Goal: Information Seeking & Learning: Learn about a topic

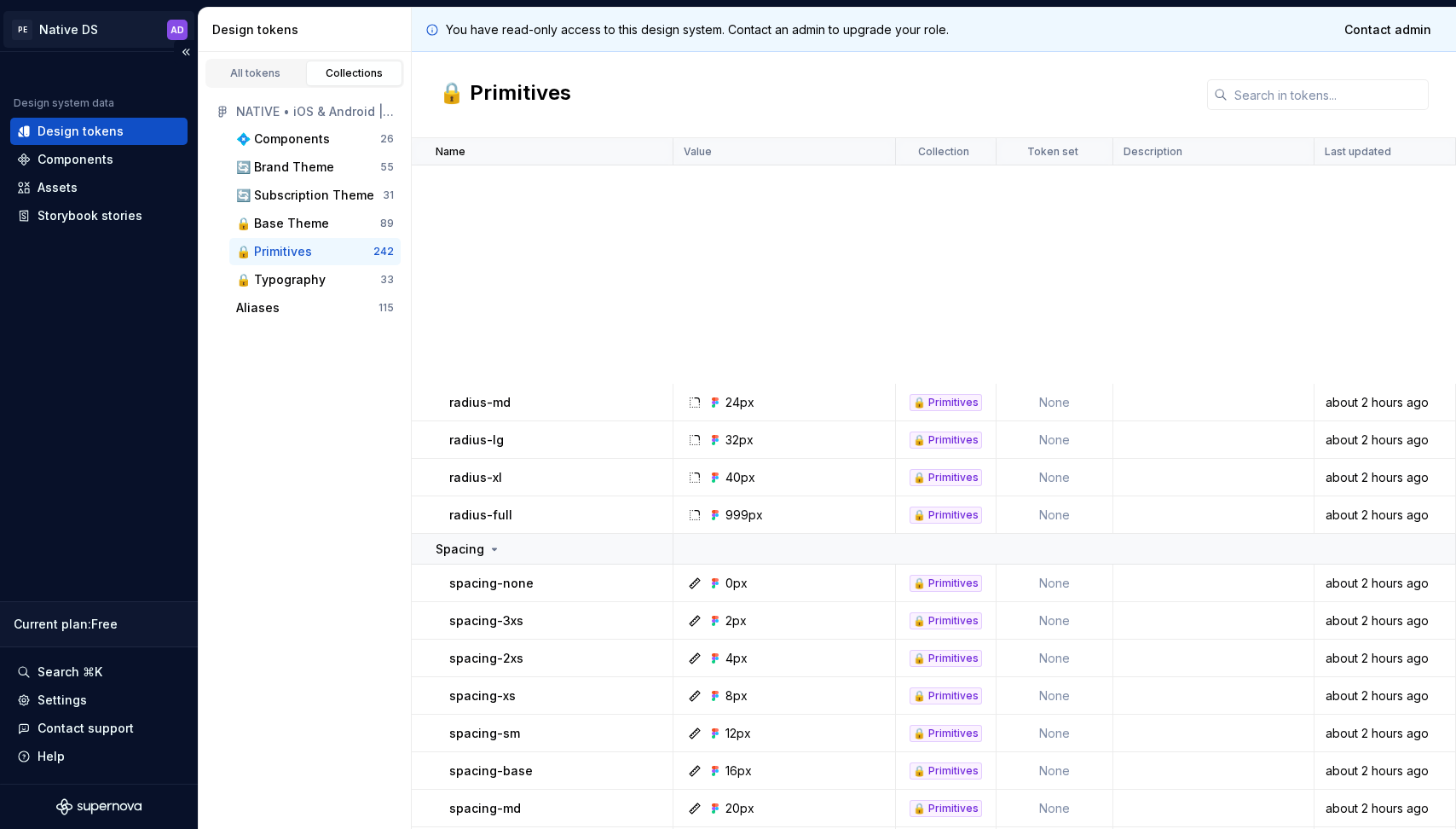
scroll to position [598, 0]
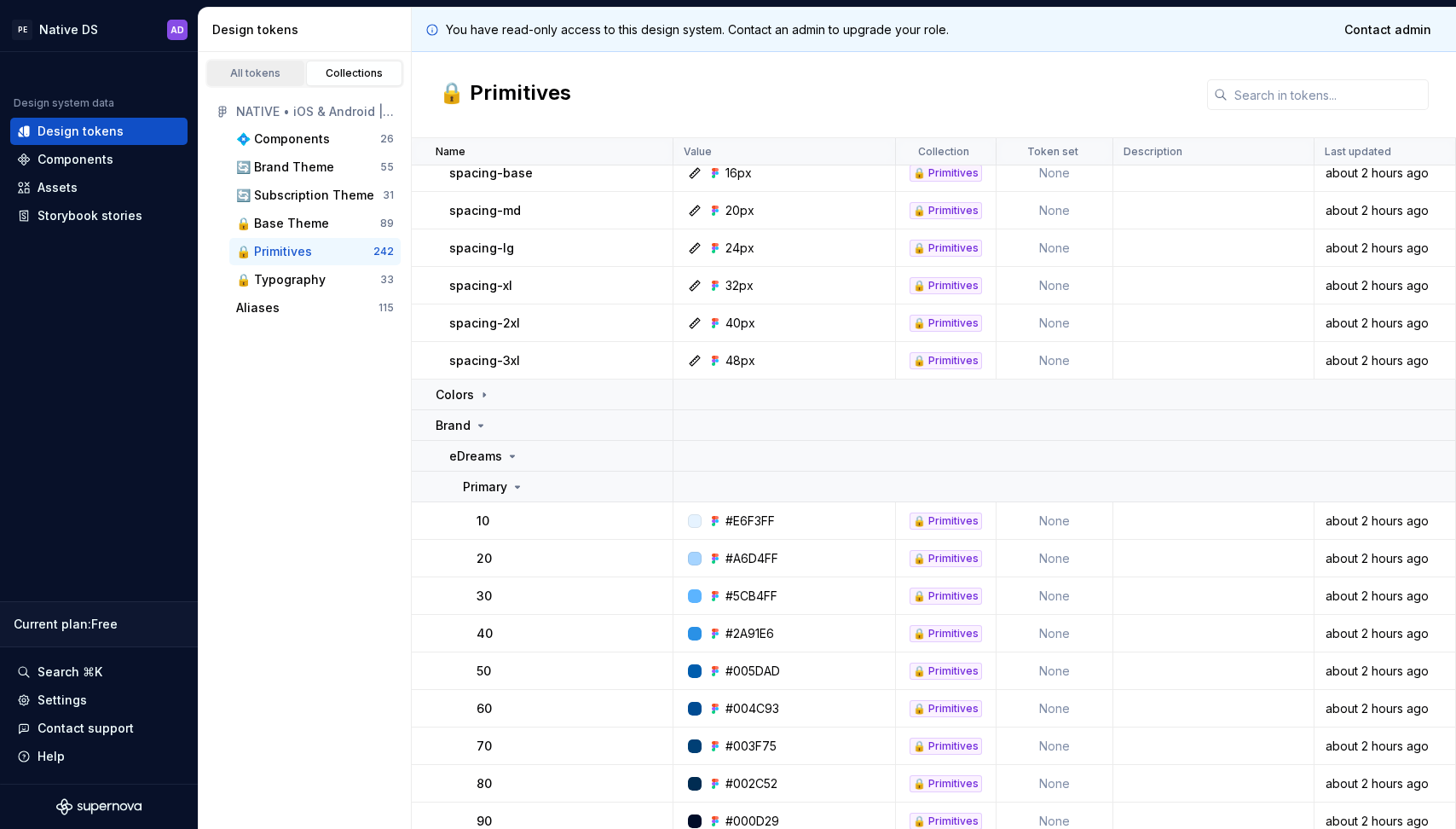
click at [268, 75] on div "All tokens" at bounding box center [256, 73] width 86 height 14
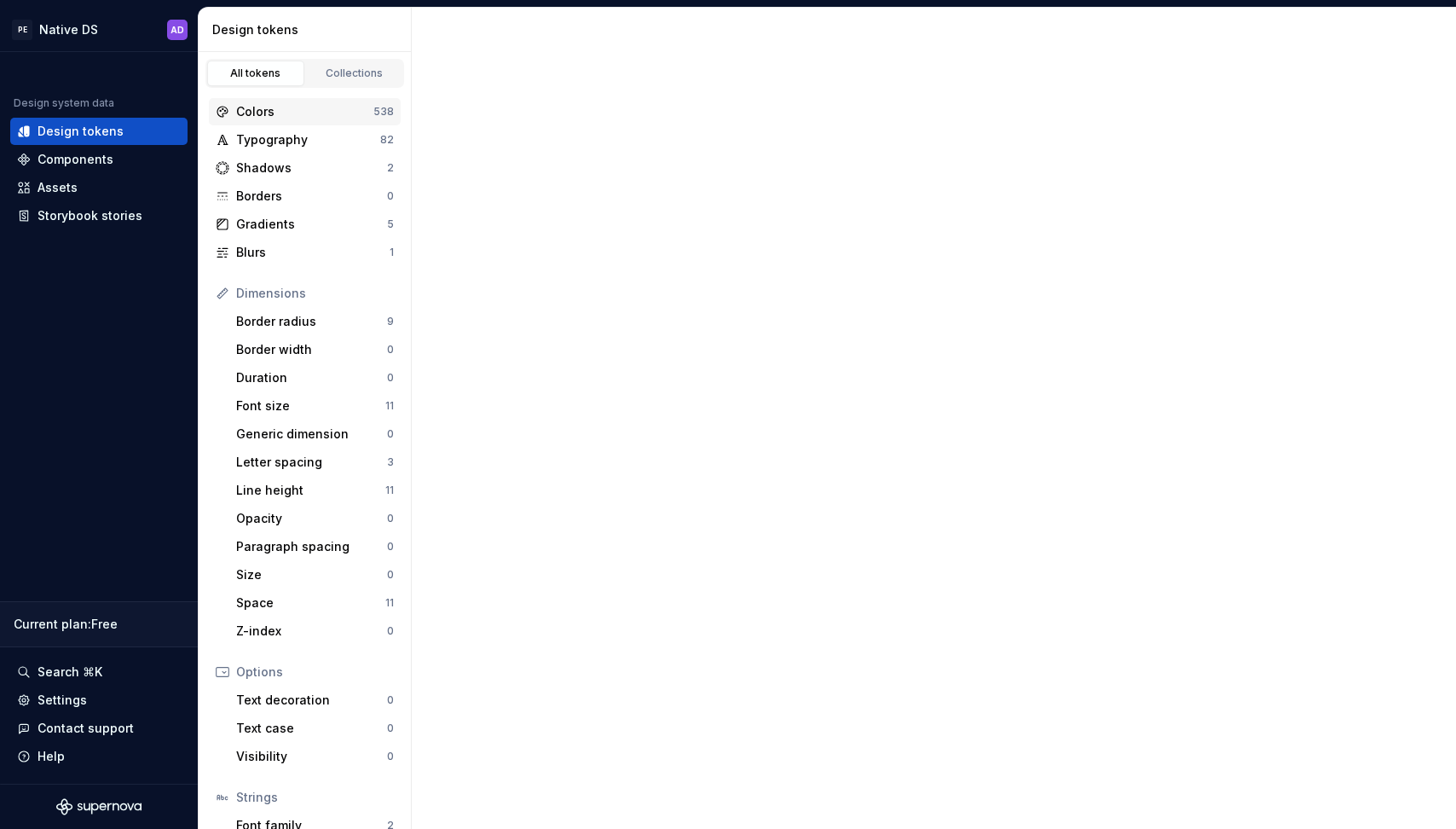
click at [298, 116] on div "Colors" at bounding box center [304, 112] width 137 height 17
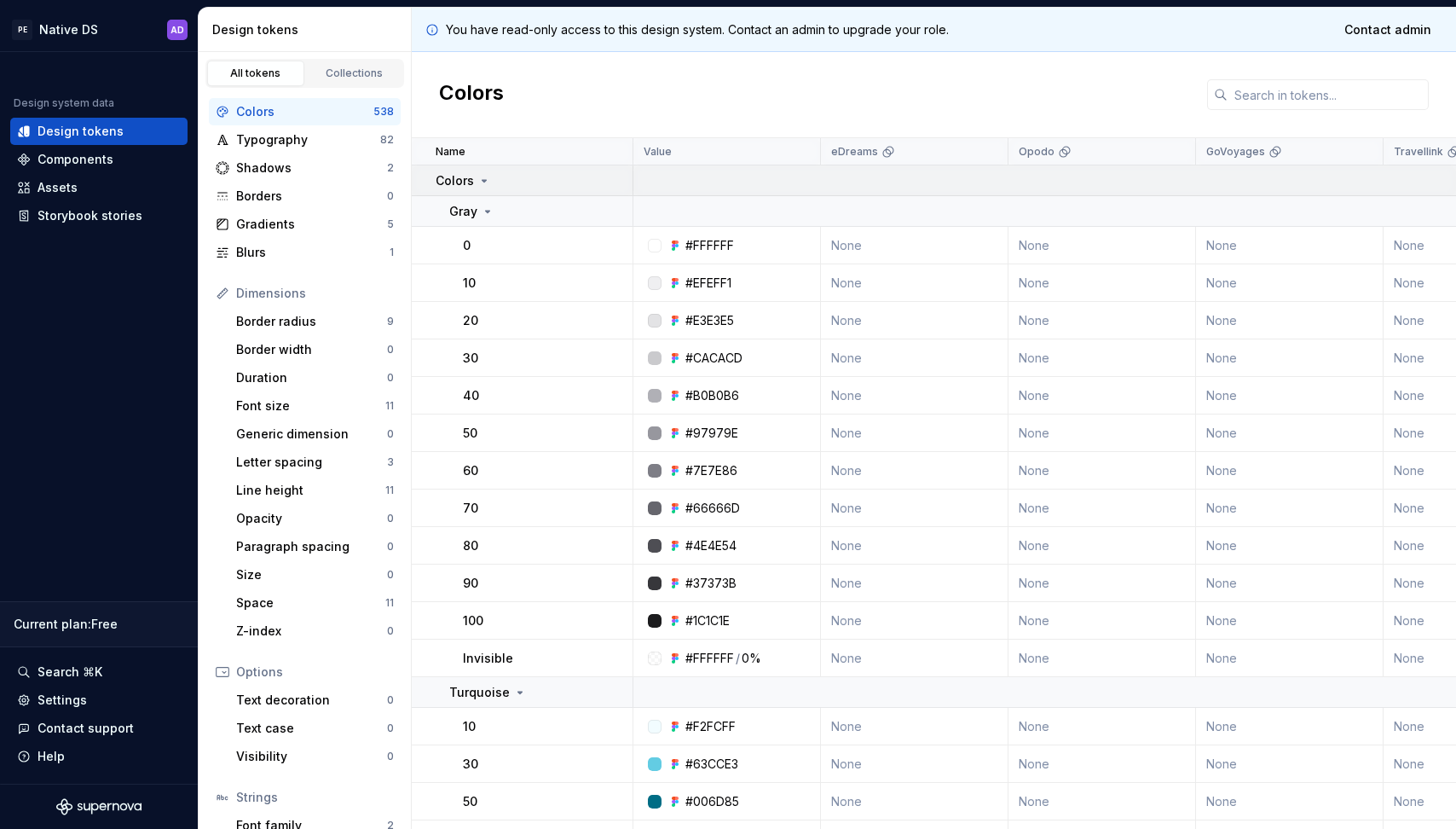
click at [480, 181] on icon at bounding box center [484, 181] width 14 height 14
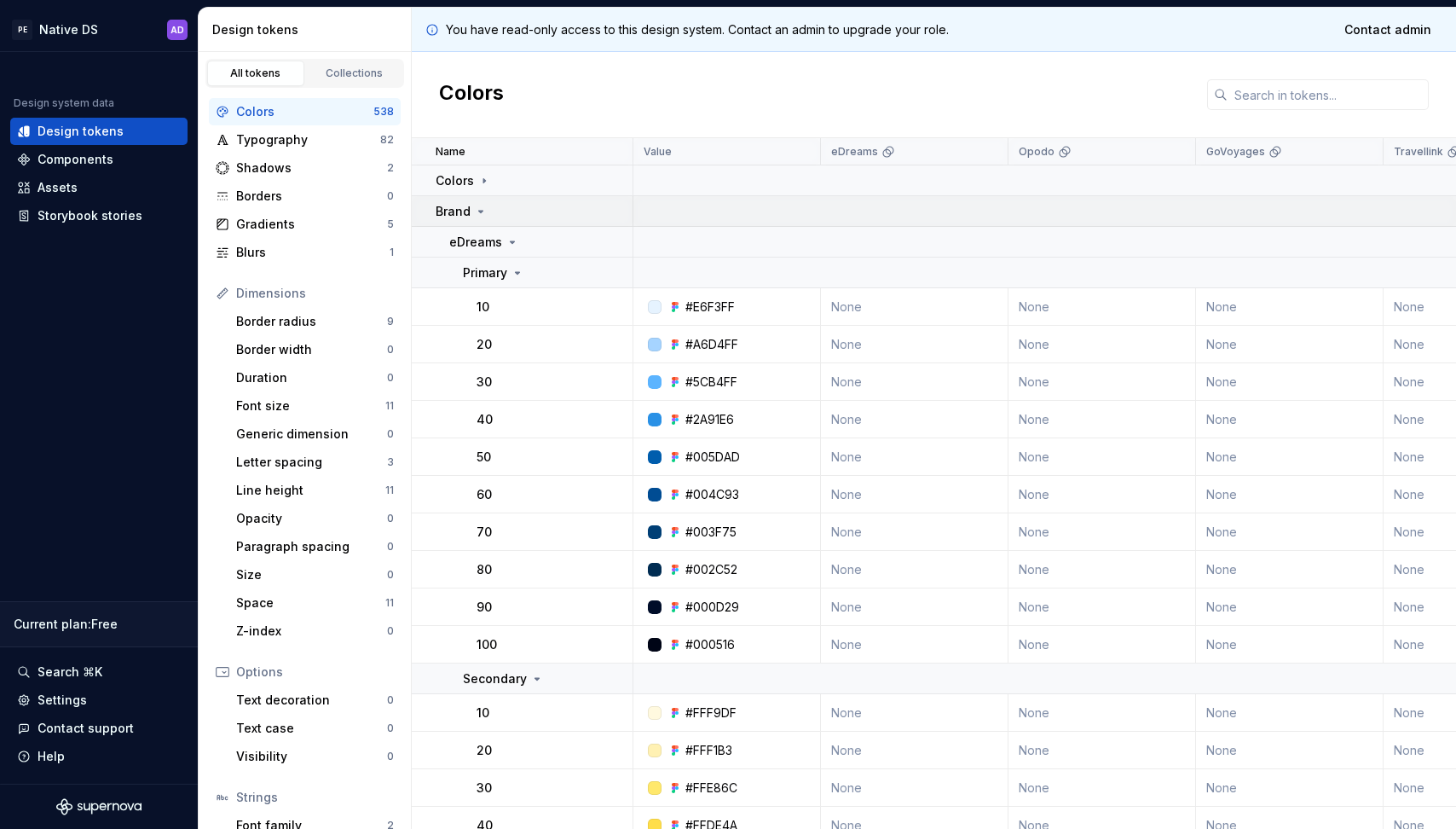
click at [481, 207] on icon at bounding box center [480, 211] width 14 height 14
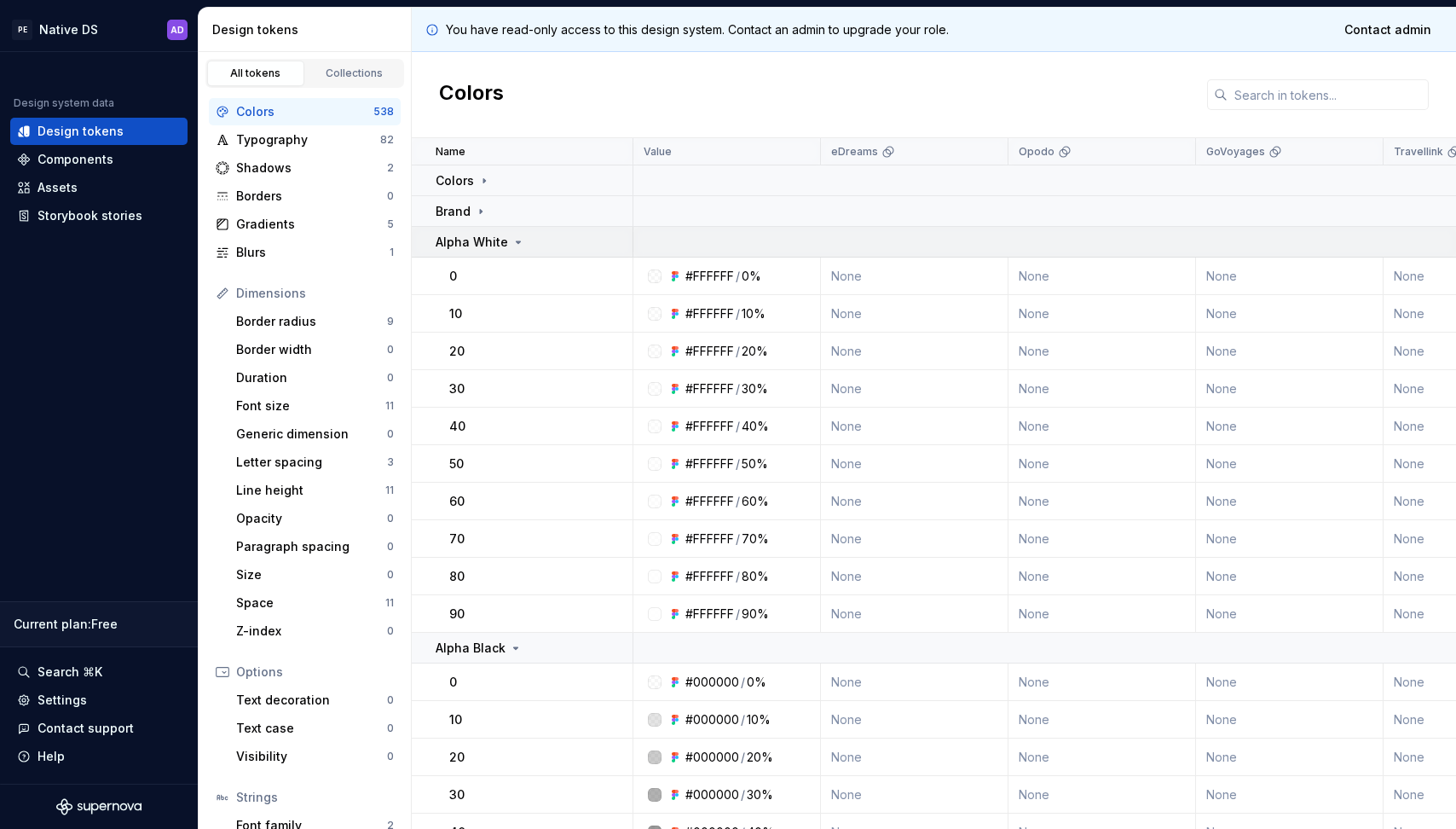
click at [510, 249] on div "Alpha White" at bounding box center [480, 242] width 89 height 17
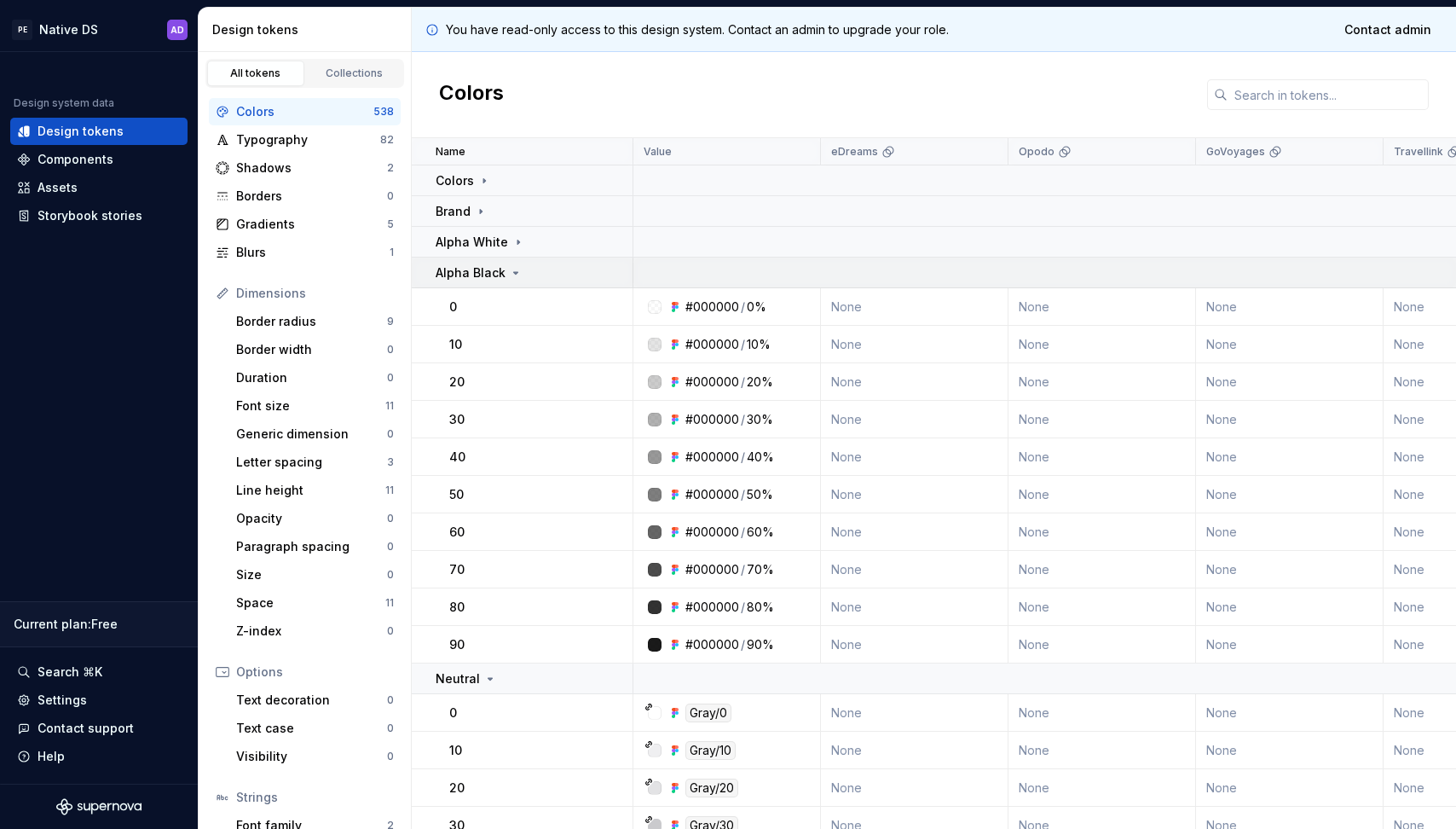
click at [499, 269] on p "Alpha Black" at bounding box center [470, 273] width 70 height 17
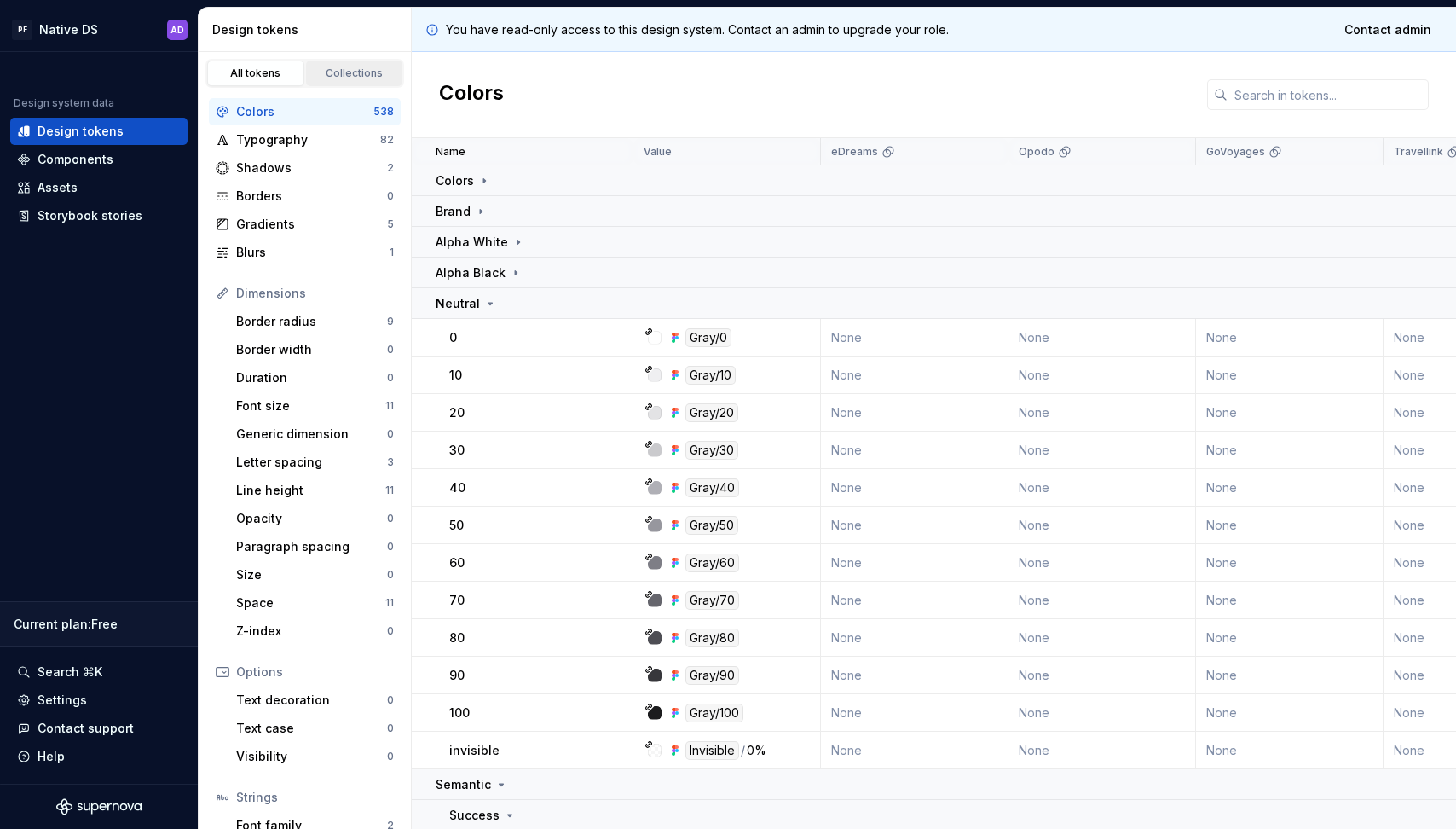
click at [336, 72] on div "Collections" at bounding box center [355, 73] width 86 height 14
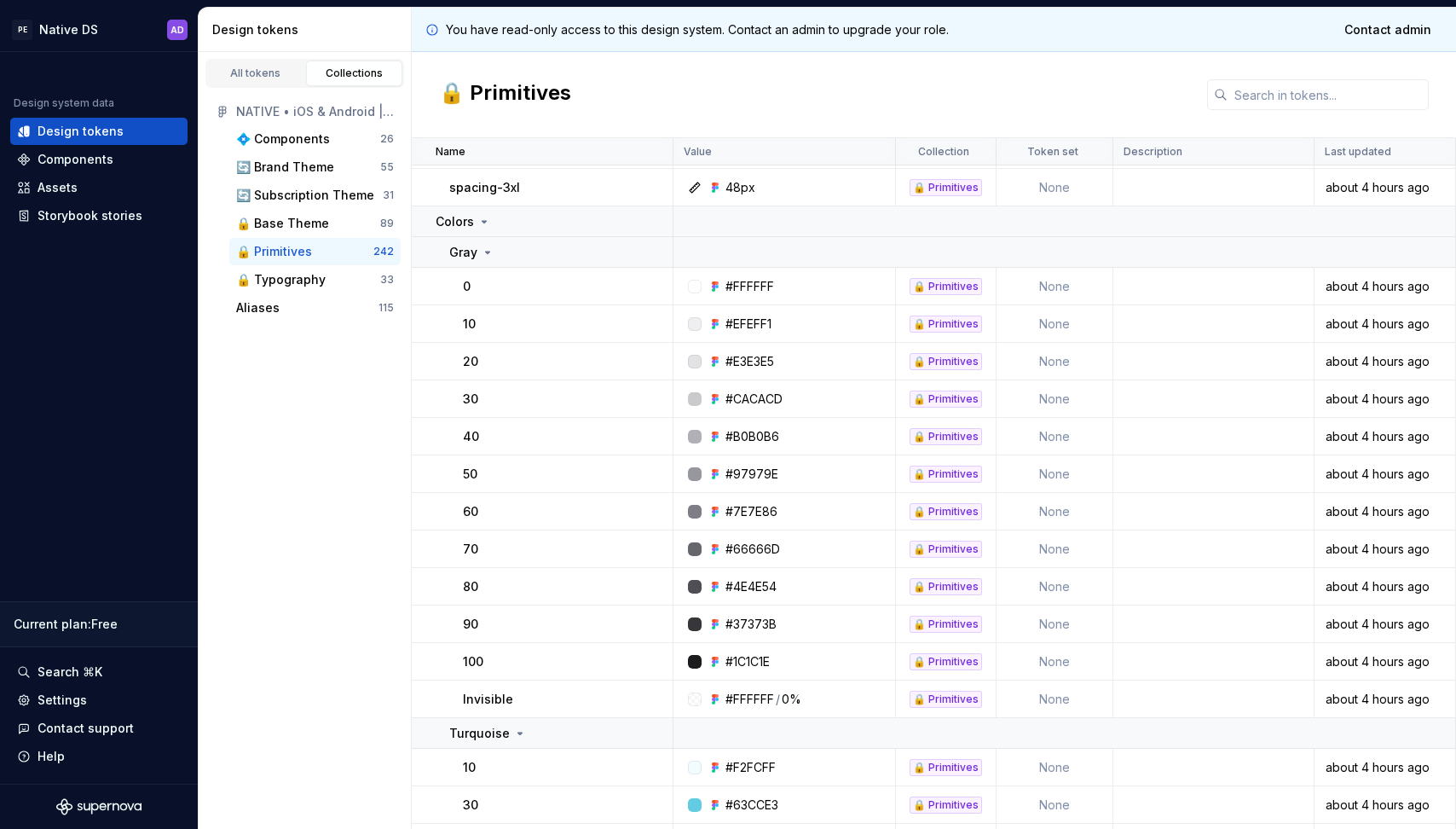
scroll to position [794, 0]
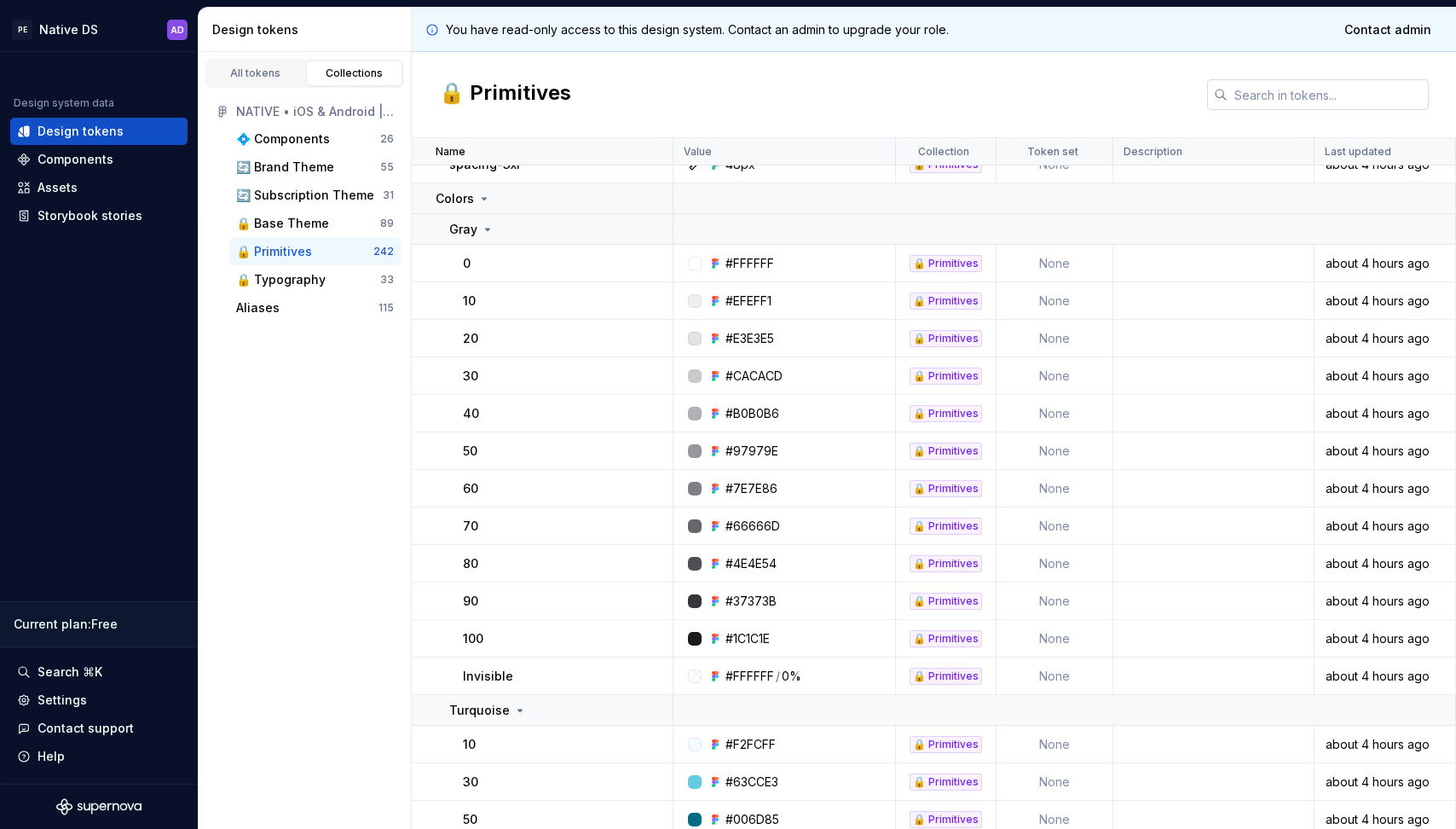
click at [1248, 90] on input "text" at bounding box center [1328, 94] width 201 height 31
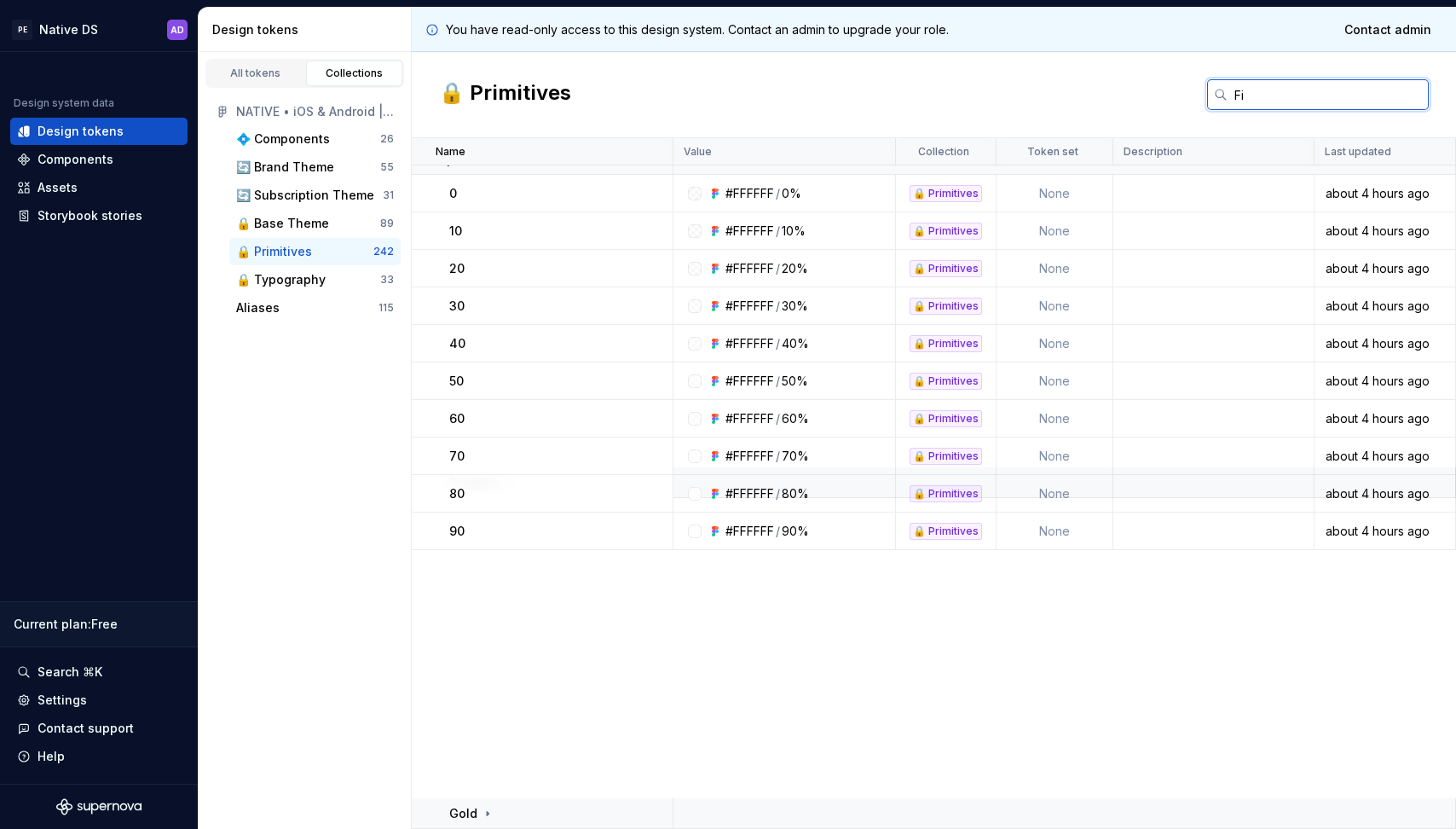
scroll to position [394, 0]
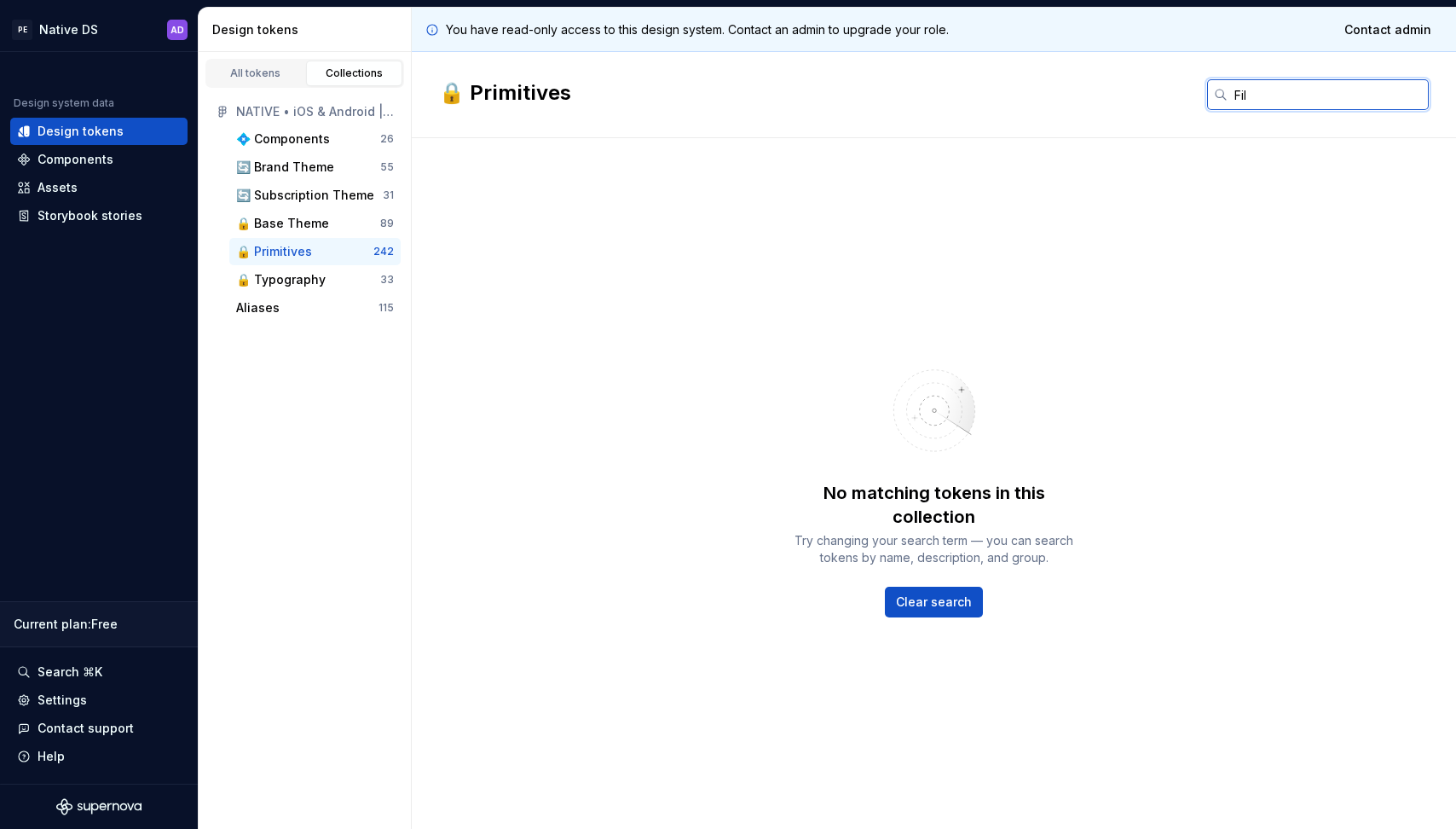
type input "Fill"
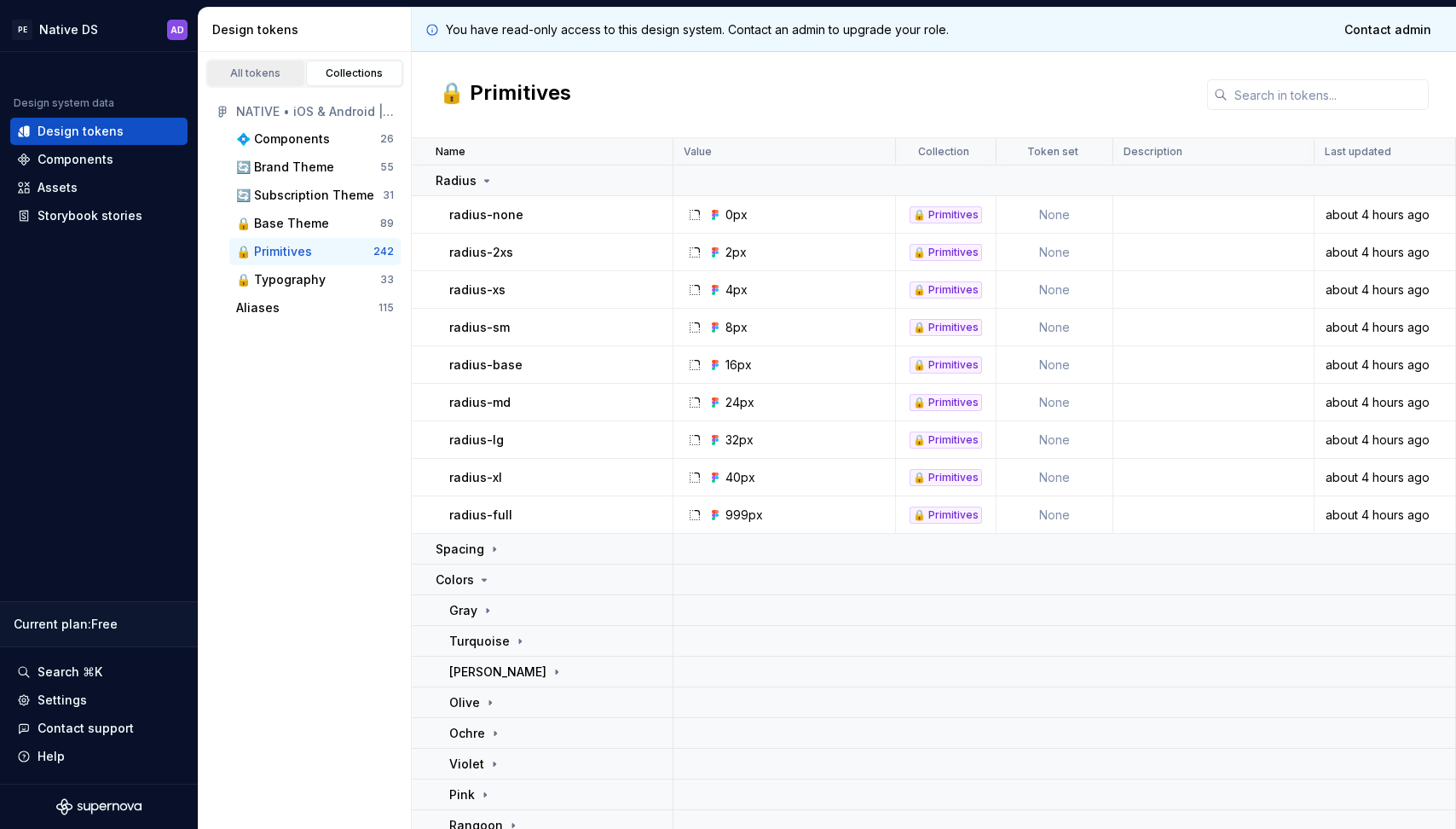
click at [282, 78] on div "All tokens" at bounding box center [256, 73] width 86 height 14
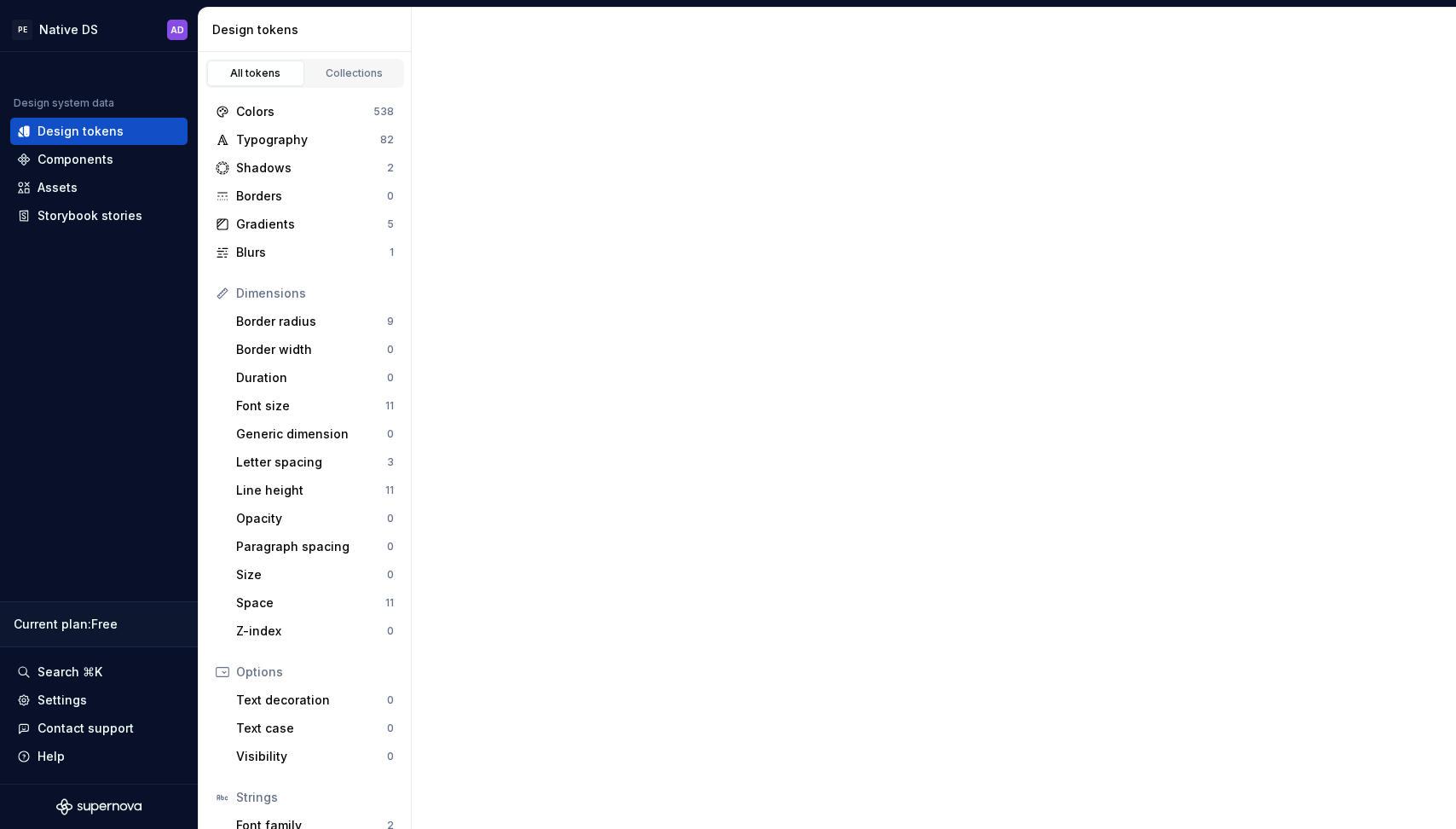
click at [268, 72] on div "All tokens" at bounding box center [256, 73] width 86 height 14
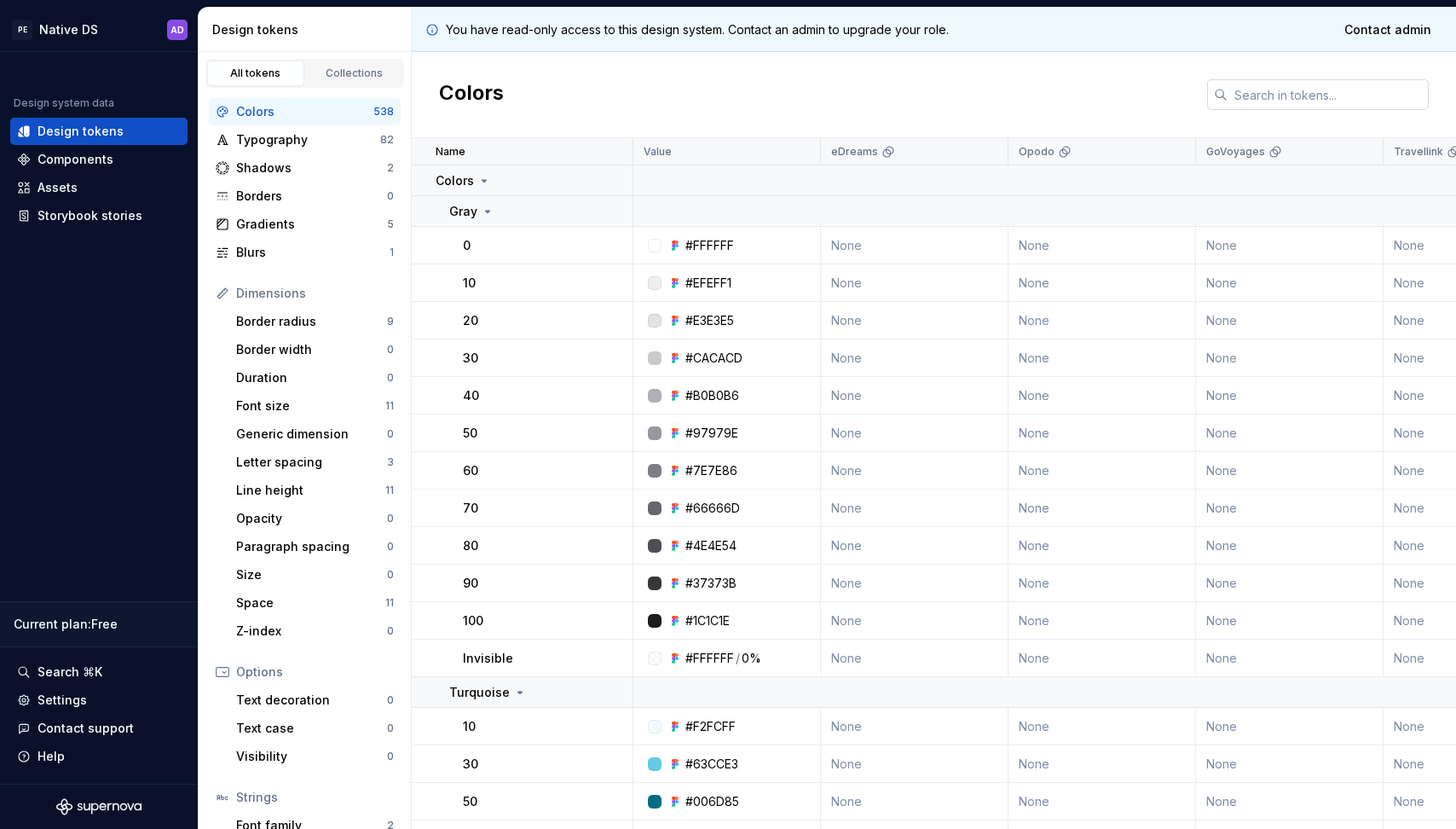
click at [1293, 96] on input "text" at bounding box center [1328, 94] width 201 height 31
paste input "Fill"
type input "Fill"
click at [329, 80] on link "Collections" at bounding box center [355, 73] width 97 height 25
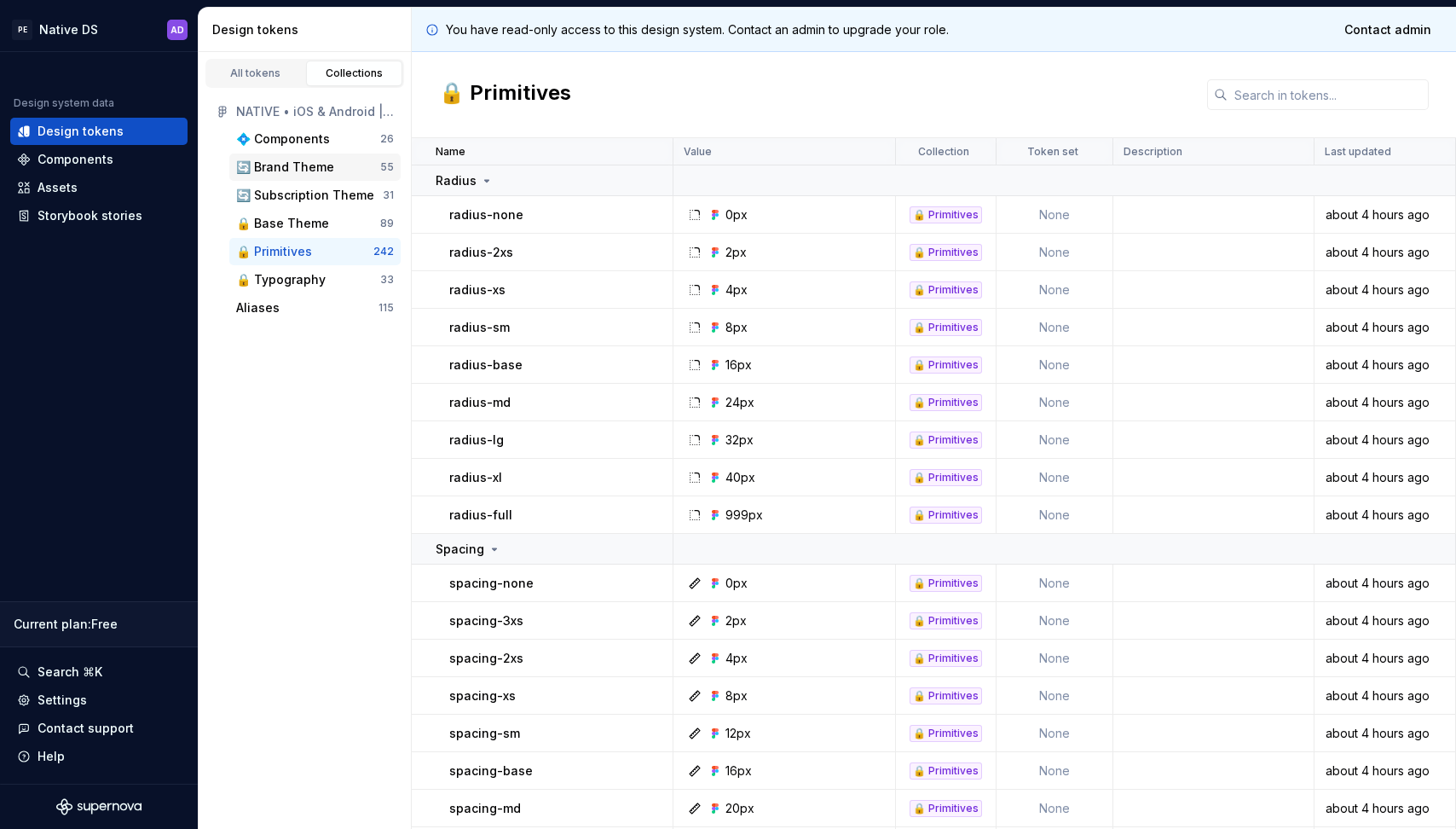
click at [293, 172] on div "🔄 Brand Theme" at bounding box center [285, 167] width 98 height 17
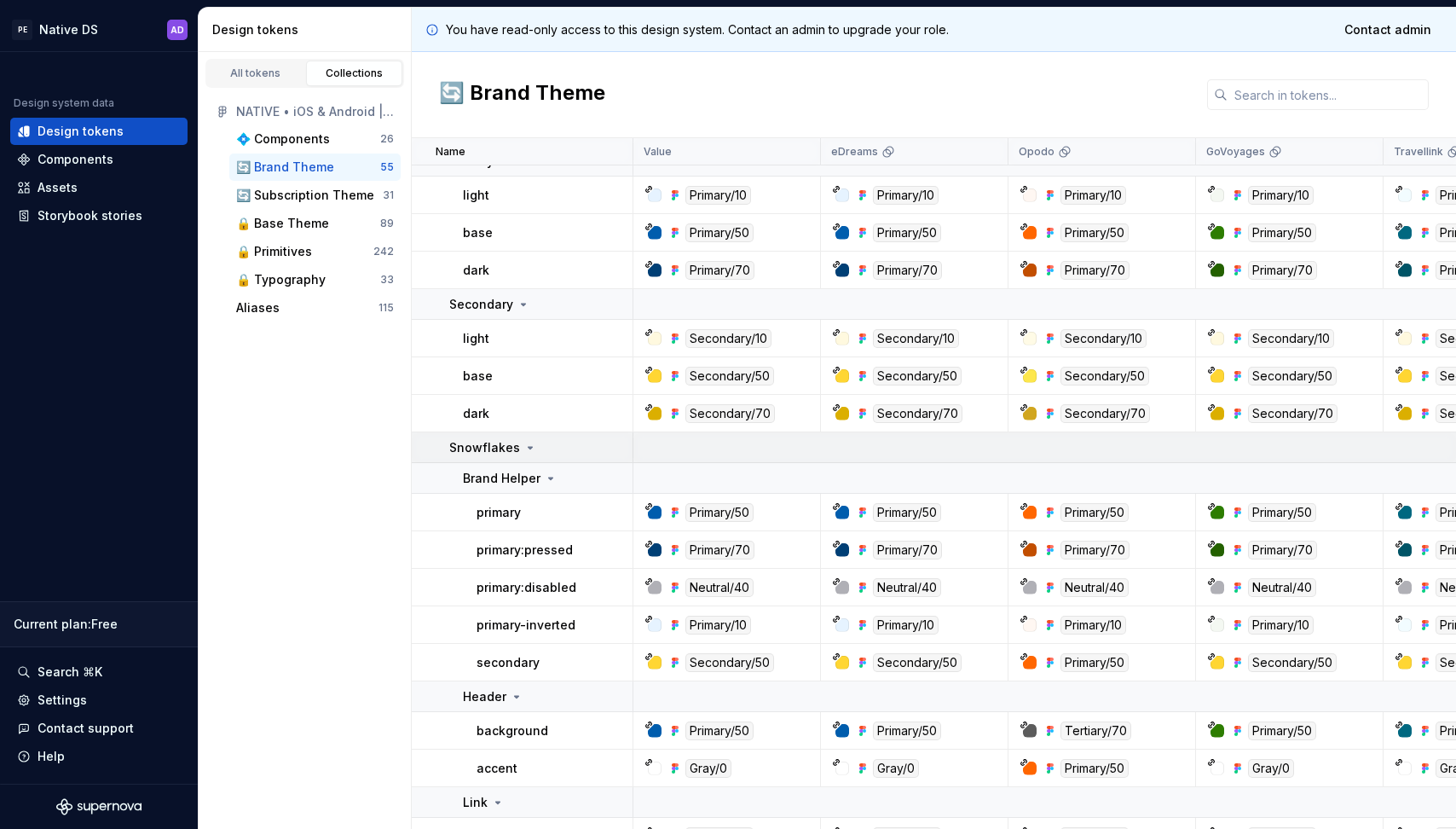
scroll to position [55, 0]
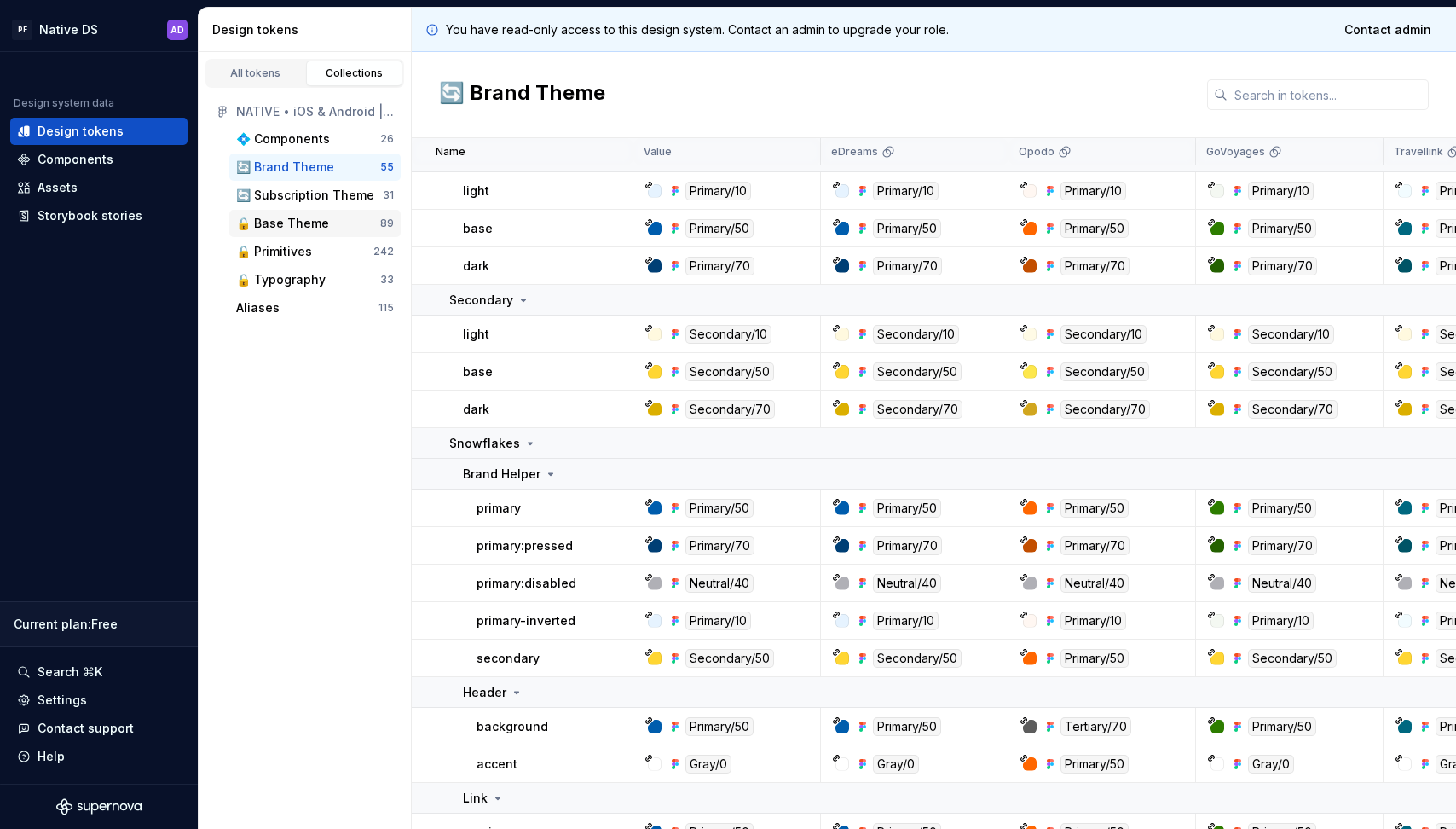
click at [288, 232] on div "🔒 Base Theme 89" at bounding box center [315, 223] width 171 height 27
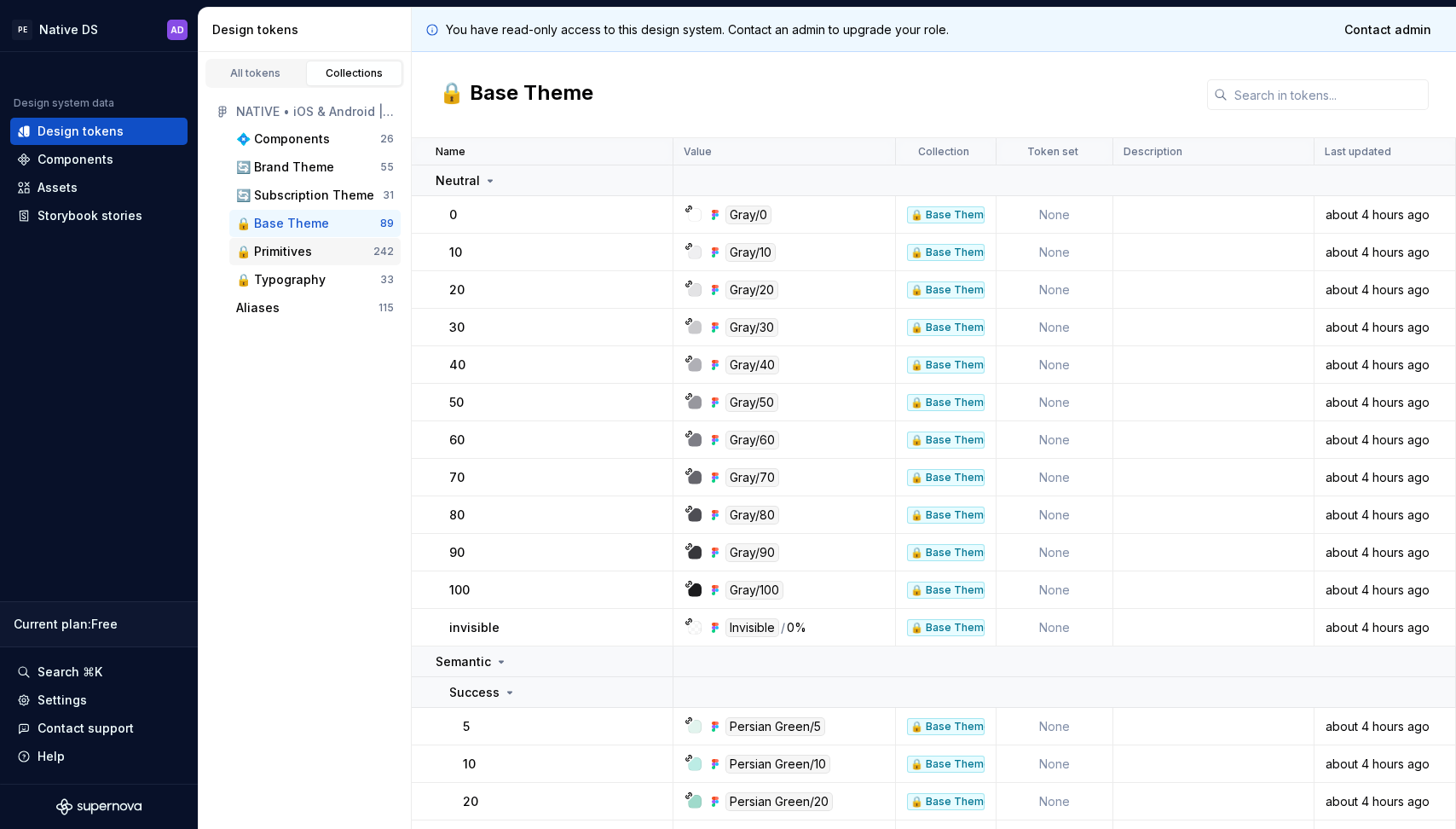
click at [298, 251] on div "🔒 Primitives" at bounding box center [274, 251] width 75 height 17
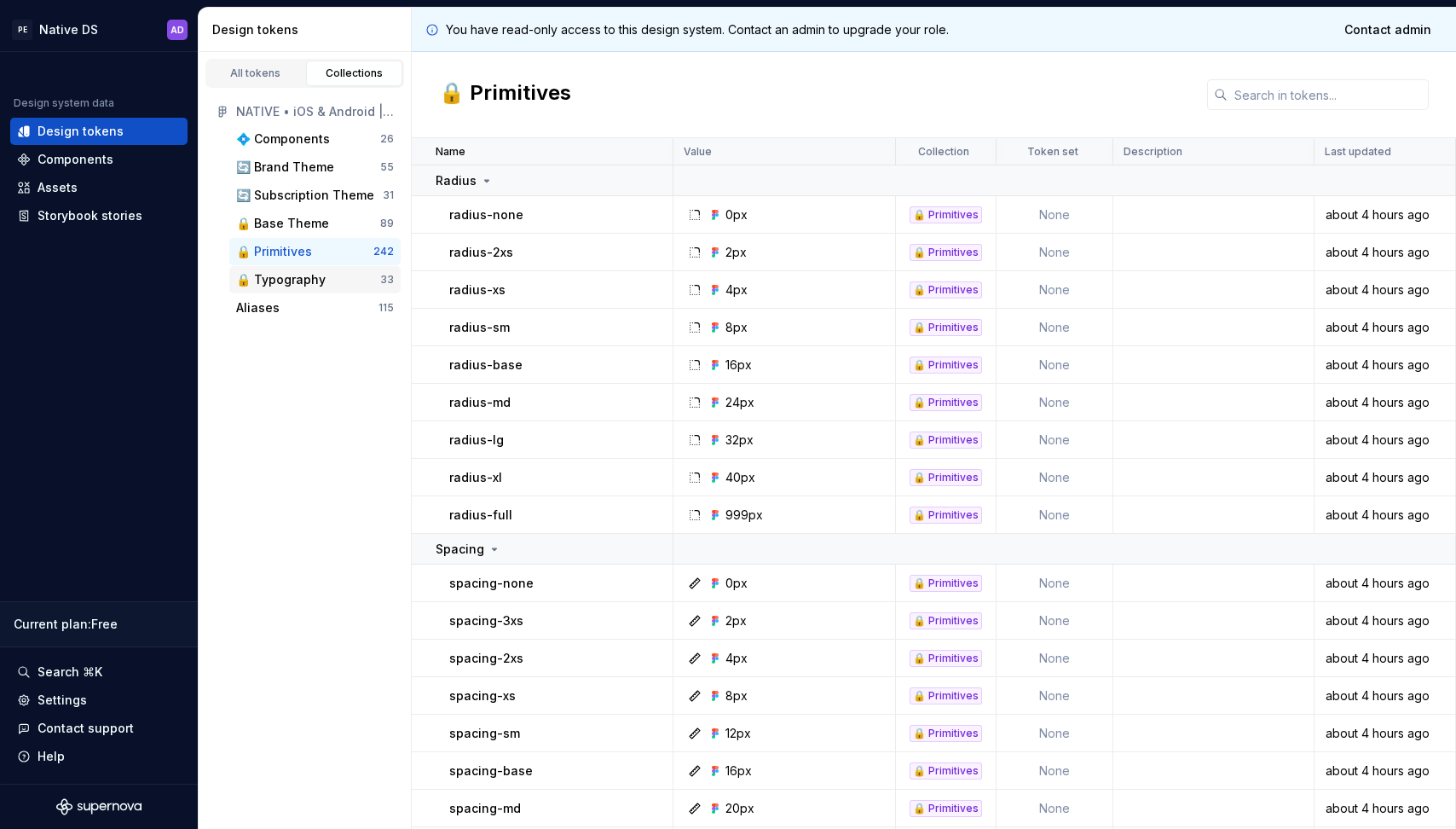
click at [296, 275] on div "🔒 Typography" at bounding box center [281, 279] width 89 height 17
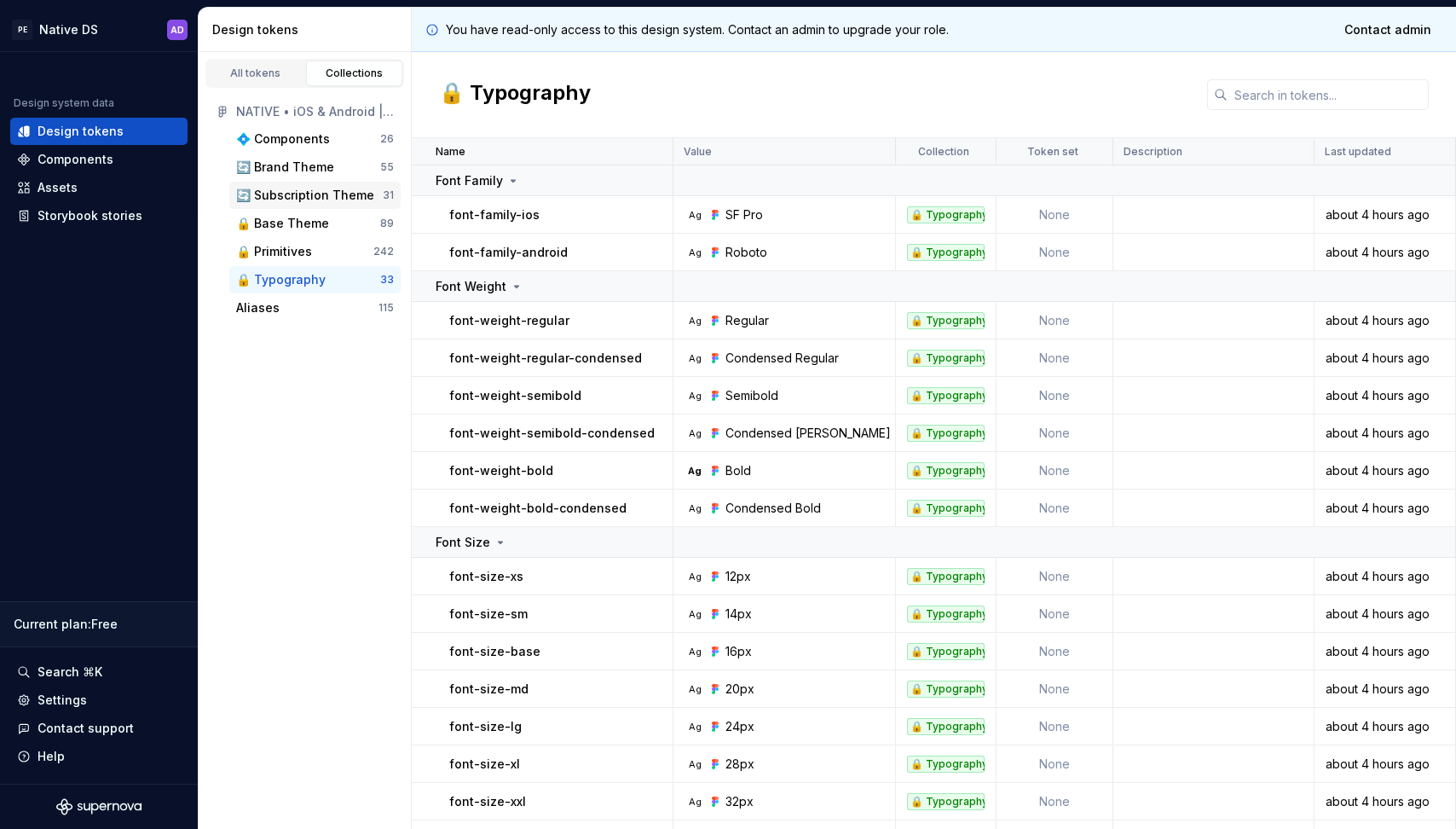
click at [303, 193] on div "🔄 Subscription Theme" at bounding box center [305, 196] width 138 height 17
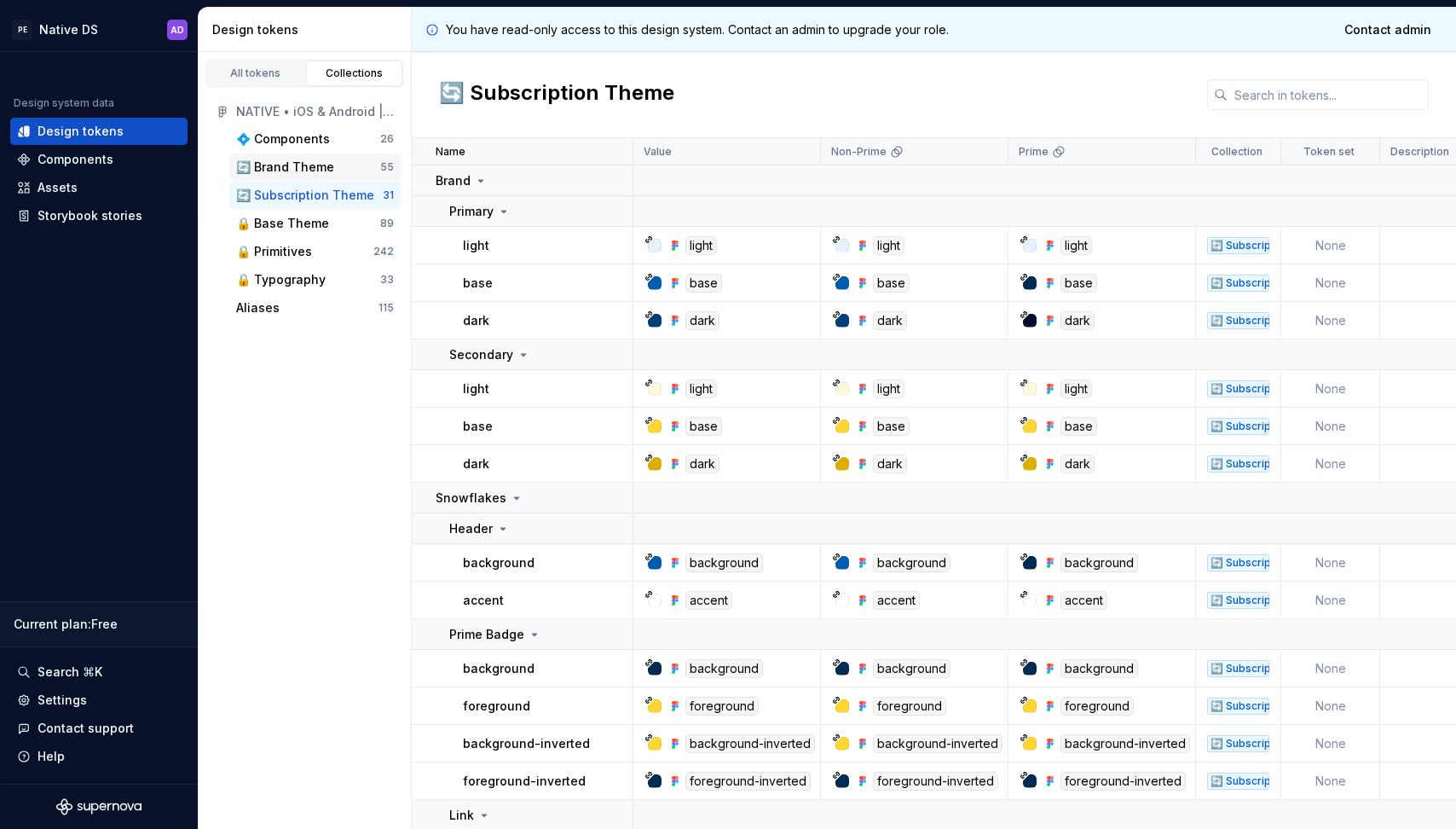
click at [298, 167] on div "🔄 Brand Theme" at bounding box center [285, 167] width 98 height 17
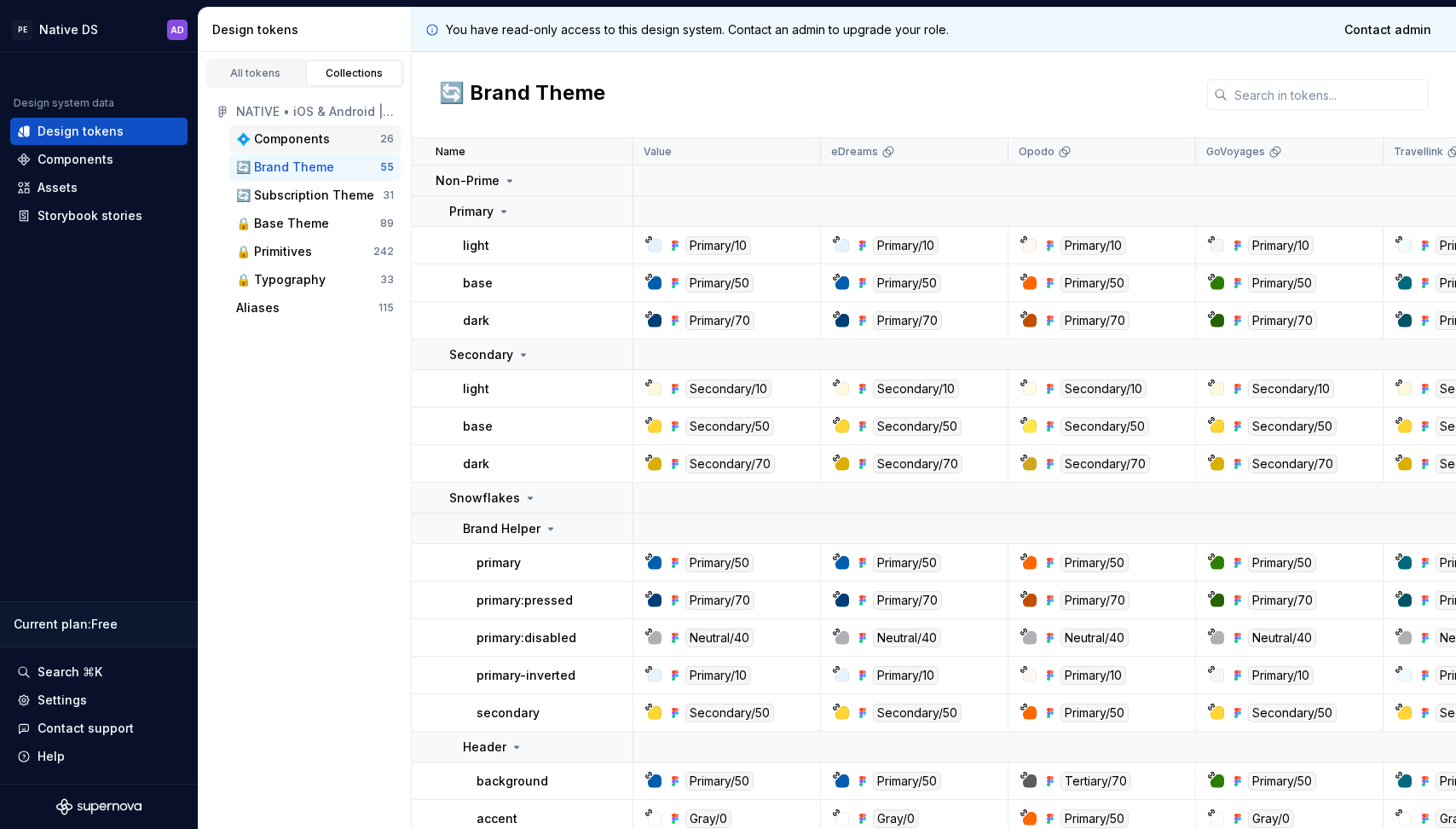
click at [299, 146] on div "💠 Components" at bounding box center [283, 139] width 94 height 17
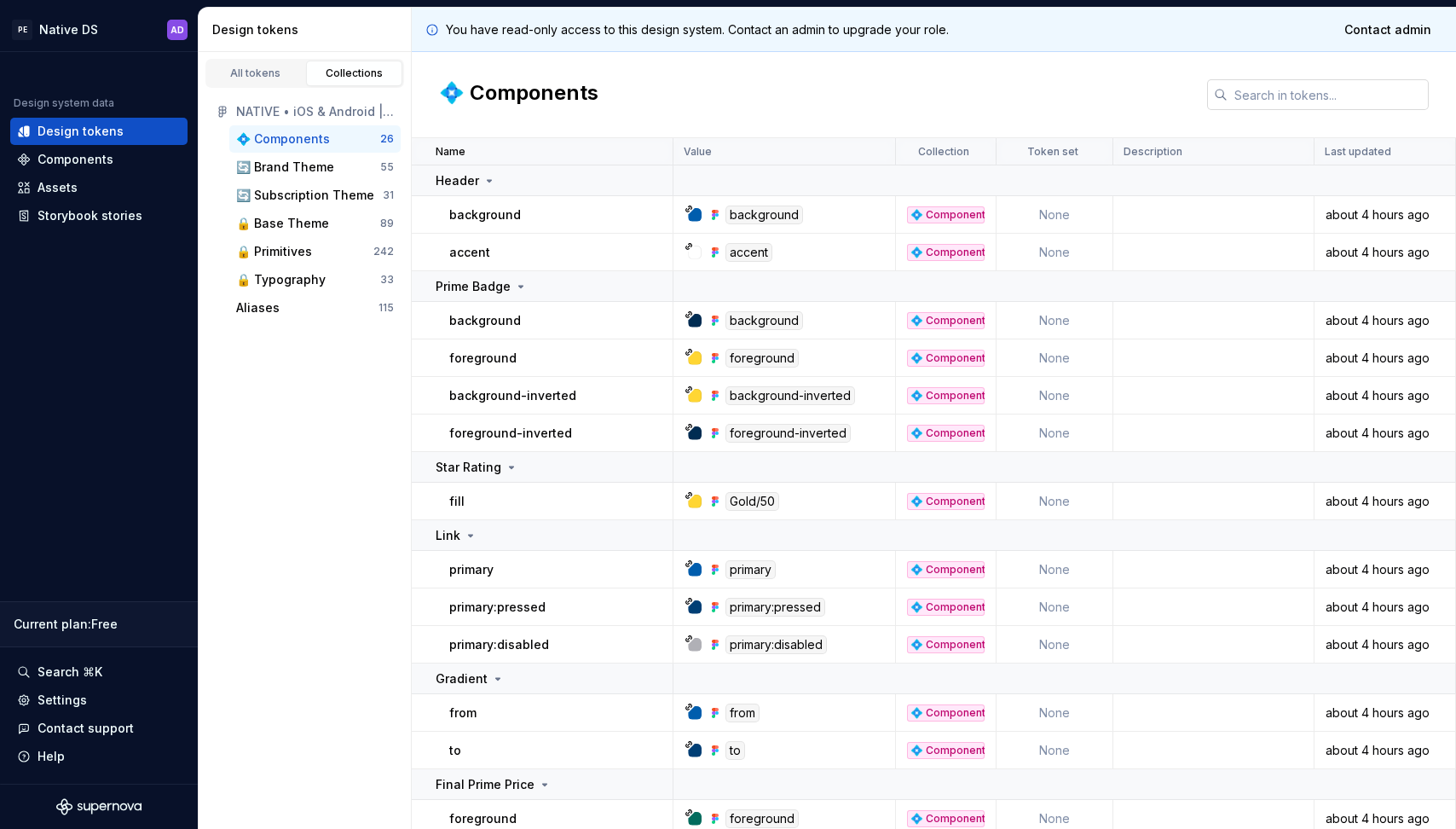
click at [1354, 101] on input "text" at bounding box center [1328, 94] width 201 height 31
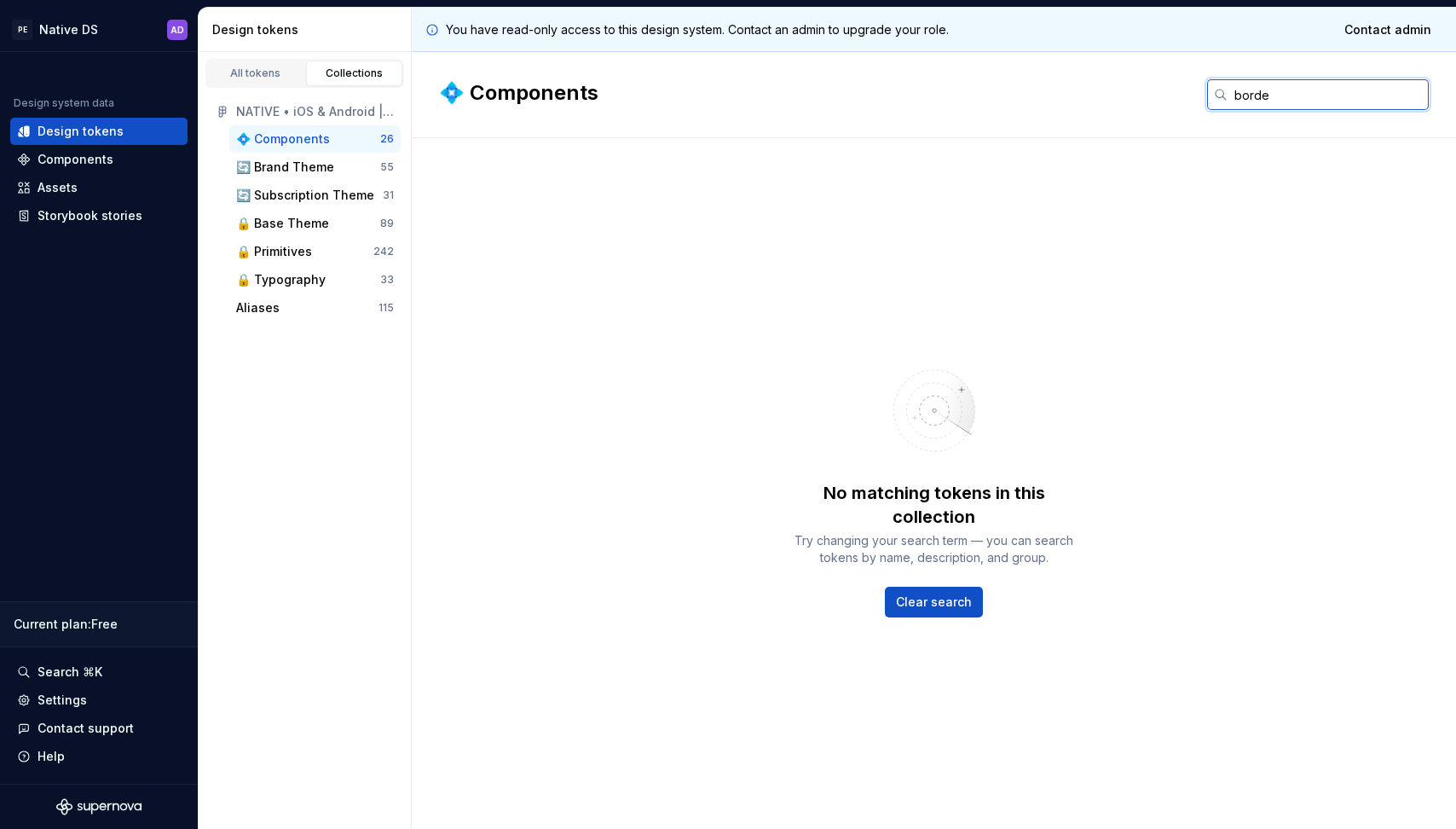
type input "border"
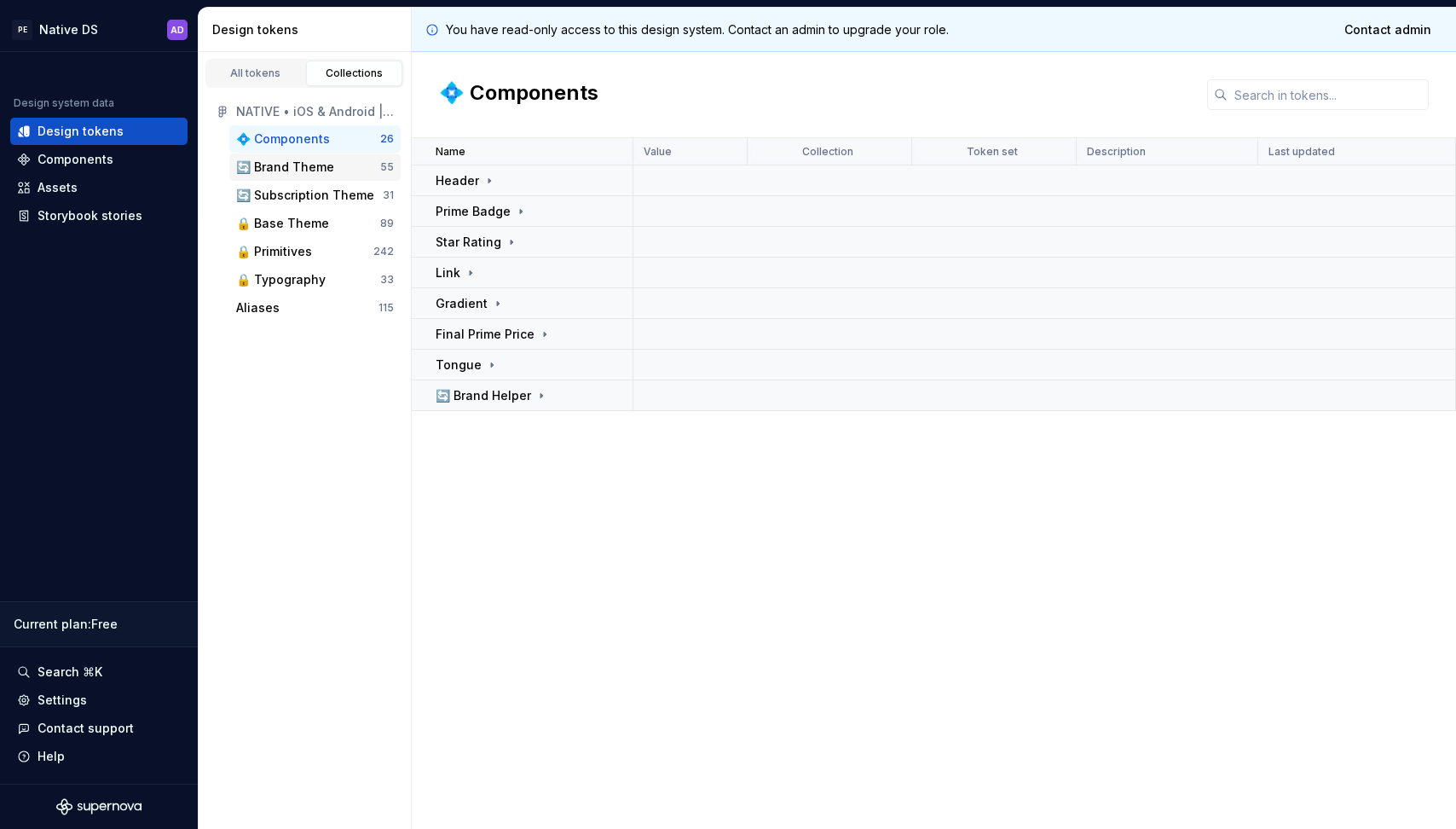
click at [324, 156] on div "🔄 Brand Theme 55" at bounding box center [315, 167] width 171 height 27
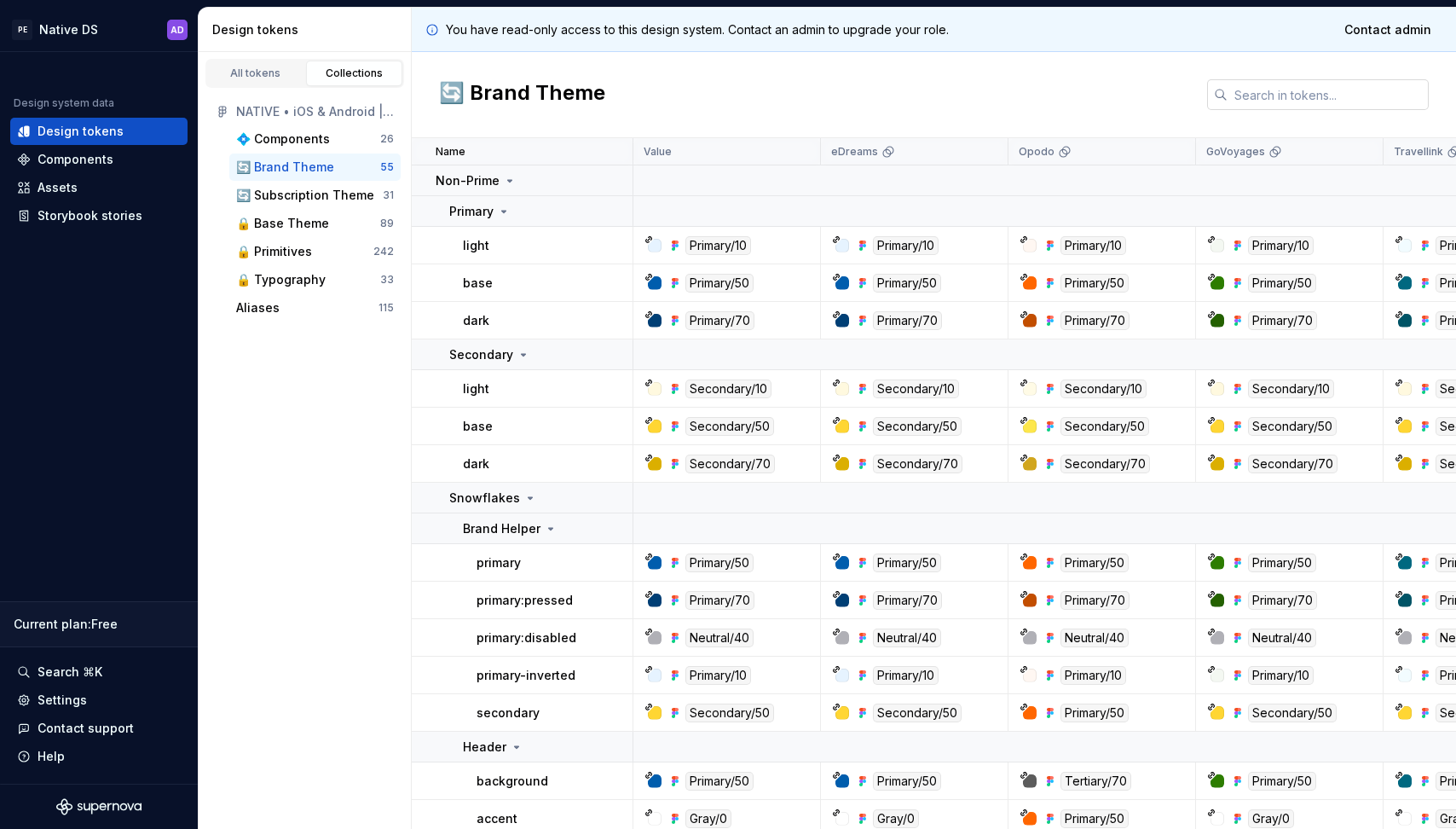
click at [1257, 103] on input "text" at bounding box center [1328, 94] width 201 height 31
paste input "border"
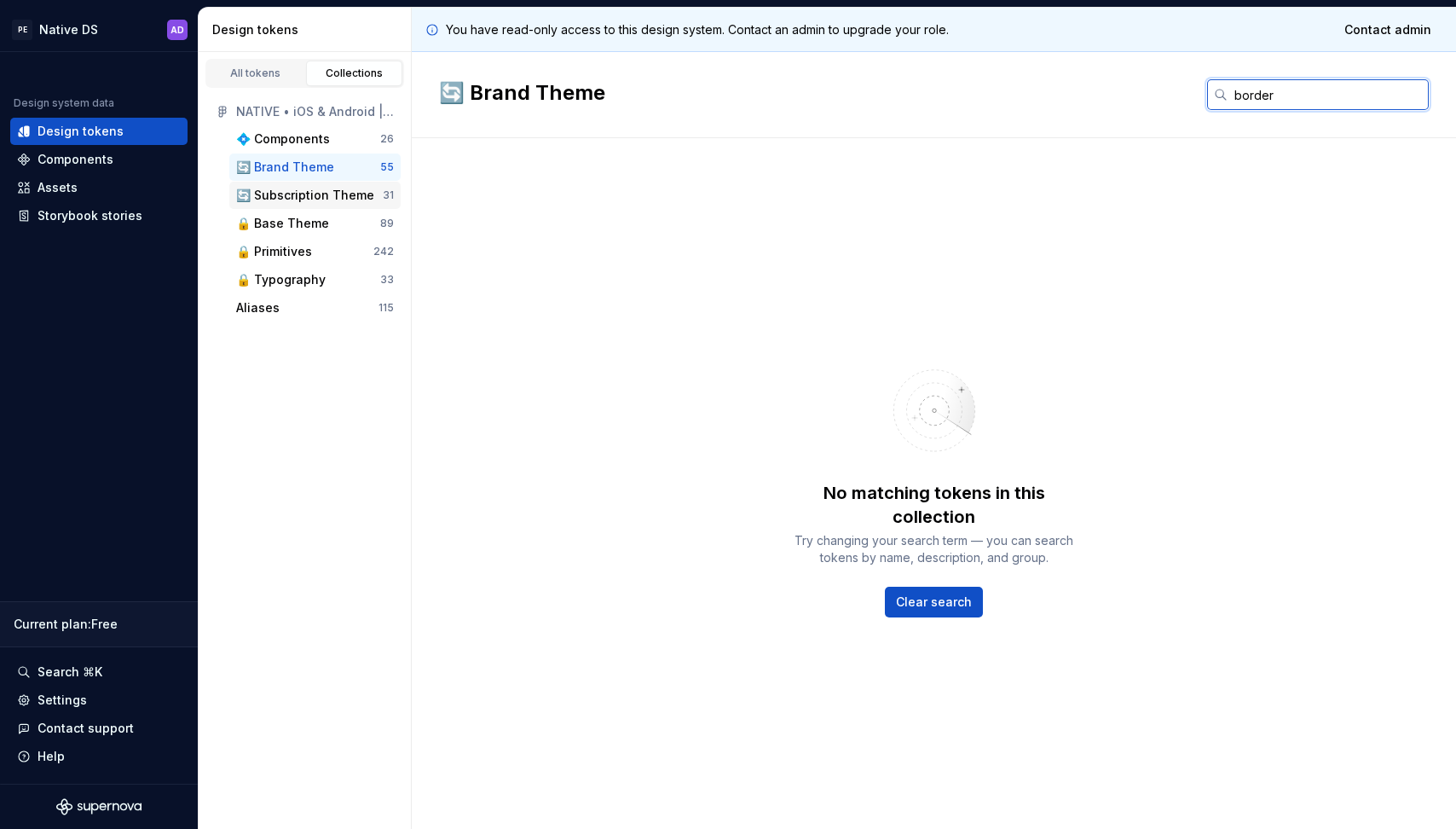
type input "border"
click at [317, 195] on div "🔄 Subscription Theme" at bounding box center [305, 196] width 138 height 17
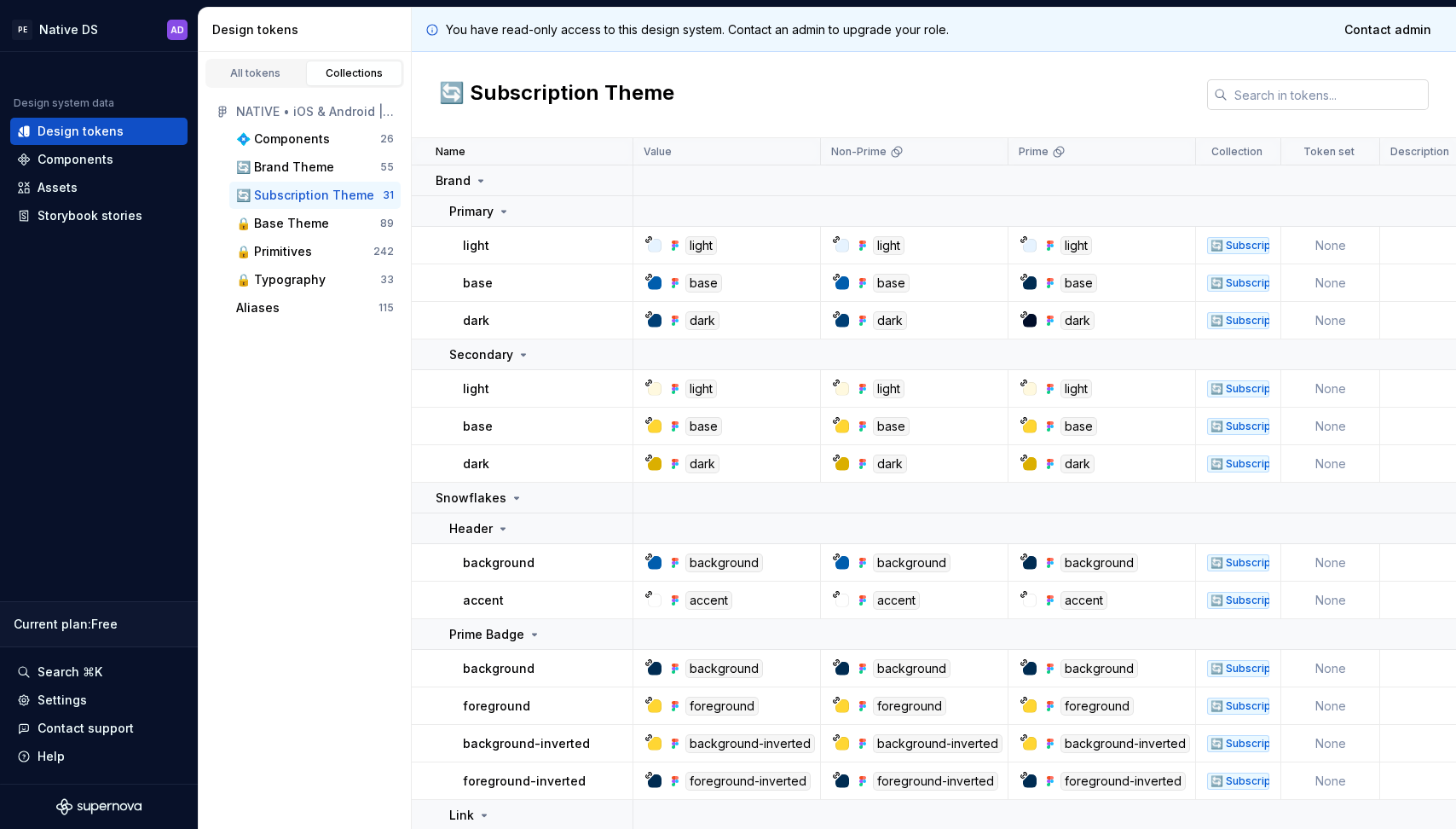
click at [1286, 88] on input "text" at bounding box center [1328, 94] width 201 height 31
paste input "border"
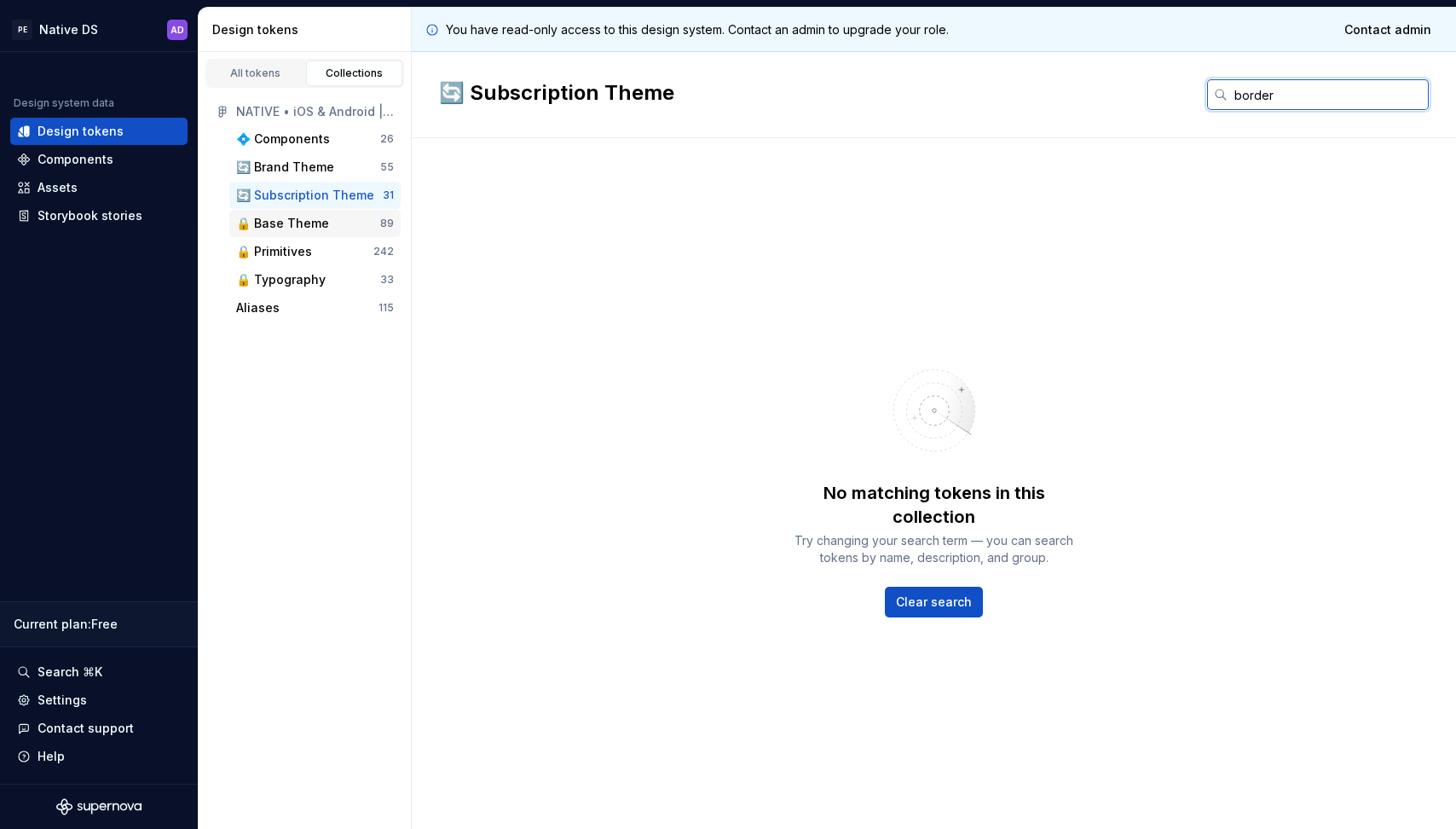
type input "border"
drag, startPoint x: 327, startPoint y: 218, endPoint x: 409, endPoint y: 218, distance: 82.0
click at [327, 218] on div "🔒 Base Theme" at bounding box center [308, 224] width 144 height 17
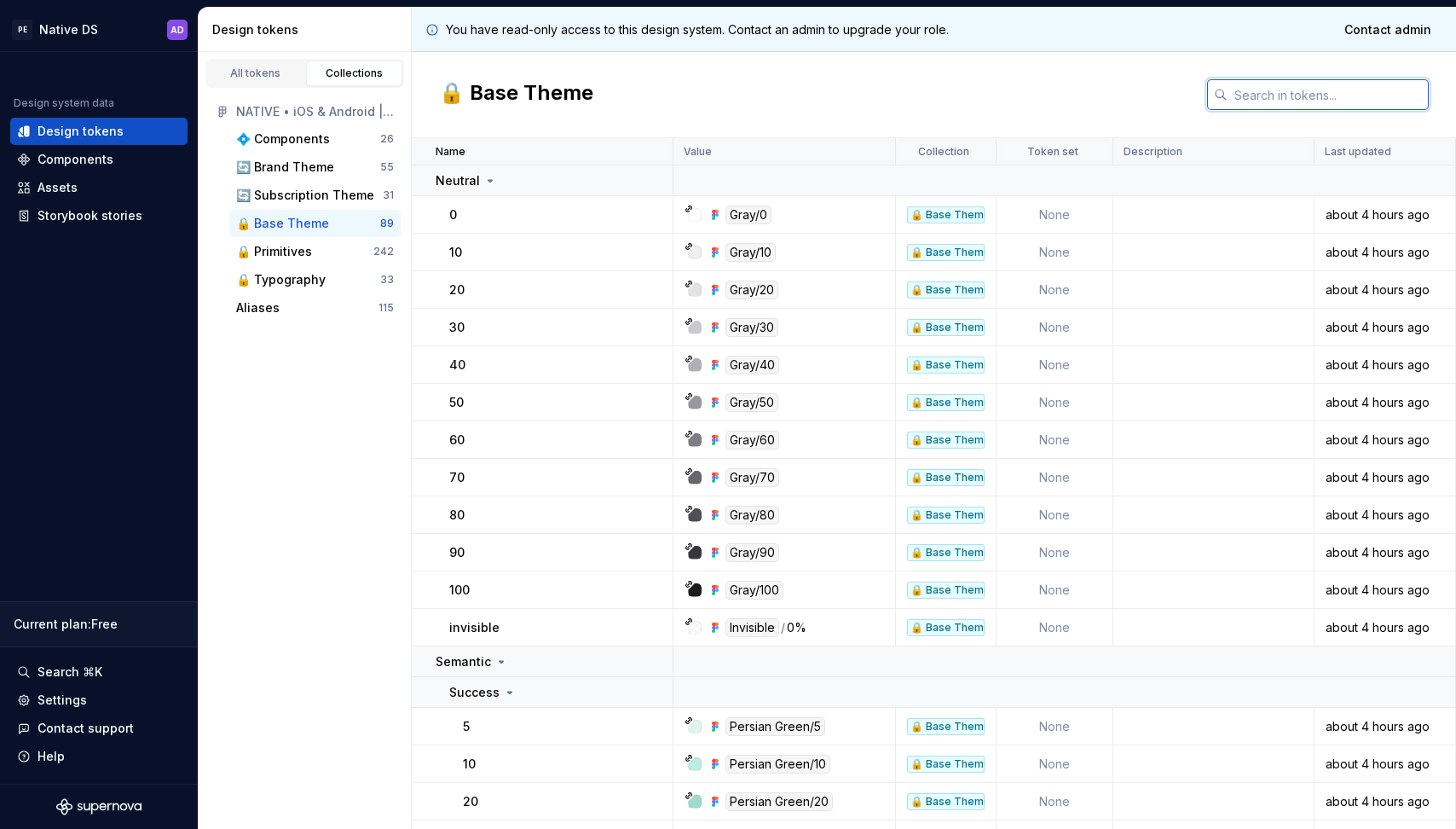
click at [1337, 88] on input "text" at bounding box center [1328, 94] width 201 height 31
paste input "border"
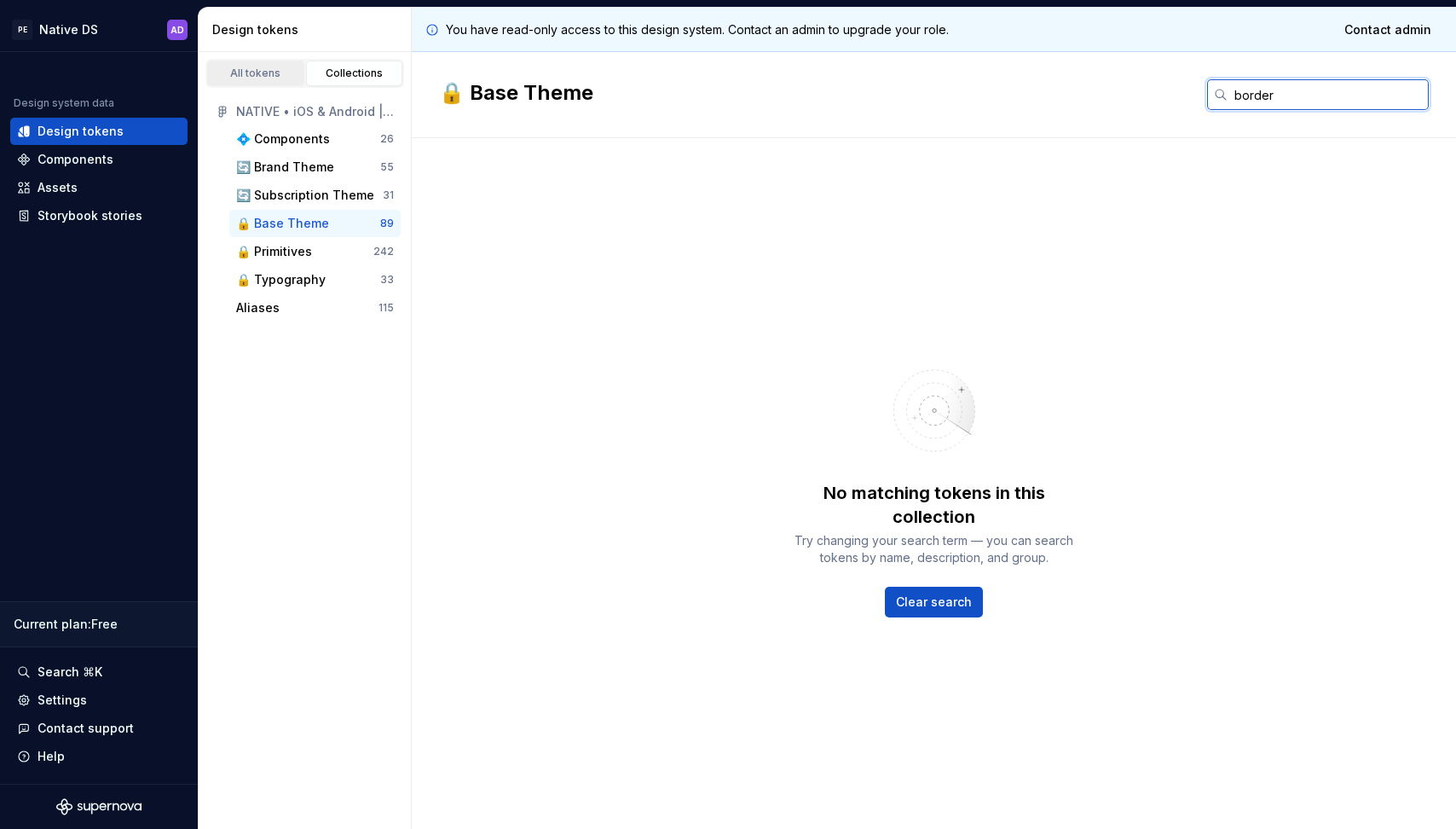
type input "border"
click at [248, 70] on div "All tokens" at bounding box center [256, 73] width 86 height 14
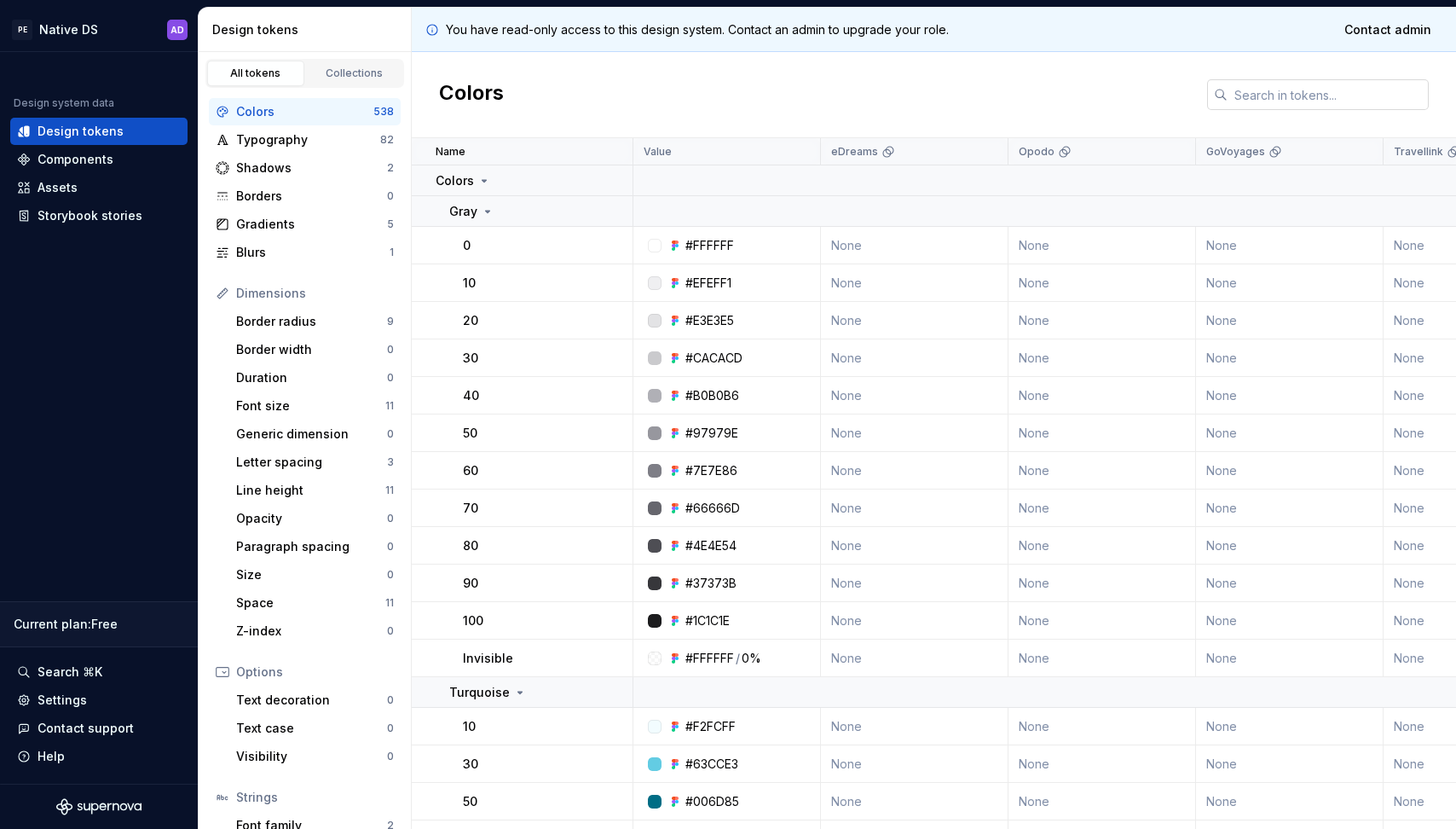
click at [1288, 105] on input "text" at bounding box center [1328, 94] width 201 height 31
paste input "border"
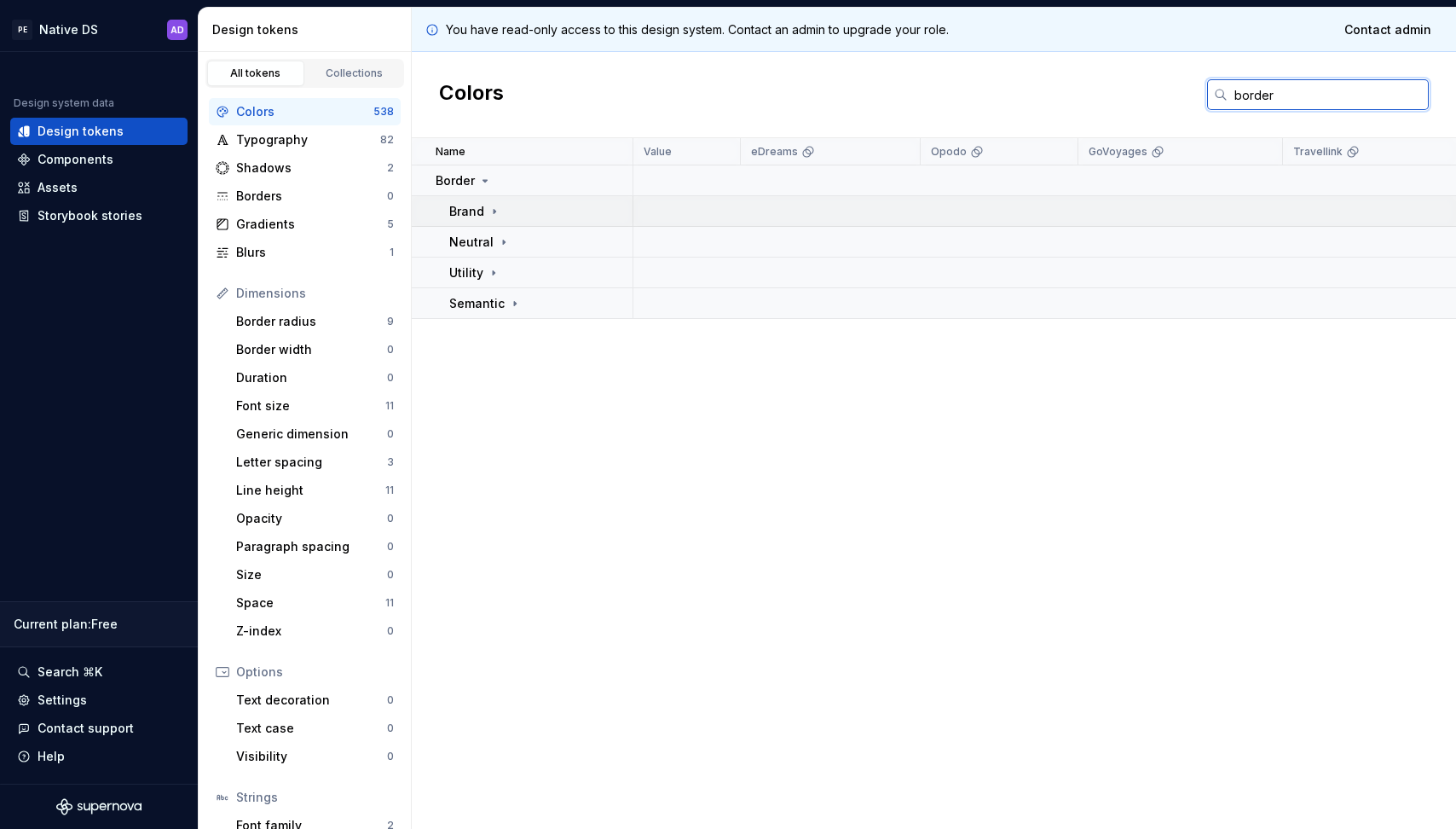
type input "border"
click at [496, 211] on icon at bounding box center [494, 211] width 14 height 14
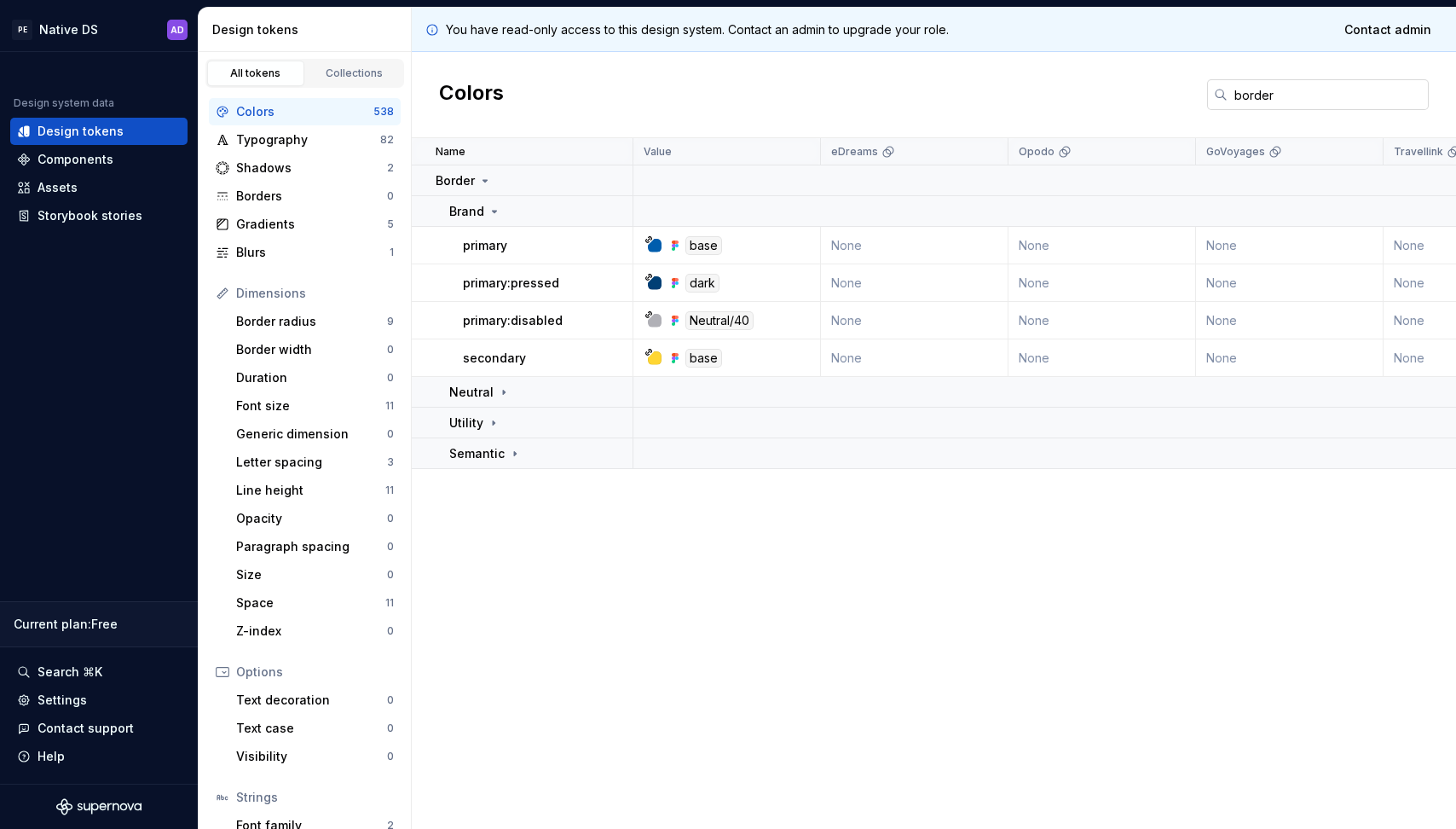
click at [1336, 104] on input "border" at bounding box center [1328, 94] width 201 height 31
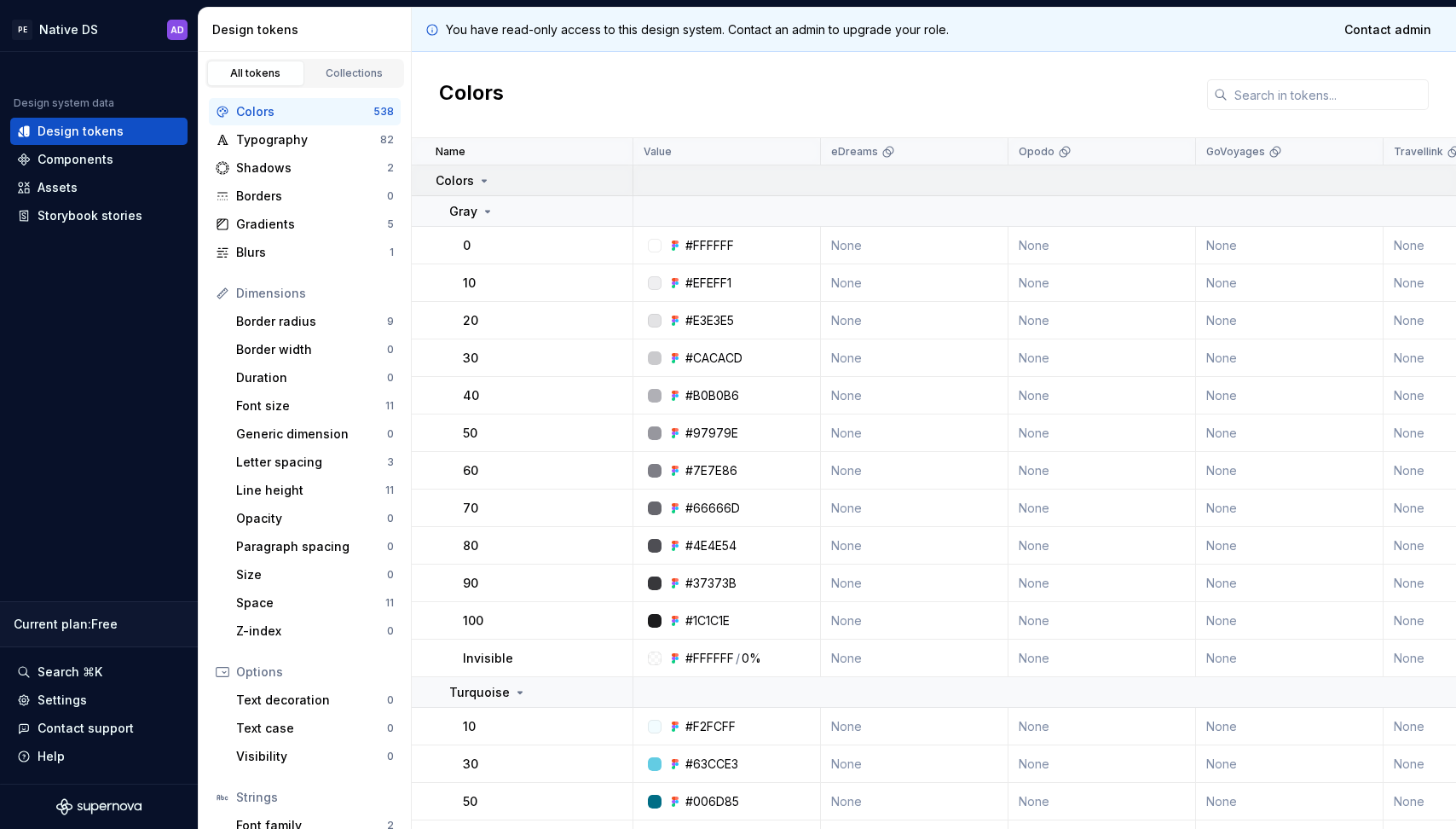
click at [478, 183] on icon at bounding box center [484, 181] width 14 height 14
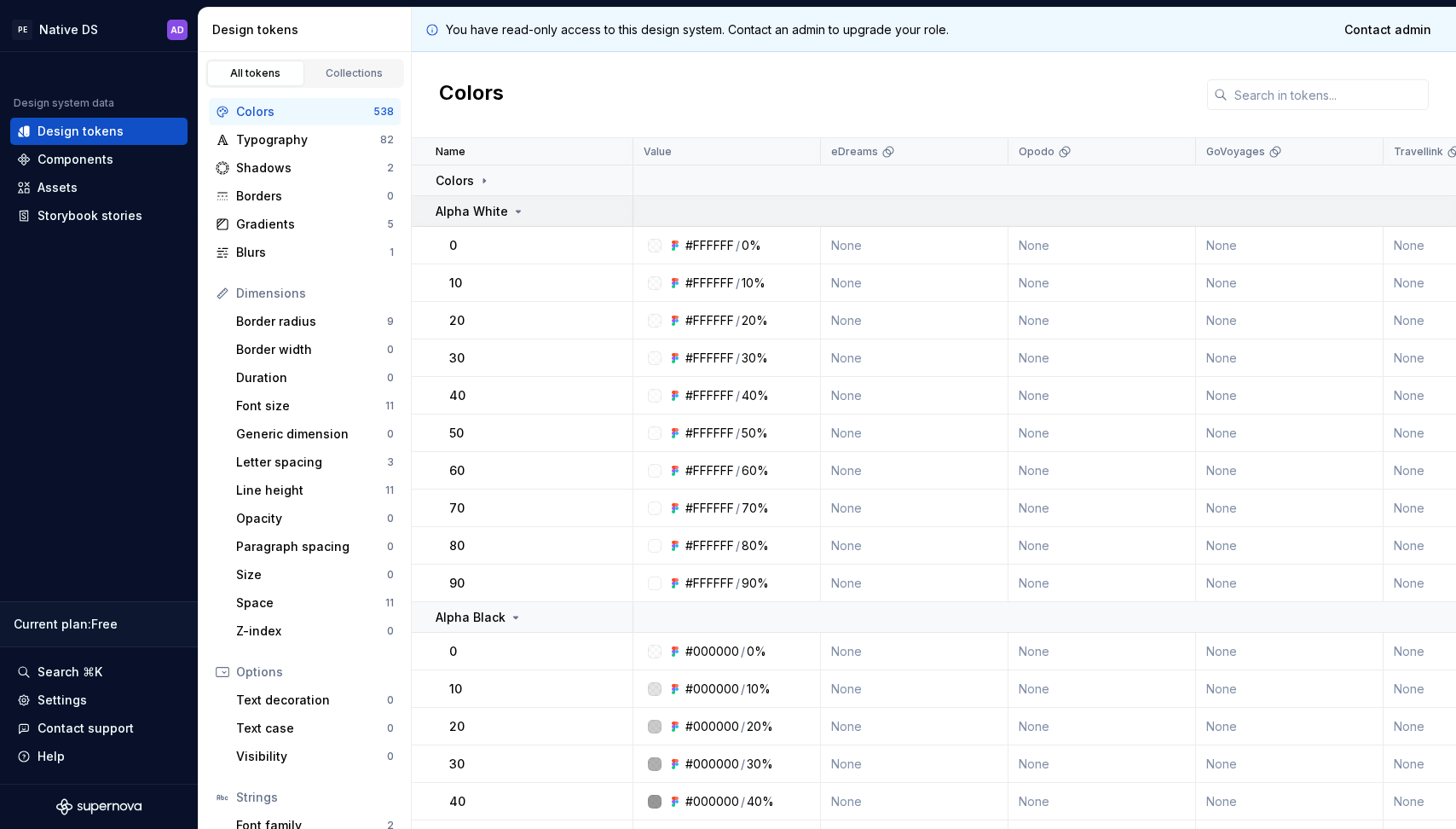
click at [475, 204] on p "Alpha White" at bounding box center [472, 211] width 73 height 17
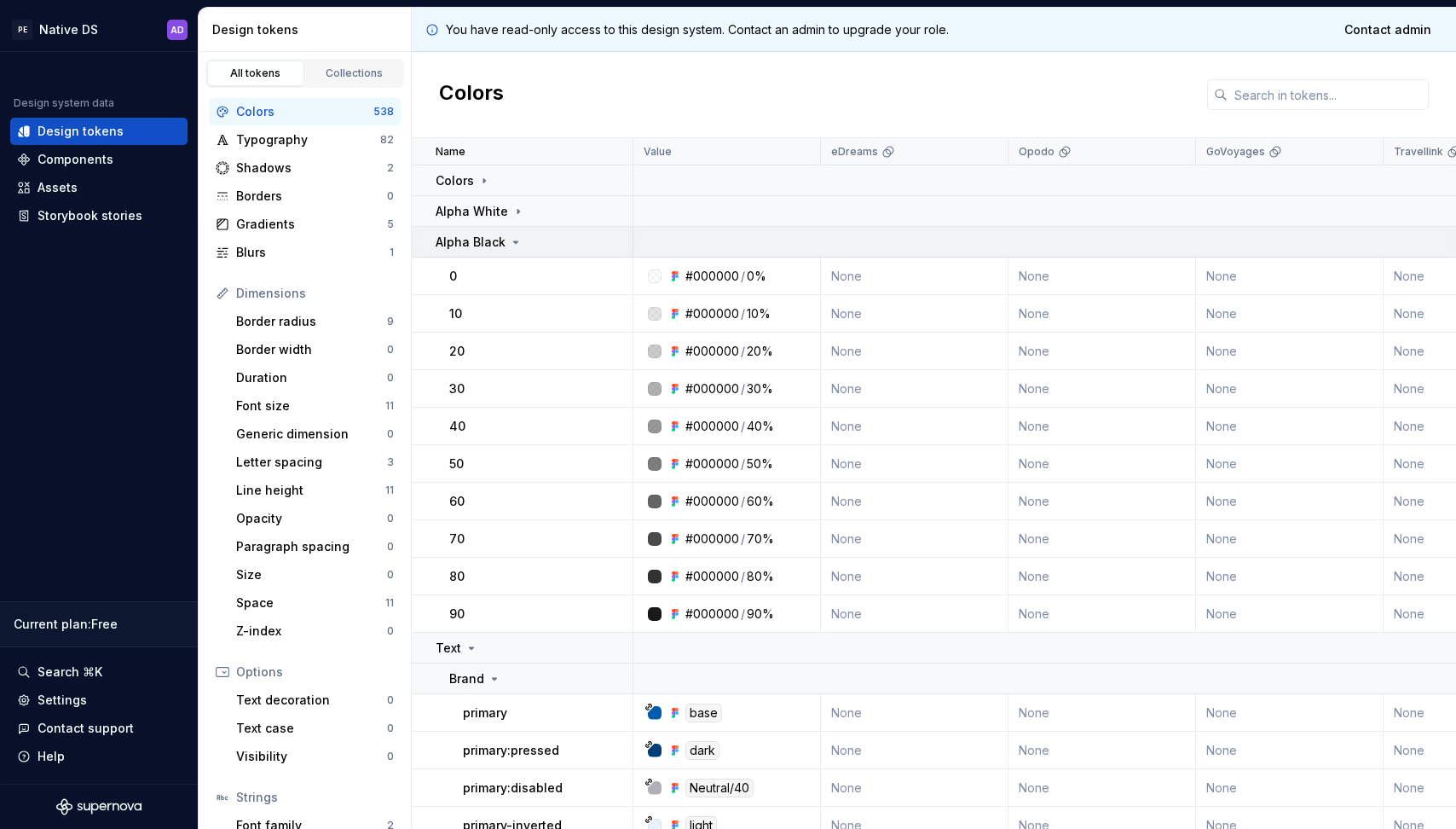
click at [475, 243] on p "Alpha Black" at bounding box center [470, 242] width 70 height 17
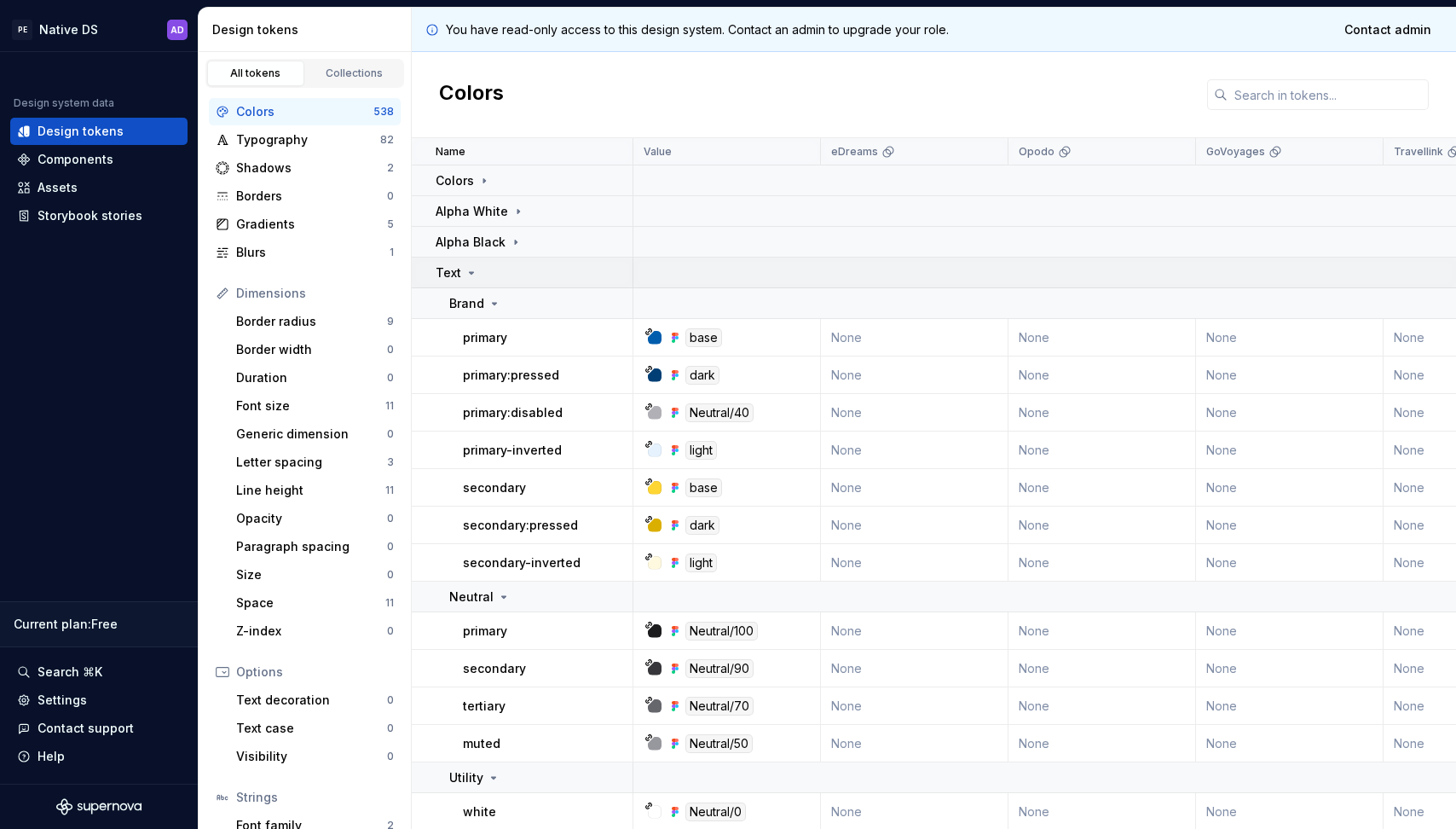
click at [469, 284] on td "Text" at bounding box center [522, 272] width 222 height 31
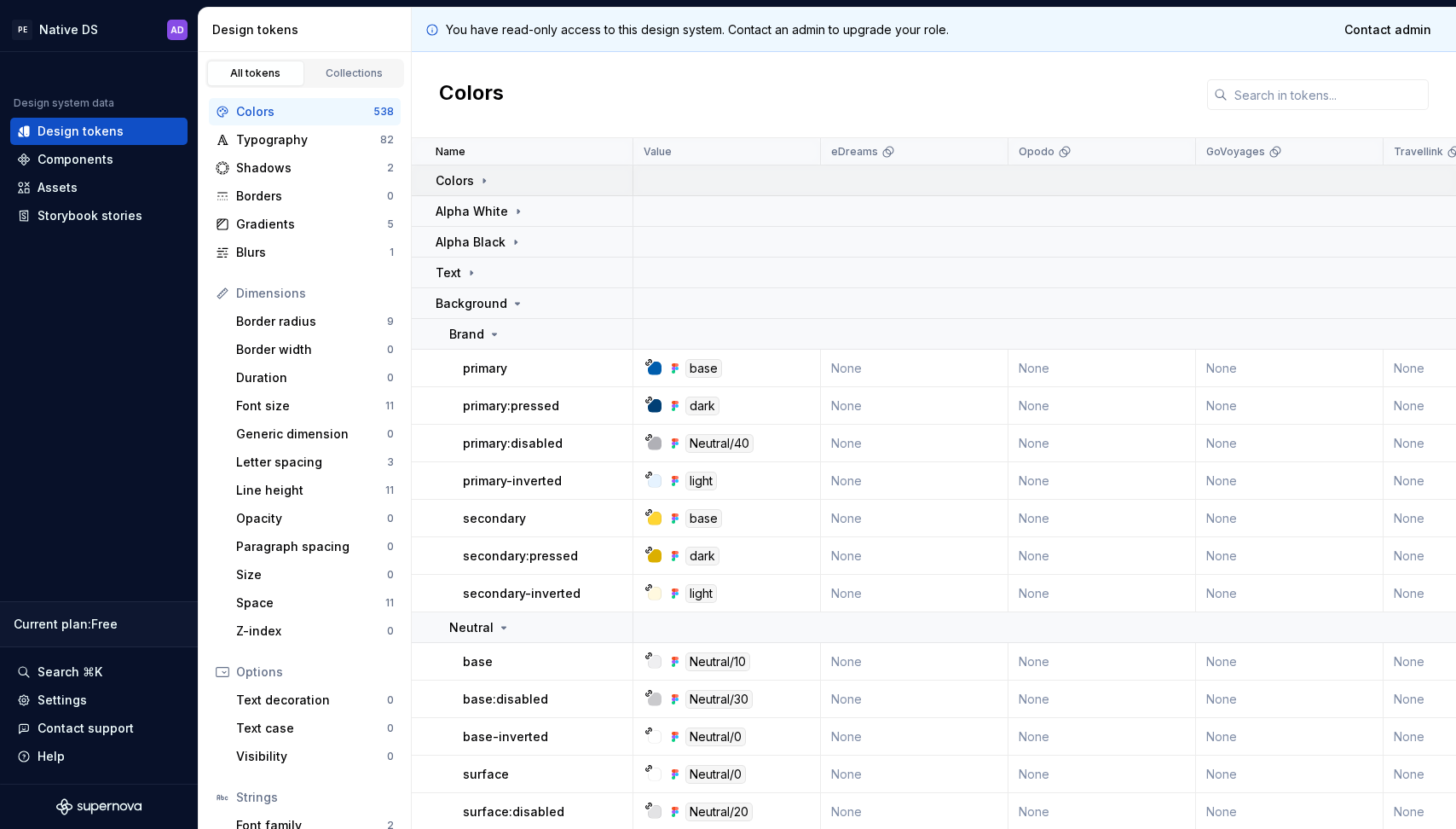
click at [483, 177] on icon at bounding box center [484, 181] width 14 height 14
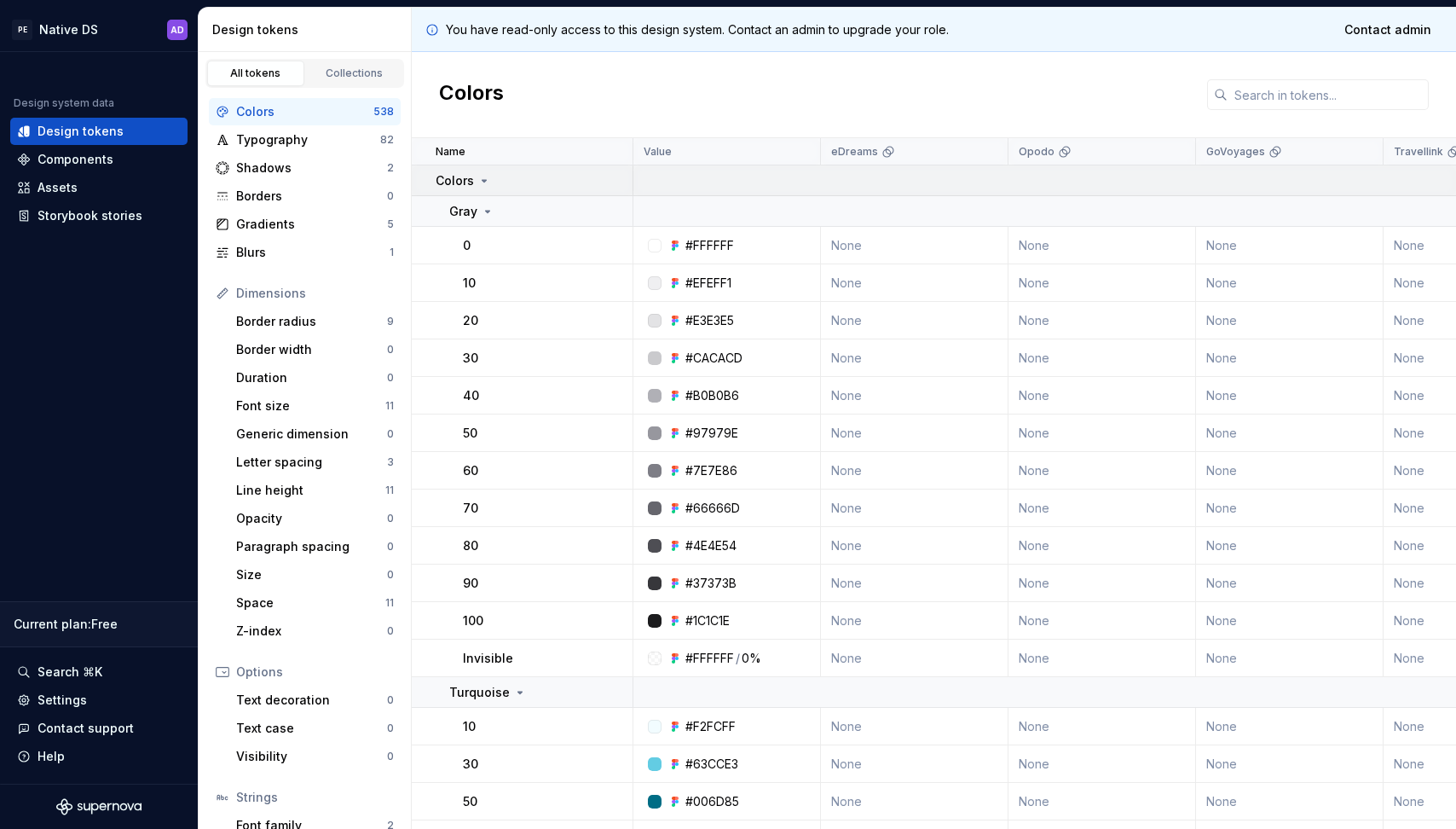
click at [483, 178] on icon at bounding box center [484, 181] width 14 height 14
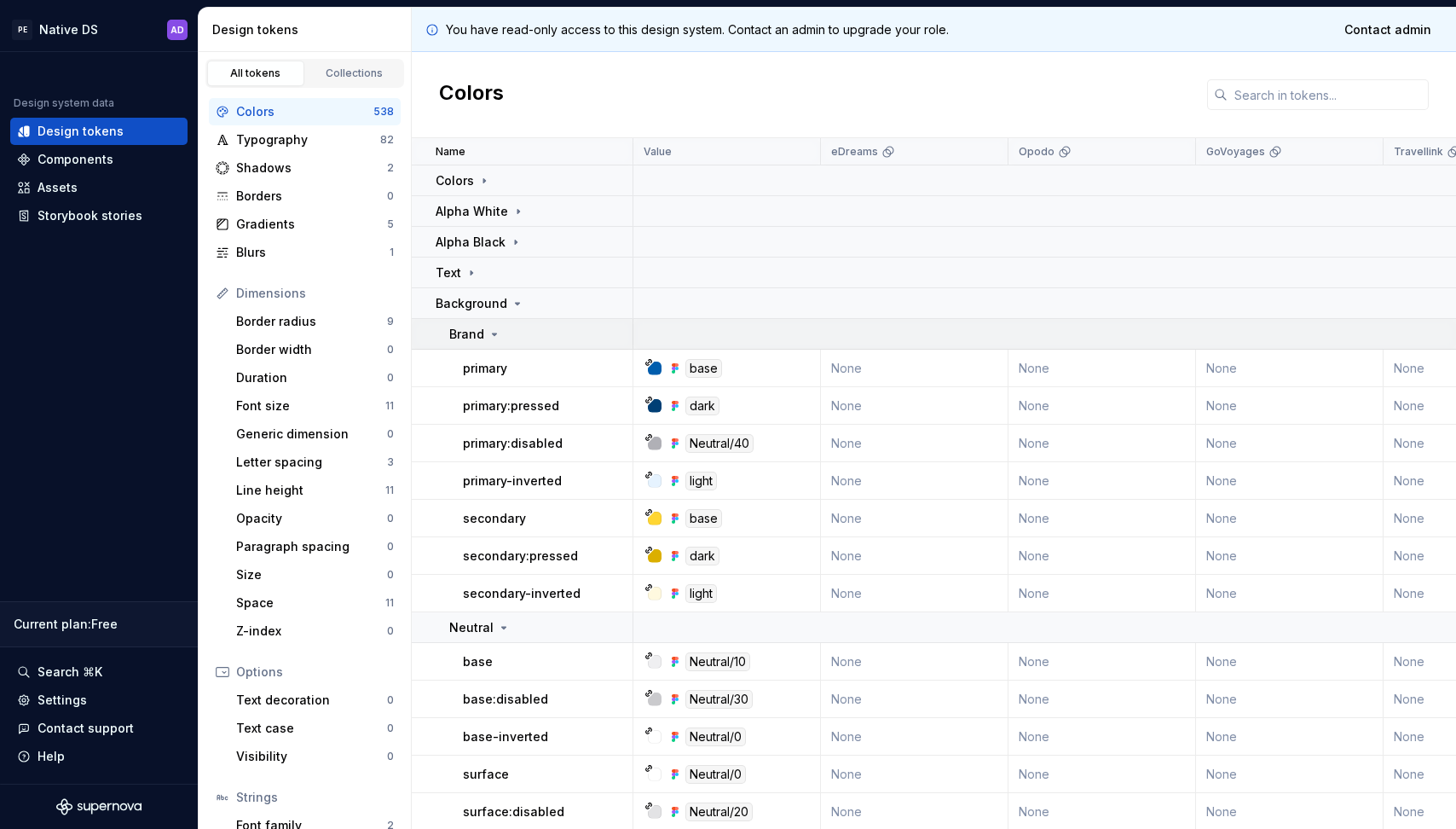
click at [470, 323] on td "Brand" at bounding box center [522, 333] width 222 height 31
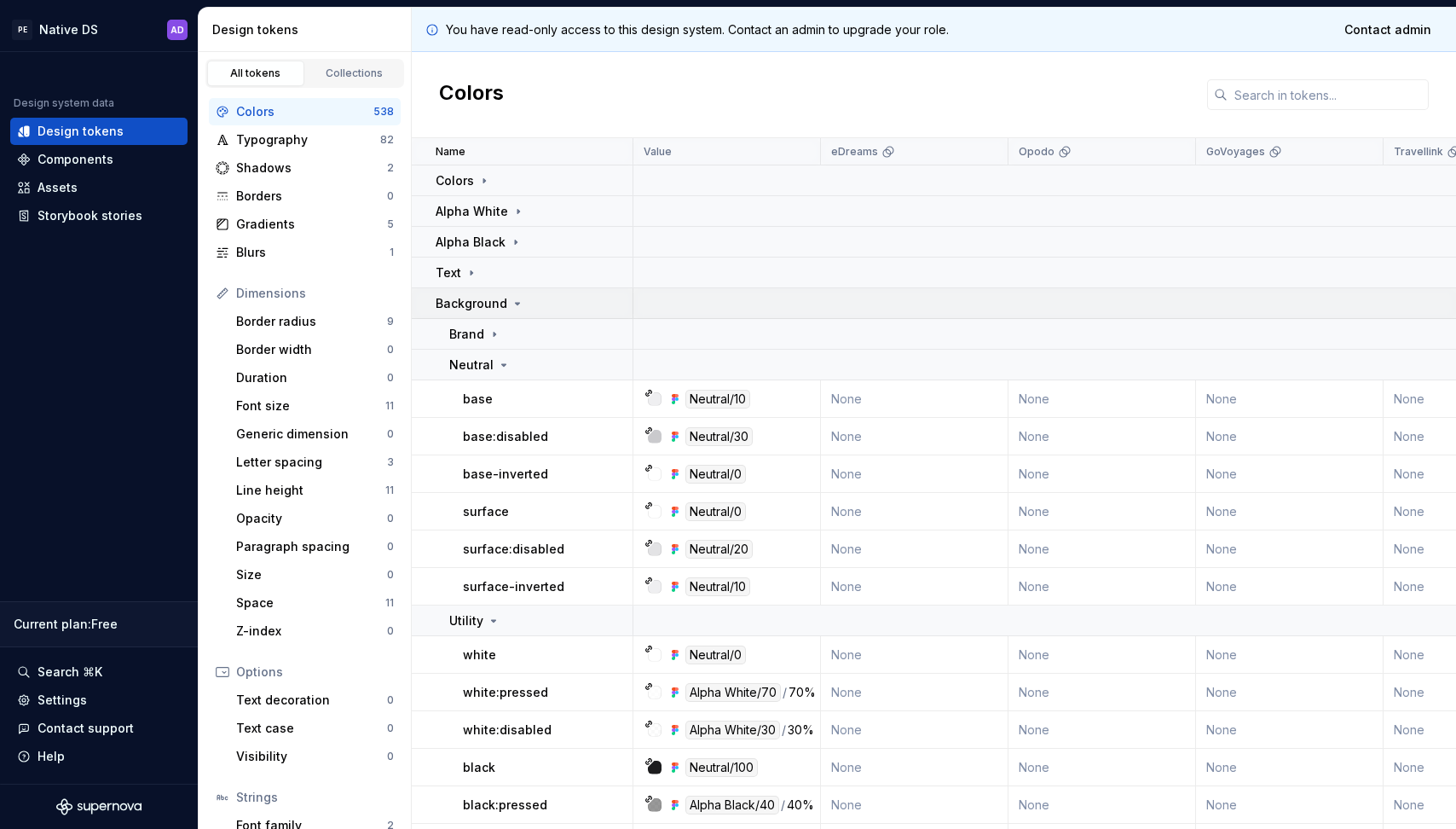
click at [510, 307] on icon at bounding box center [517, 304] width 14 height 14
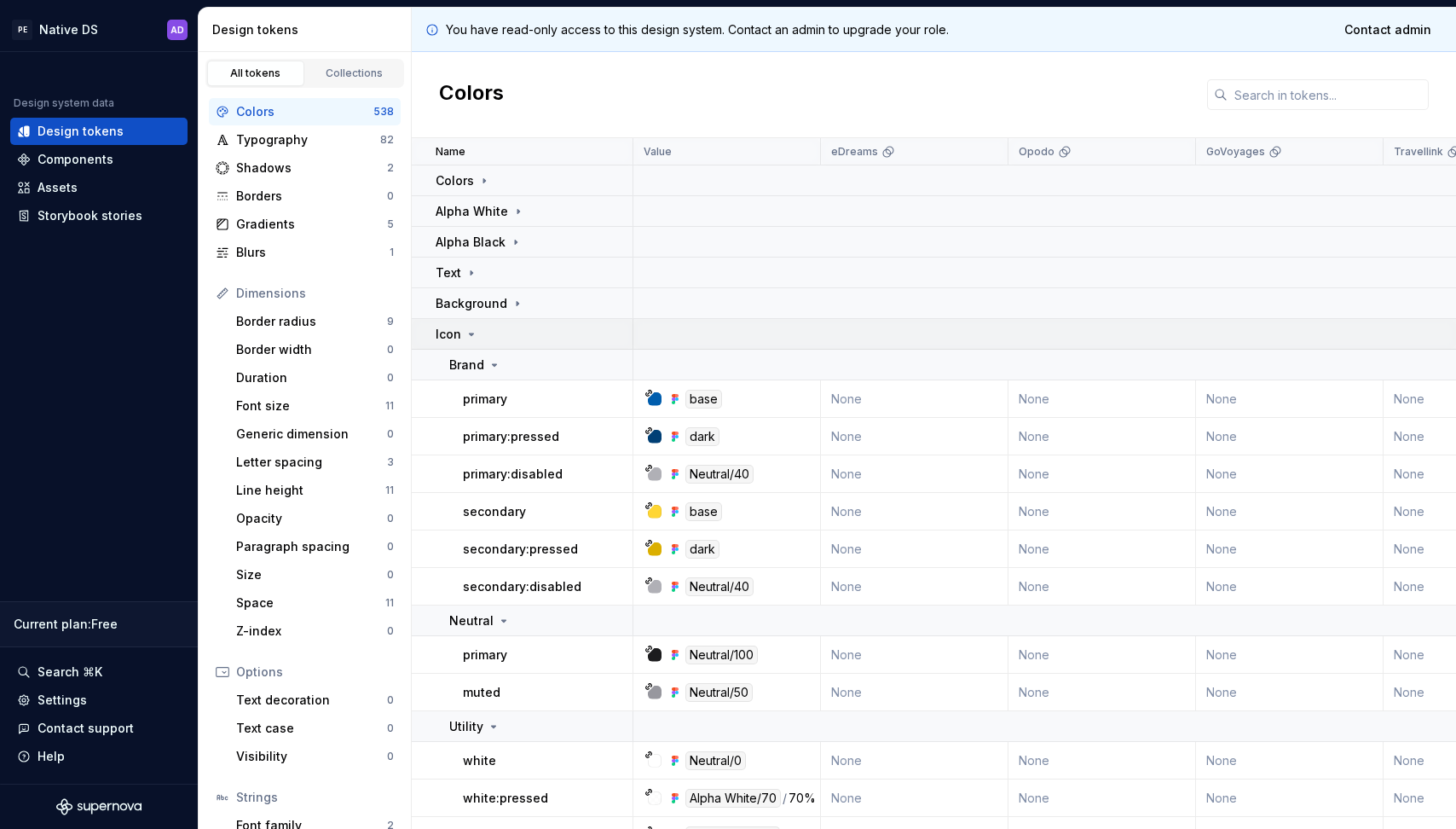
click at [476, 333] on icon at bounding box center [471, 334] width 14 height 14
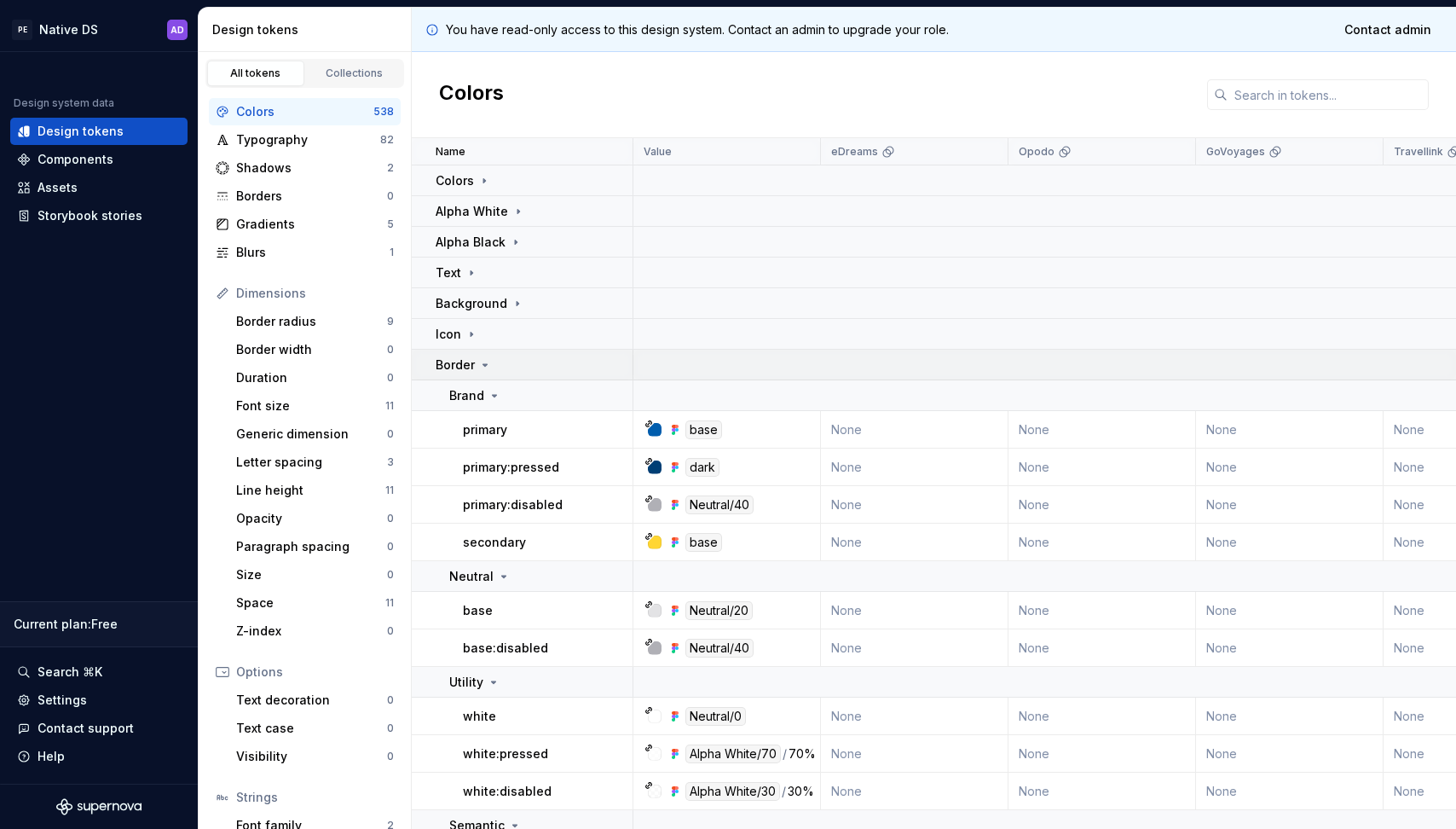
click at [481, 357] on div "Border" at bounding box center [464, 365] width 56 height 17
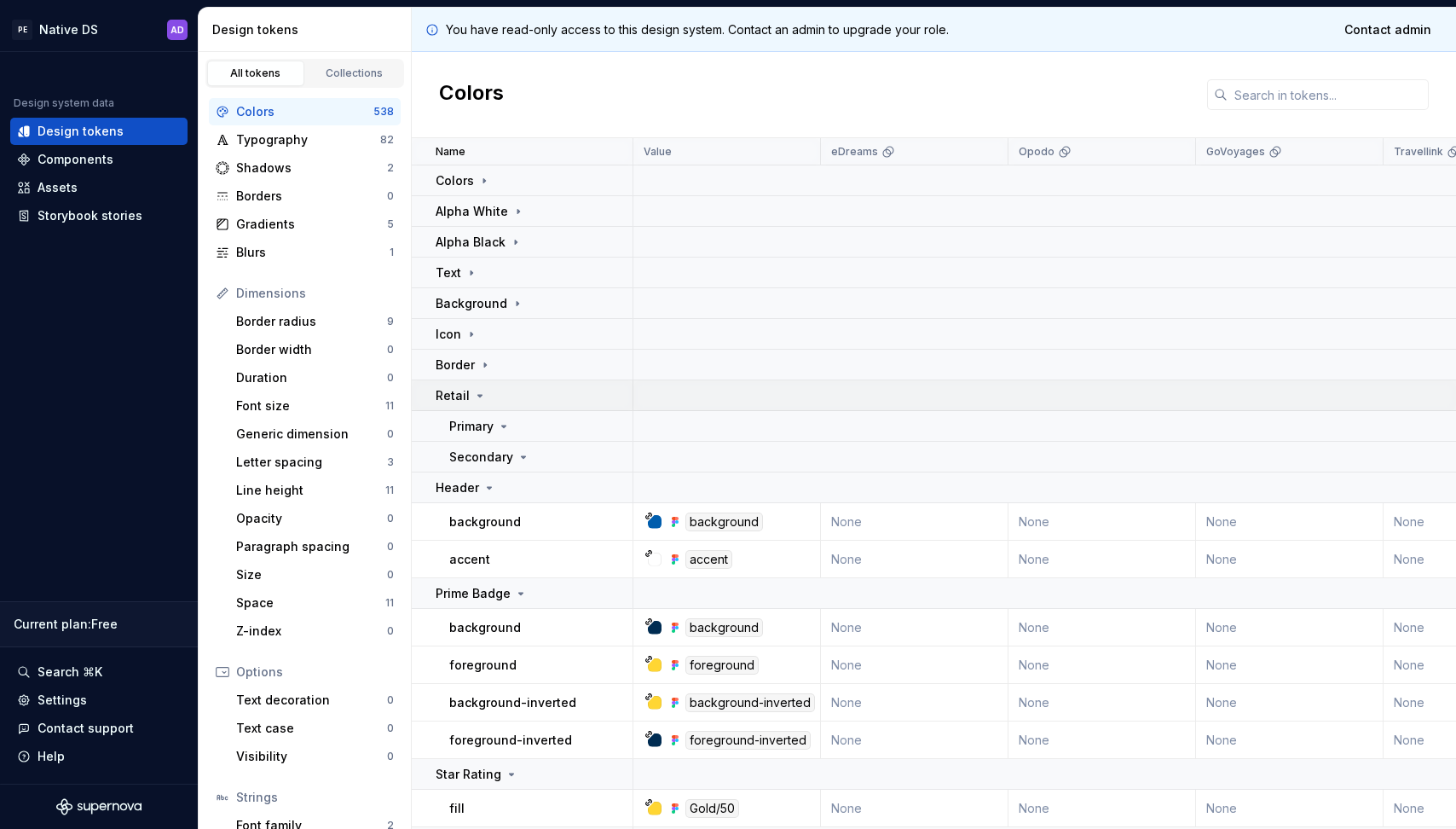
click at [476, 389] on icon at bounding box center [479, 395] width 14 height 14
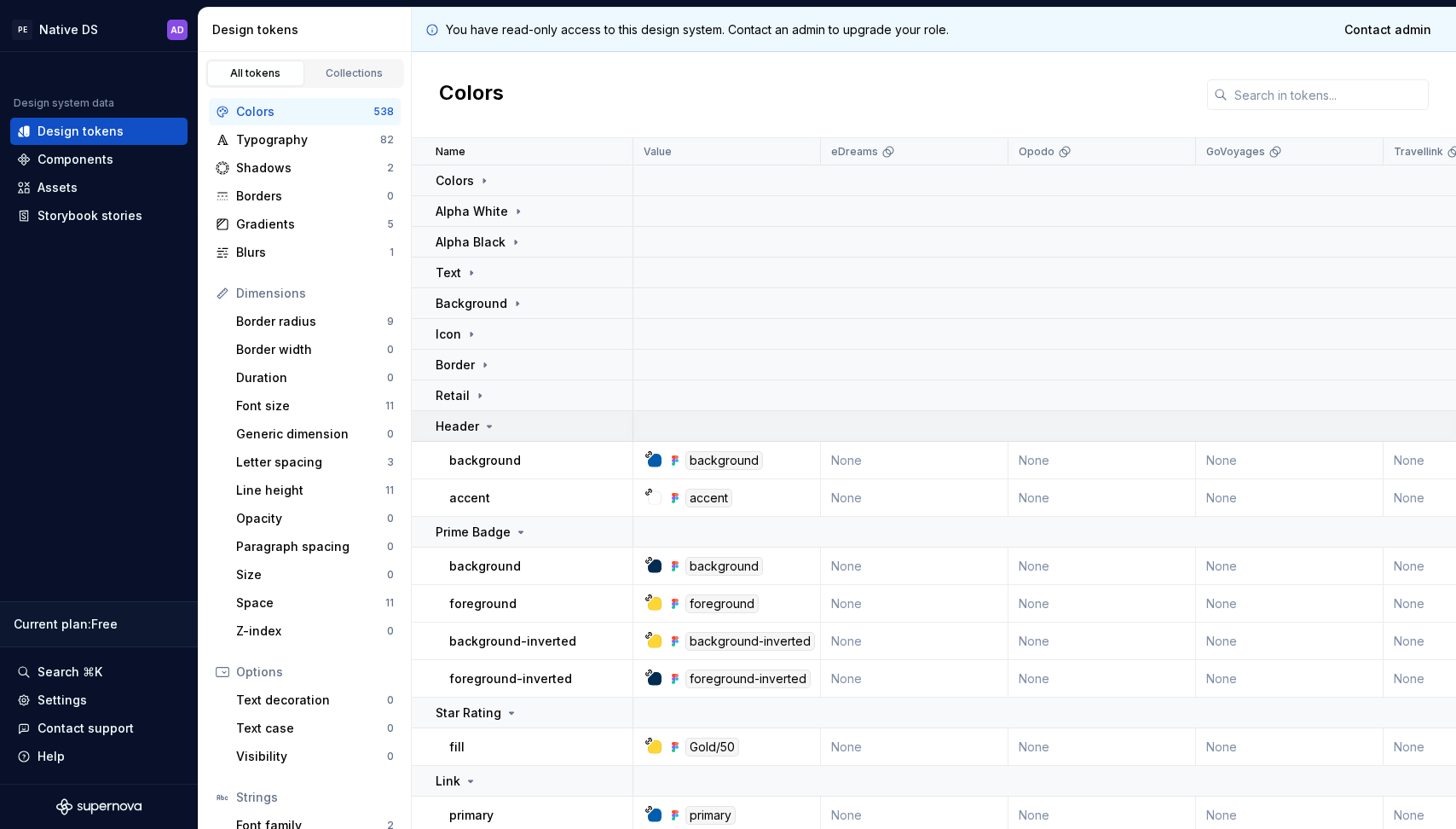
click at [476, 411] on td "Header" at bounding box center [522, 426] width 222 height 31
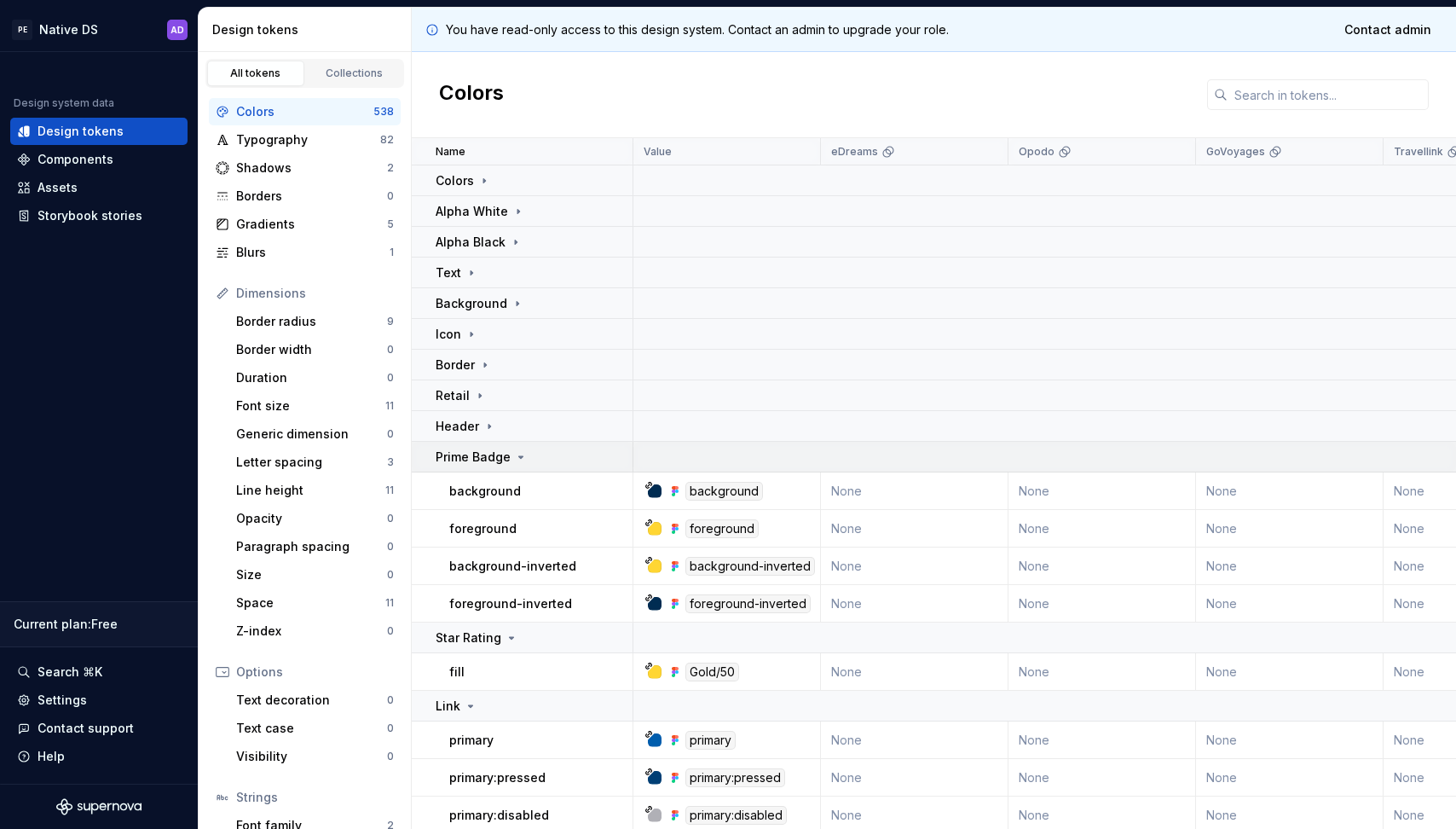
click at [478, 457] on p "Prime Badge" at bounding box center [473, 457] width 75 height 17
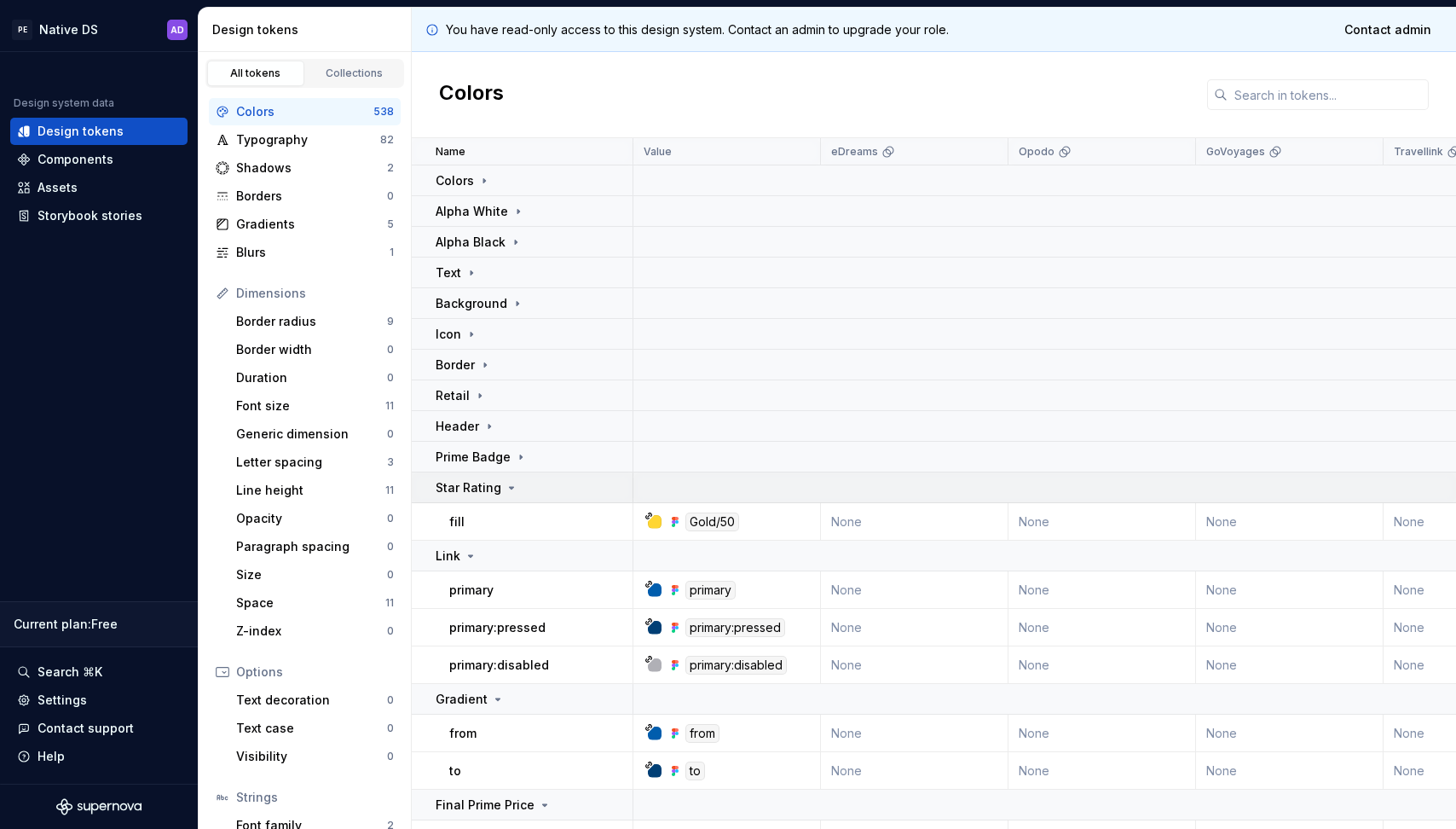
click at [469, 498] on td "Star Rating" at bounding box center [522, 487] width 222 height 31
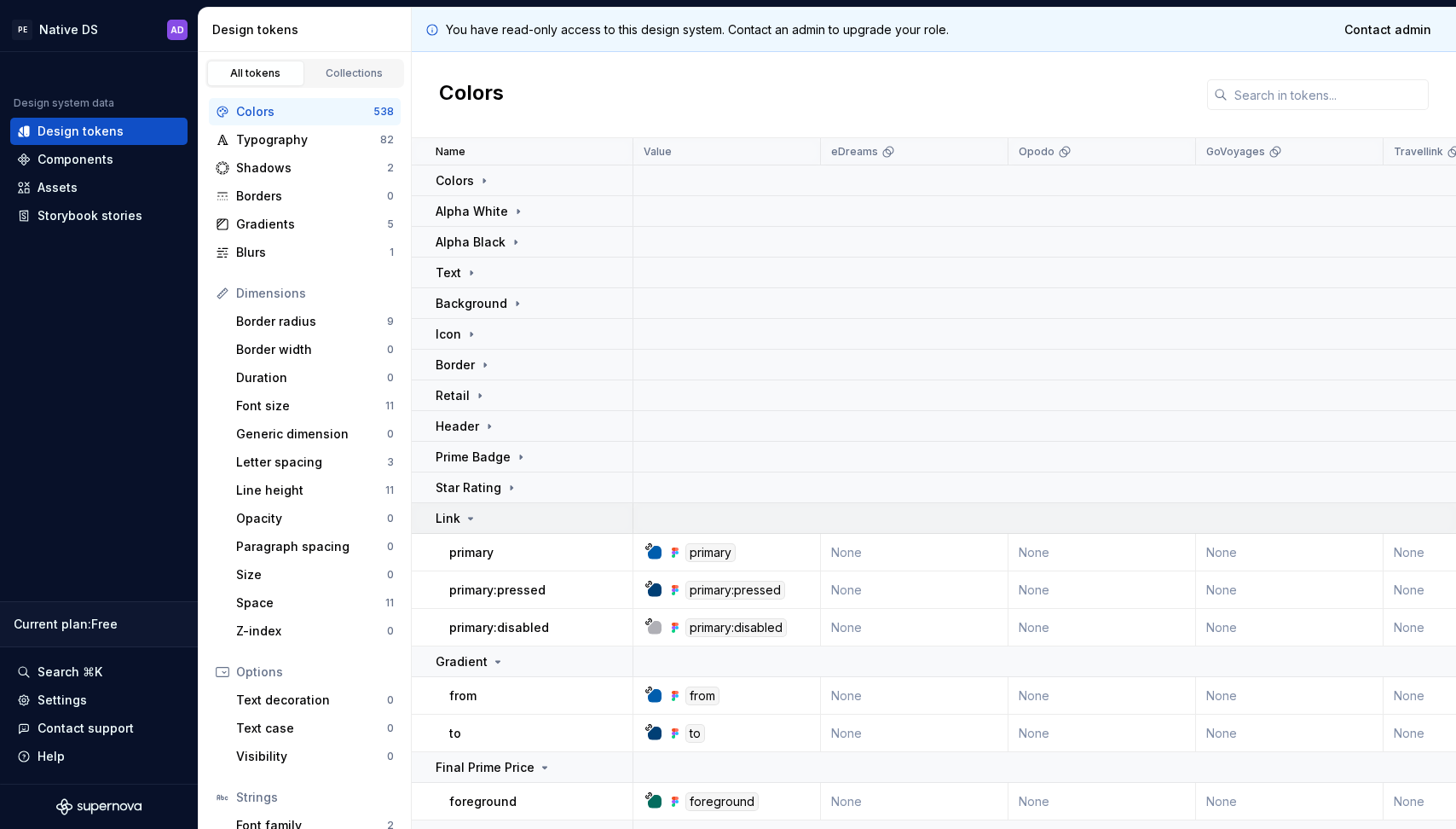
click at [466, 520] on icon at bounding box center [470, 518] width 14 height 14
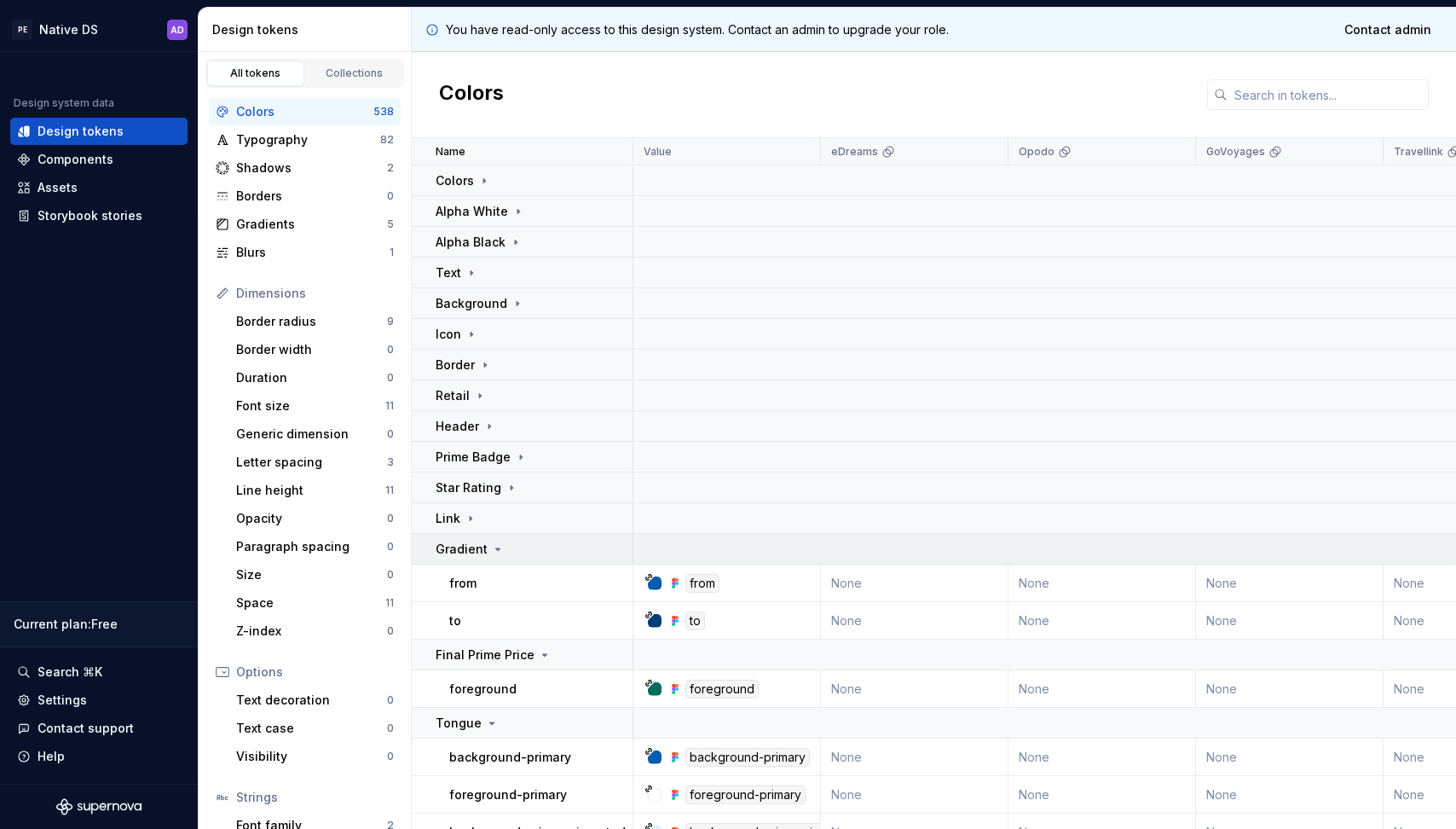
click at [466, 556] on p "Gradient" at bounding box center [462, 549] width 52 height 17
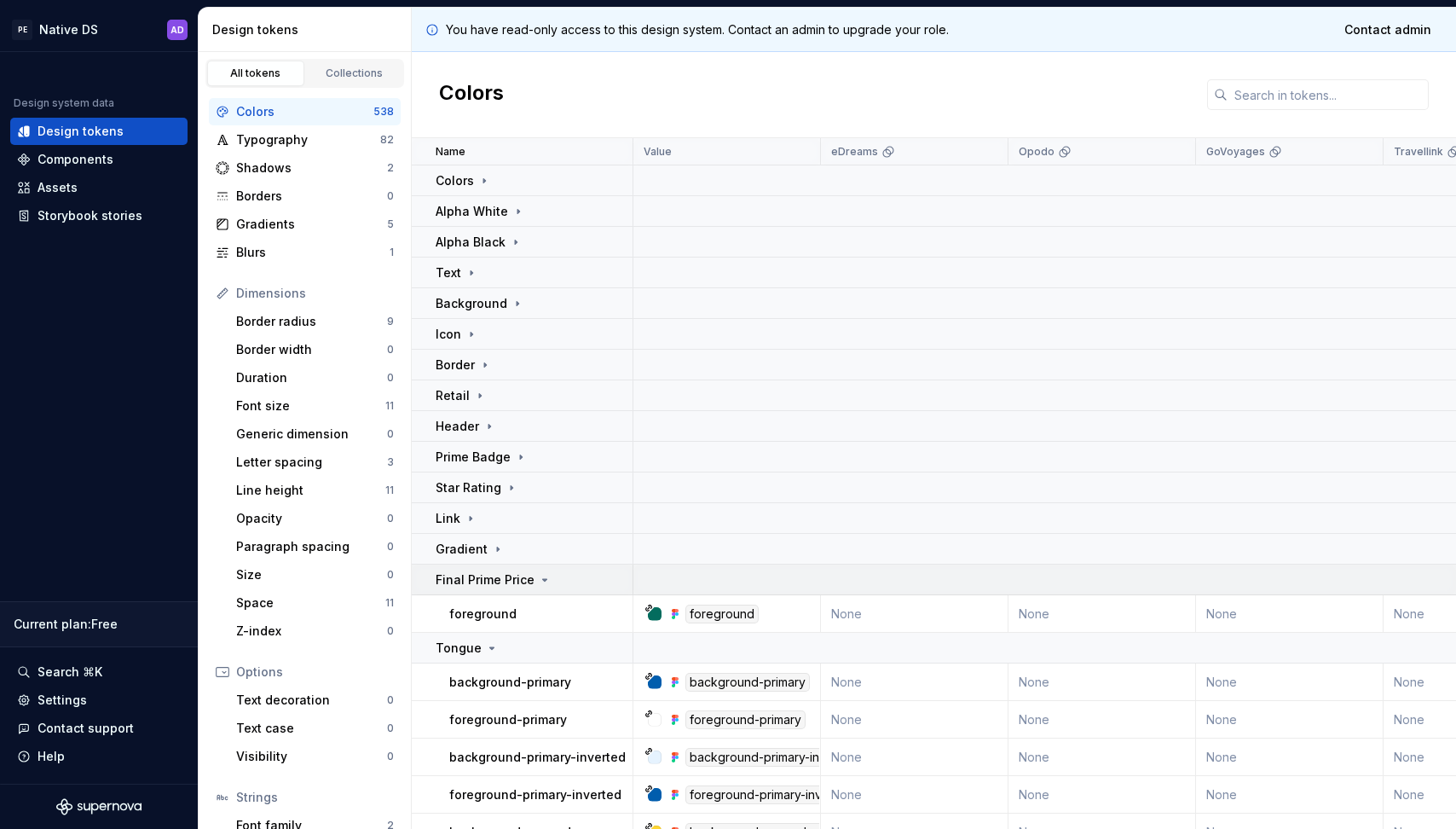
click at [466, 577] on p "Final Prime Price" at bounding box center [485, 579] width 99 height 17
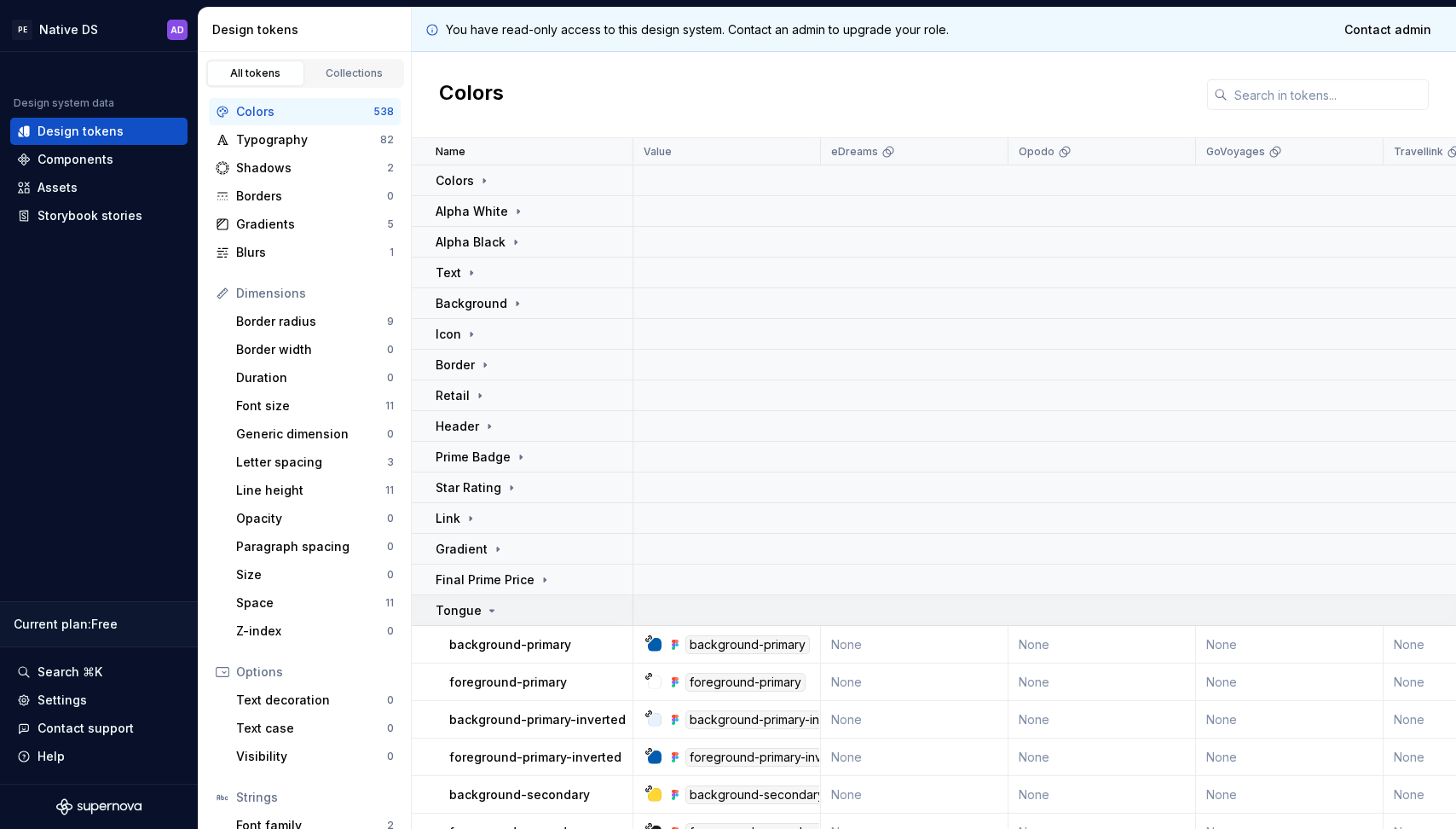
click at [466, 598] on td "Tongue" at bounding box center [522, 610] width 222 height 31
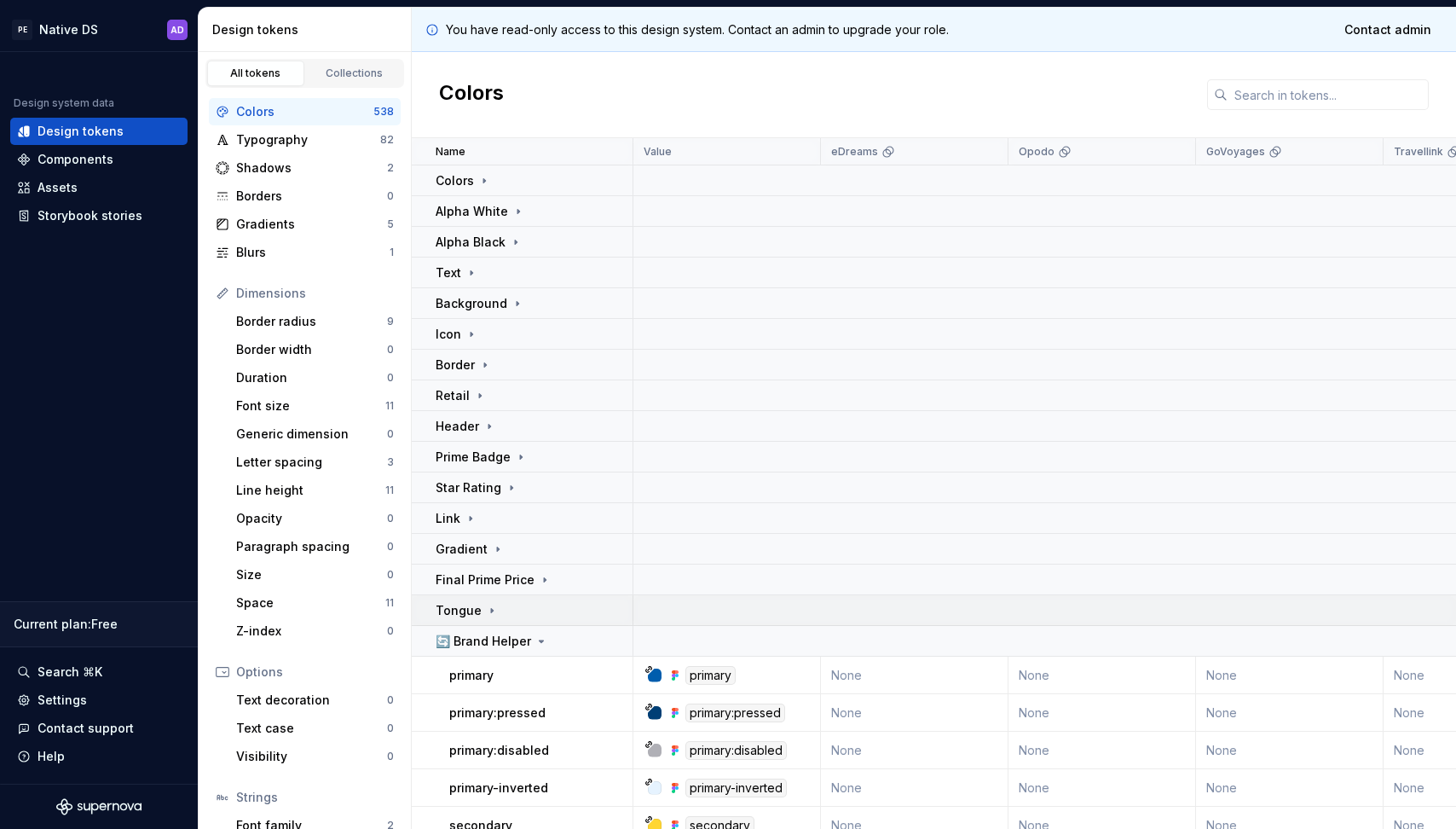
scroll to position [9, 0]
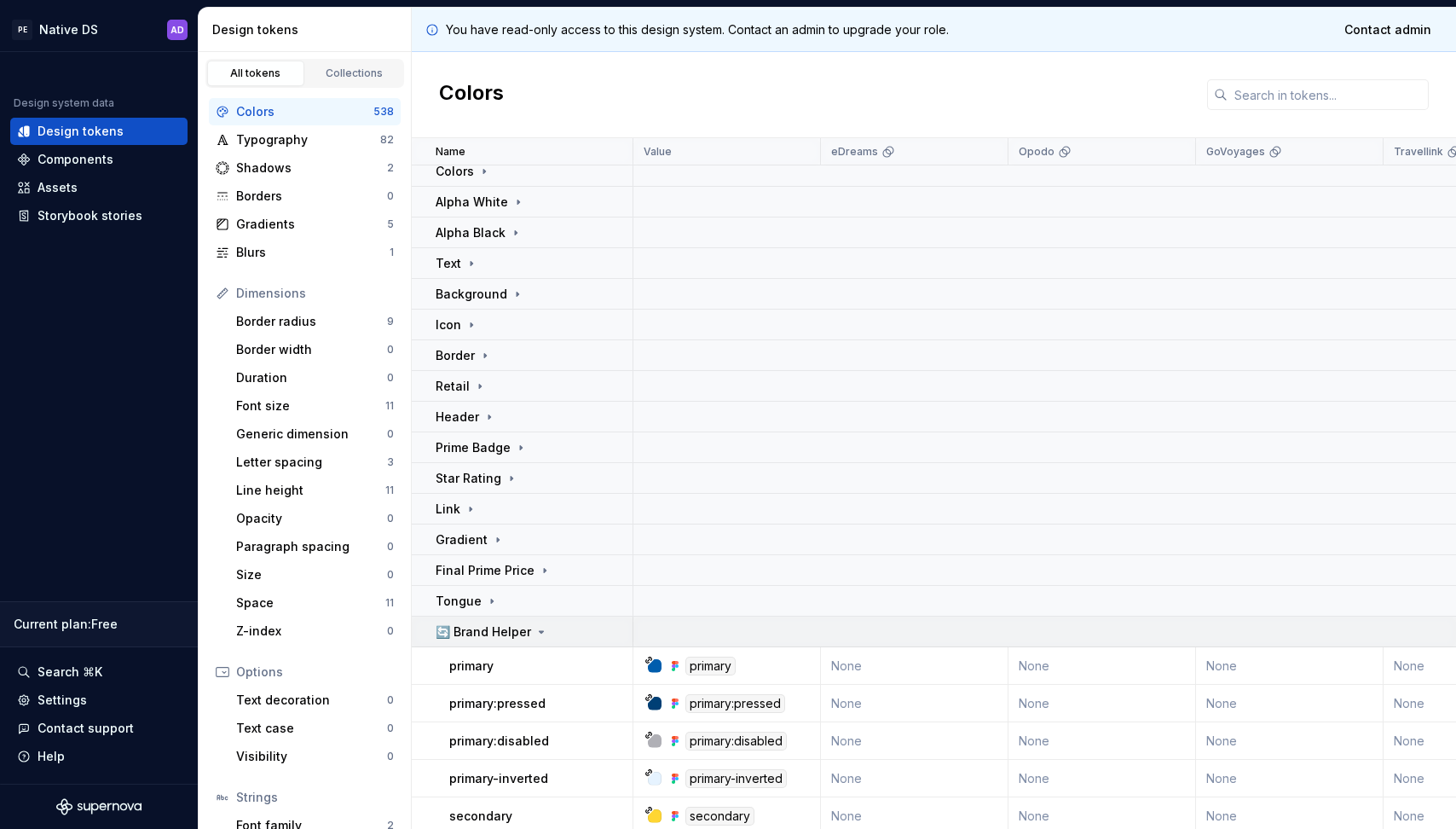
click at [506, 624] on p "🔄 Brand Helper" at bounding box center [483, 632] width 96 height 17
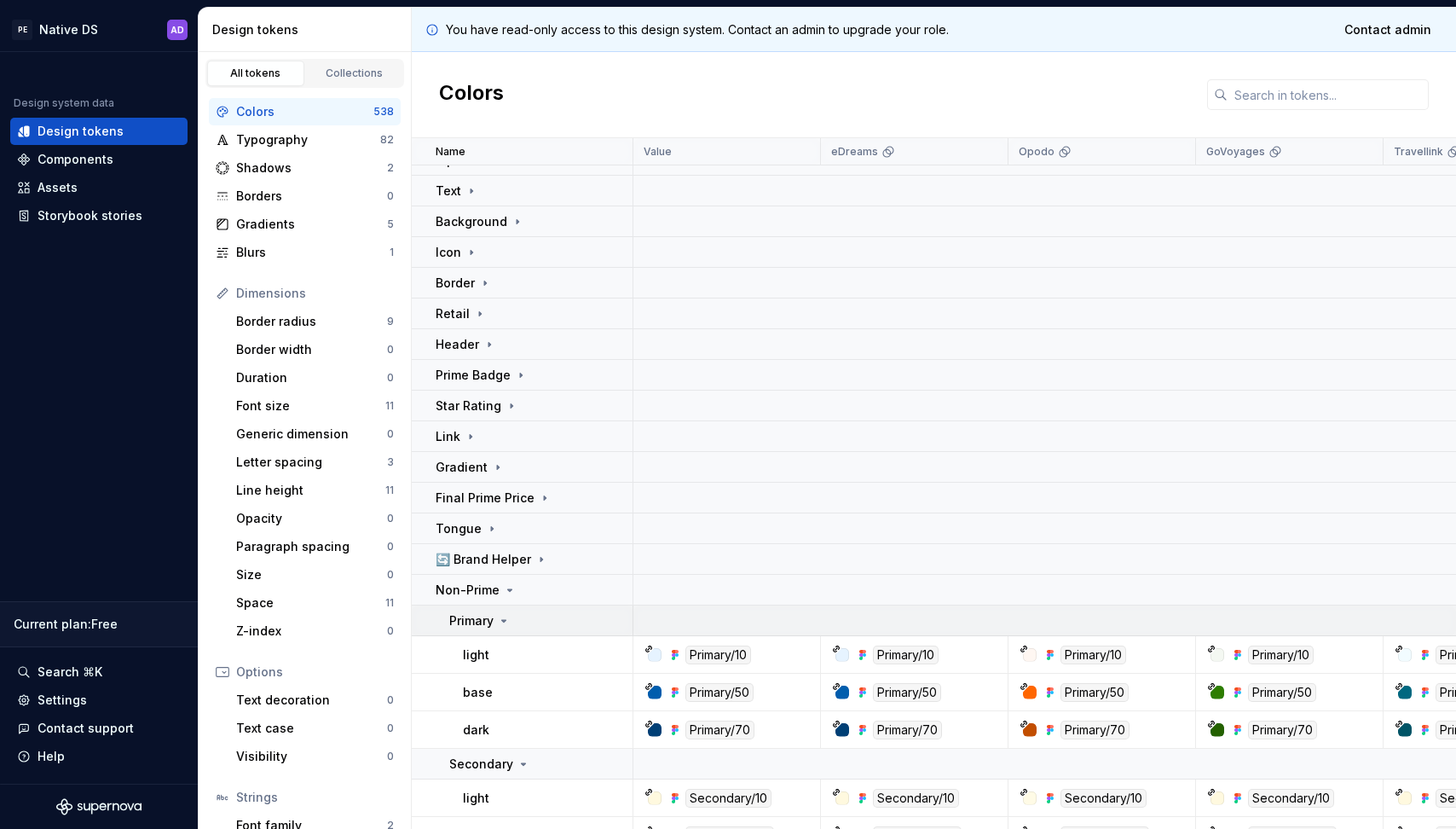
scroll to position [97, 0]
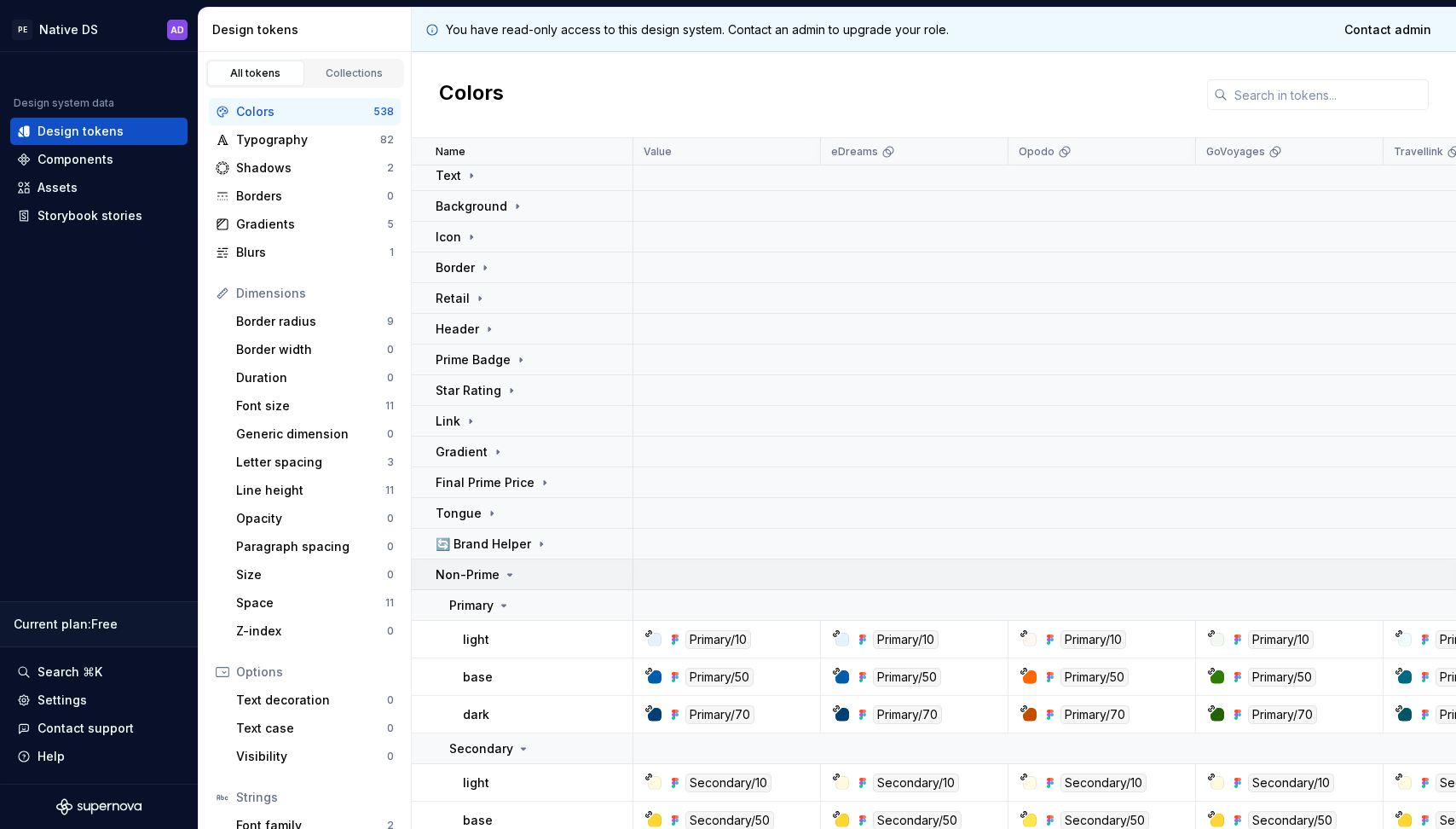
click at [503, 578] on icon at bounding box center [509, 575] width 14 height 14
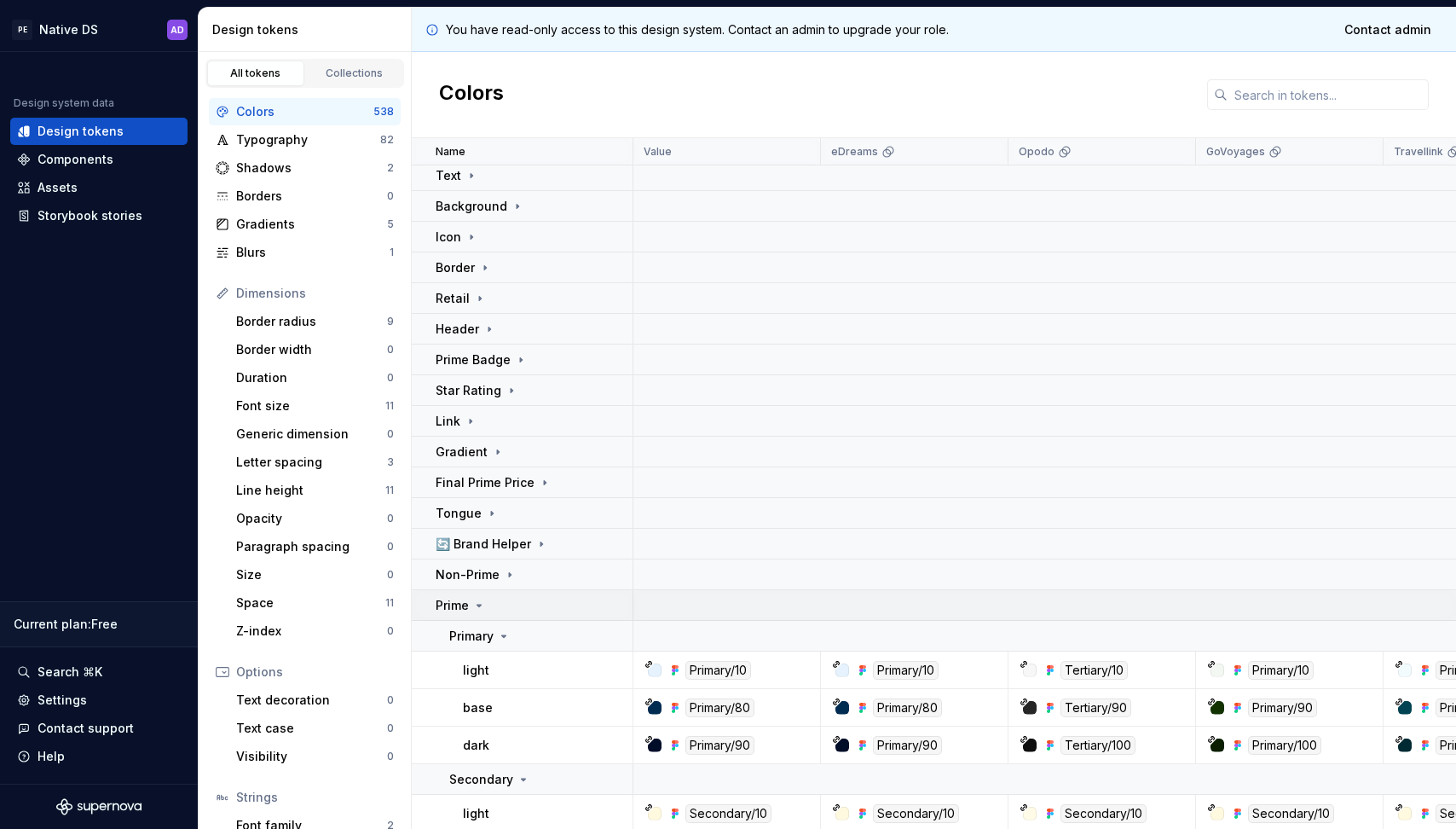
click at [492, 606] on div "Prime" at bounding box center [533, 605] width 196 height 17
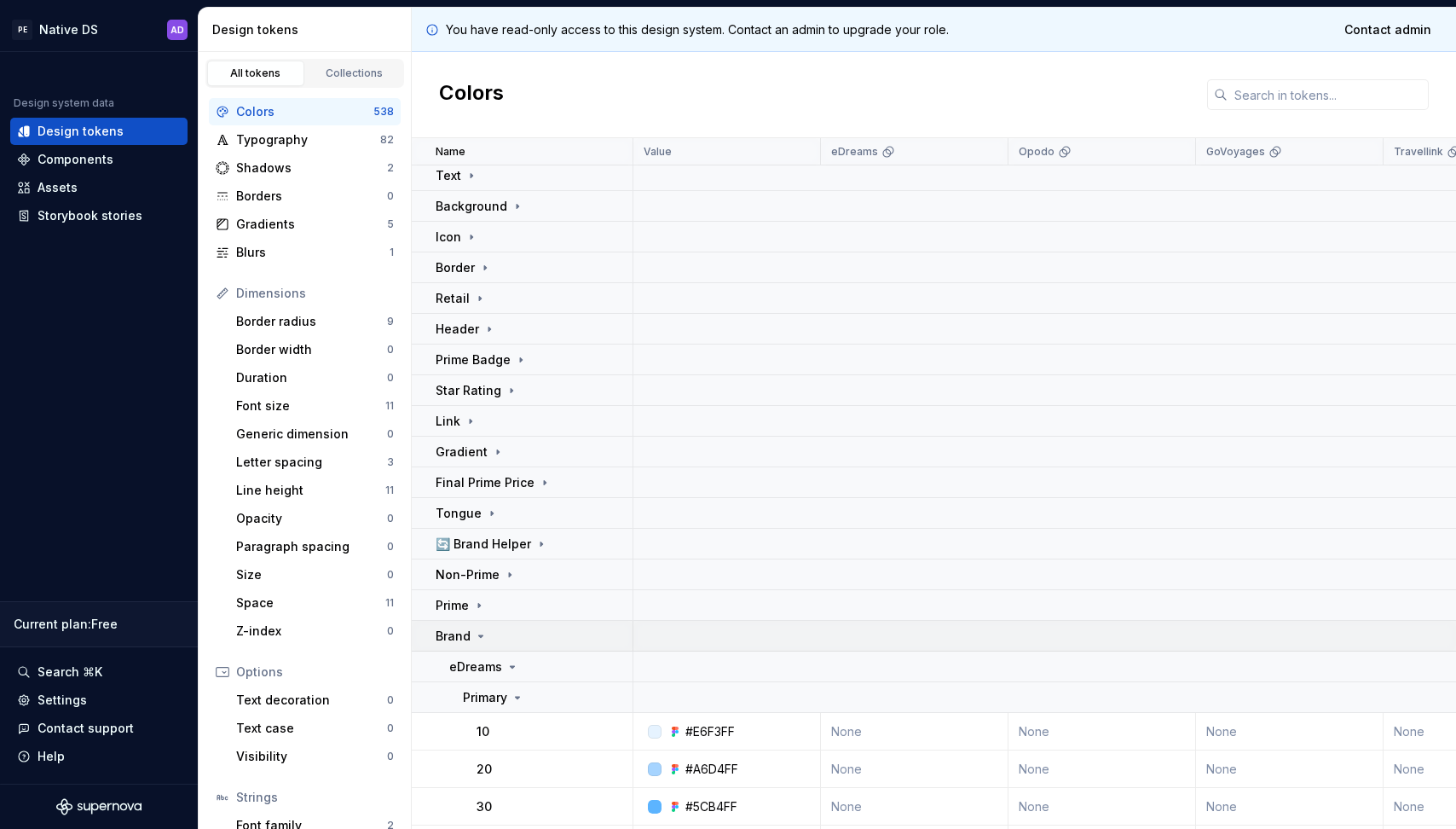
click at [488, 631] on div "Brand" at bounding box center [533, 636] width 196 height 17
click at [488, 670] on p "Snowflakes" at bounding box center [471, 667] width 71 height 17
click at [487, 694] on icon at bounding box center [490, 698] width 14 height 14
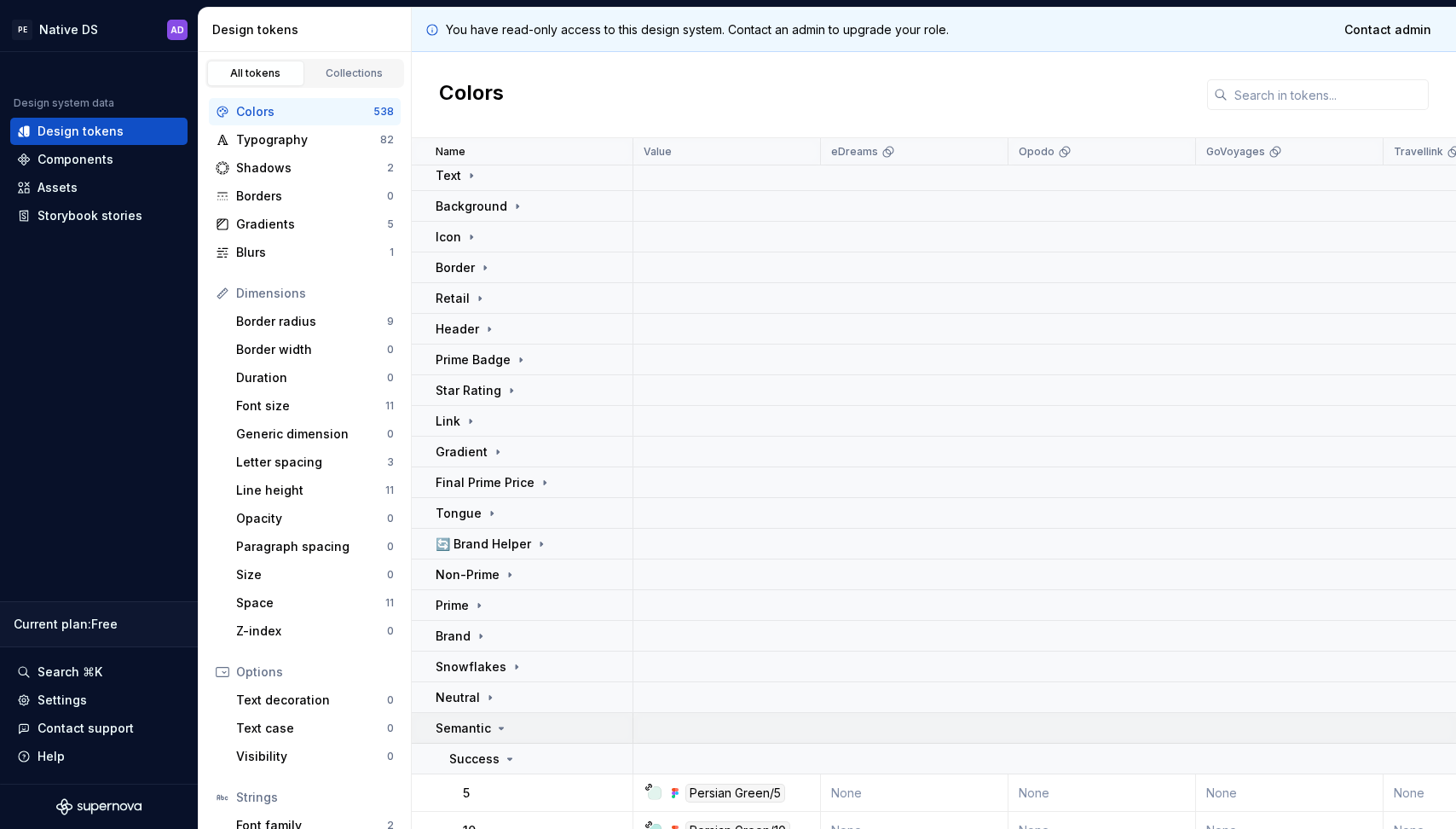
click at [486, 717] on td "Semantic" at bounding box center [522, 727] width 222 height 31
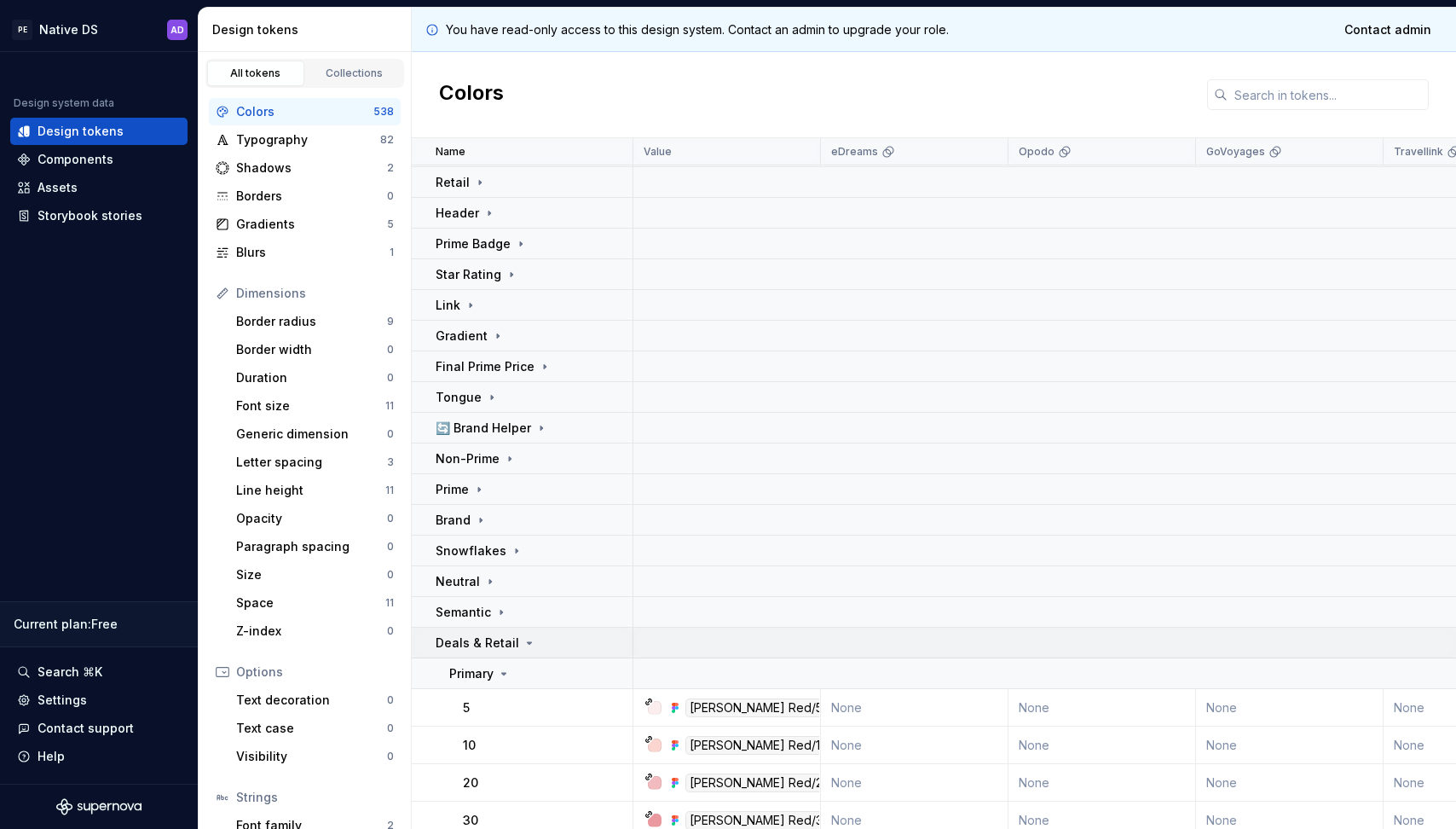
click at [503, 647] on p "Deals & Retail" at bounding box center [478, 643] width 84 height 17
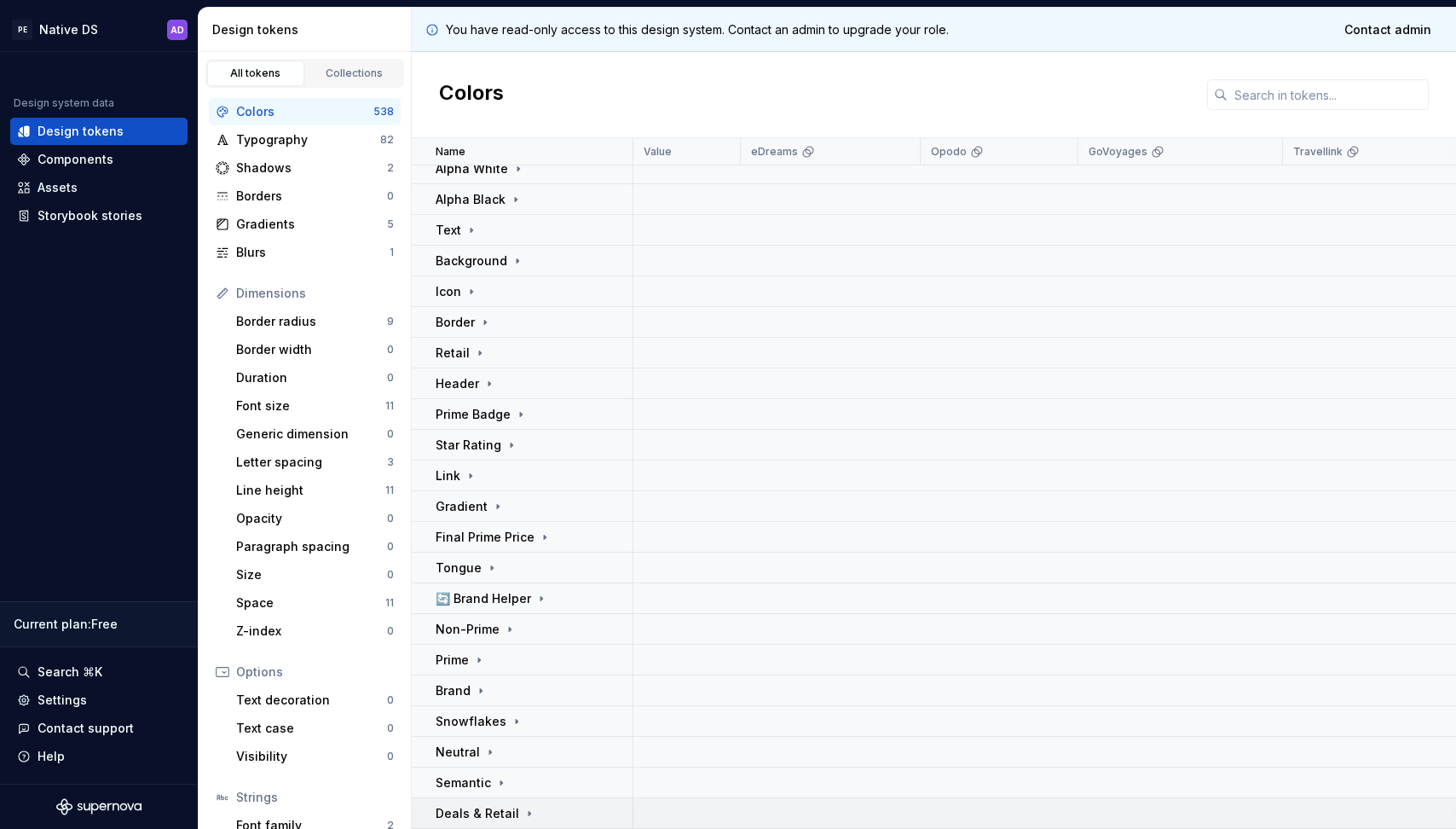
scroll to position [43, 0]
click at [1357, 101] on input "text" at bounding box center [1328, 94] width 201 height 31
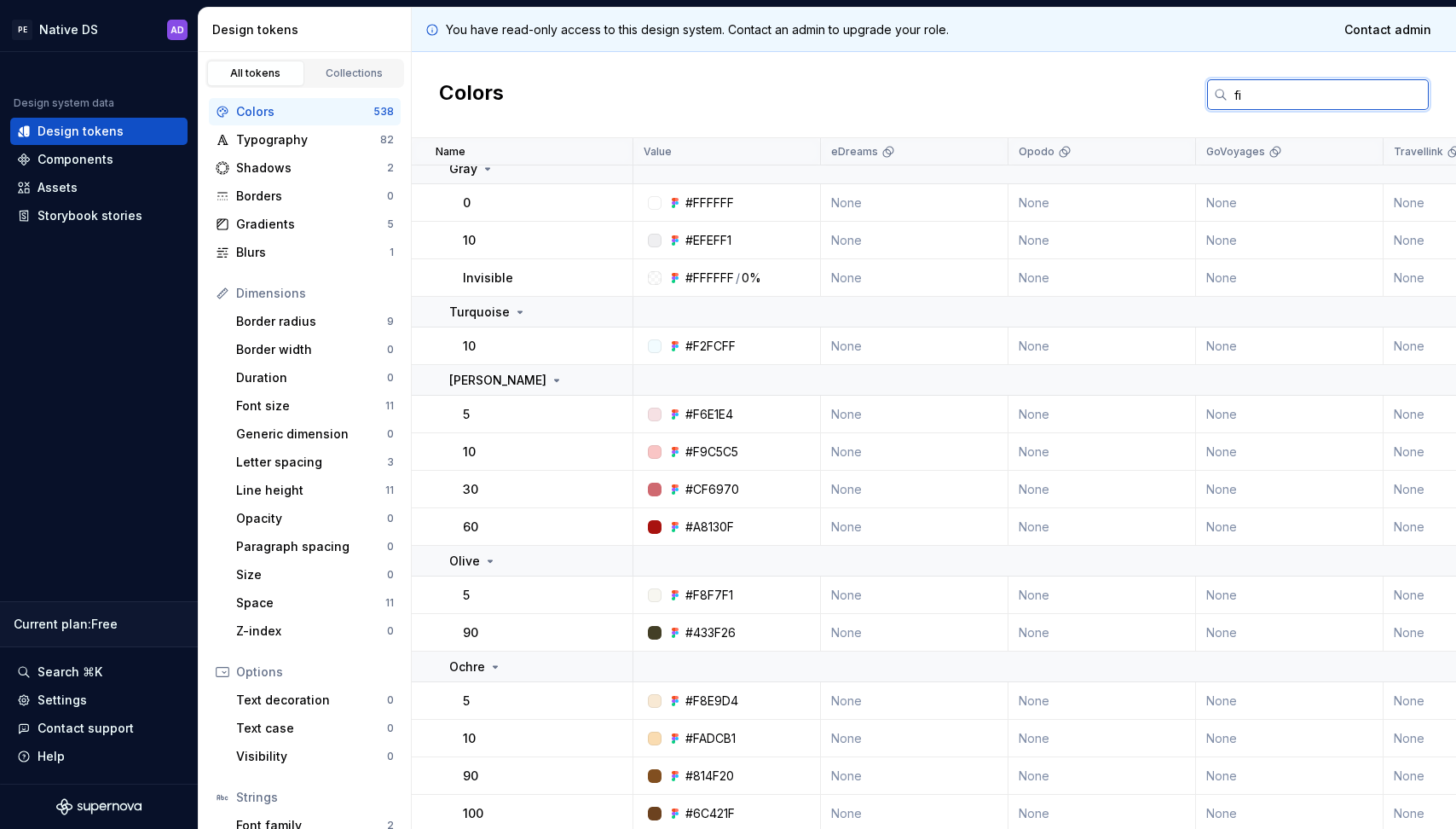
scroll to position [0, 0]
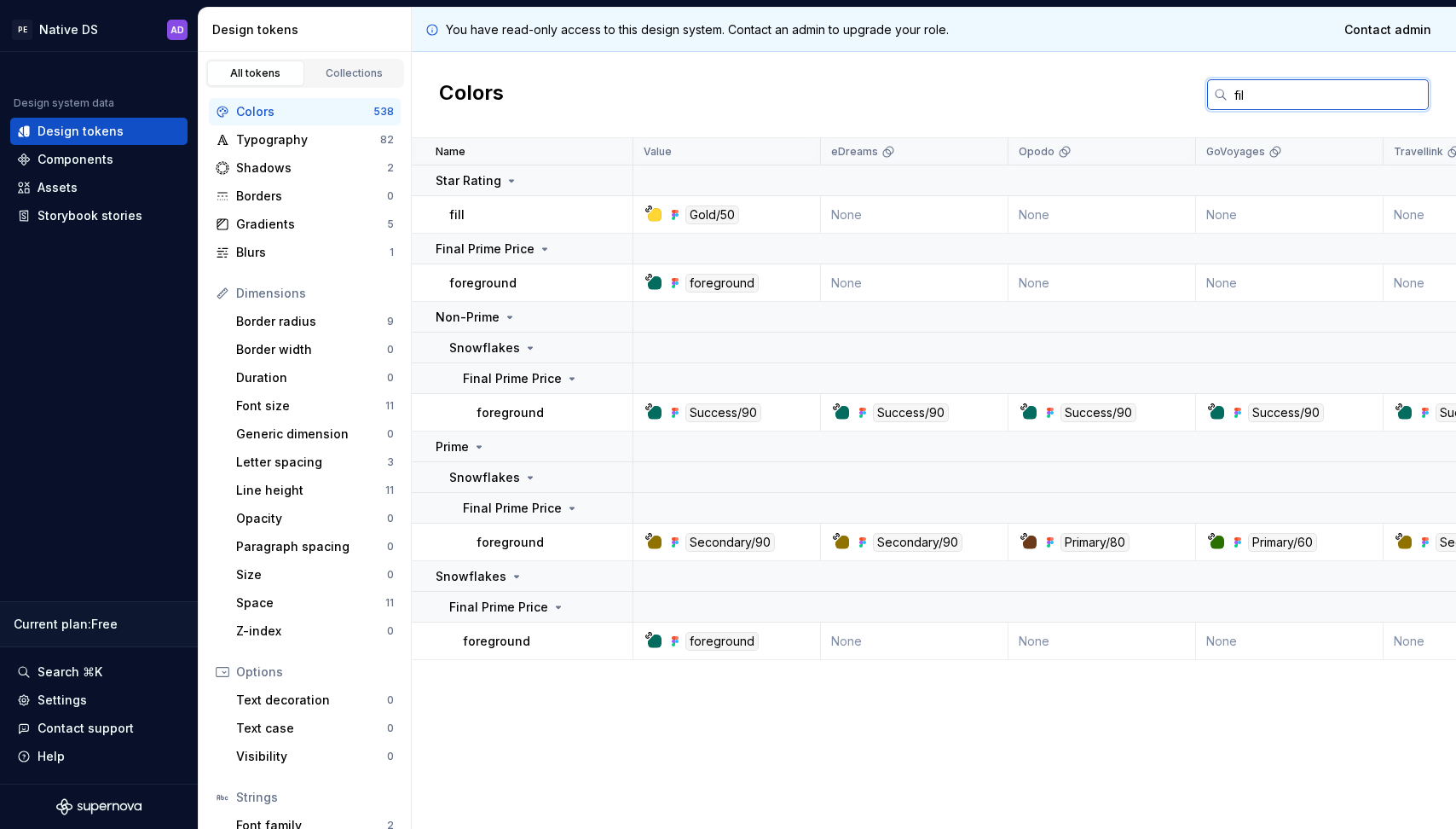
type input "fill"
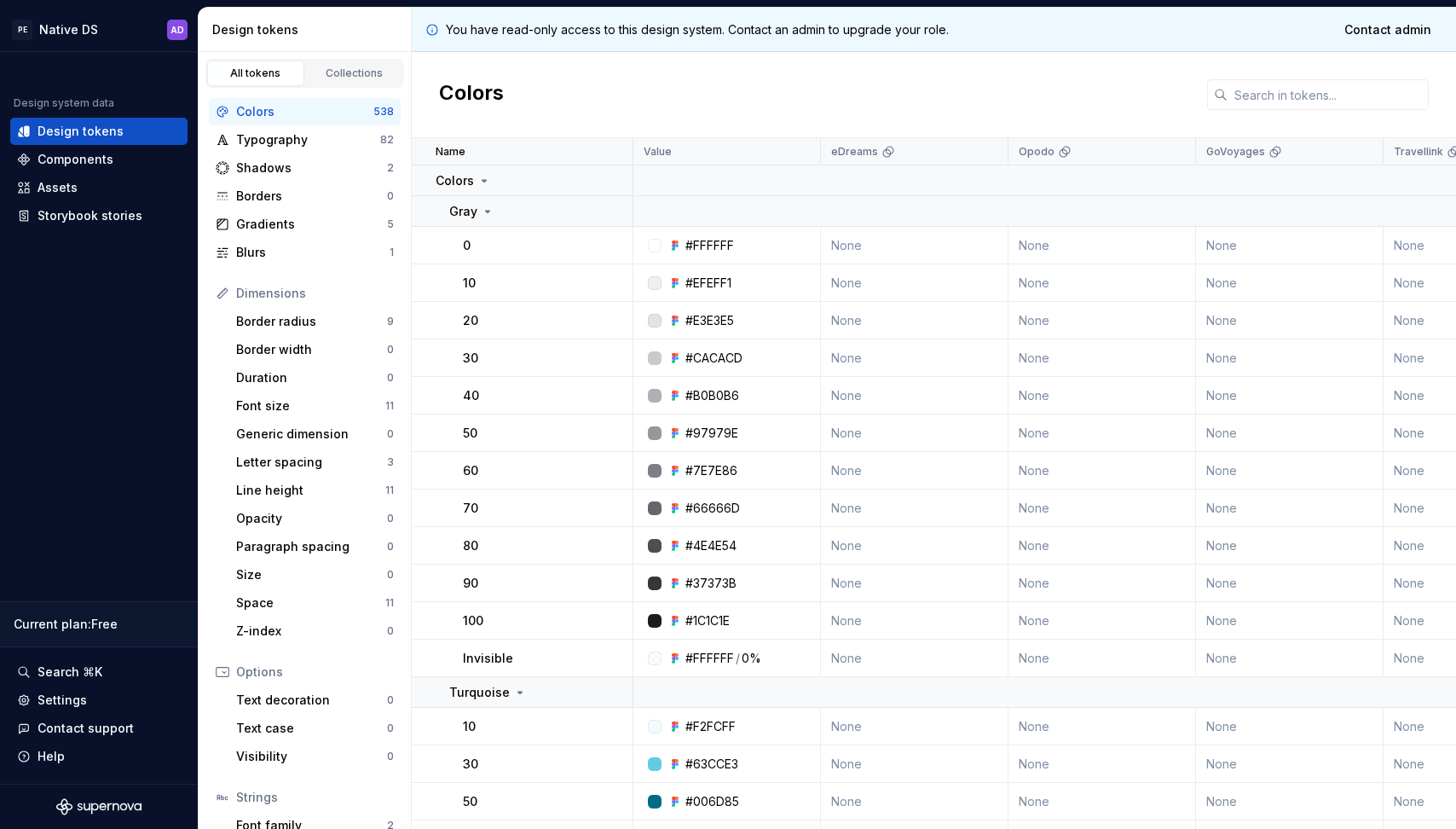
click at [560, 89] on div "Colors" at bounding box center [934, 95] width 1045 height 86
click at [482, 177] on icon at bounding box center [484, 181] width 14 height 14
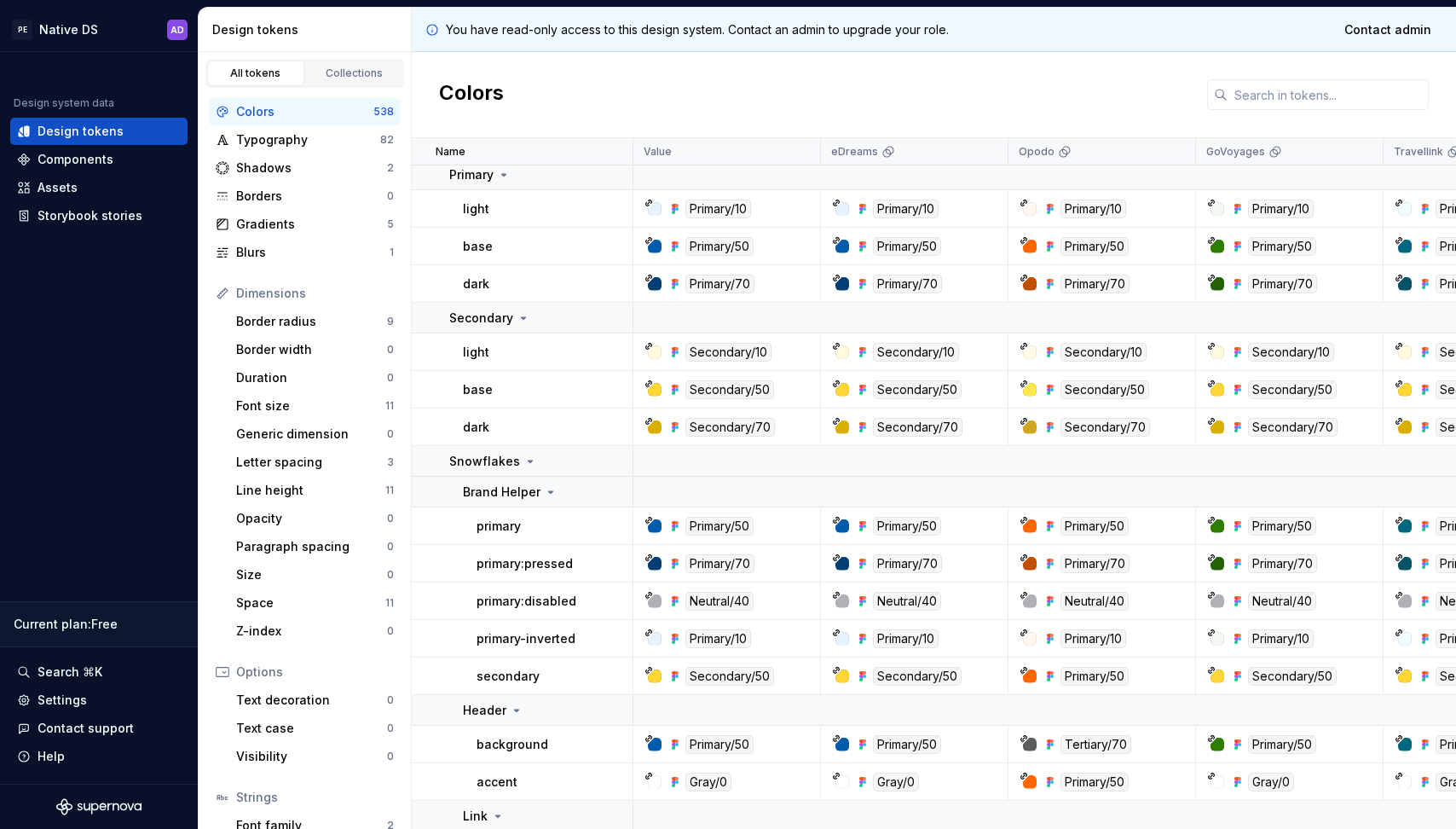
scroll to position [6546, 0]
click at [1312, 88] on input "text" at bounding box center [1328, 94] width 201 height 31
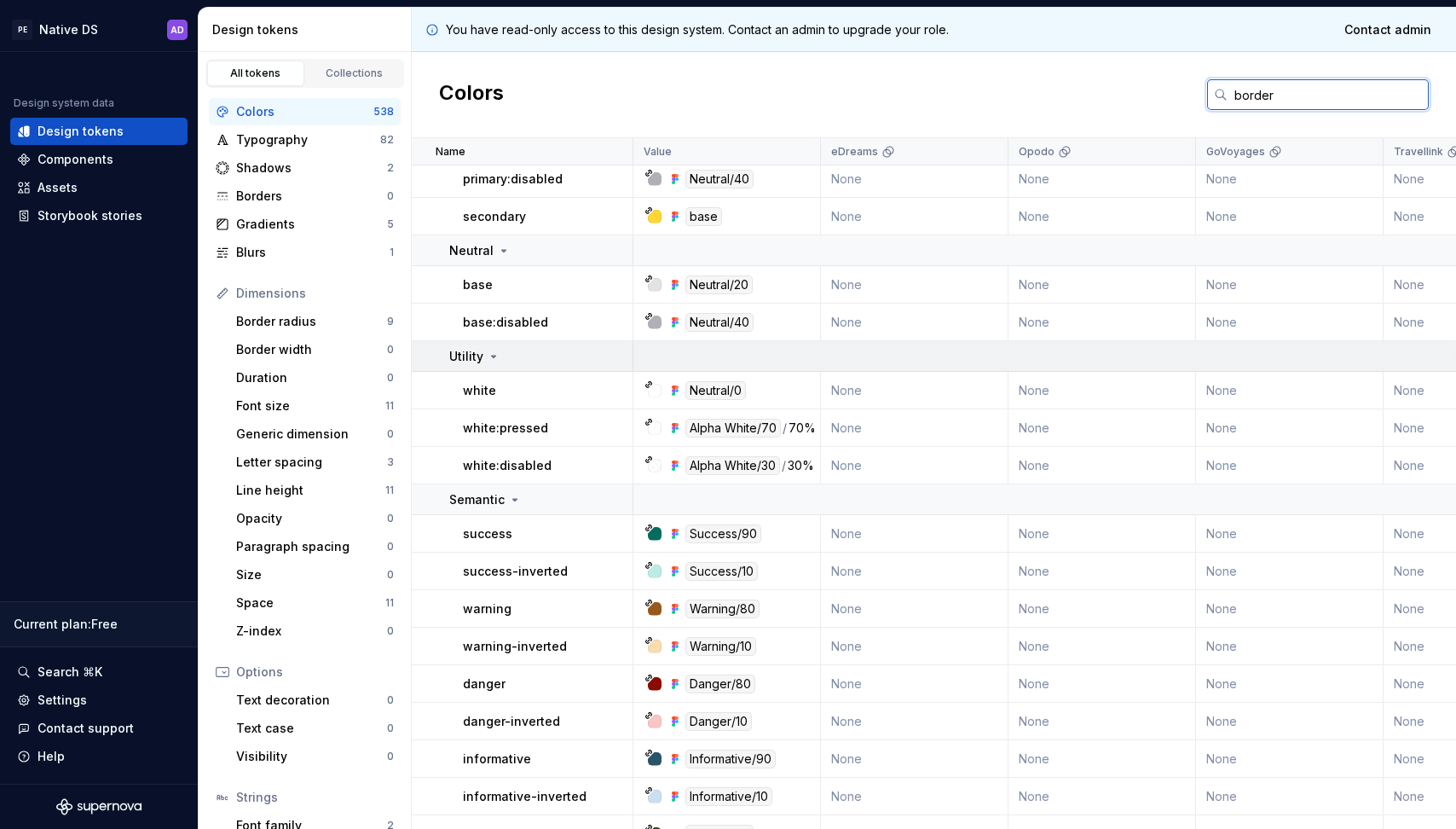
scroll to position [203, 0]
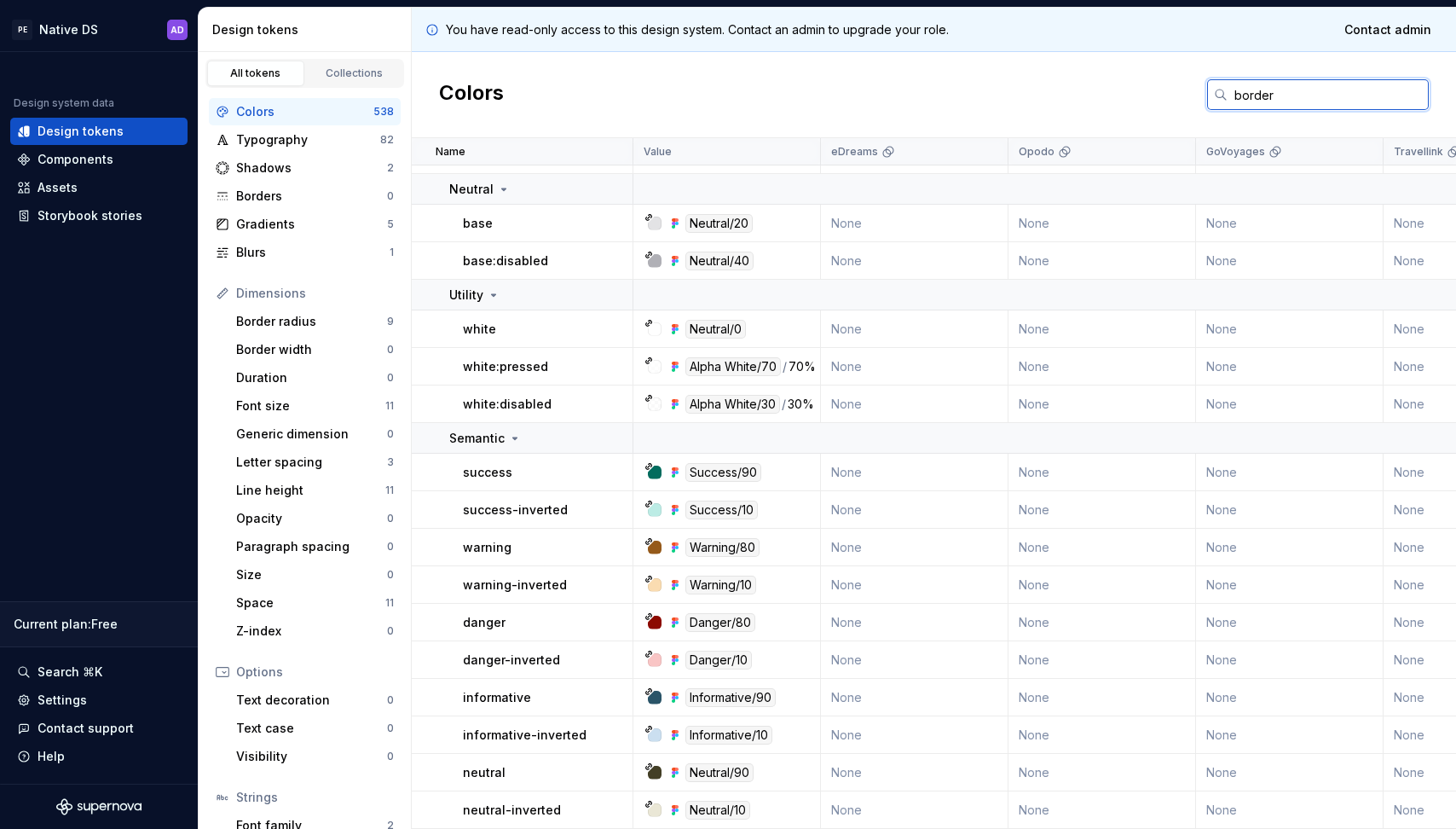
click at [1292, 101] on input "border" at bounding box center [1328, 94] width 201 height 31
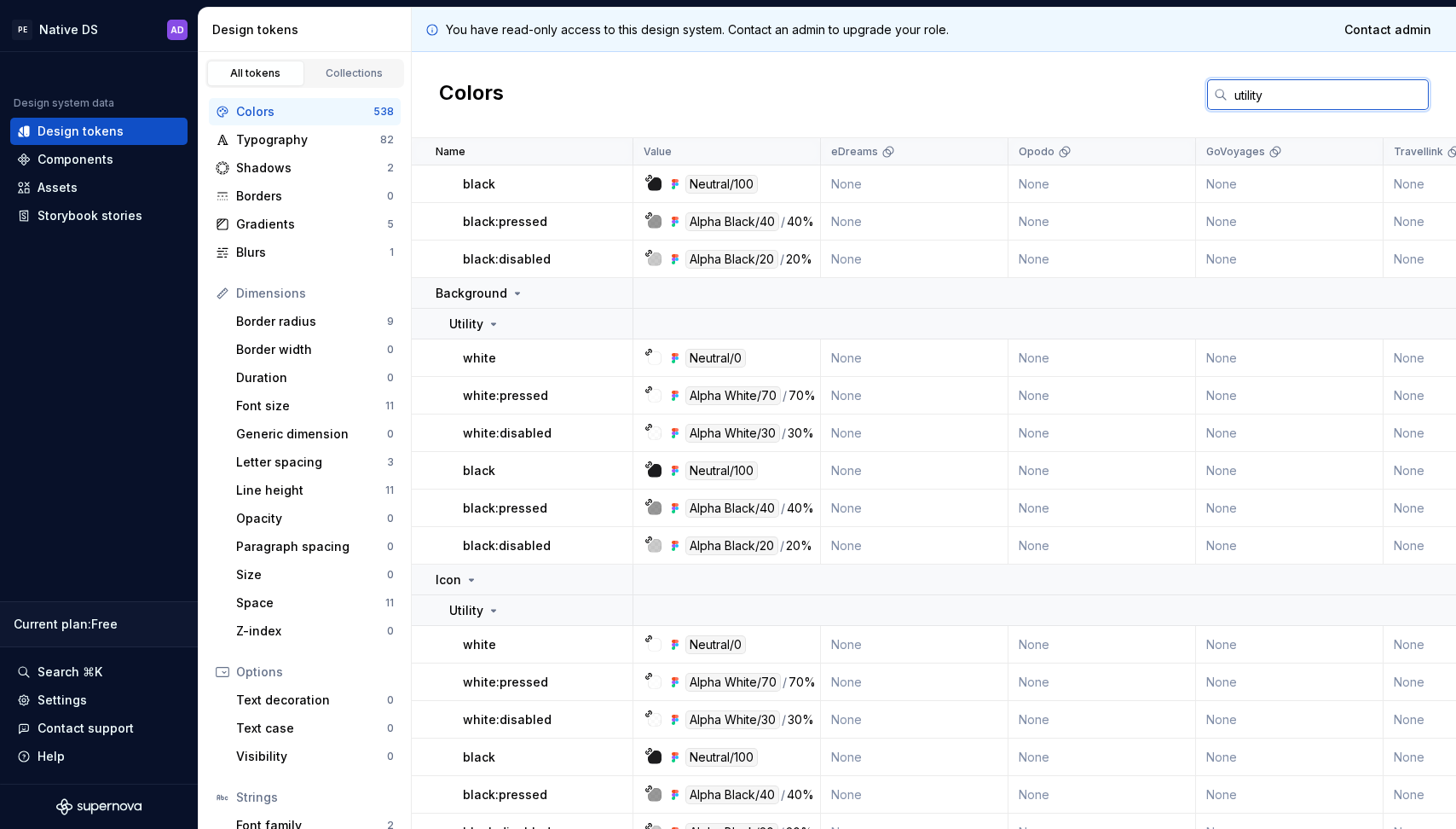
scroll to position [0, 0]
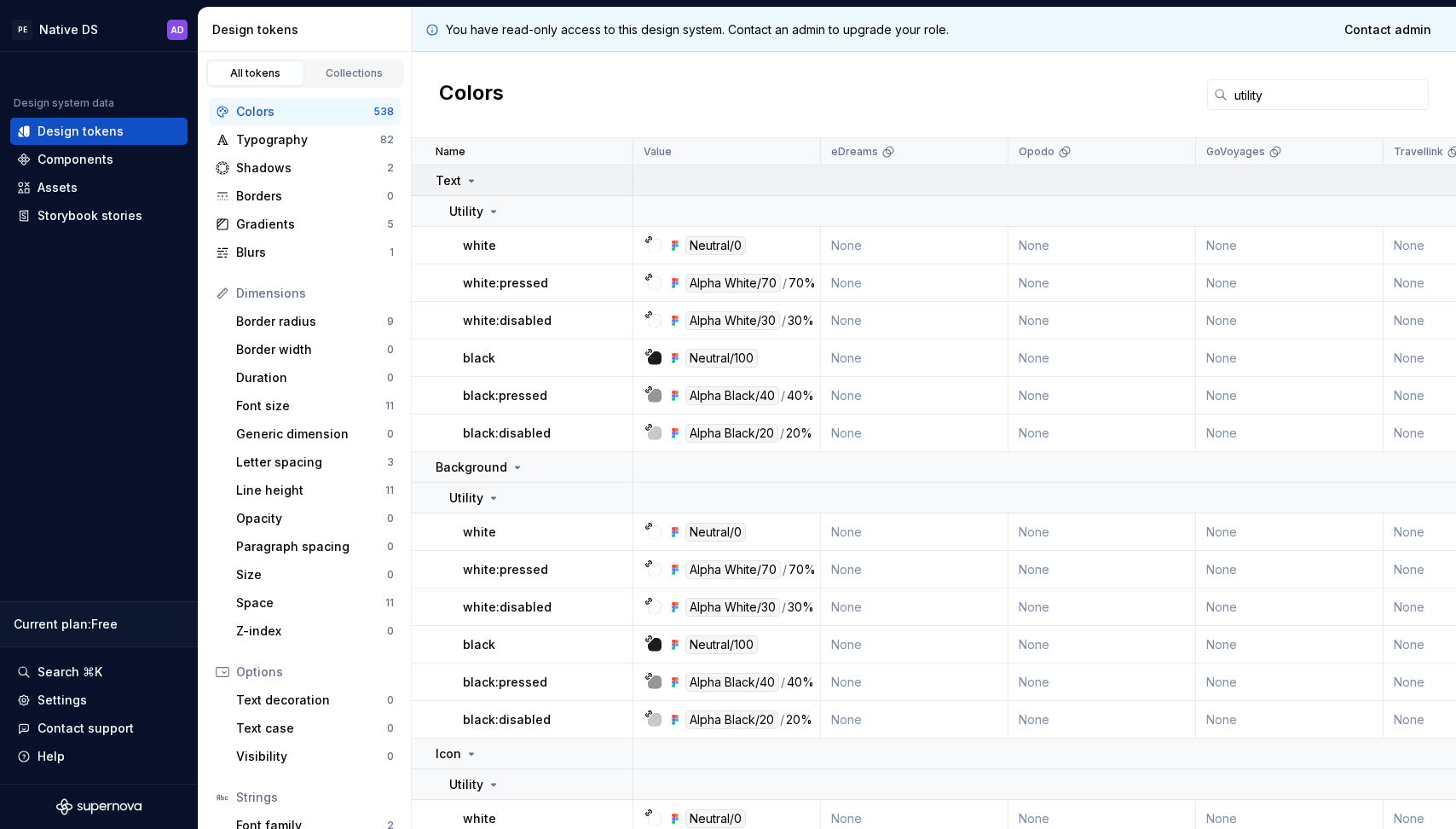
click at [473, 177] on icon at bounding box center [471, 181] width 14 height 14
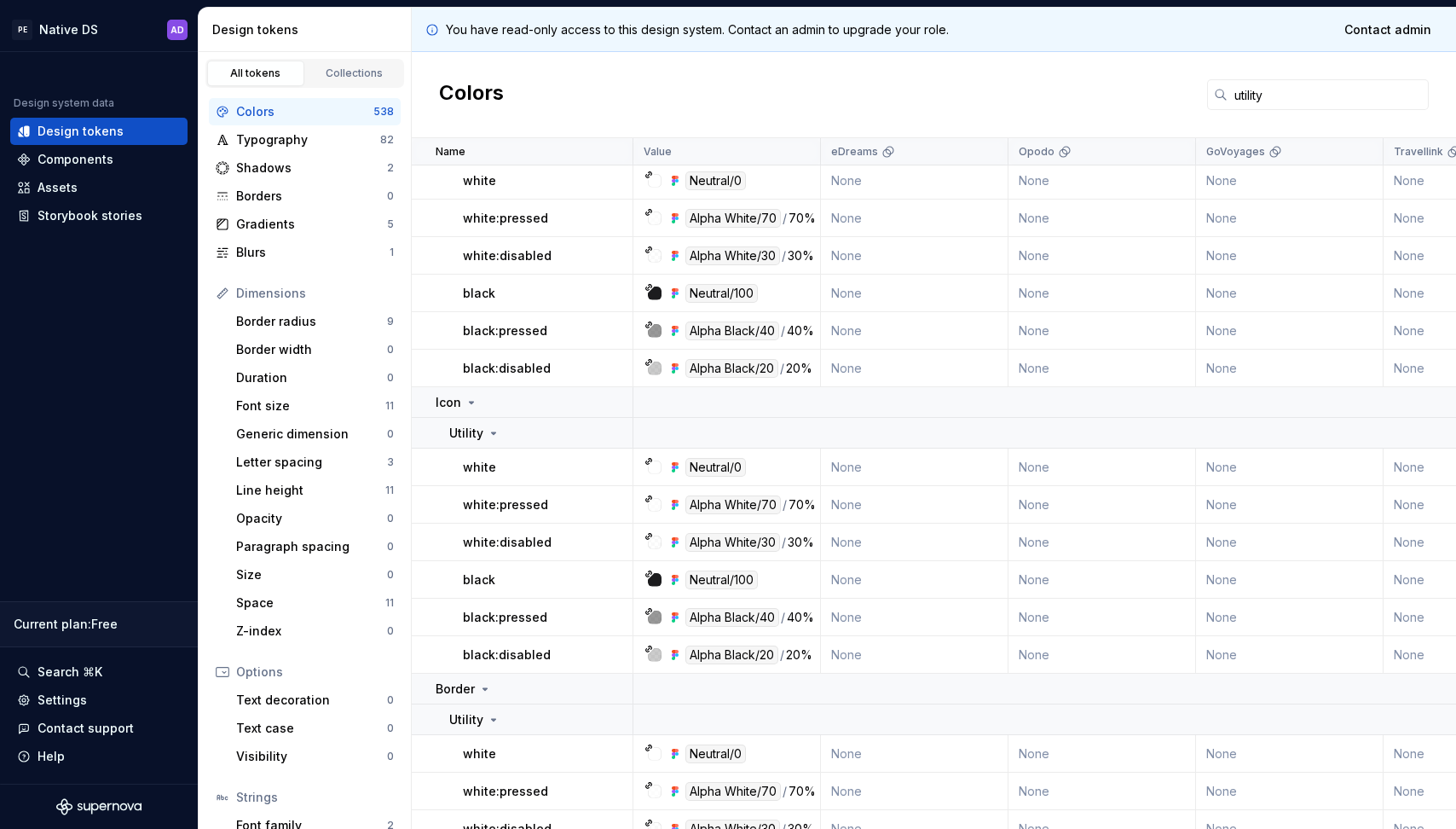
scroll to position [115, 0]
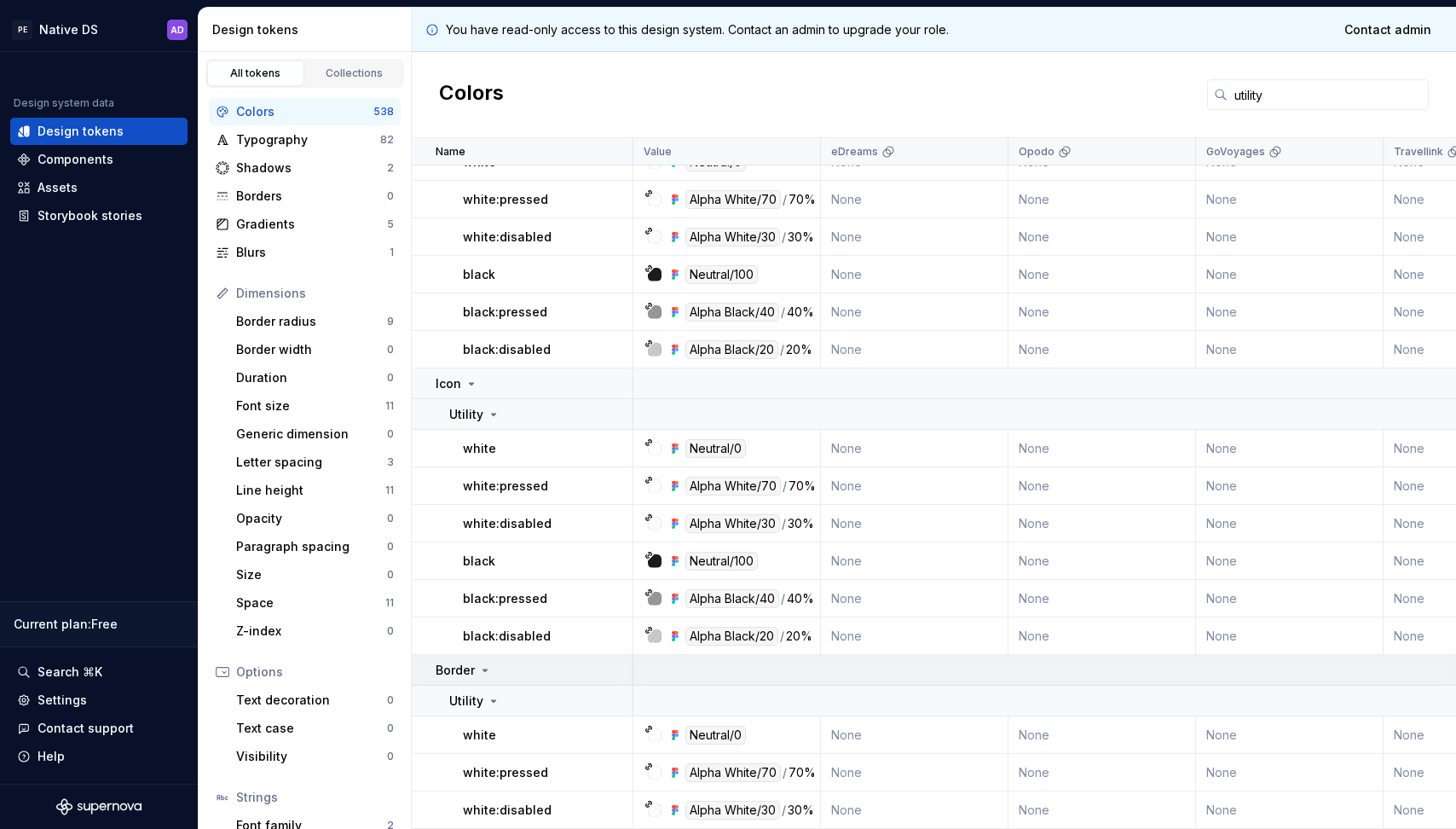
click at [483, 670] on icon at bounding box center [485, 671] width 5 height 2
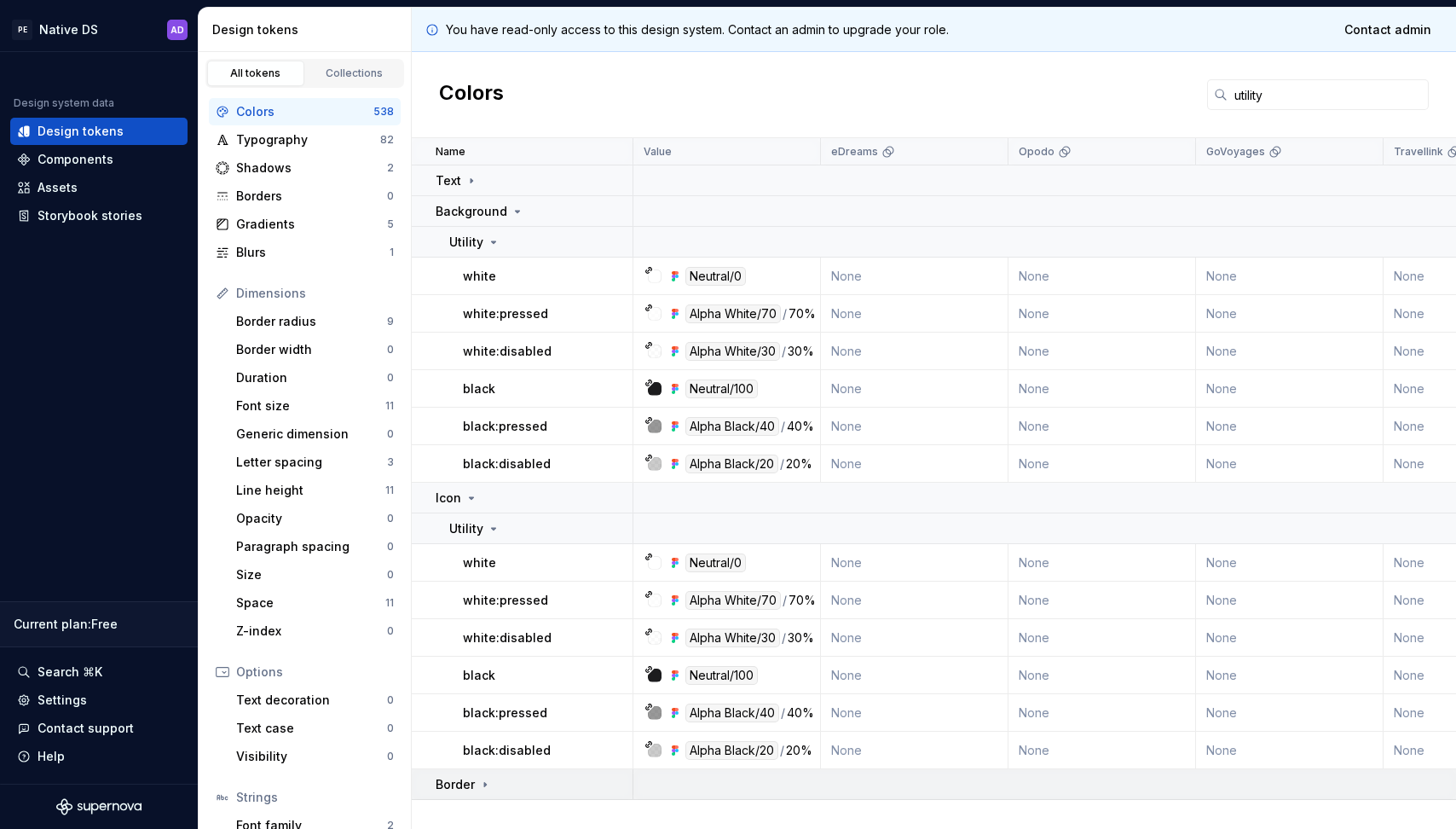
scroll to position [0, 0]
click at [1241, 92] on input "utility" at bounding box center [1328, 94] width 201 height 31
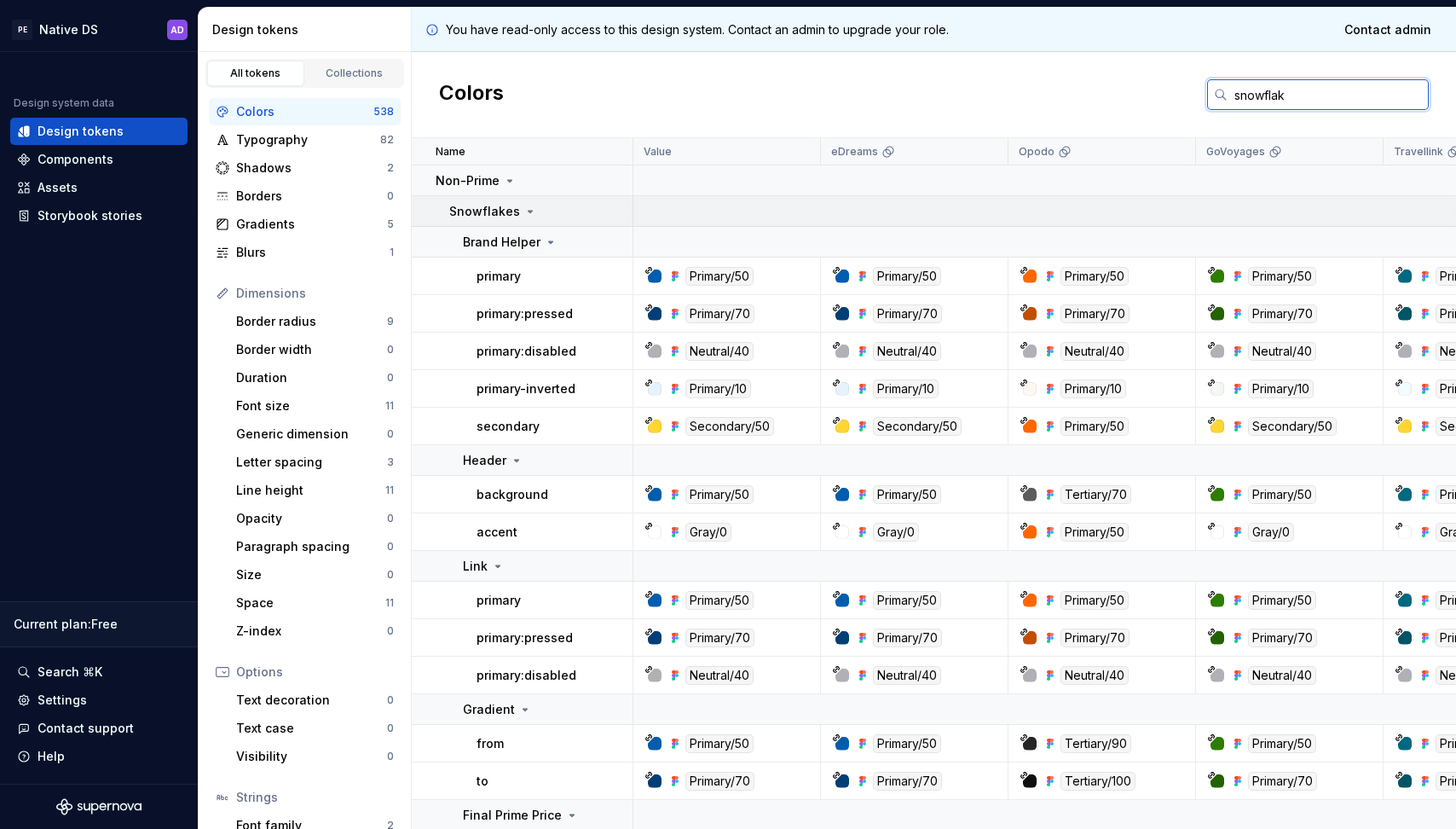
type input "snowflak"
click at [526, 207] on icon at bounding box center [530, 211] width 14 height 14
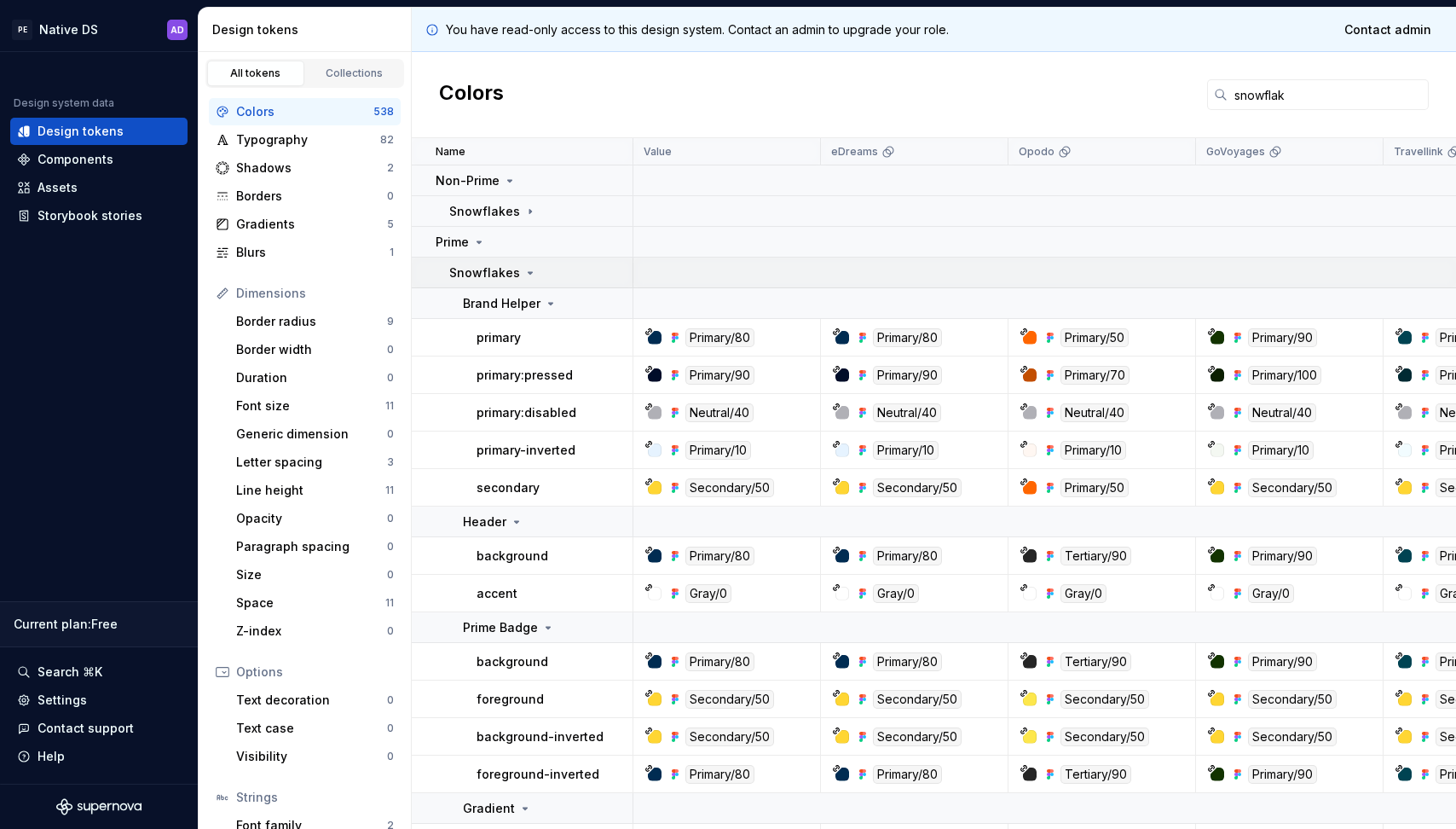
click at [523, 267] on icon at bounding box center [530, 273] width 14 height 14
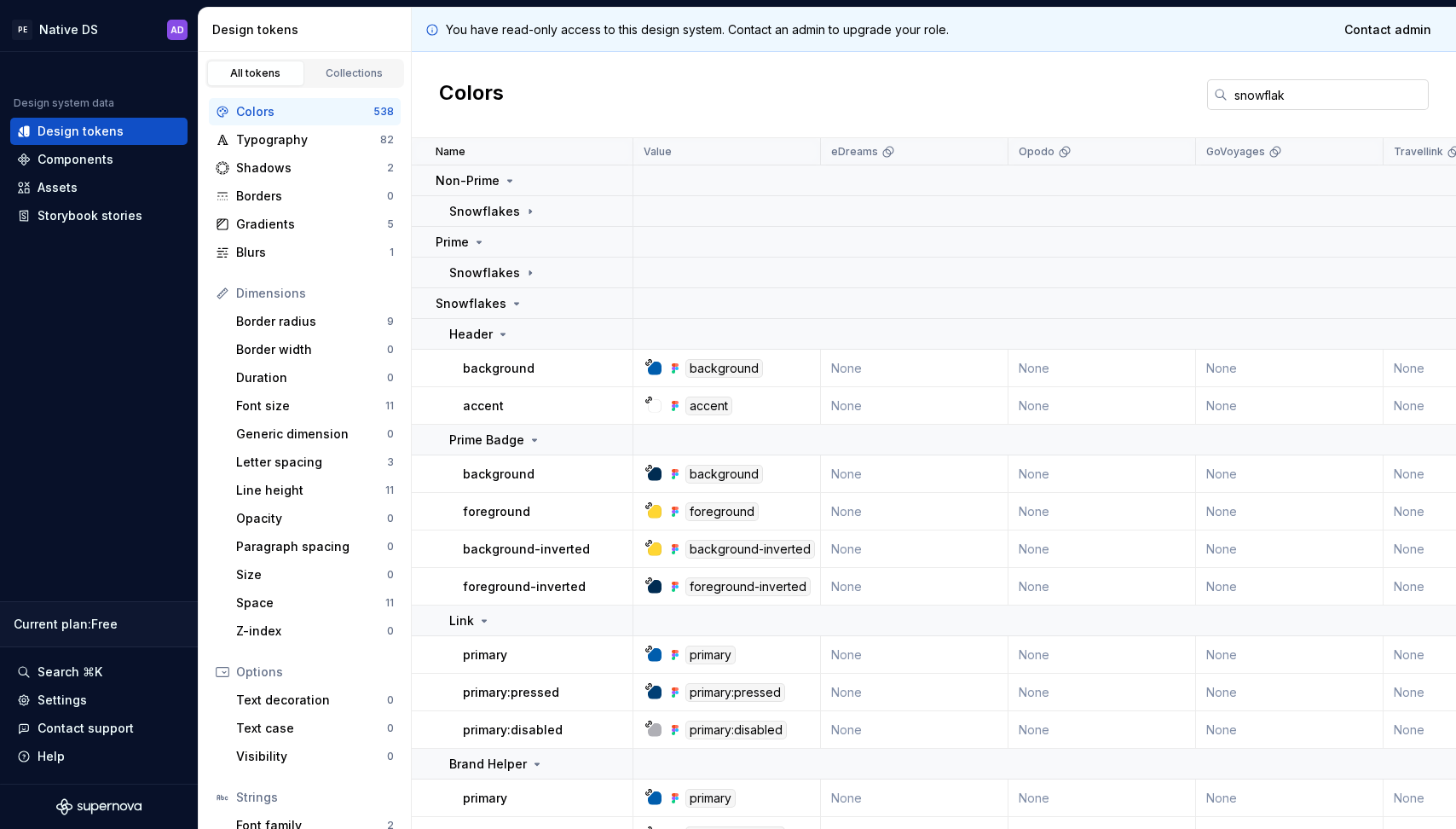
click at [1264, 90] on input "snowflak" at bounding box center [1328, 94] width 201 height 31
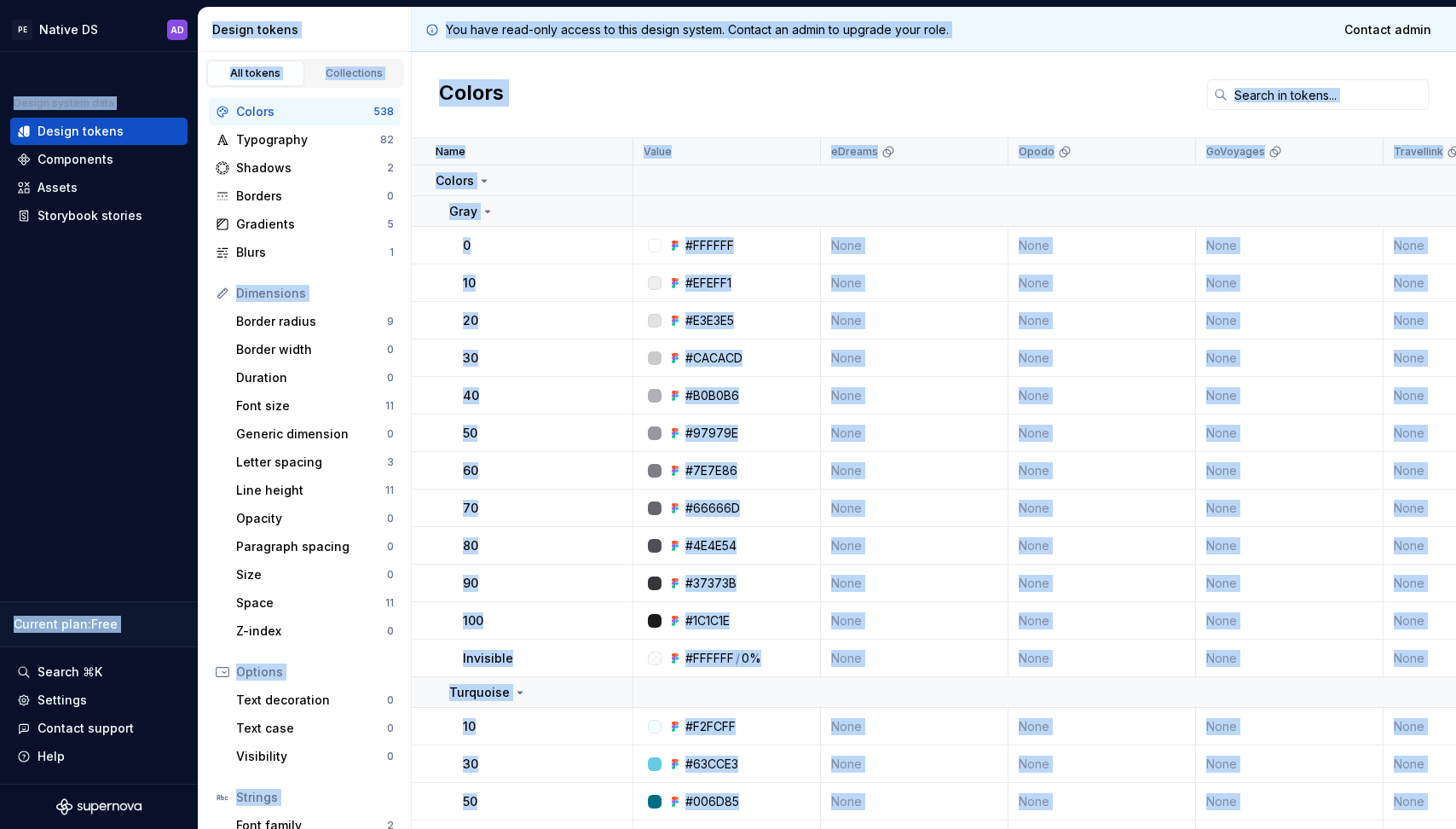
copy body "LO Ipsumd SI AM Consec adipis elit Seddoe tempor Incididunt Utlabo Etdolorem al…"
click at [461, 128] on div "Colors" at bounding box center [934, 95] width 1045 height 86
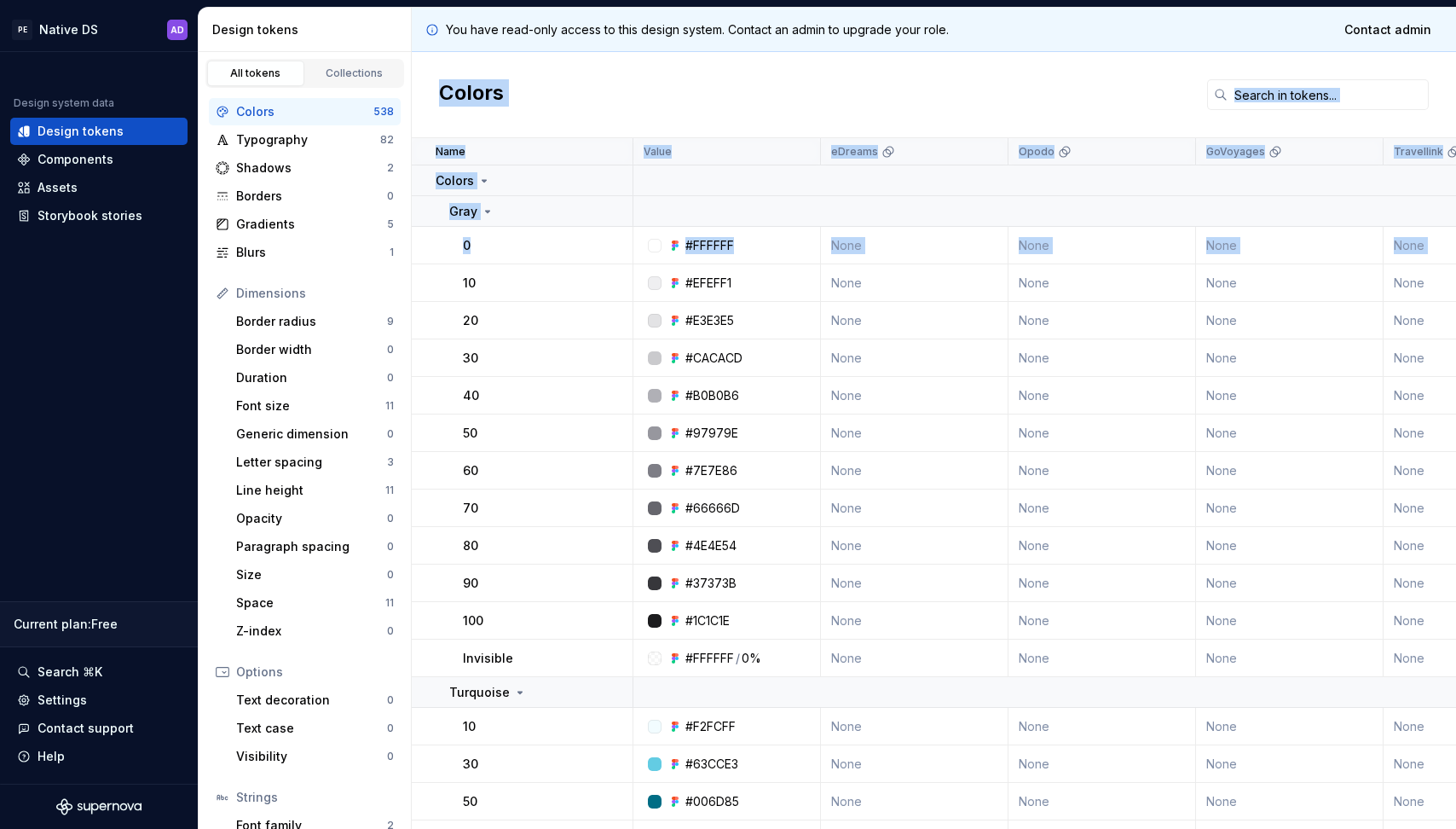
drag, startPoint x: 444, startPoint y: 95, endPoint x: 574, endPoint y: 270, distance: 218.0
click at [575, 270] on div "You have read-only access to this design system. Contact an admin to upgrade yo…" at bounding box center [934, 418] width 1045 height 822
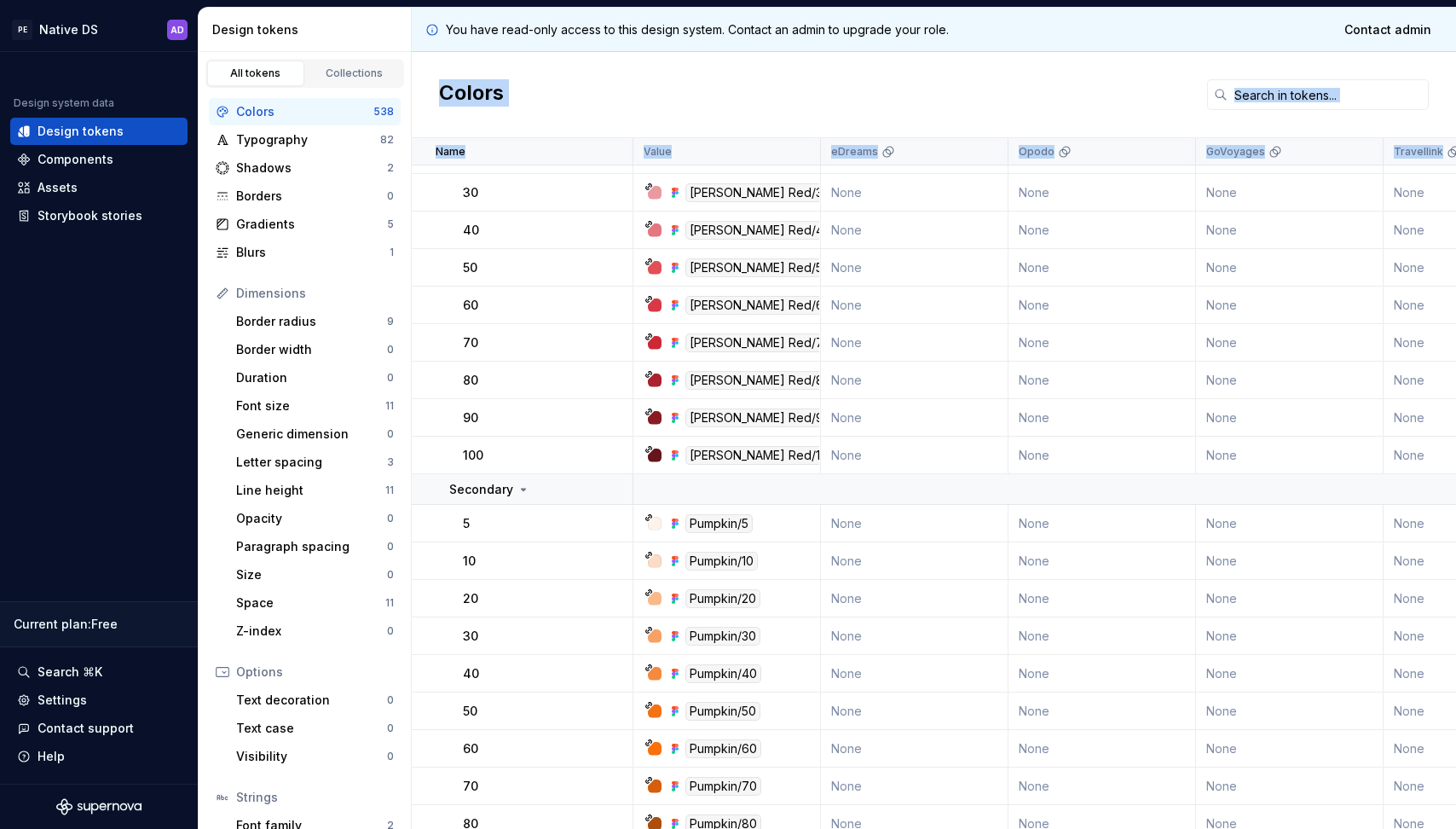
scroll to position [22515, 0]
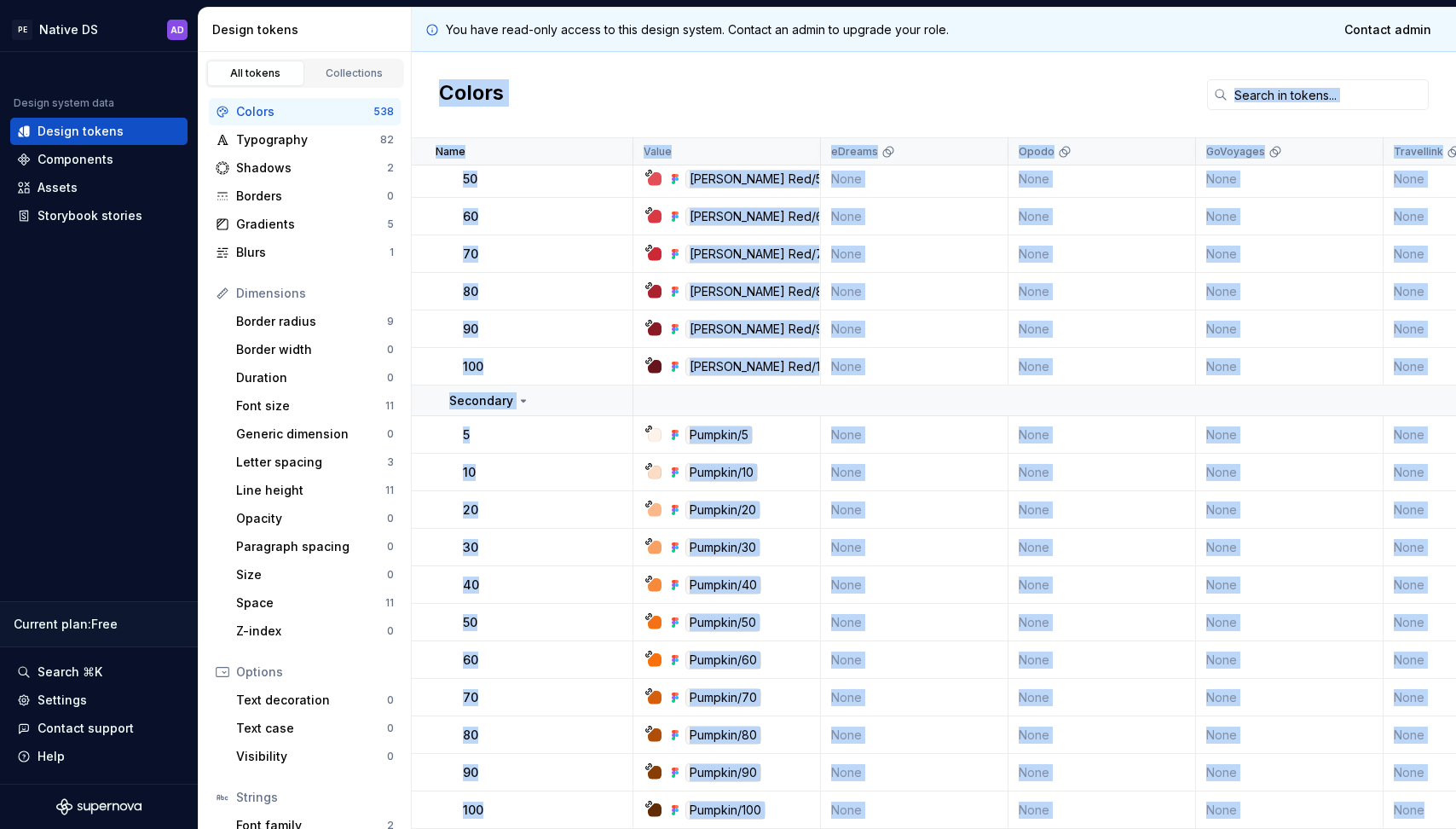
click at [1426, 802] on td "None" at bounding box center [1476, 810] width 187 height 37
copy div "Loremi Dolo Sitam cOnsect Adipi ElItseddo Eiusmodtem Inc-Utlab Etdol Magnaaliqu…"
click at [722, 98] on div "Colors" at bounding box center [934, 95] width 1045 height 86
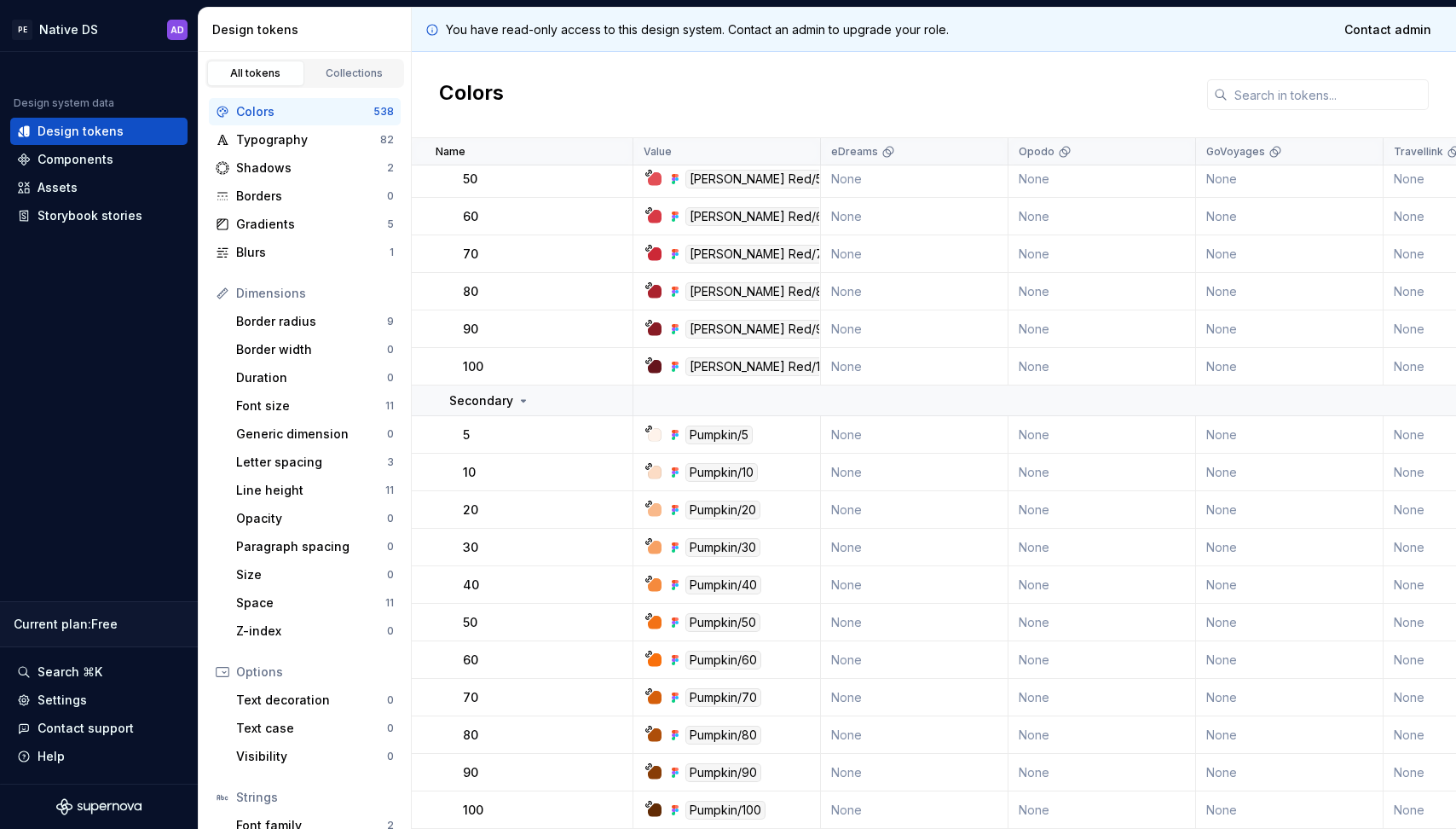
click at [644, 616] on icon at bounding box center [648, 616] width 8 height 8
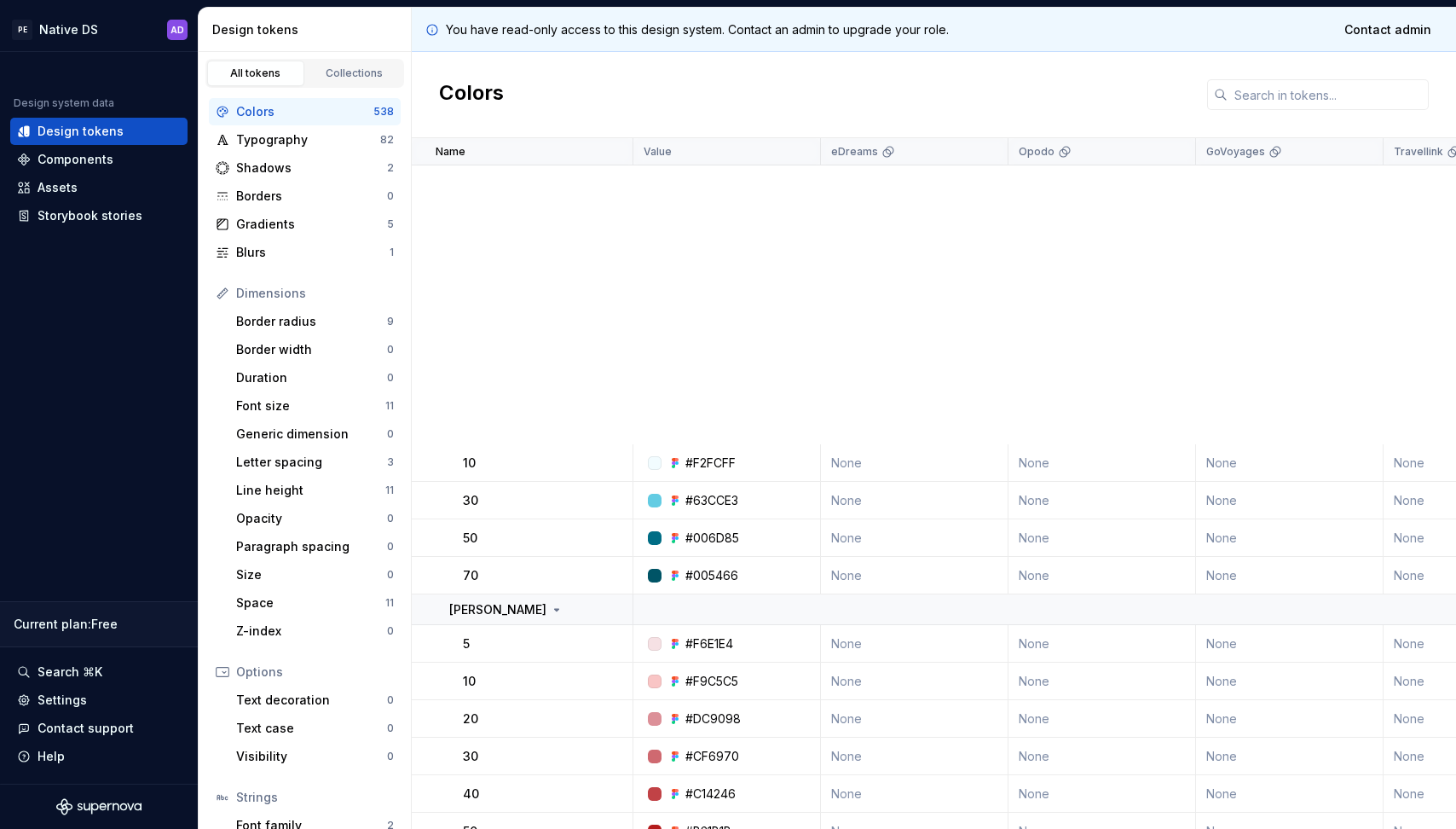
scroll to position [0, 0]
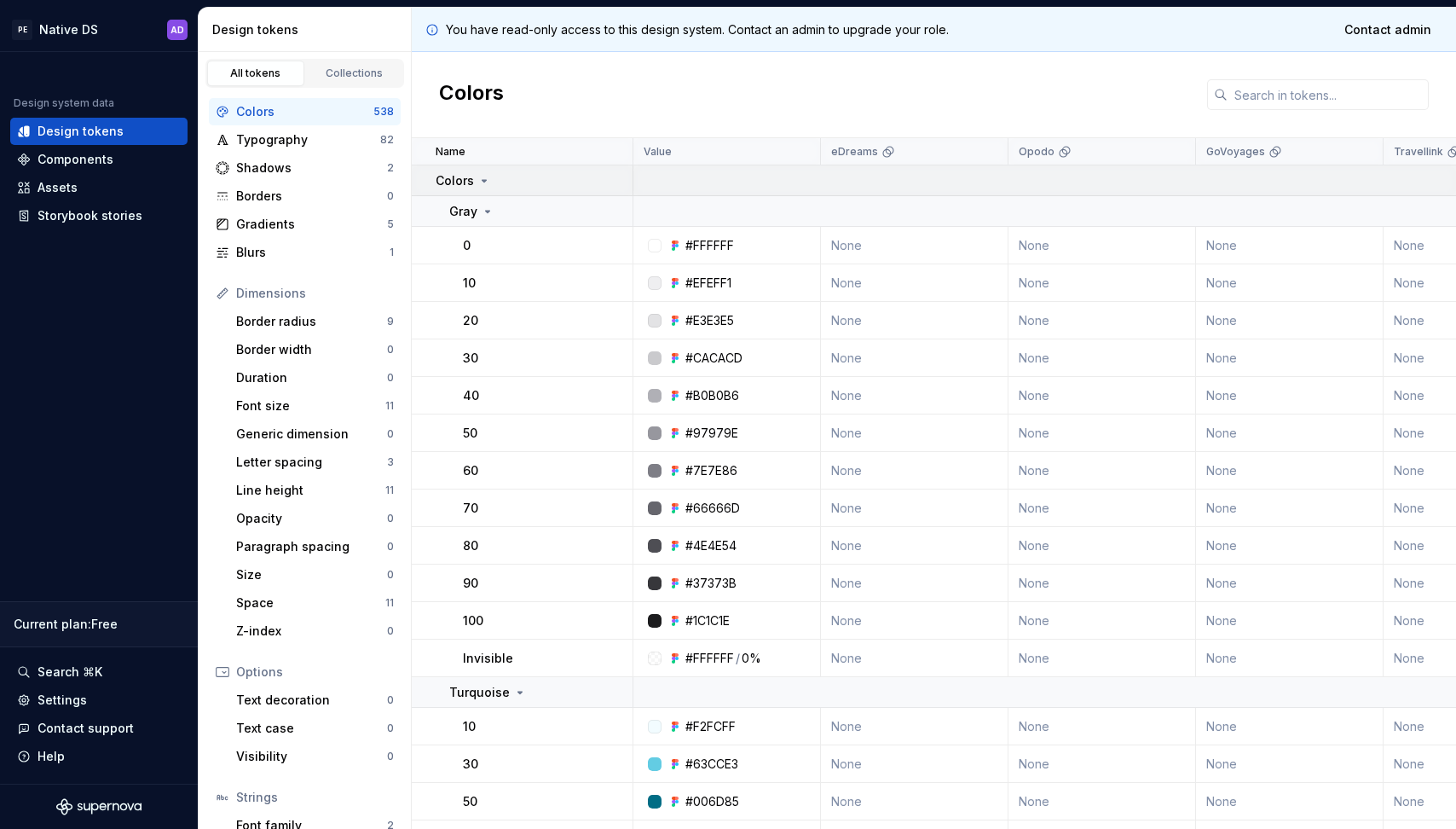
click at [485, 180] on icon at bounding box center [484, 181] width 5 height 2
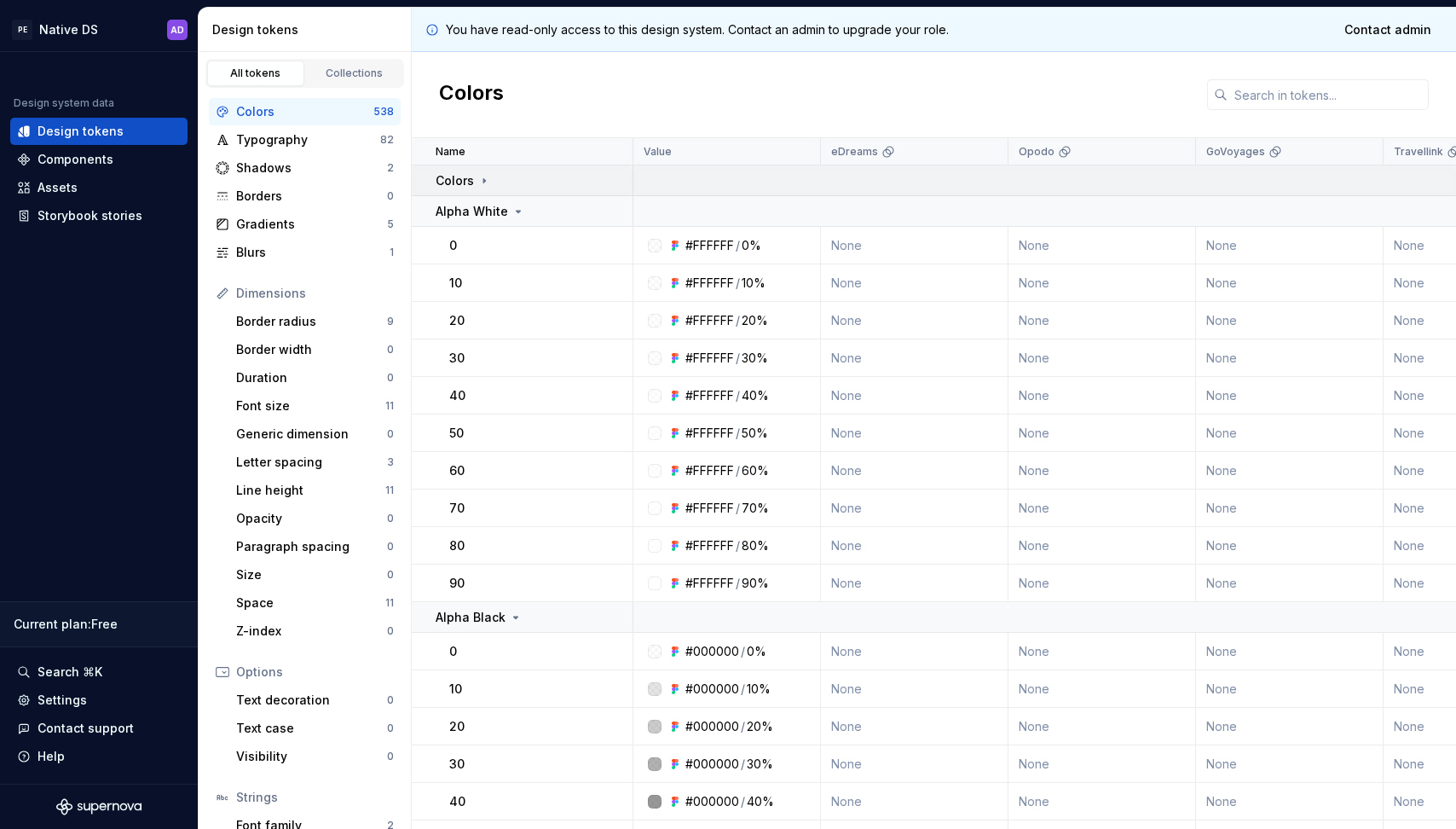
click at [485, 179] on icon at bounding box center [484, 181] width 14 height 14
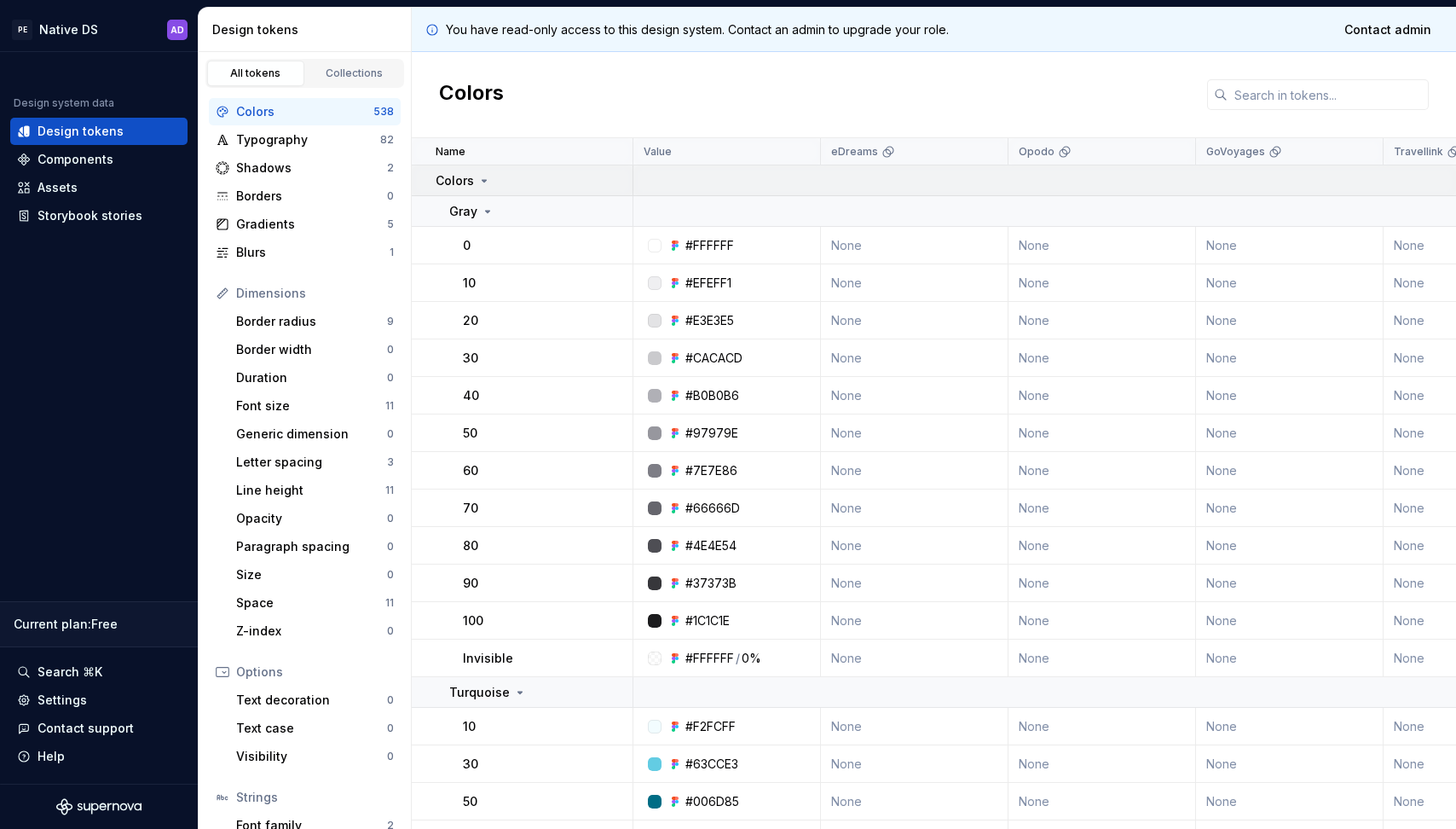
click at [485, 180] on icon at bounding box center [484, 181] width 5 height 2
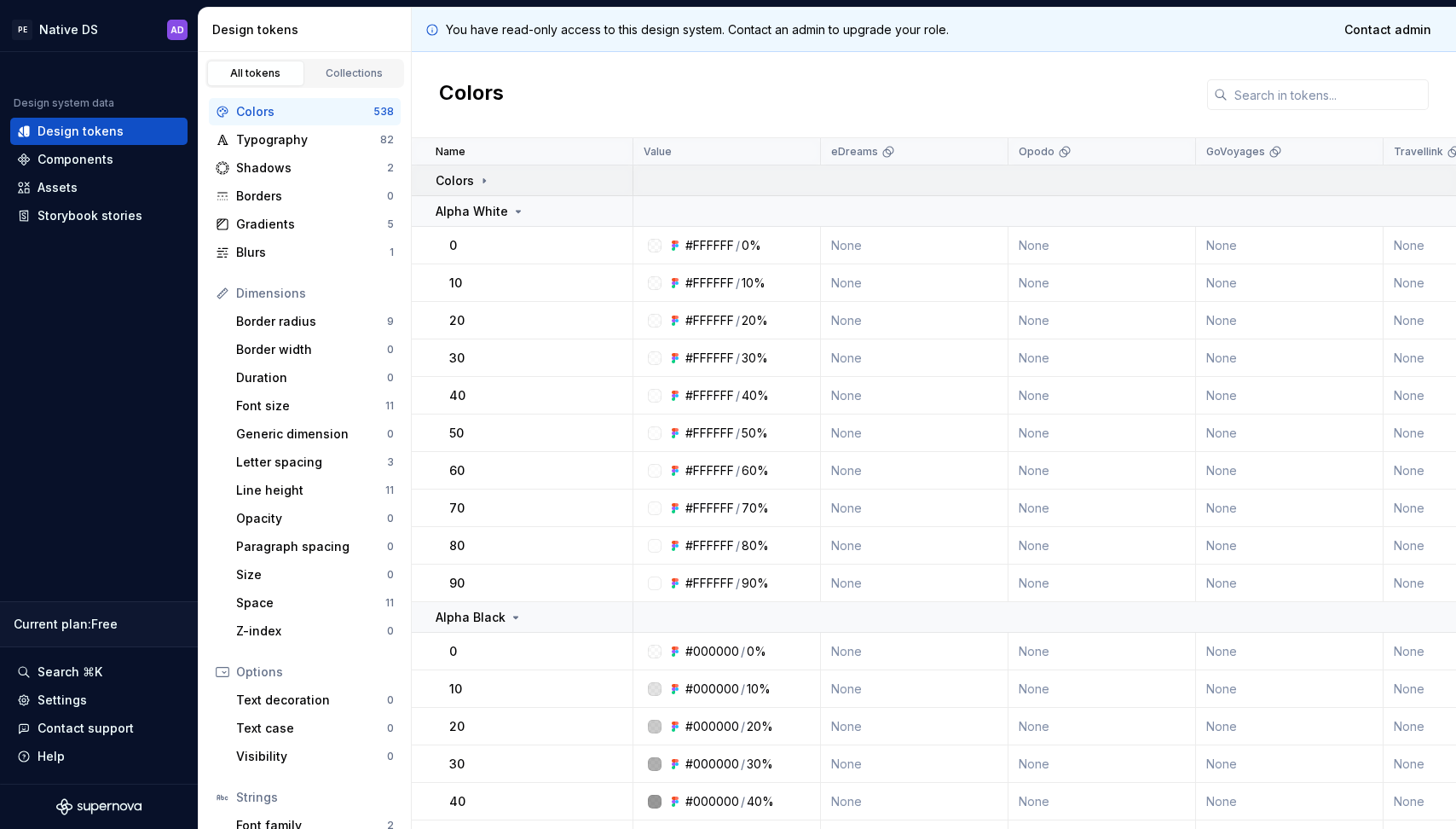
click at [485, 179] on icon at bounding box center [484, 181] width 14 height 14
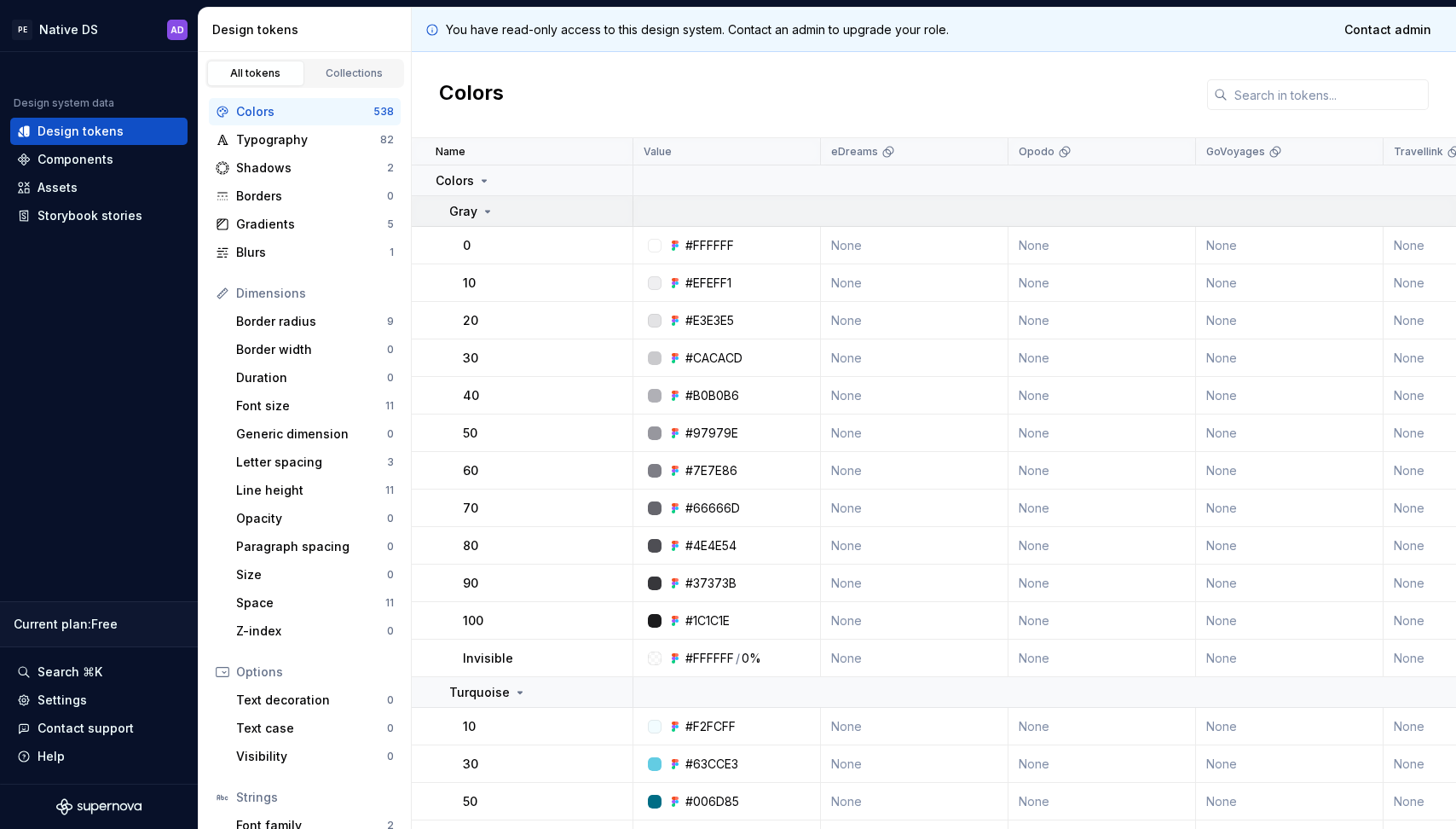
click at [492, 203] on div "Gray" at bounding box center [471, 211] width 46 height 17
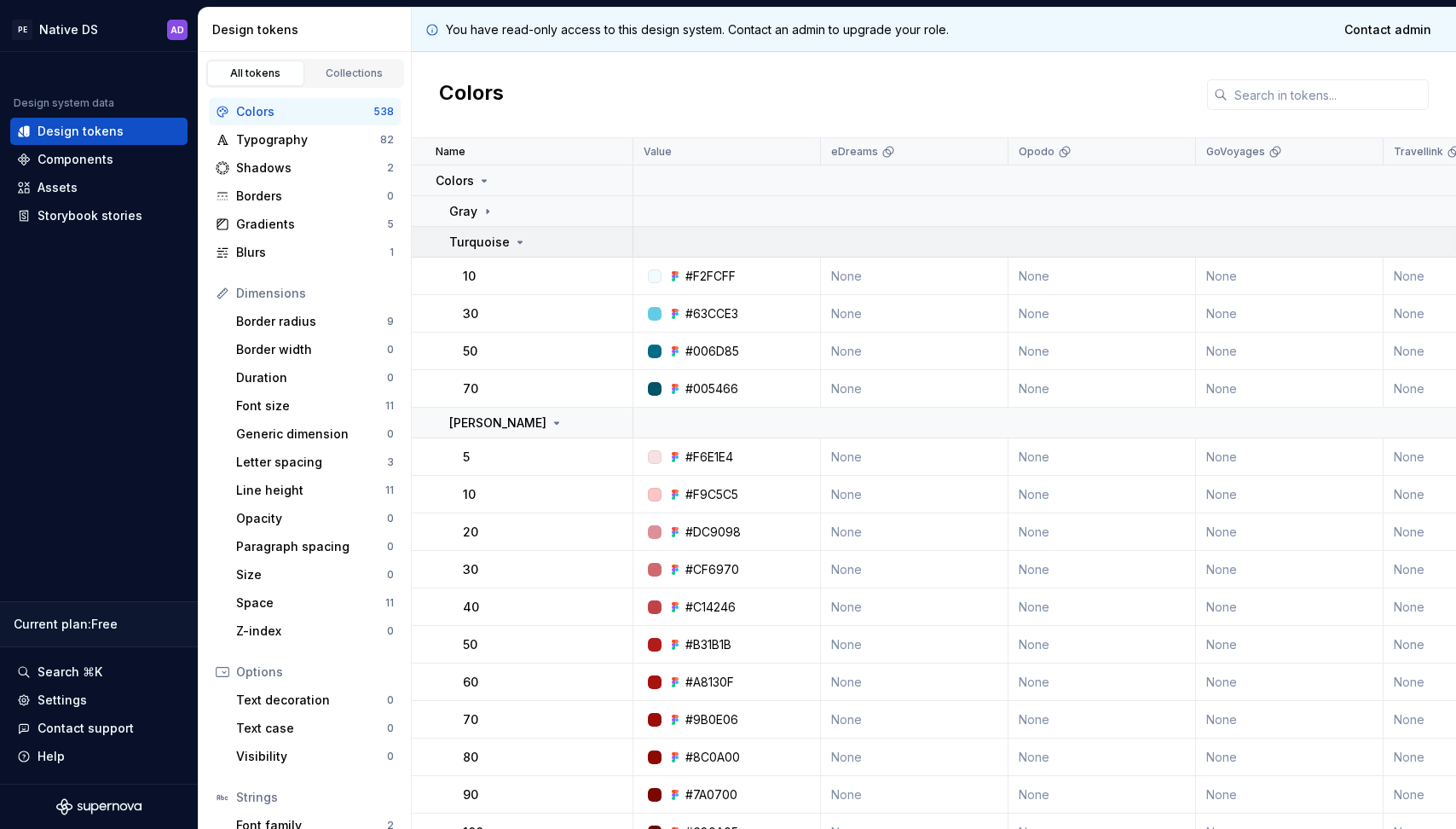
click at [513, 239] on icon at bounding box center [519, 242] width 14 height 14
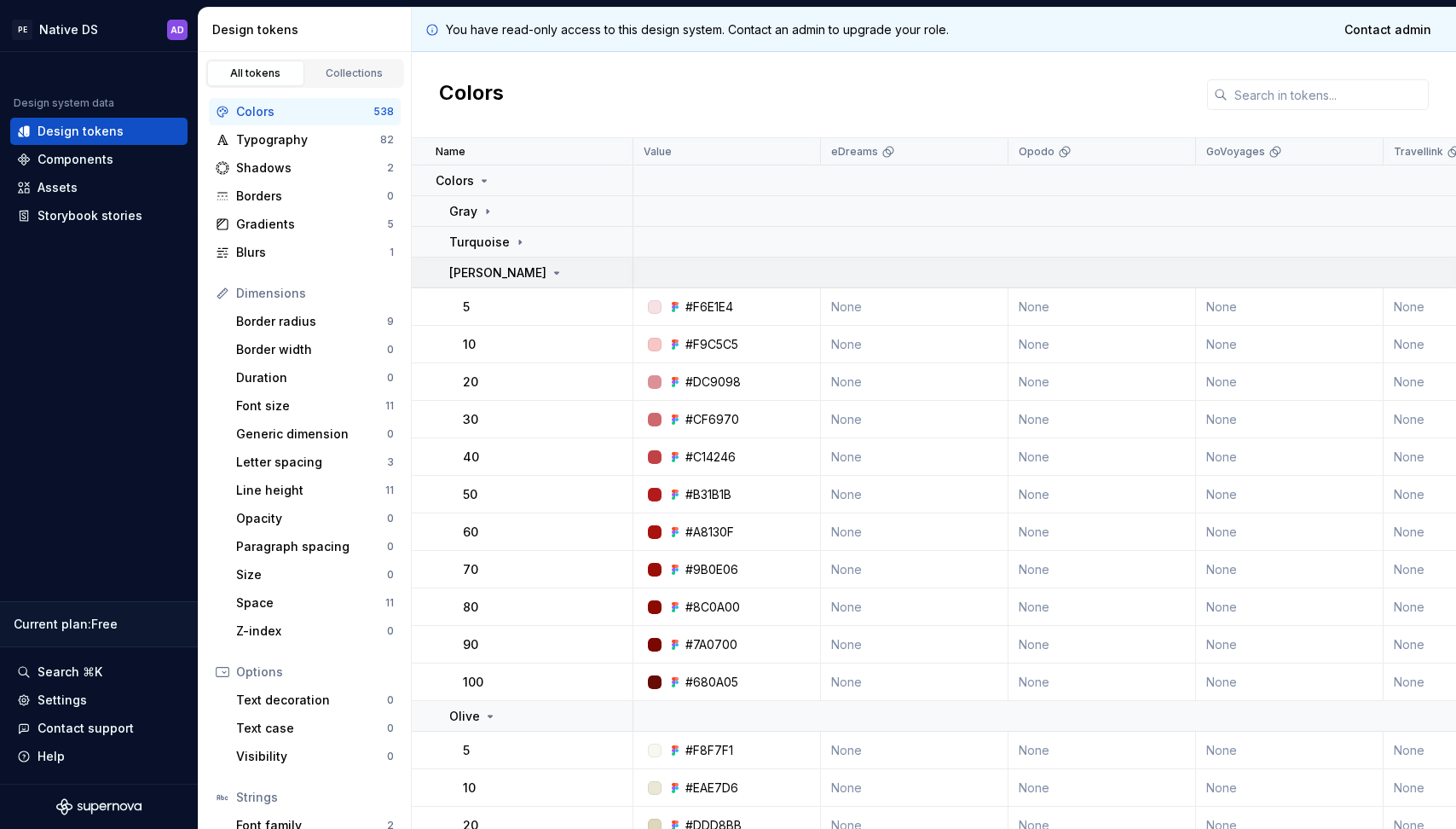
click at [512, 281] on td "[PERSON_NAME]" at bounding box center [522, 272] width 222 height 31
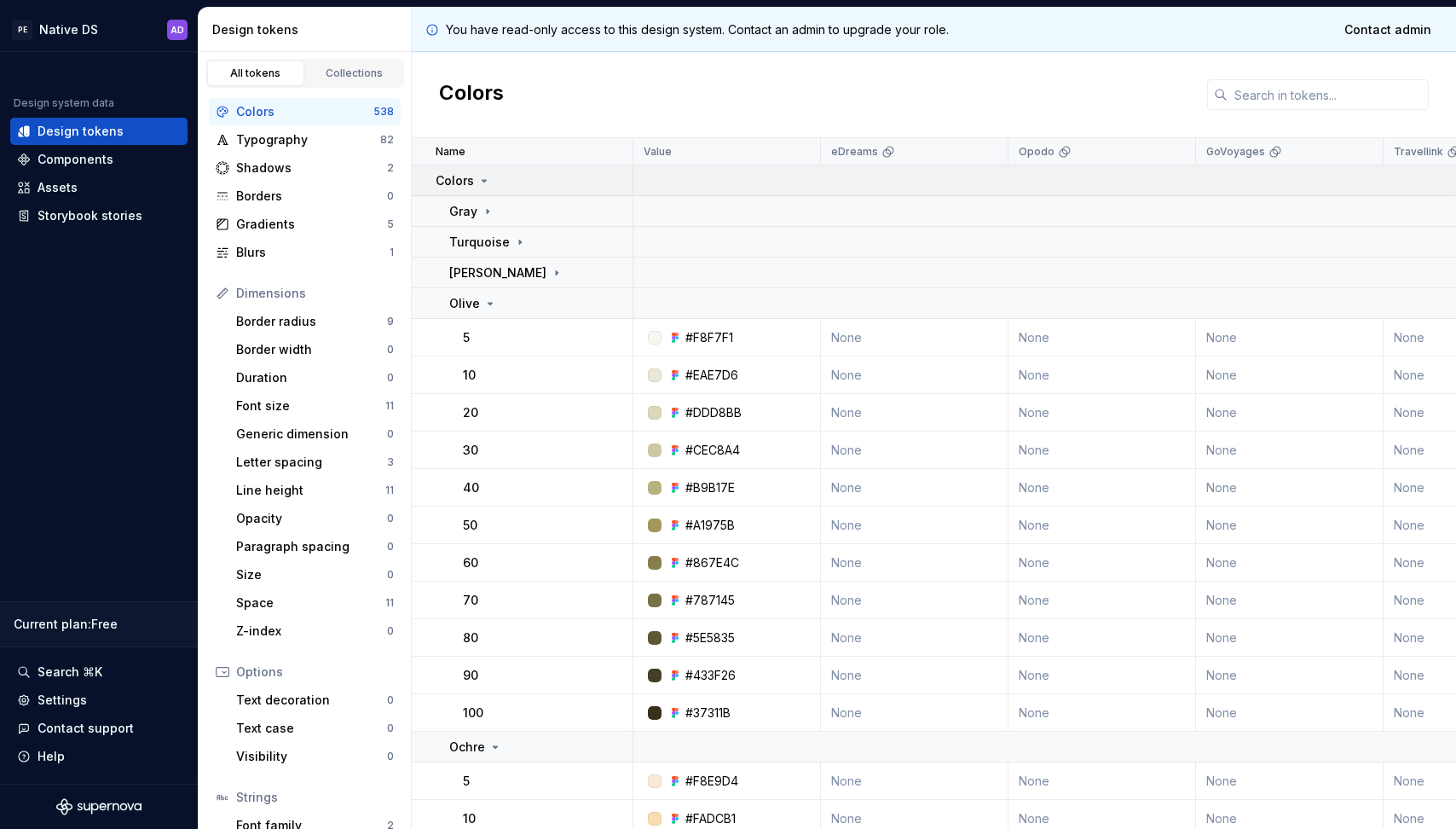
click at [479, 177] on icon at bounding box center [484, 181] width 14 height 14
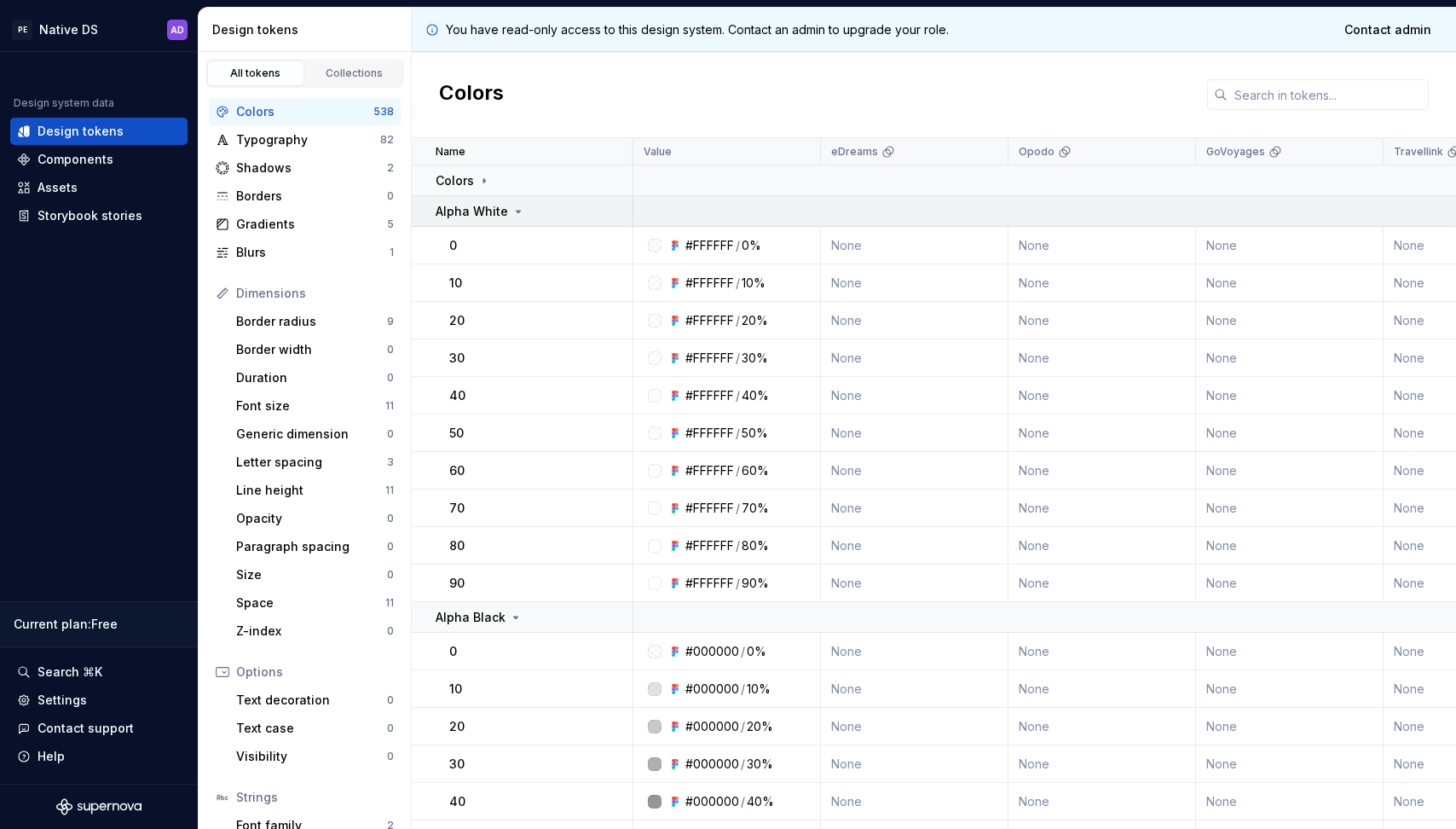
click at [517, 211] on icon at bounding box center [519, 211] width 5 height 2
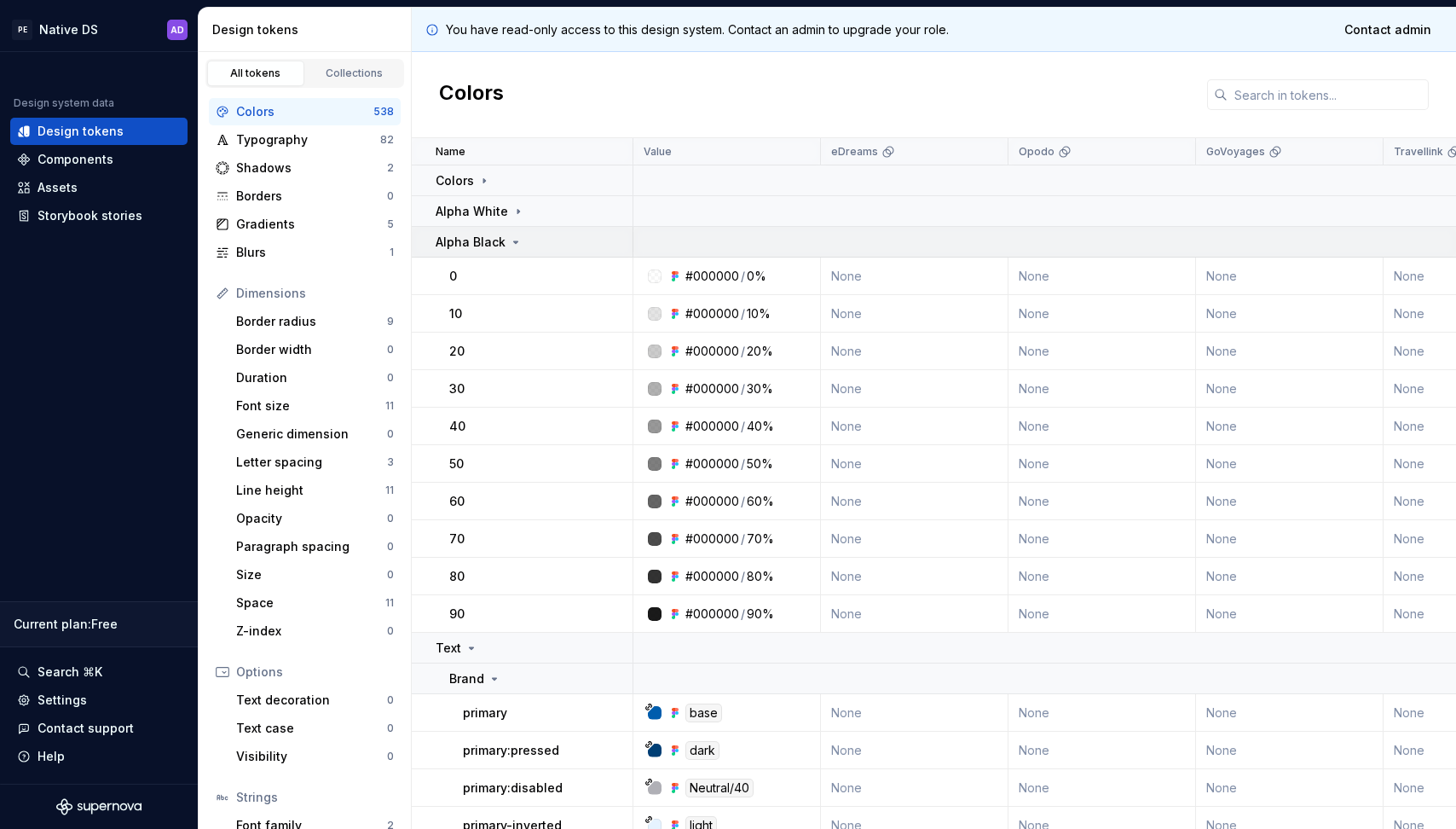
click at [509, 245] on icon at bounding box center [516, 242] width 14 height 14
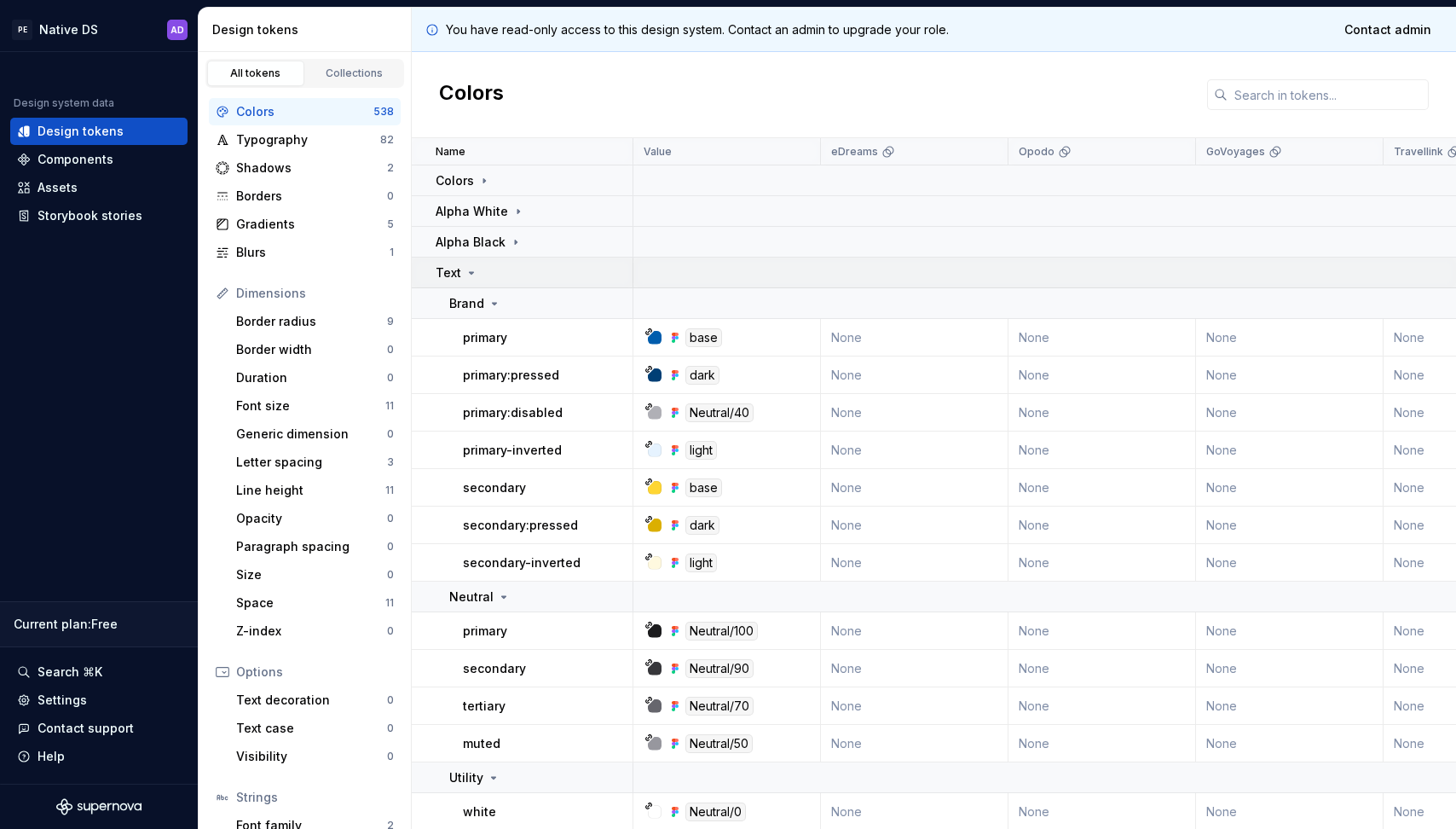
click at [469, 273] on icon at bounding box center [471, 273] width 5 height 2
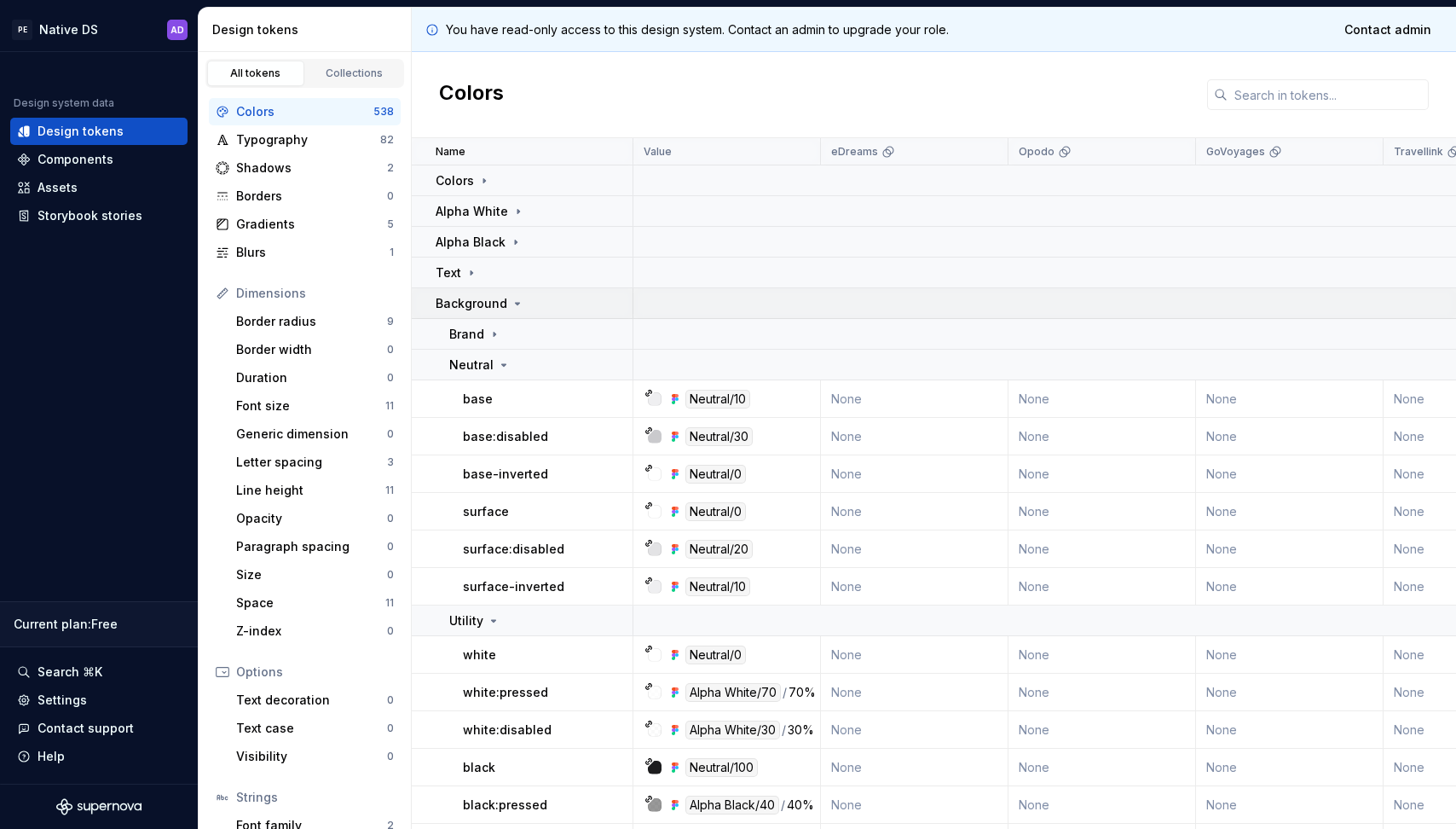
click at [510, 300] on icon at bounding box center [517, 304] width 14 height 14
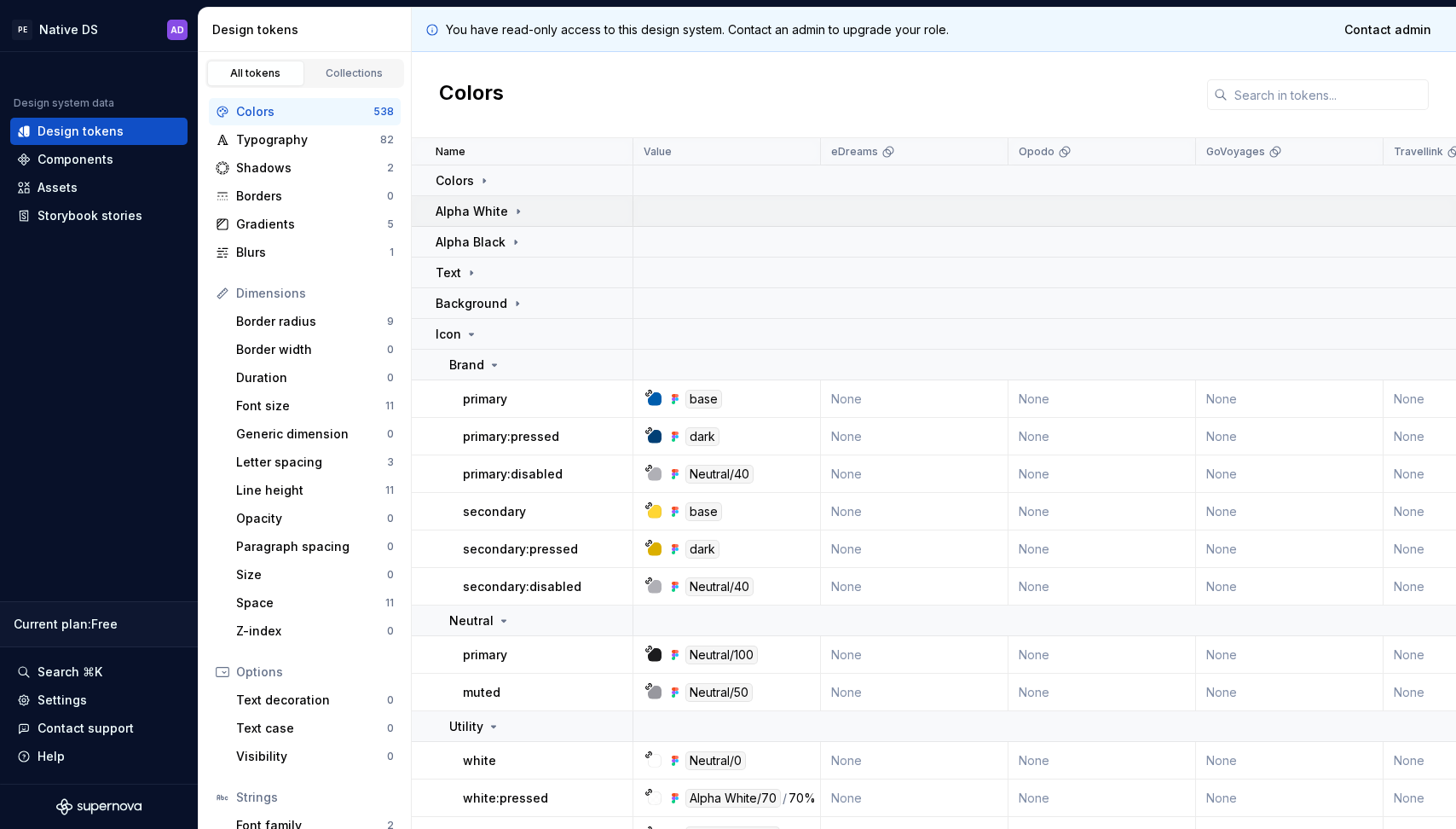
click at [511, 208] on icon at bounding box center [518, 211] width 14 height 14
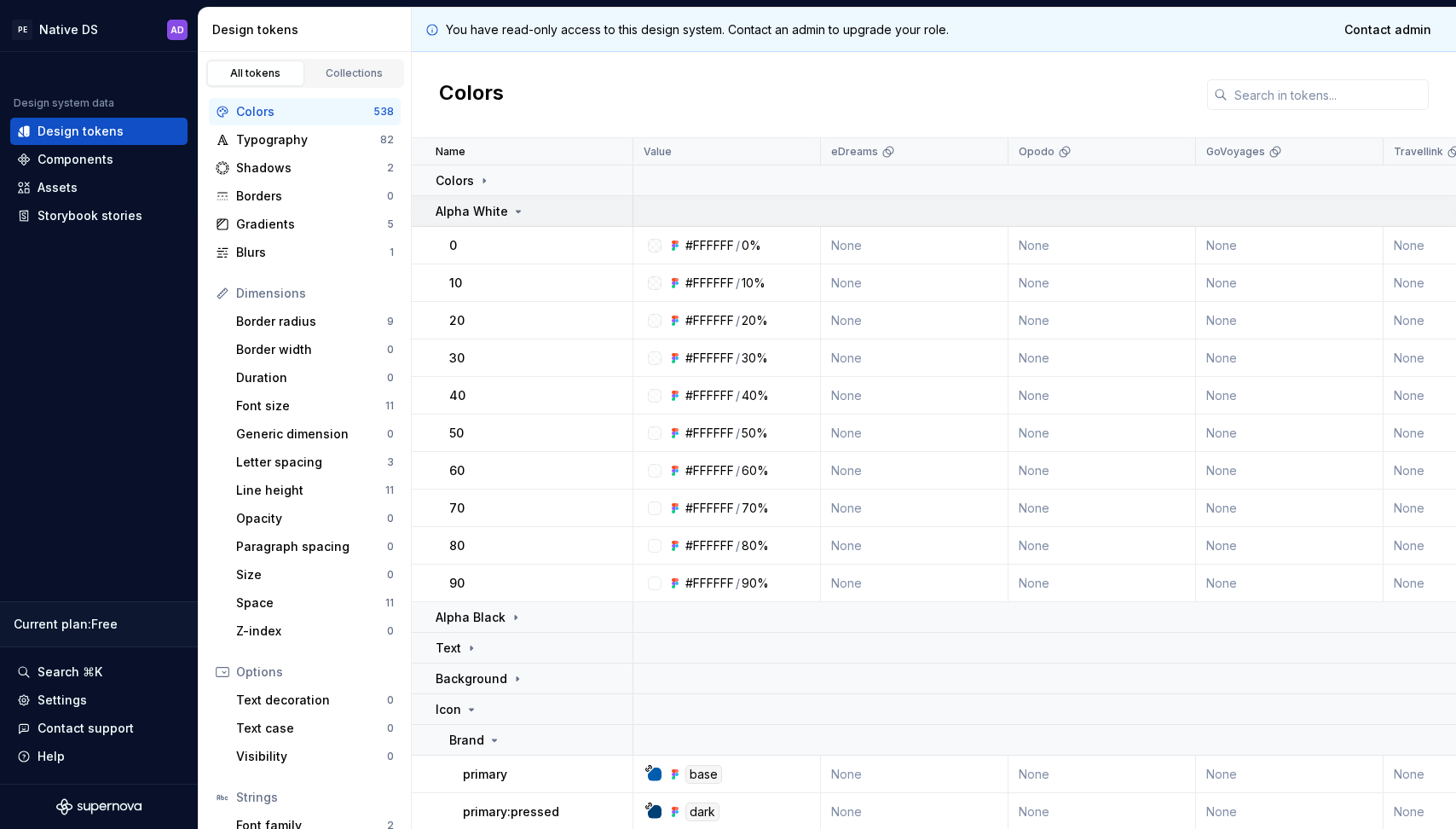
click at [511, 208] on icon at bounding box center [518, 211] width 14 height 14
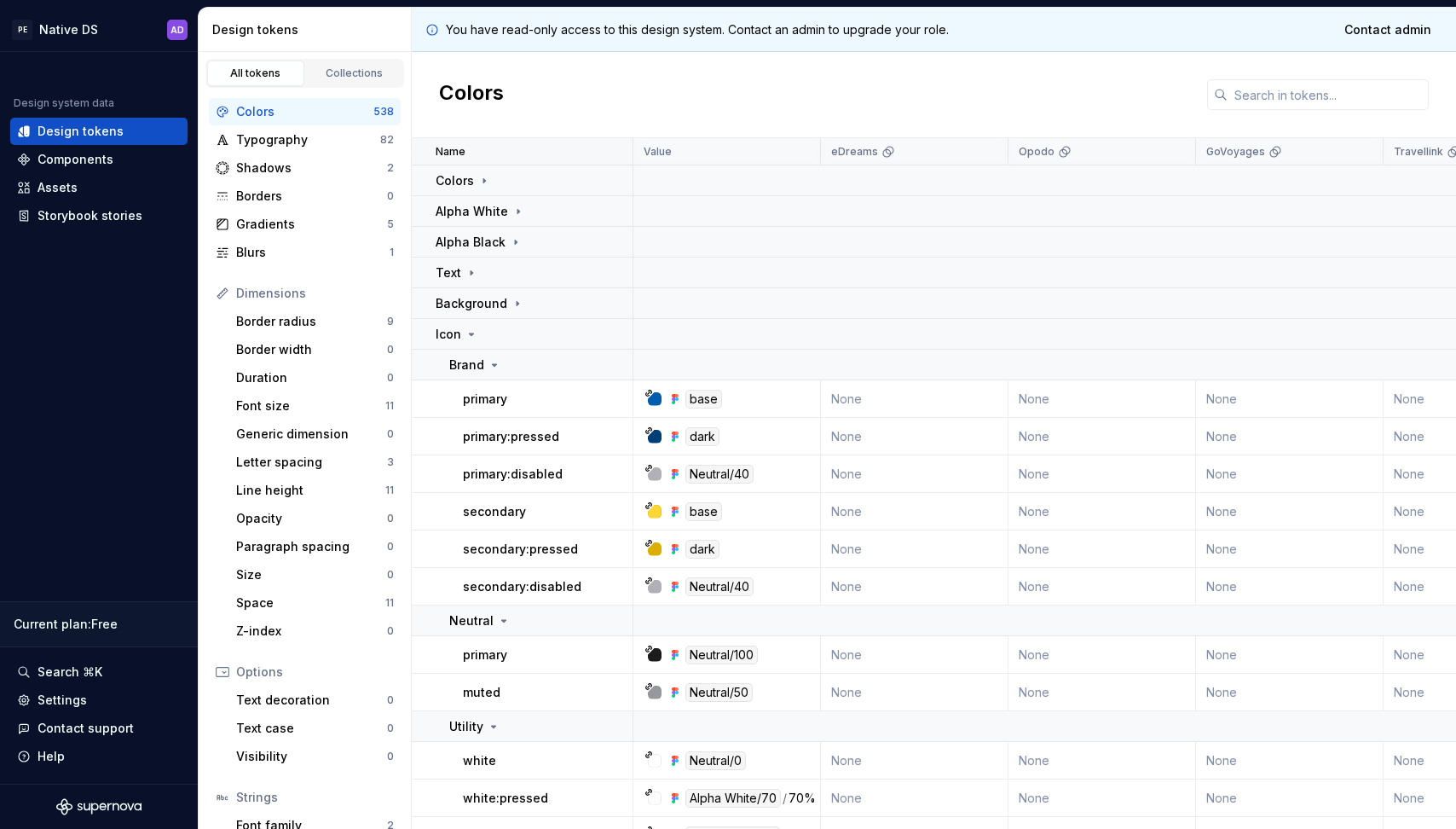
click at [475, 158] on div "Name" at bounding box center [522, 151] width 222 height 27
click at [493, 187] on div "Colors" at bounding box center [533, 181] width 196 height 17
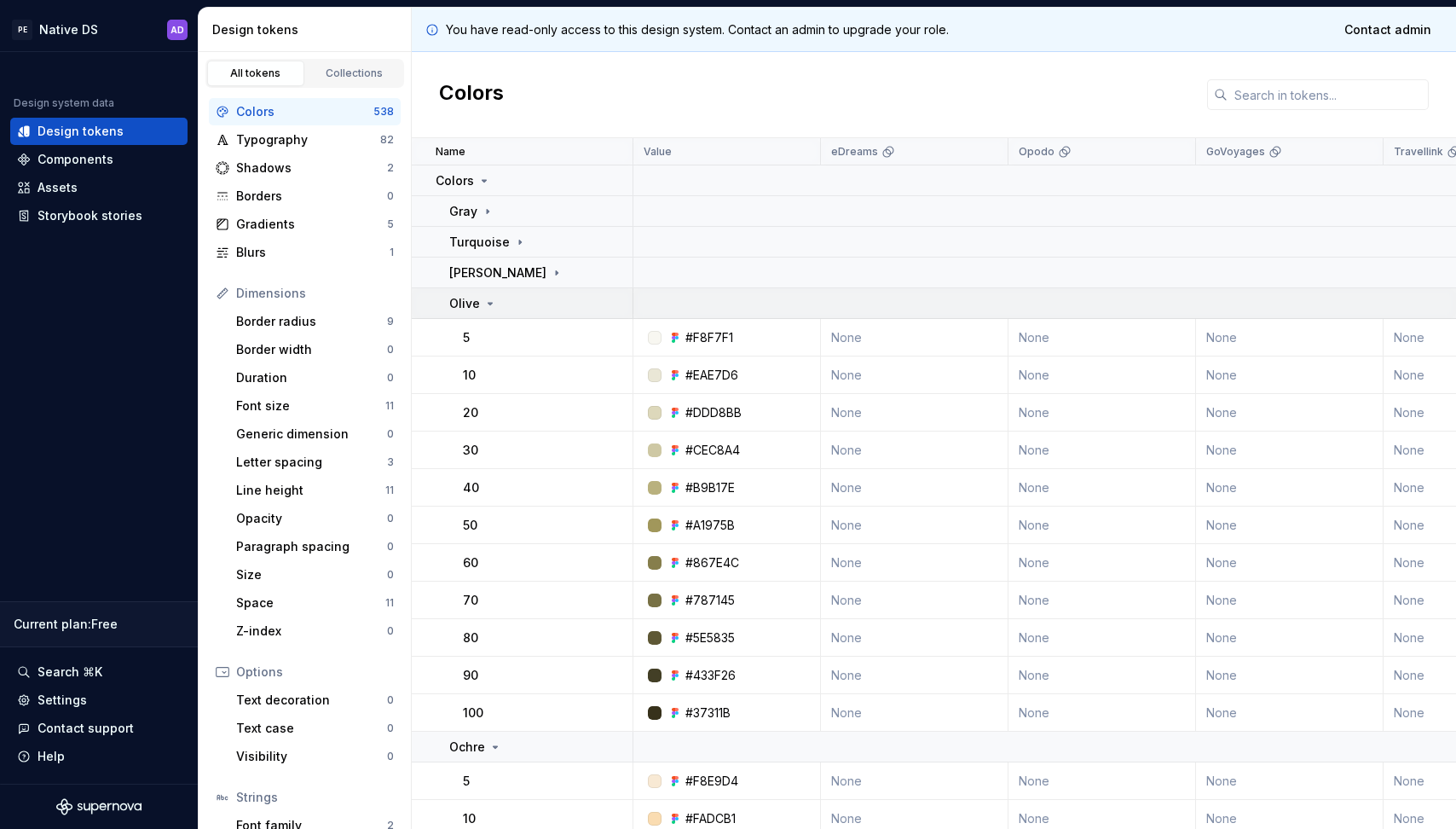
click at [485, 307] on icon at bounding box center [490, 304] width 14 height 14
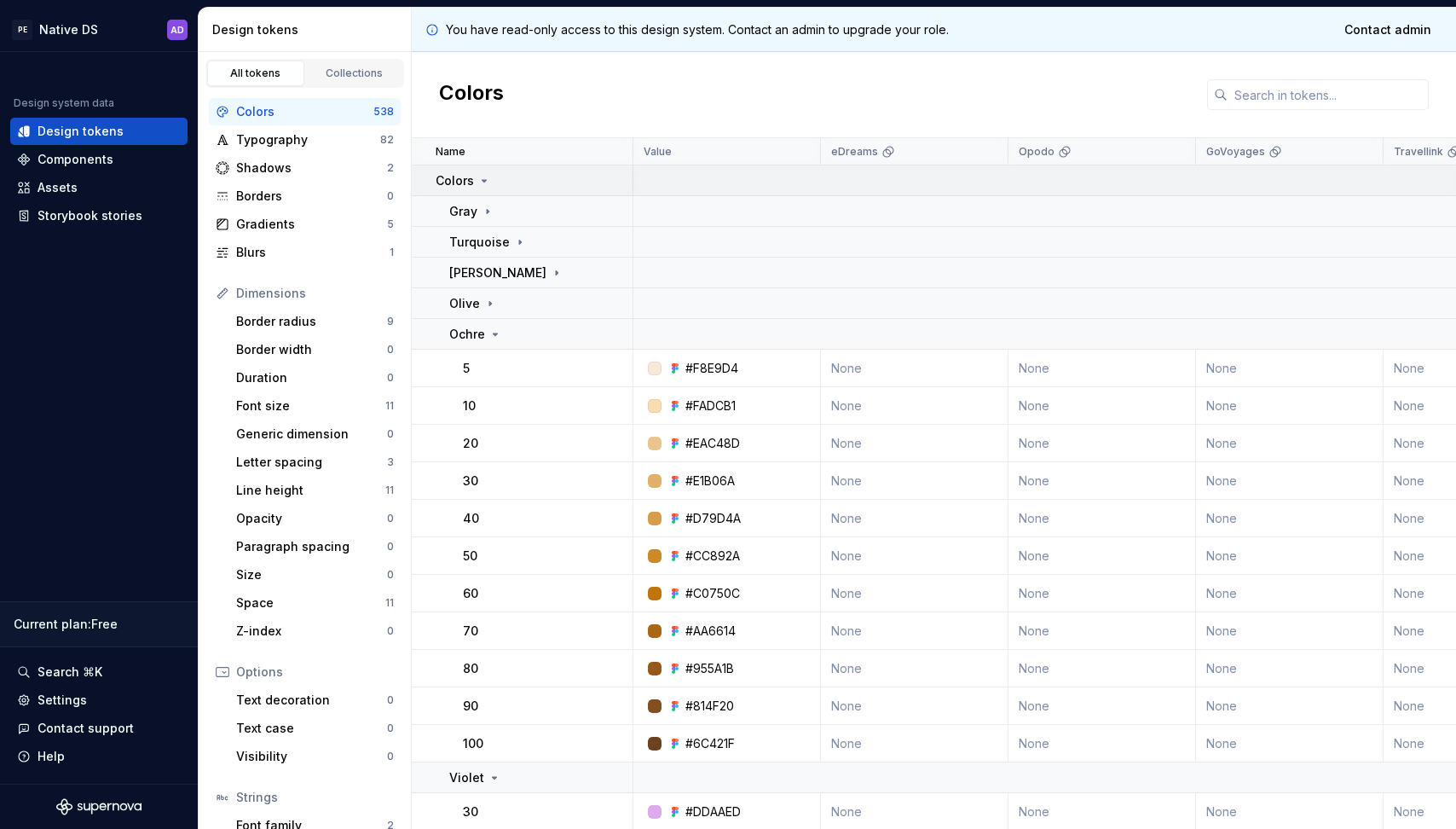
click at [485, 183] on icon at bounding box center [484, 181] width 14 height 14
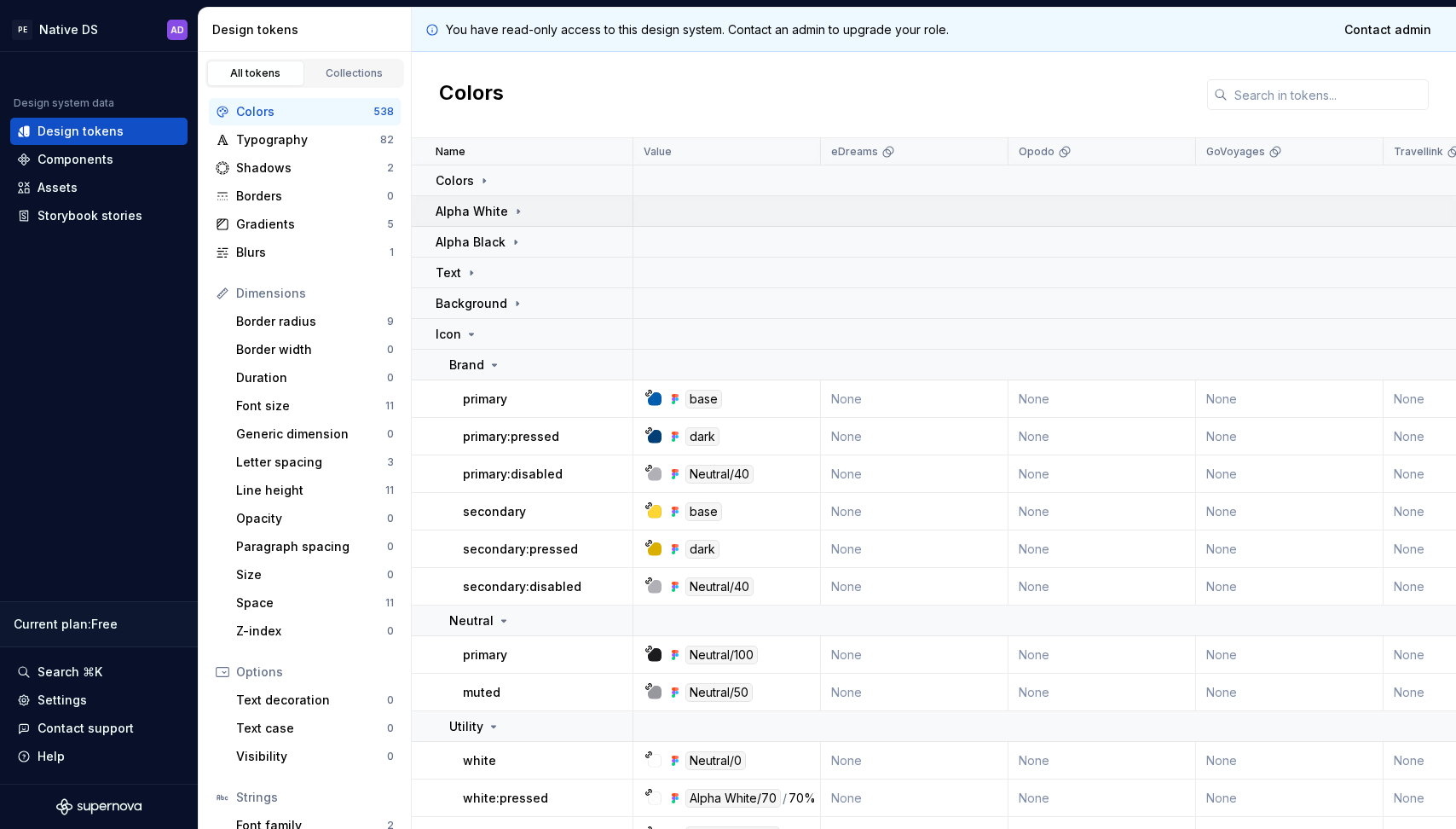
click at [511, 210] on icon at bounding box center [518, 211] width 14 height 14
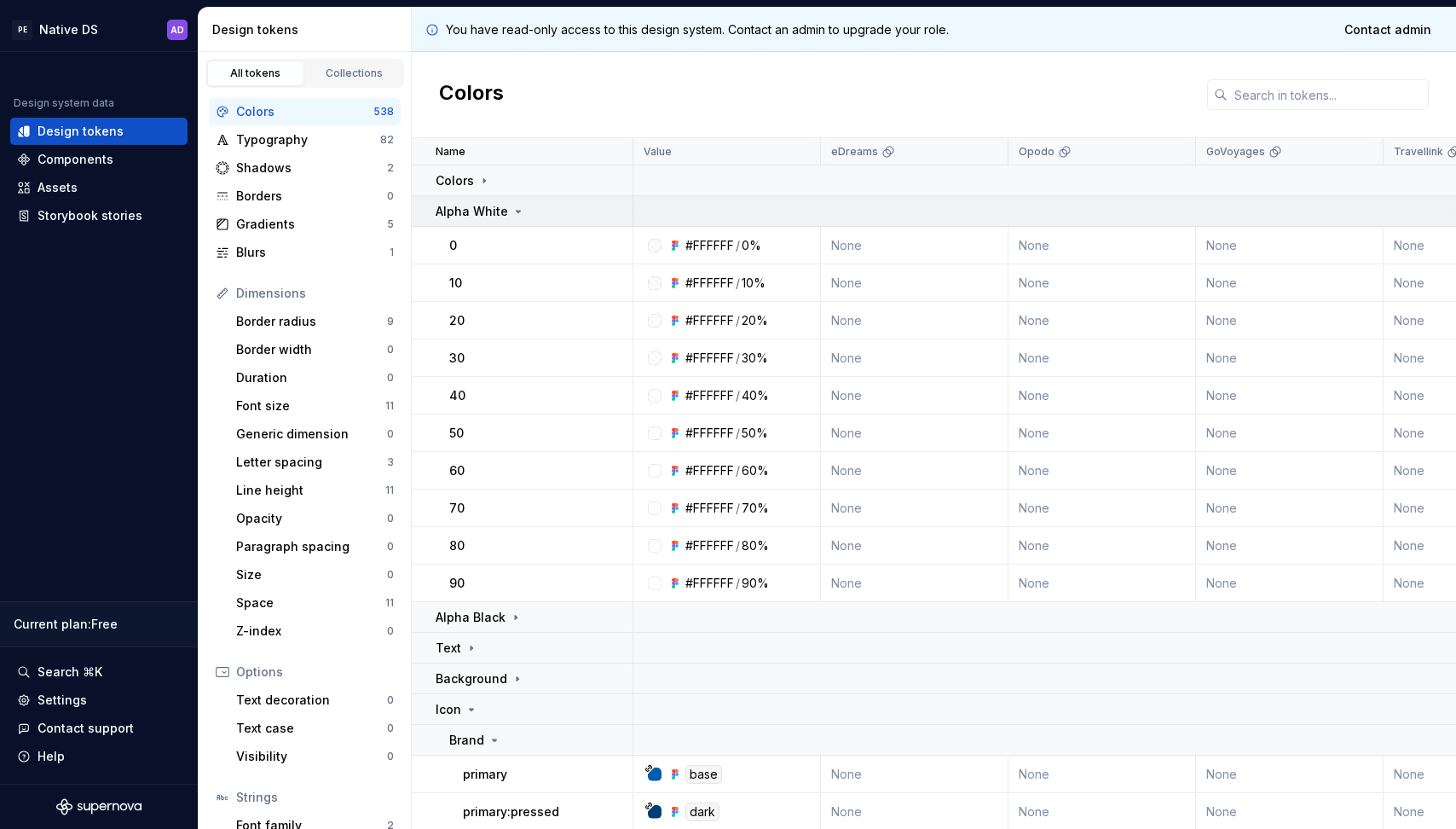
click at [511, 210] on icon at bounding box center [518, 211] width 14 height 14
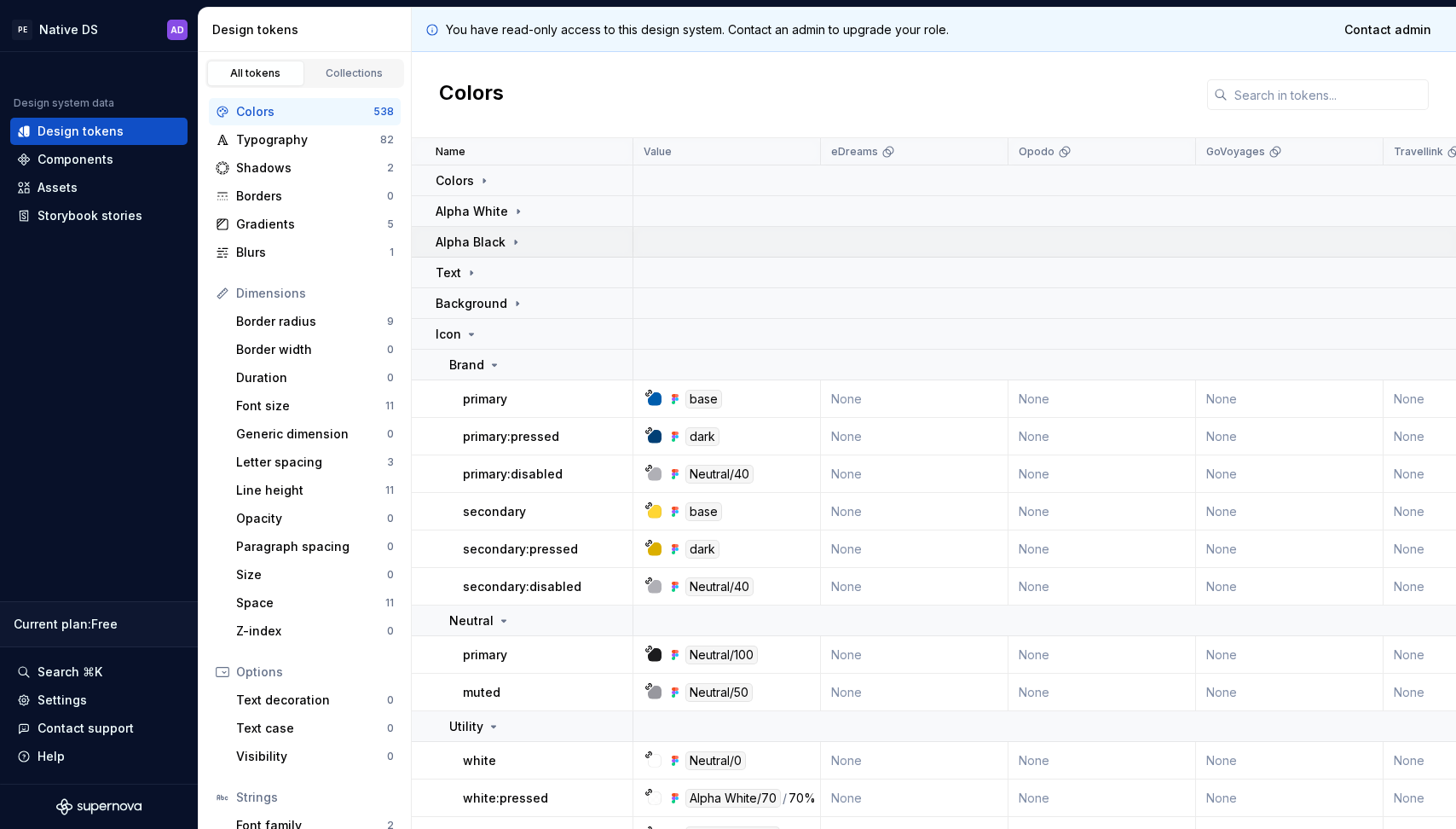
click at [509, 238] on icon at bounding box center [516, 242] width 14 height 14
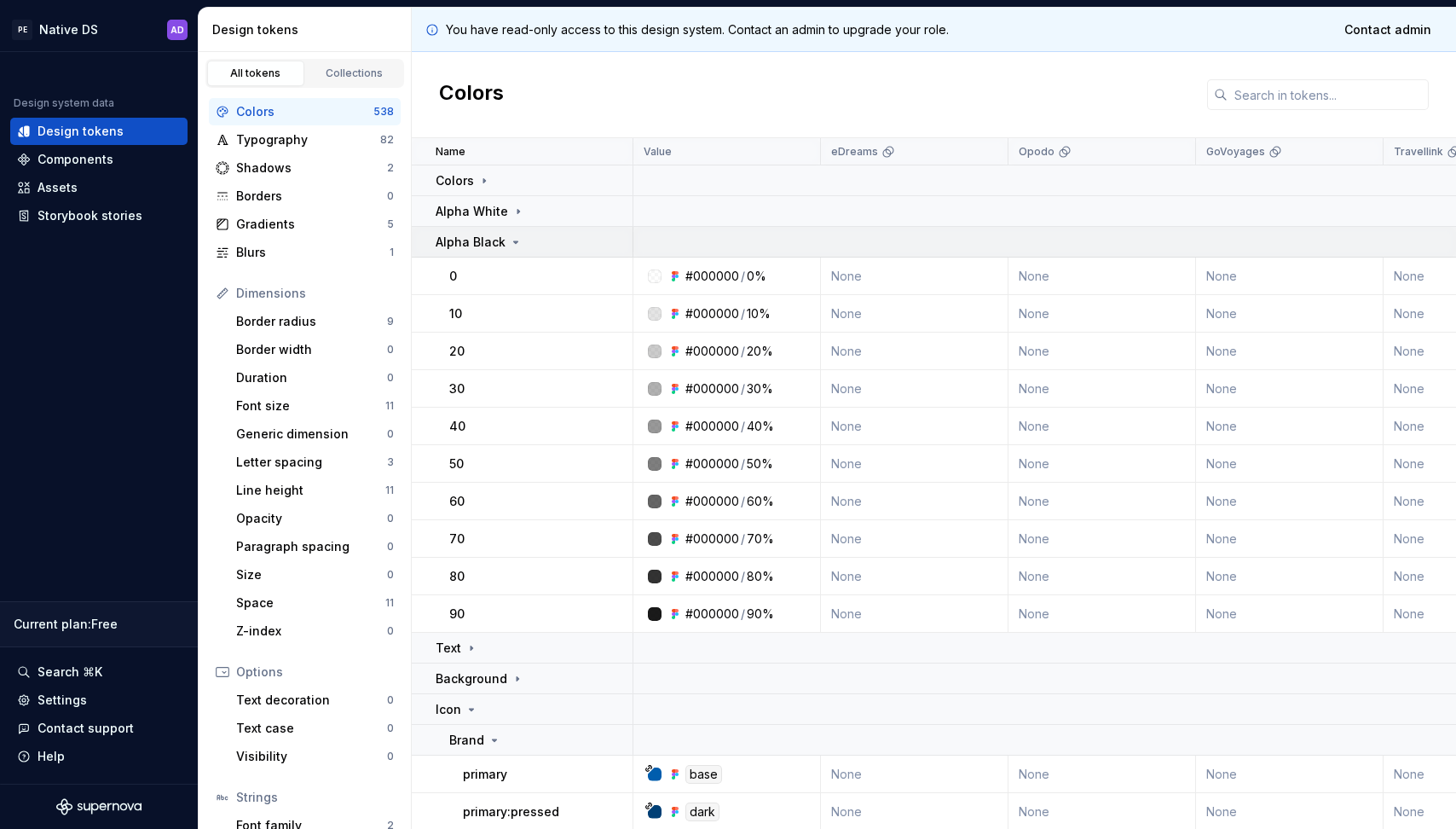
click at [509, 238] on icon at bounding box center [516, 242] width 14 height 14
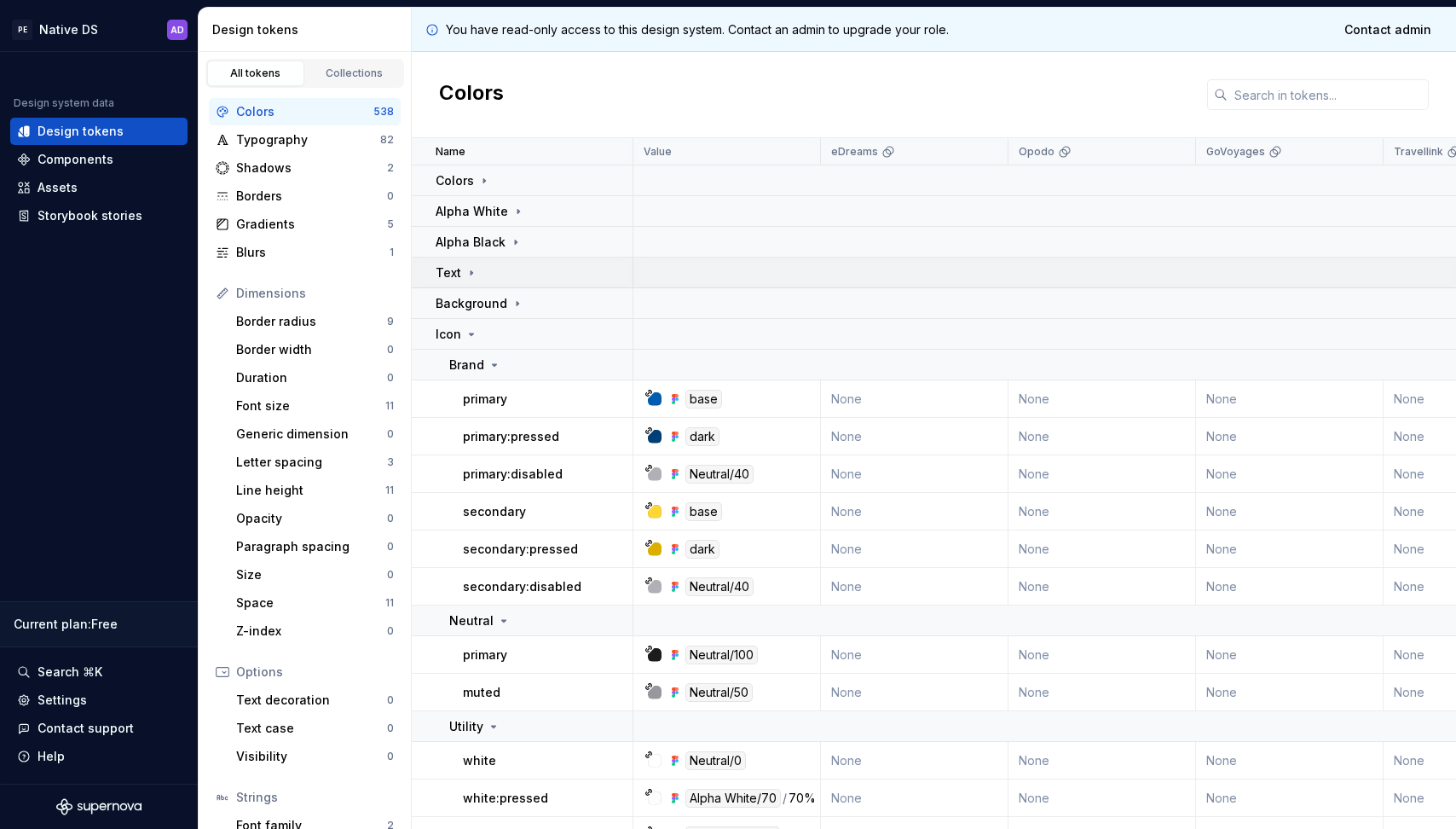
click at [470, 275] on icon at bounding box center [471, 272] width 2 height 5
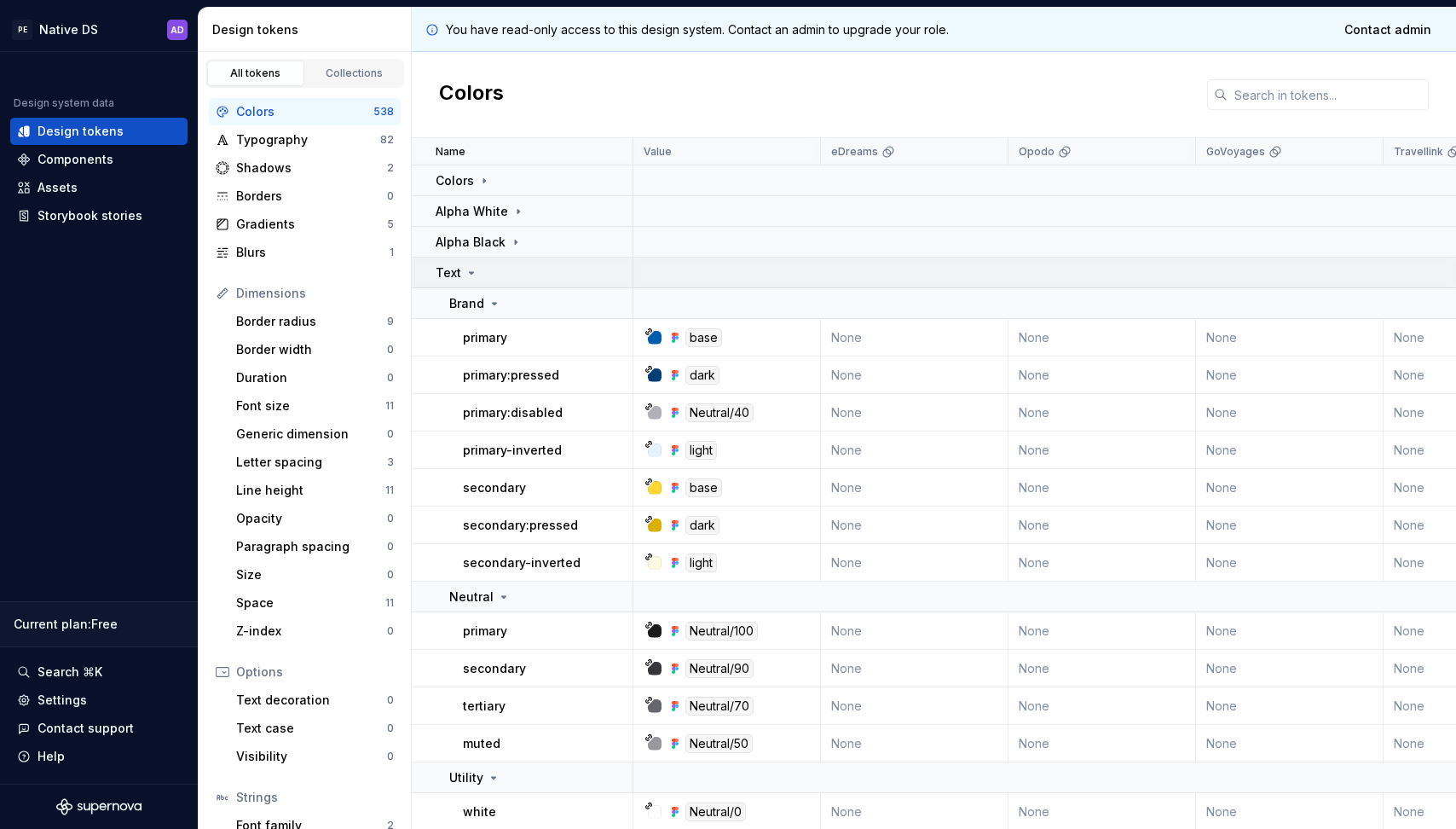
click at [469, 275] on icon at bounding box center [471, 273] width 14 height 14
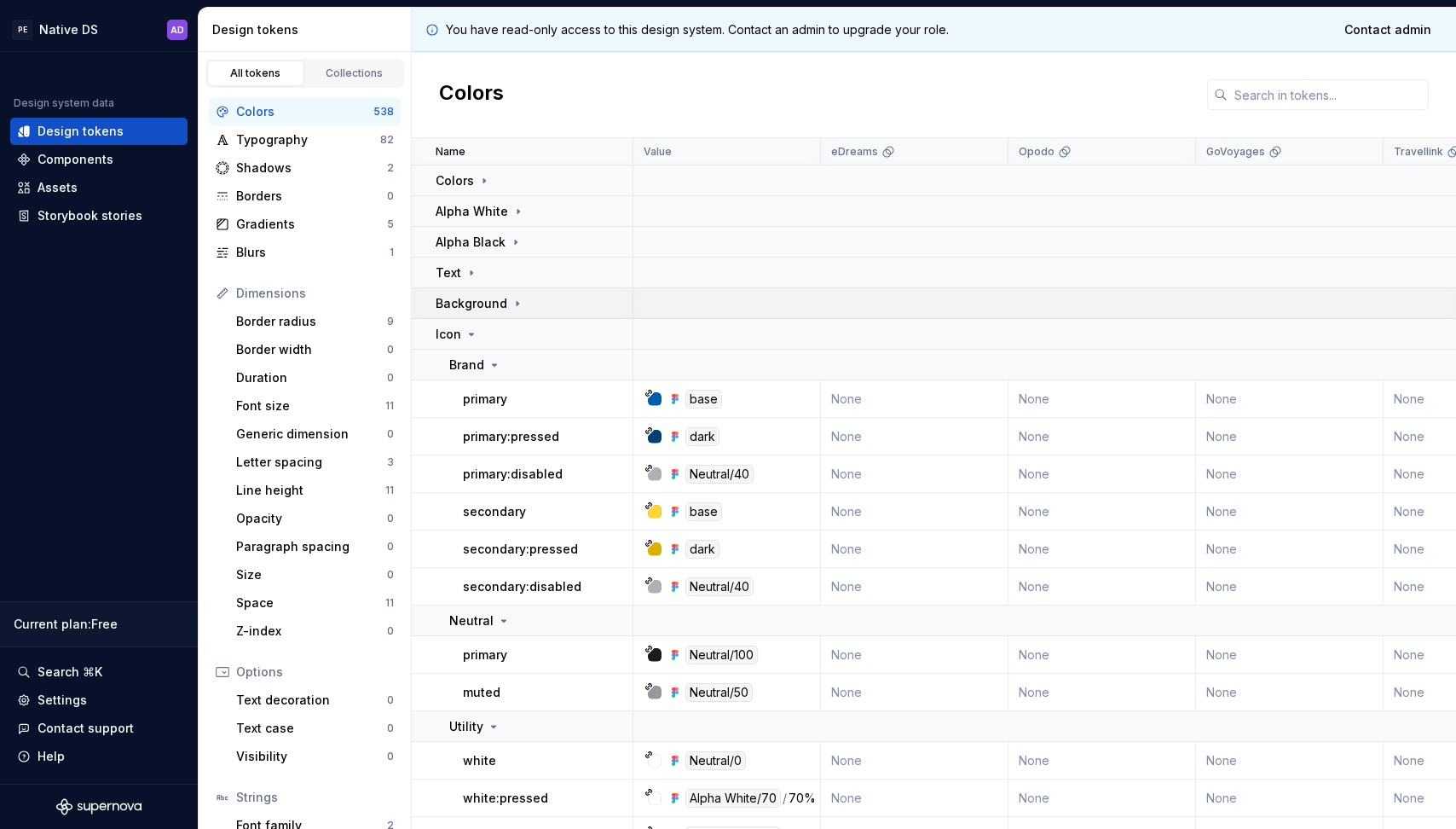
click at [517, 300] on icon at bounding box center [517, 304] width 14 height 14
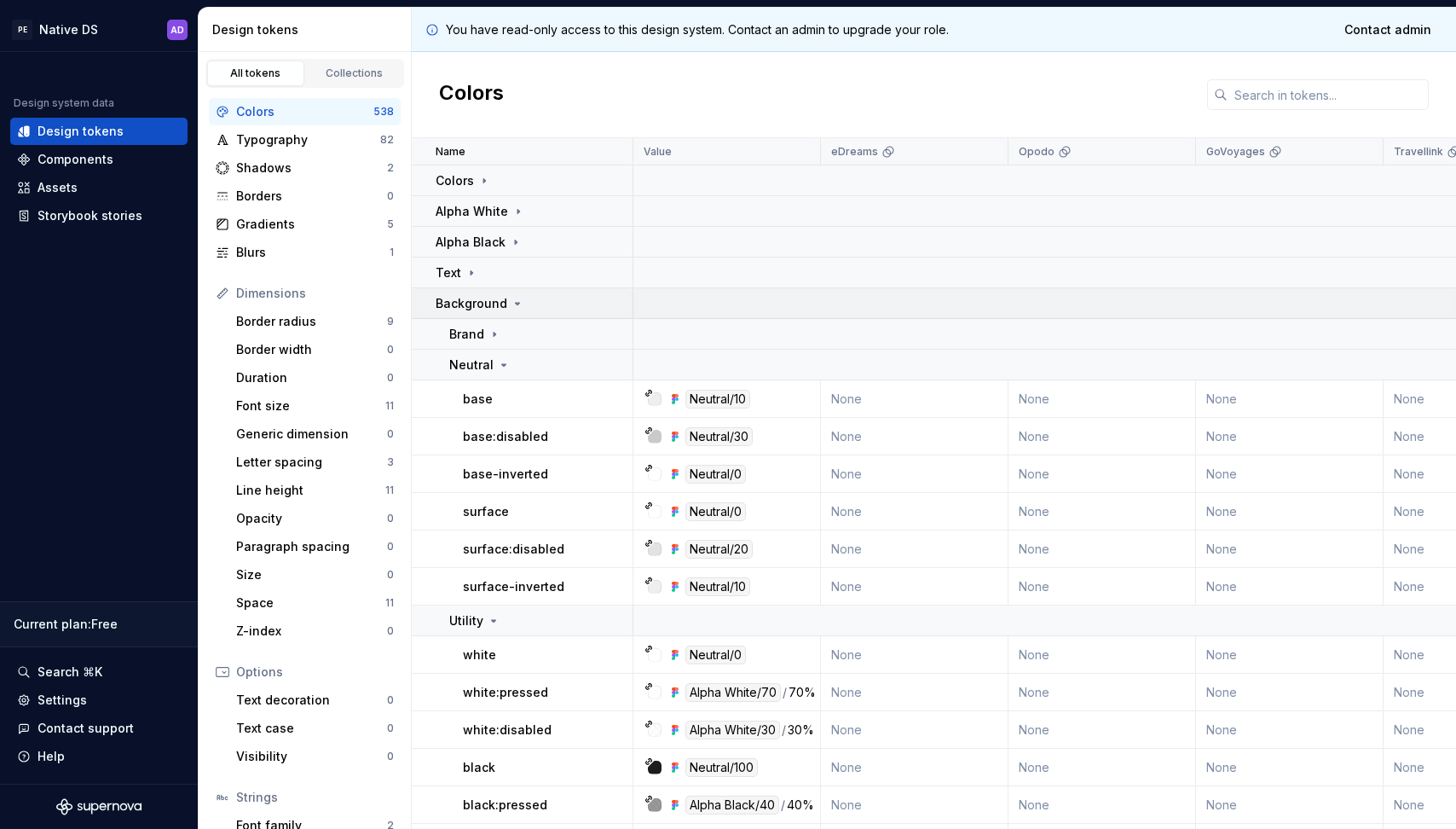
click at [517, 300] on icon at bounding box center [517, 304] width 14 height 14
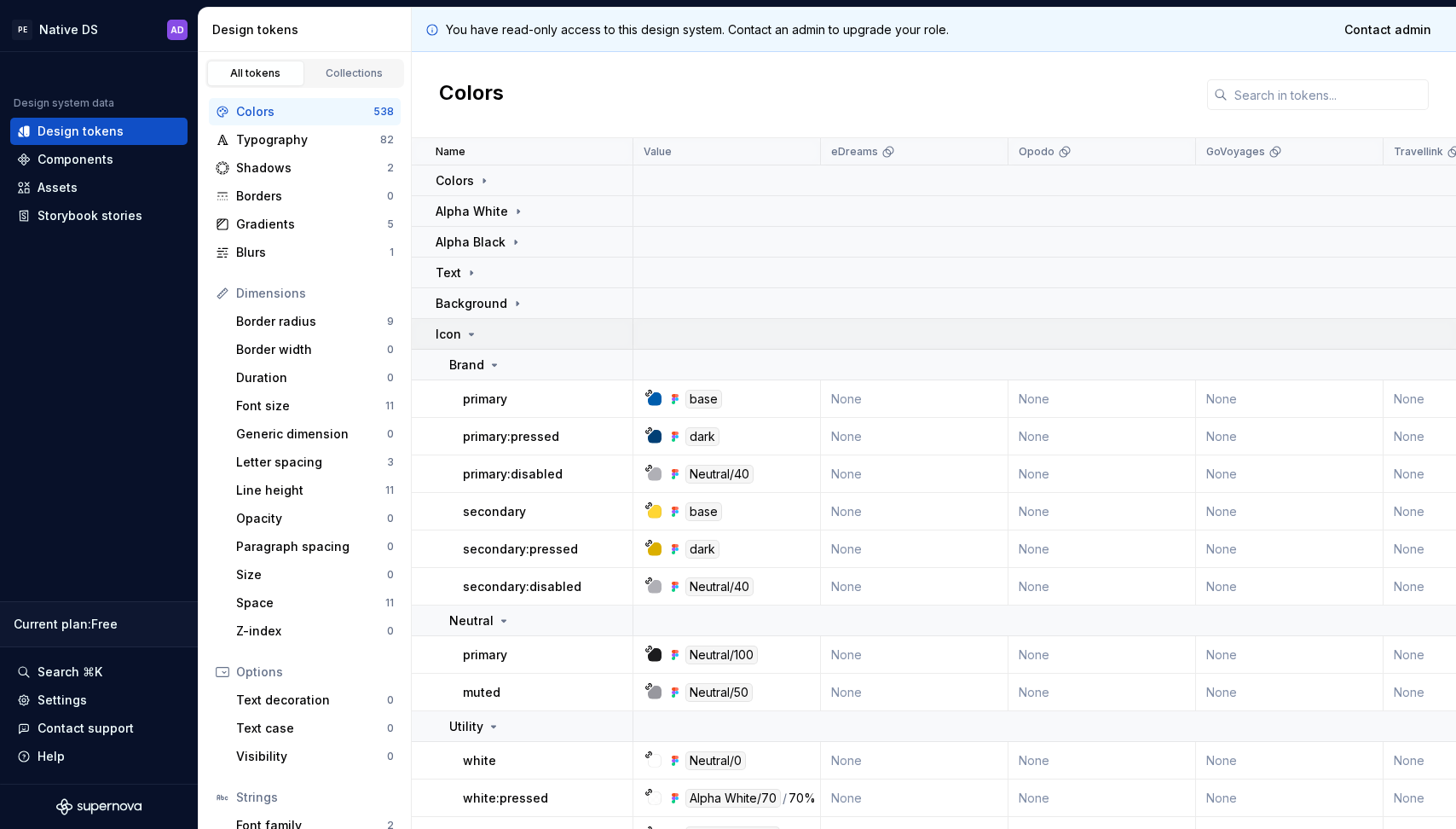
click at [467, 332] on icon at bounding box center [471, 334] width 14 height 14
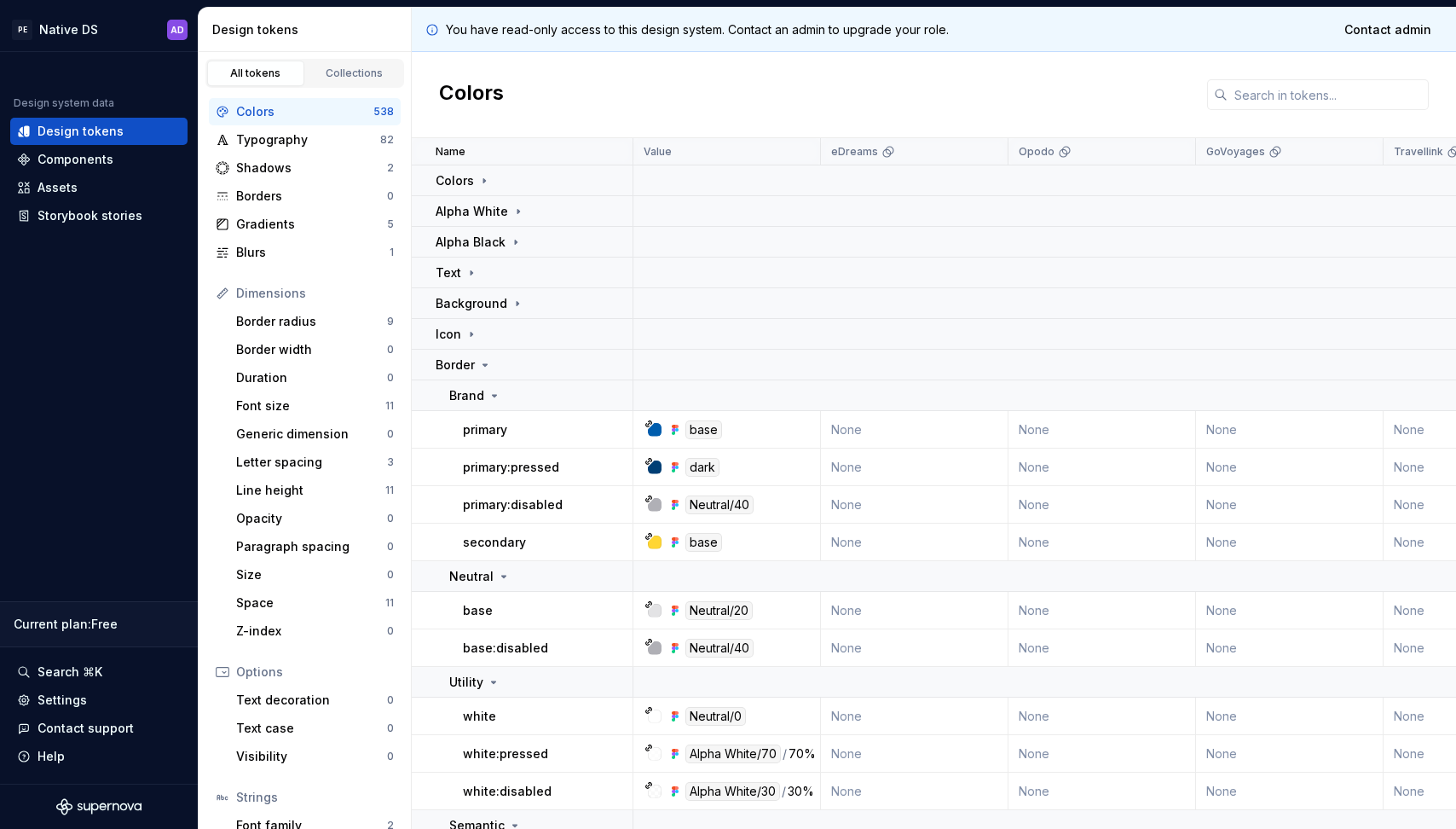
scroll to position [5, 0]
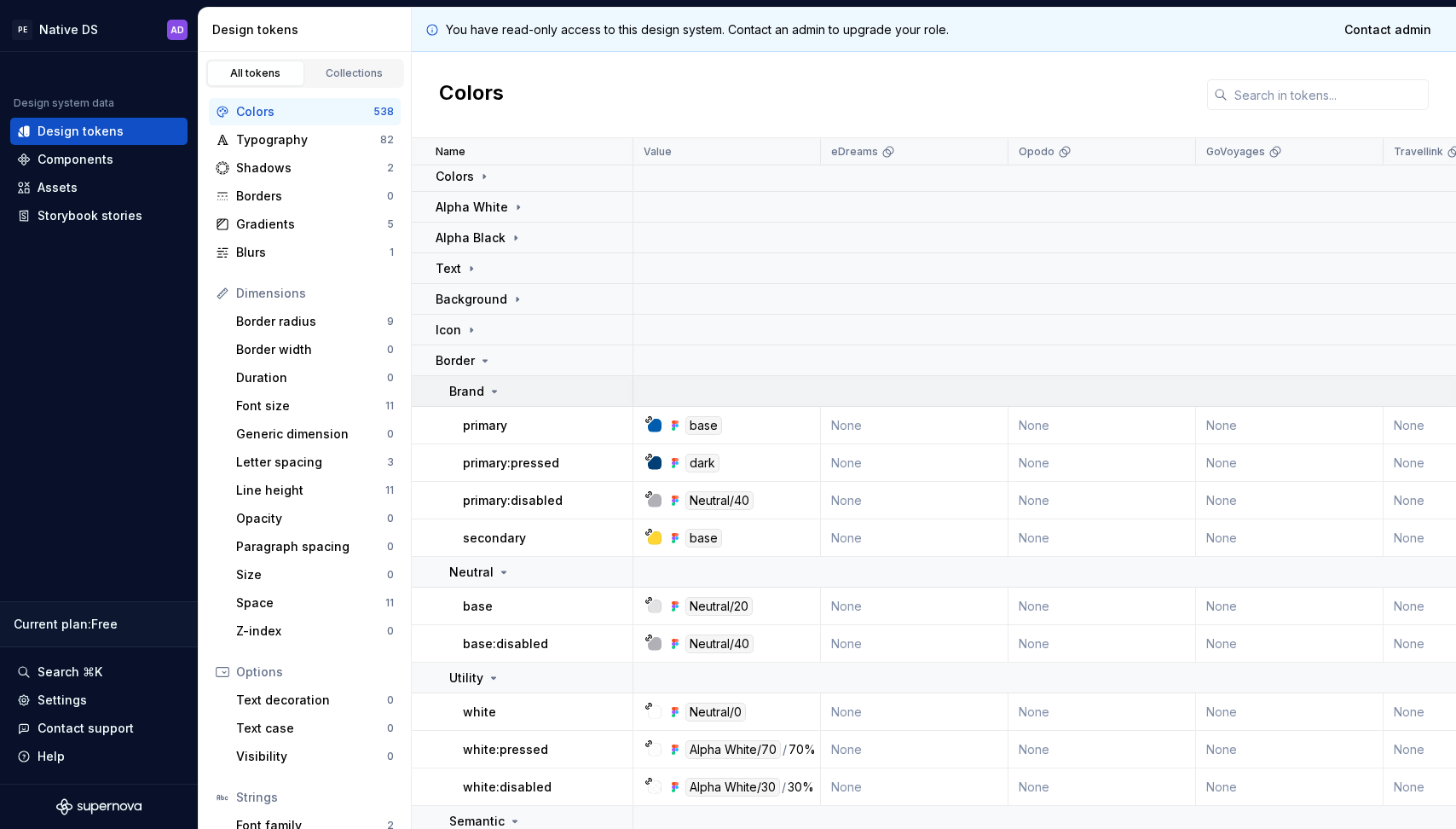
click at [493, 388] on icon at bounding box center [494, 391] width 14 height 14
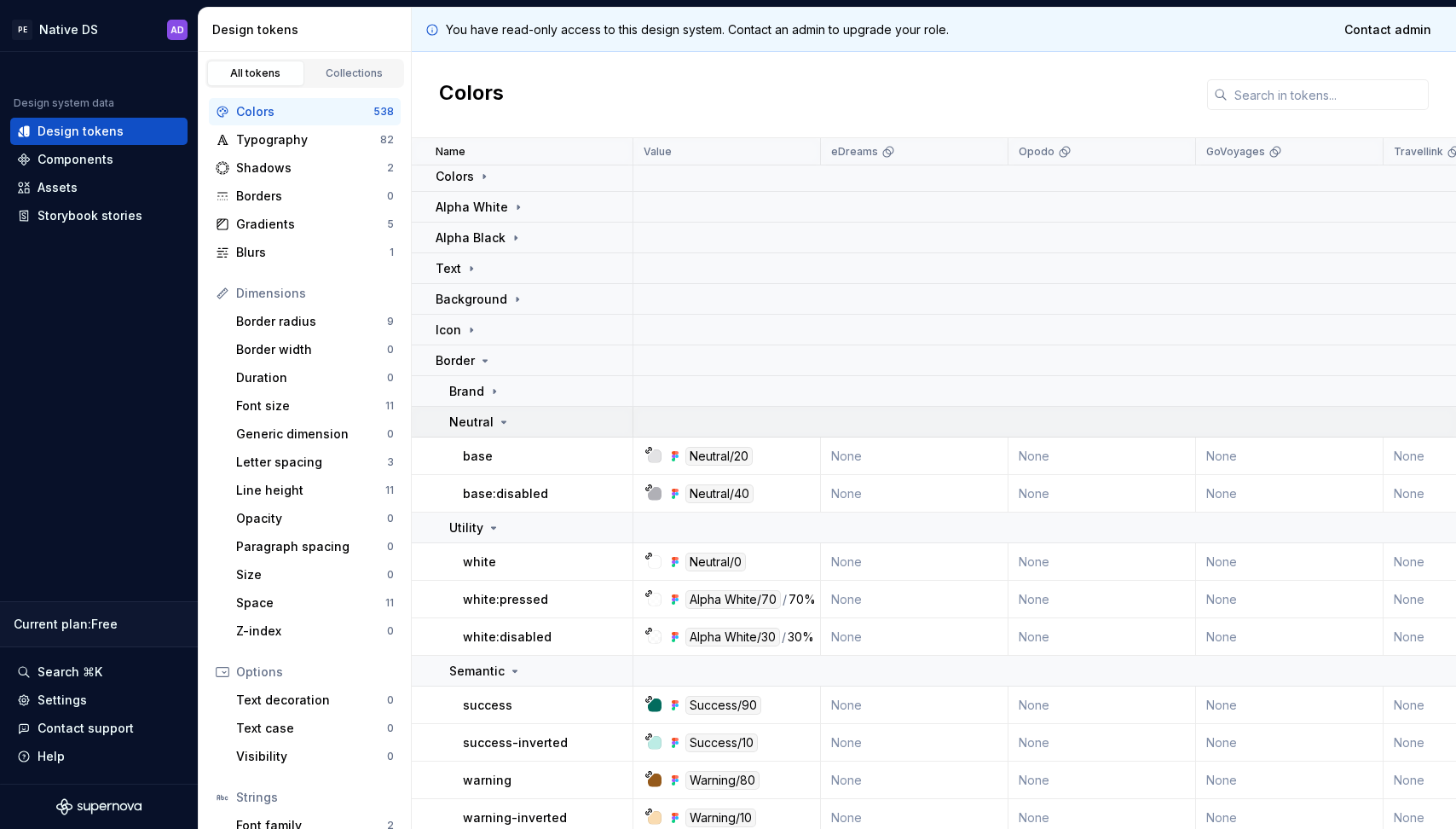
click at [502, 415] on icon at bounding box center [504, 422] width 14 height 14
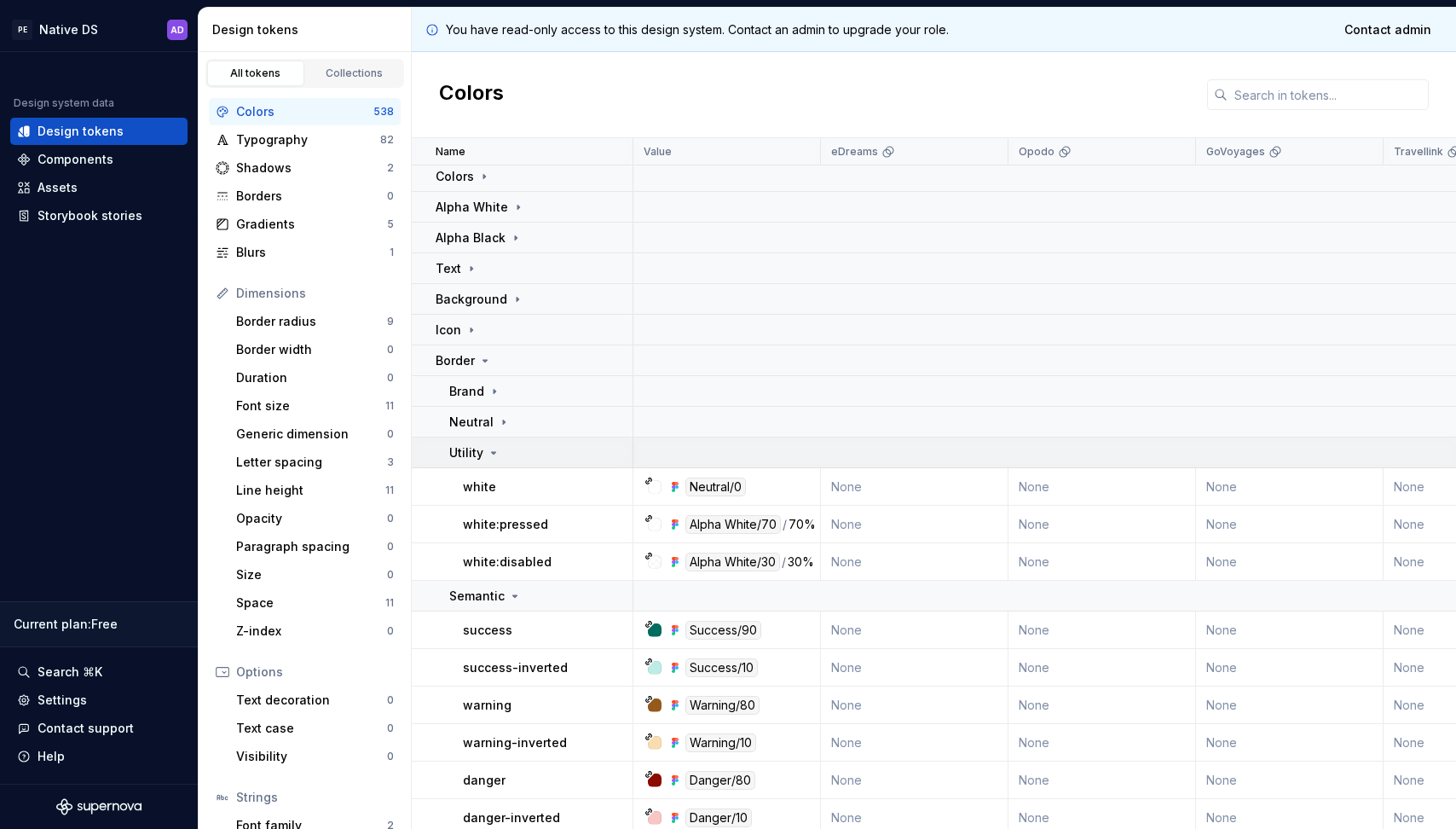
click at [492, 453] on icon at bounding box center [493, 453] width 5 height 2
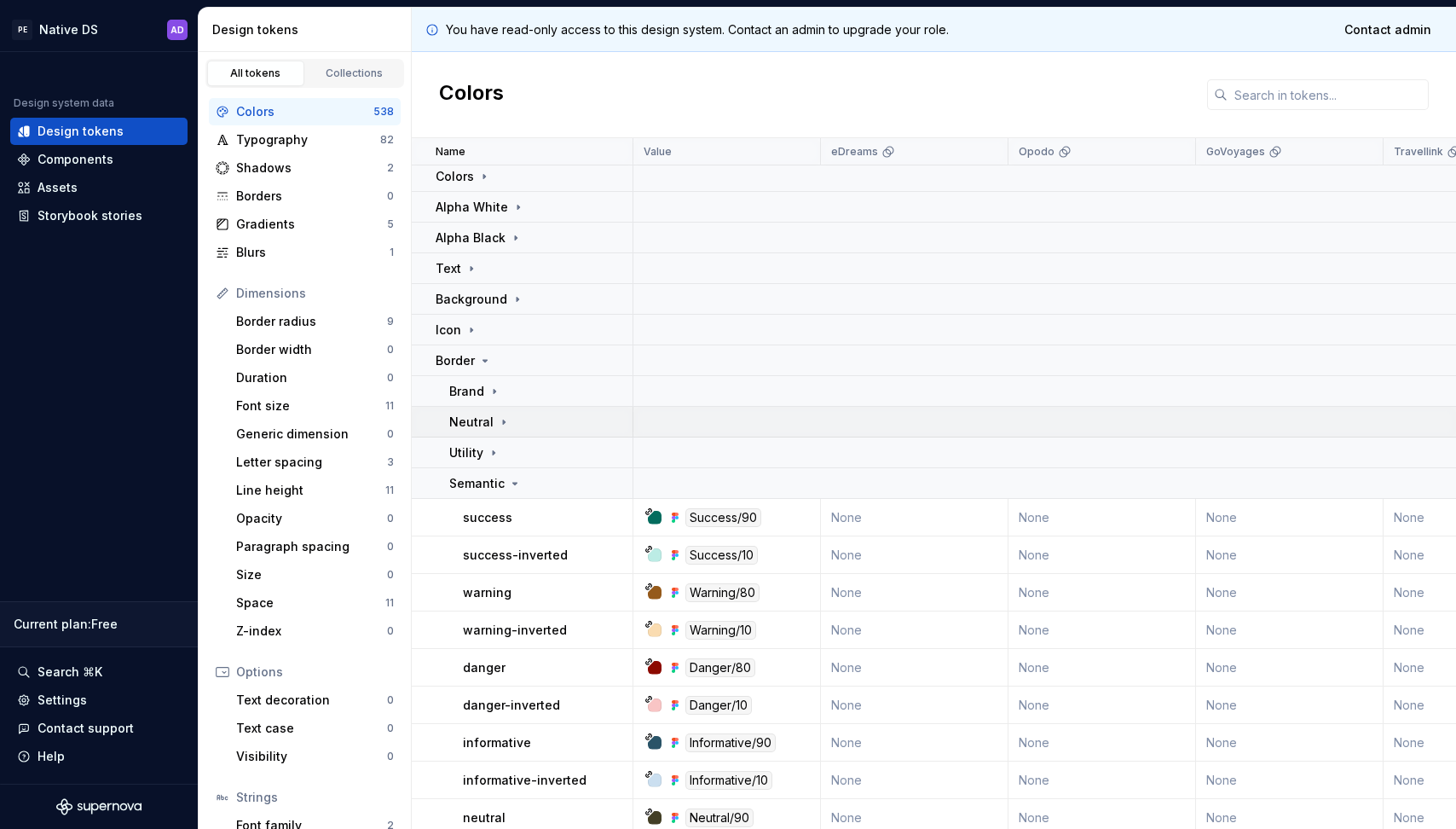
click at [497, 422] on icon at bounding box center [504, 422] width 14 height 14
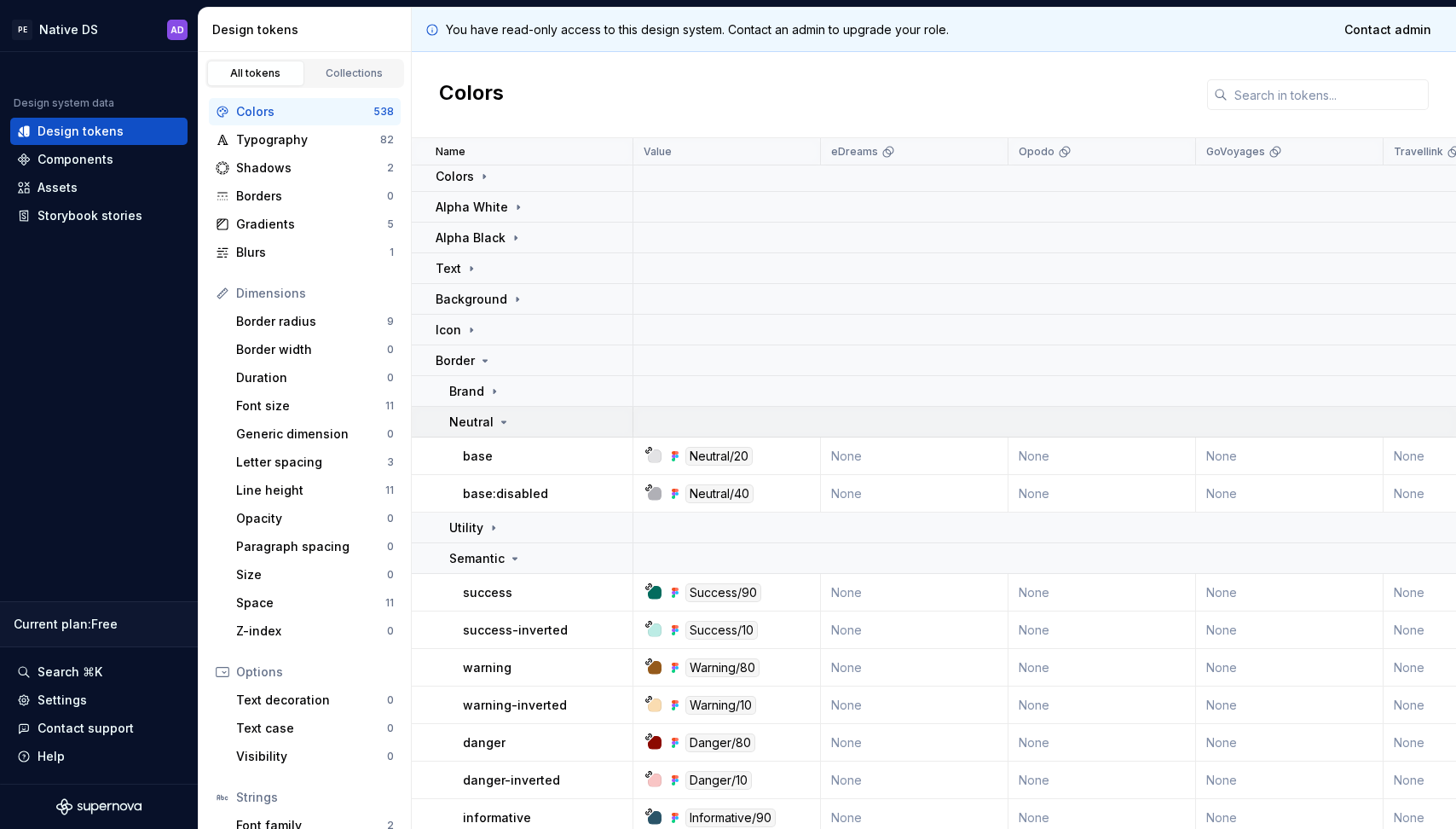
click at [498, 422] on icon at bounding box center [504, 422] width 14 height 14
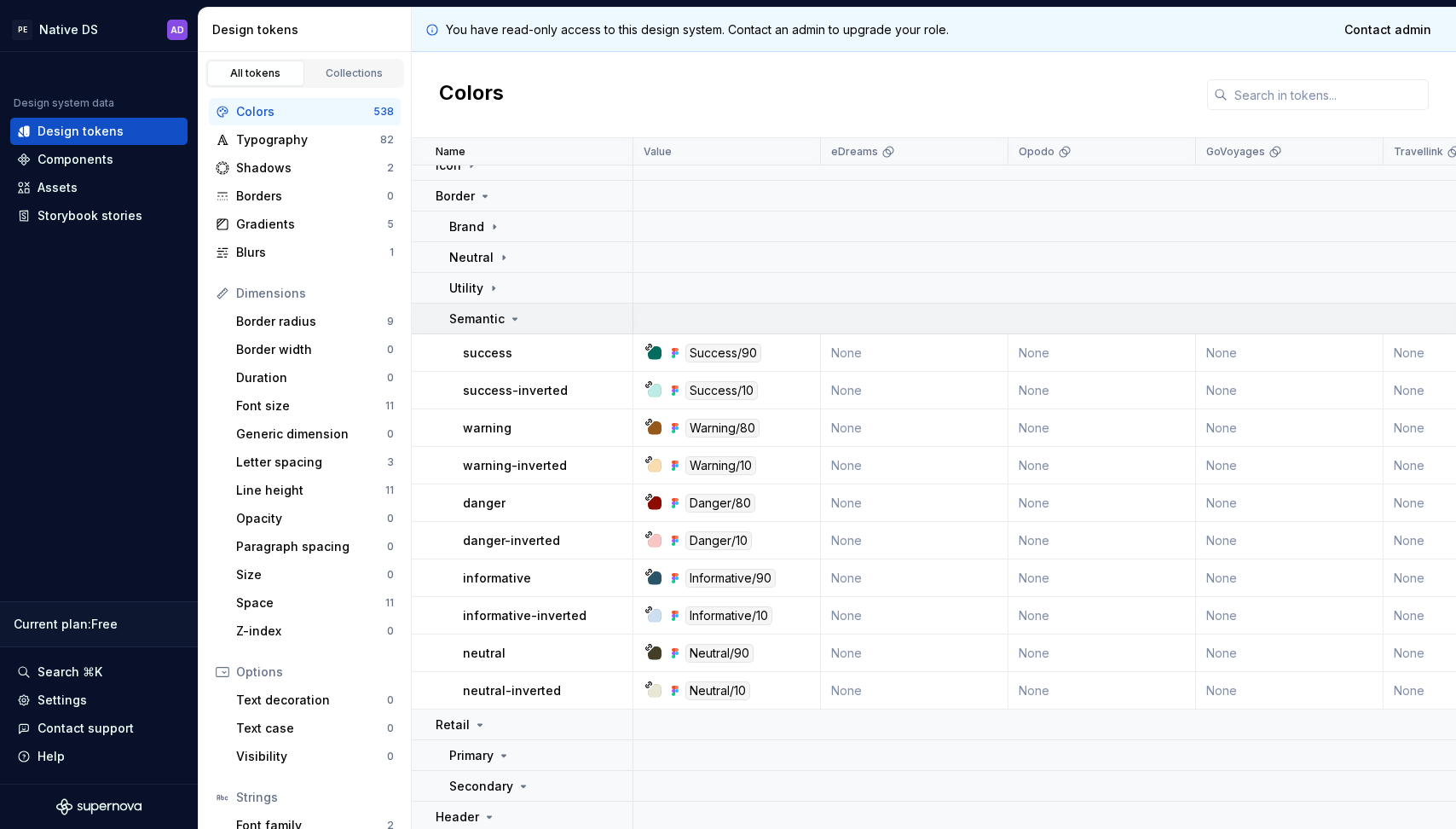
scroll to position [140, 0]
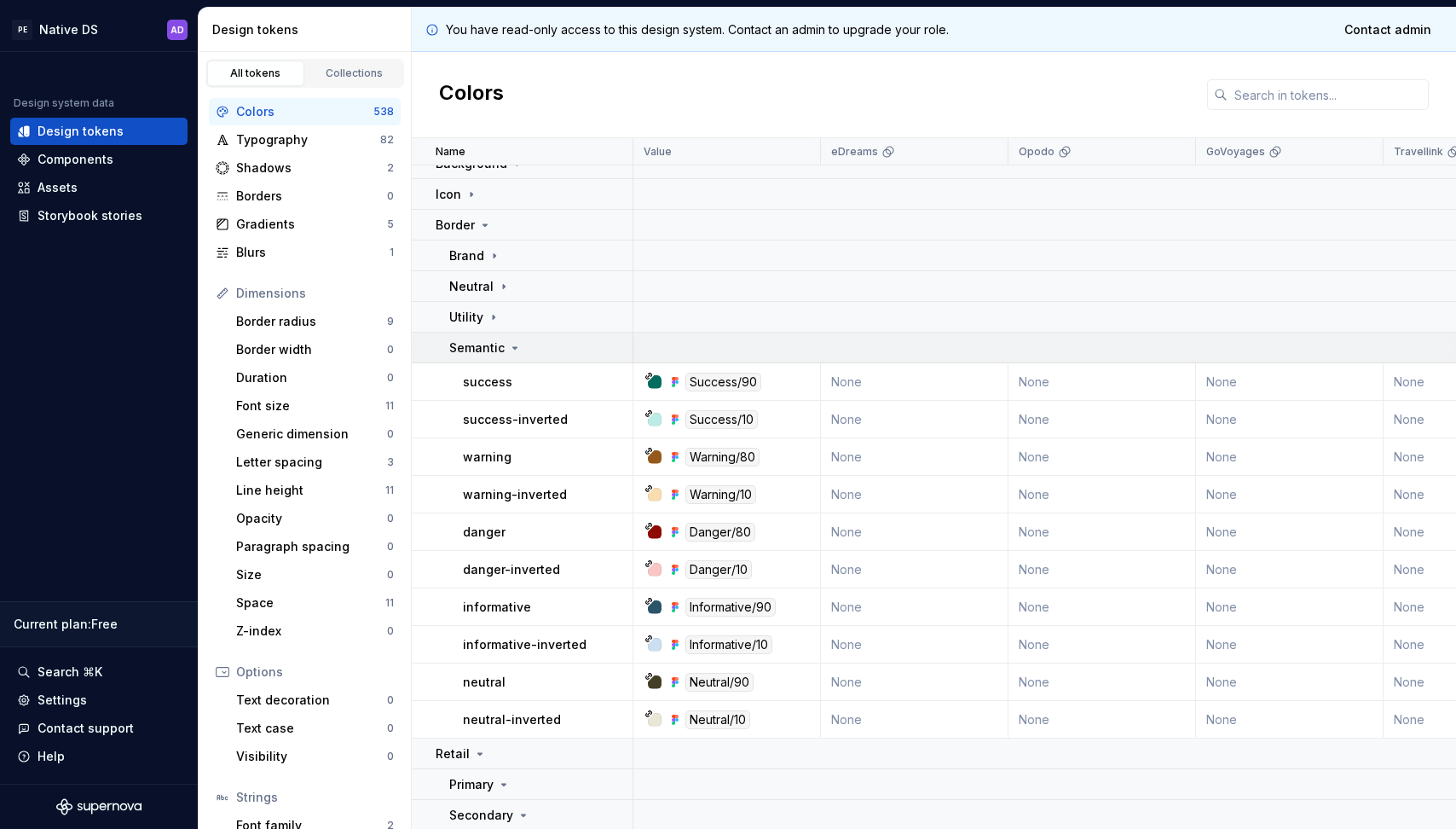
click at [508, 355] on div "Semantic" at bounding box center [485, 347] width 73 height 17
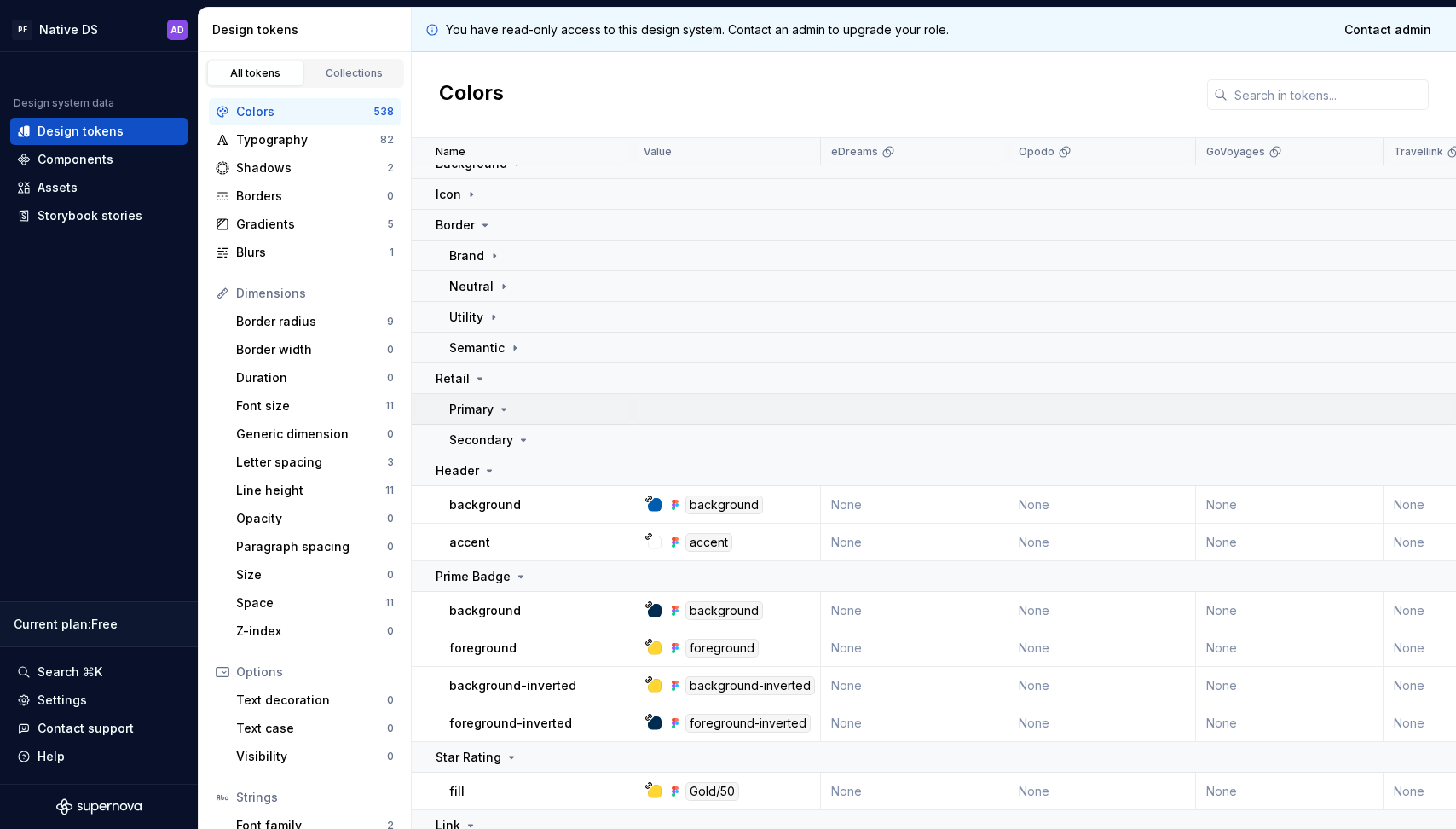
click at [494, 404] on div "Primary" at bounding box center [479, 409] width 61 height 17
click at [503, 405] on icon at bounding box center [504, 409] width 14 height 14
click at [502, 412] on icon at bounding box center [504, 409] width 14 height 14
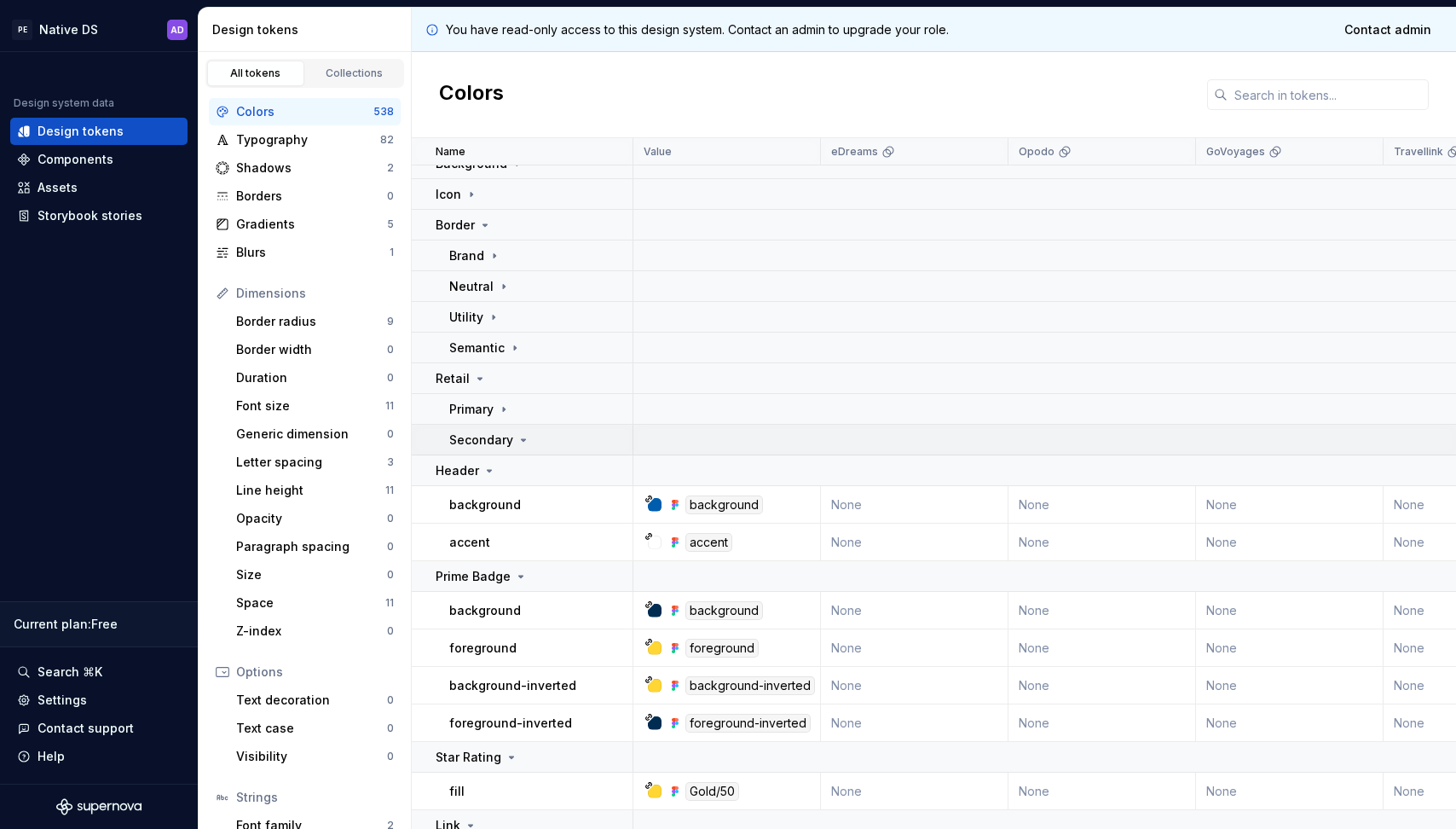
click at [517, 439] on icon at bounding box center [523, 440] width 14 height 14
click at [522, 440] on icon at bounding box center [523, 440] width 2 height 5
click at [501, 410] on icon at bounding box center [504, 409] width 14 height 14
click at [475, 382] on icon at bounding box center [479, 378] width 14 height 14
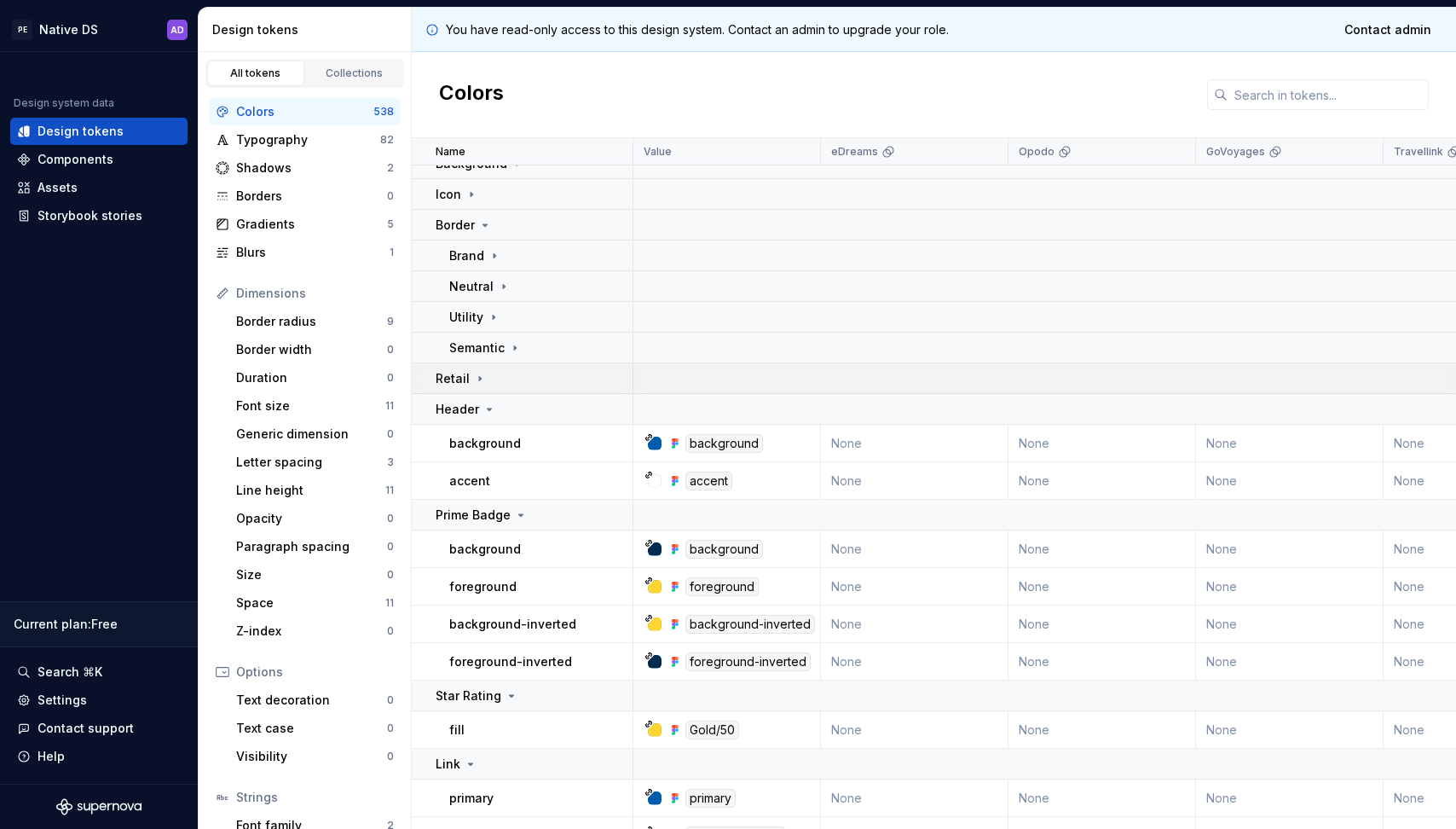
click at [475, 382] on icon at bounding box center [479, 378] width 14 height 14
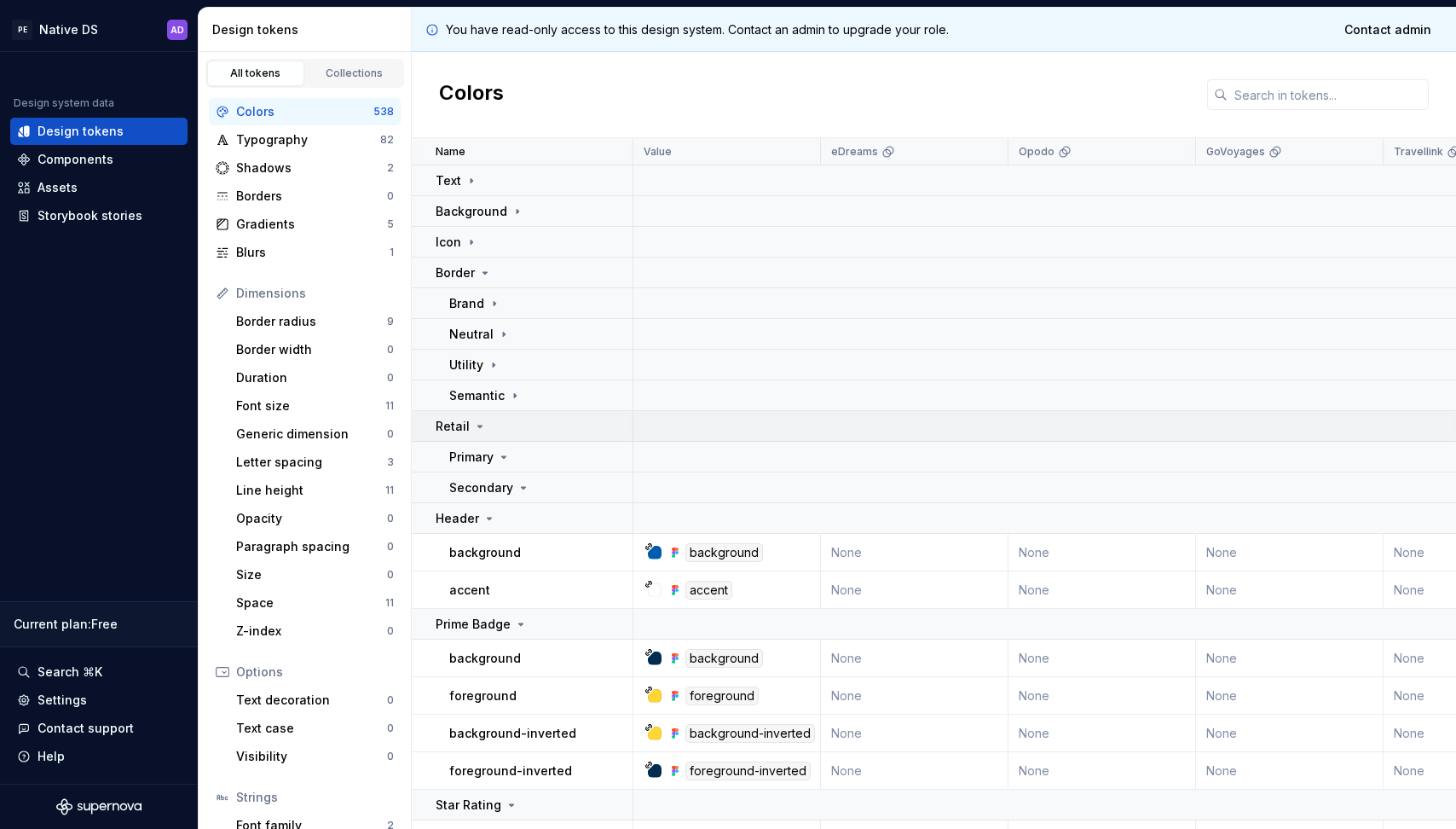
scroll to position [66, 0]
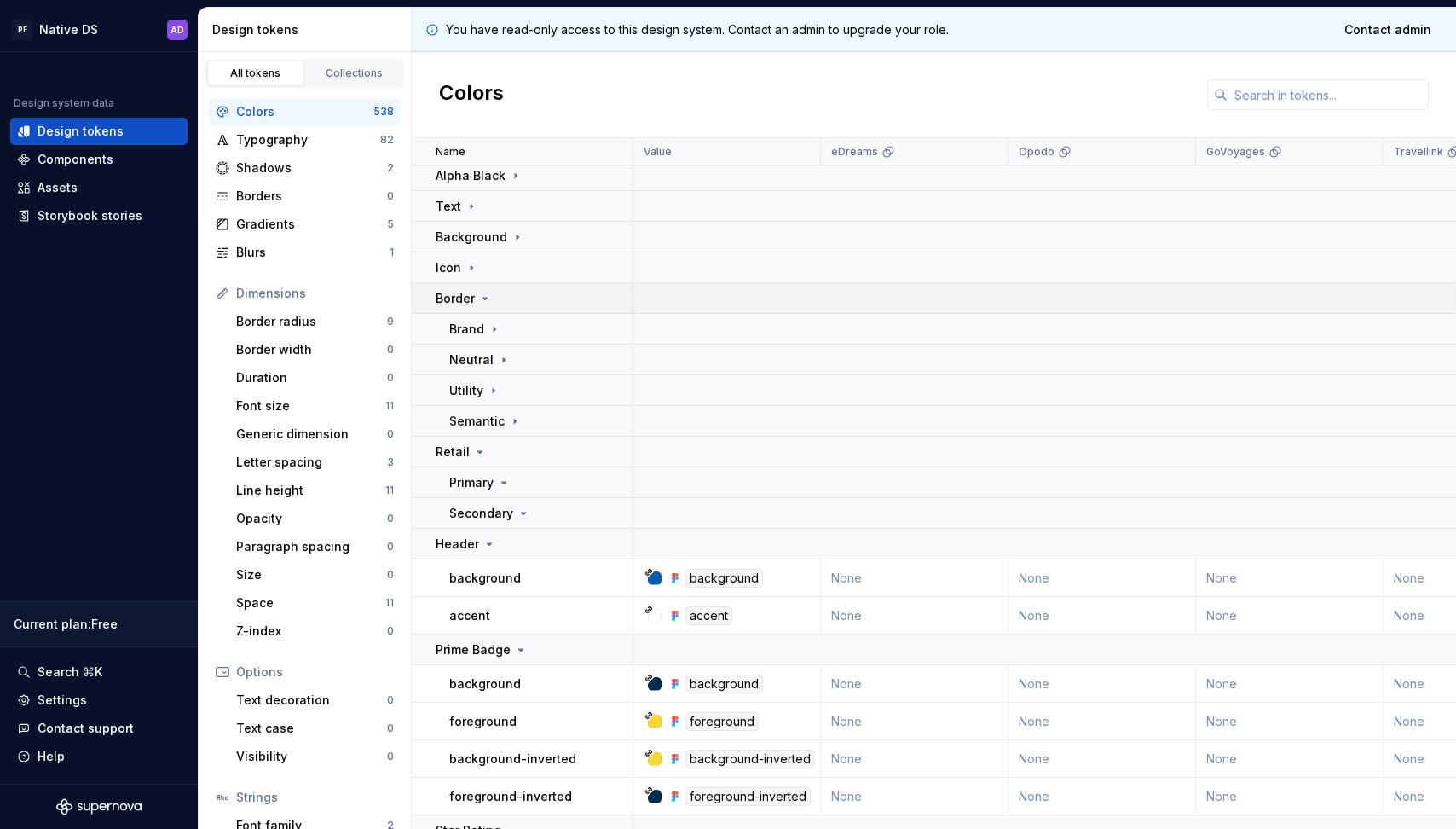
click at [479, 303] on icon at bounding box center [485, 298] width 14 height 14
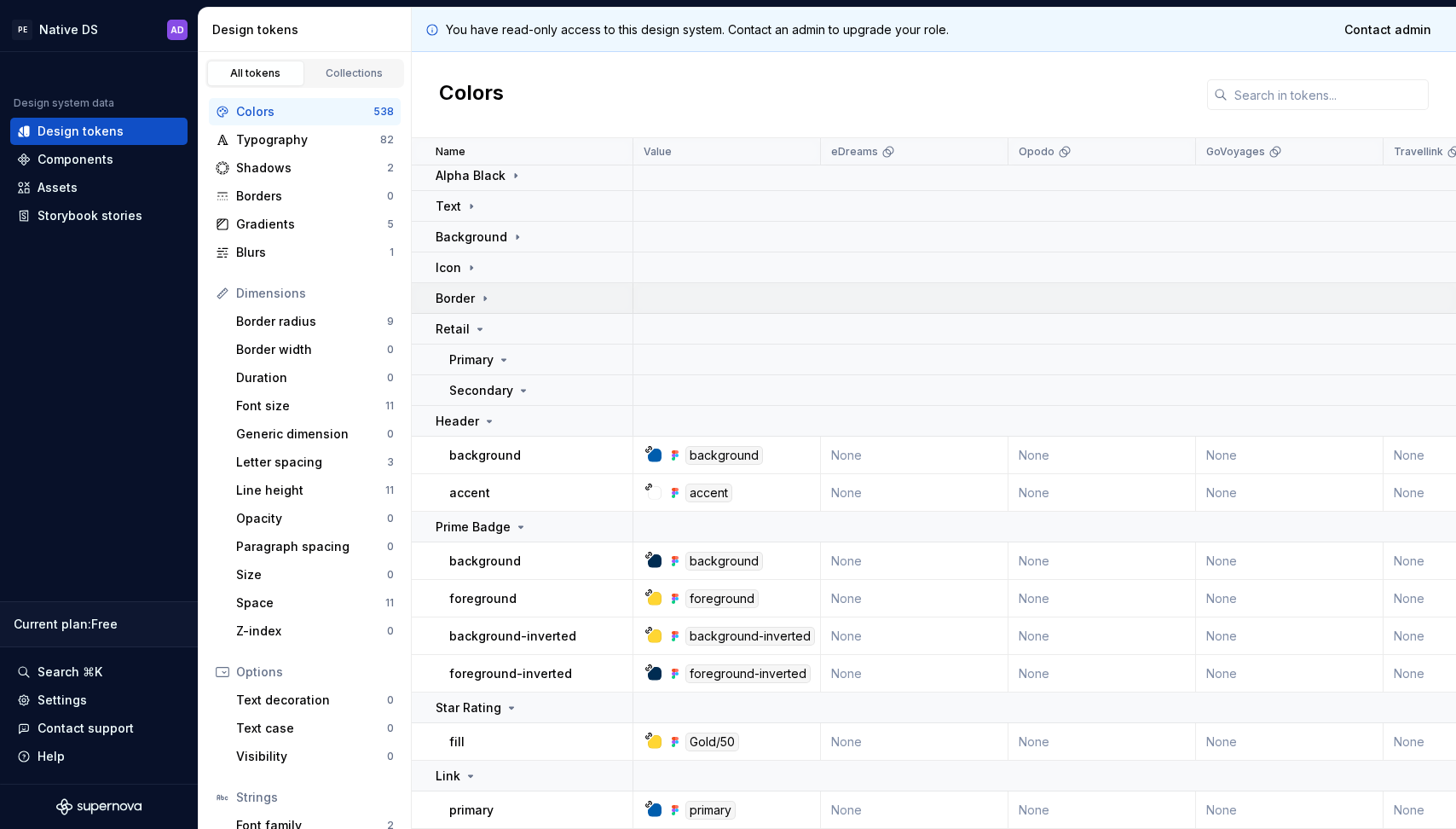
click at [479, 303] on icon at bounding box center [485, 298] width 14 height 14
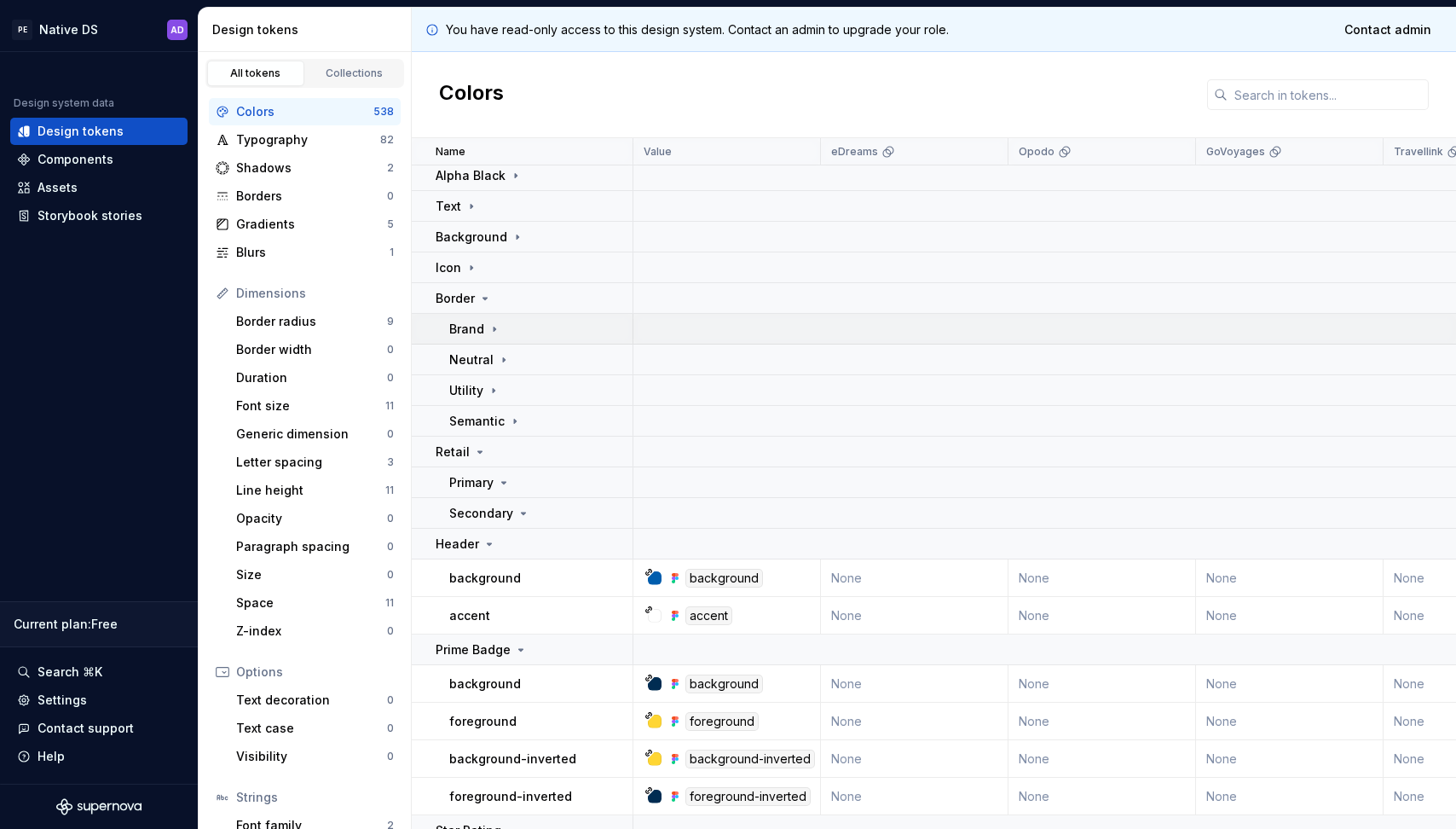
click at [492, 326] on icon at bounding box center [494, 329] width 14 height 14
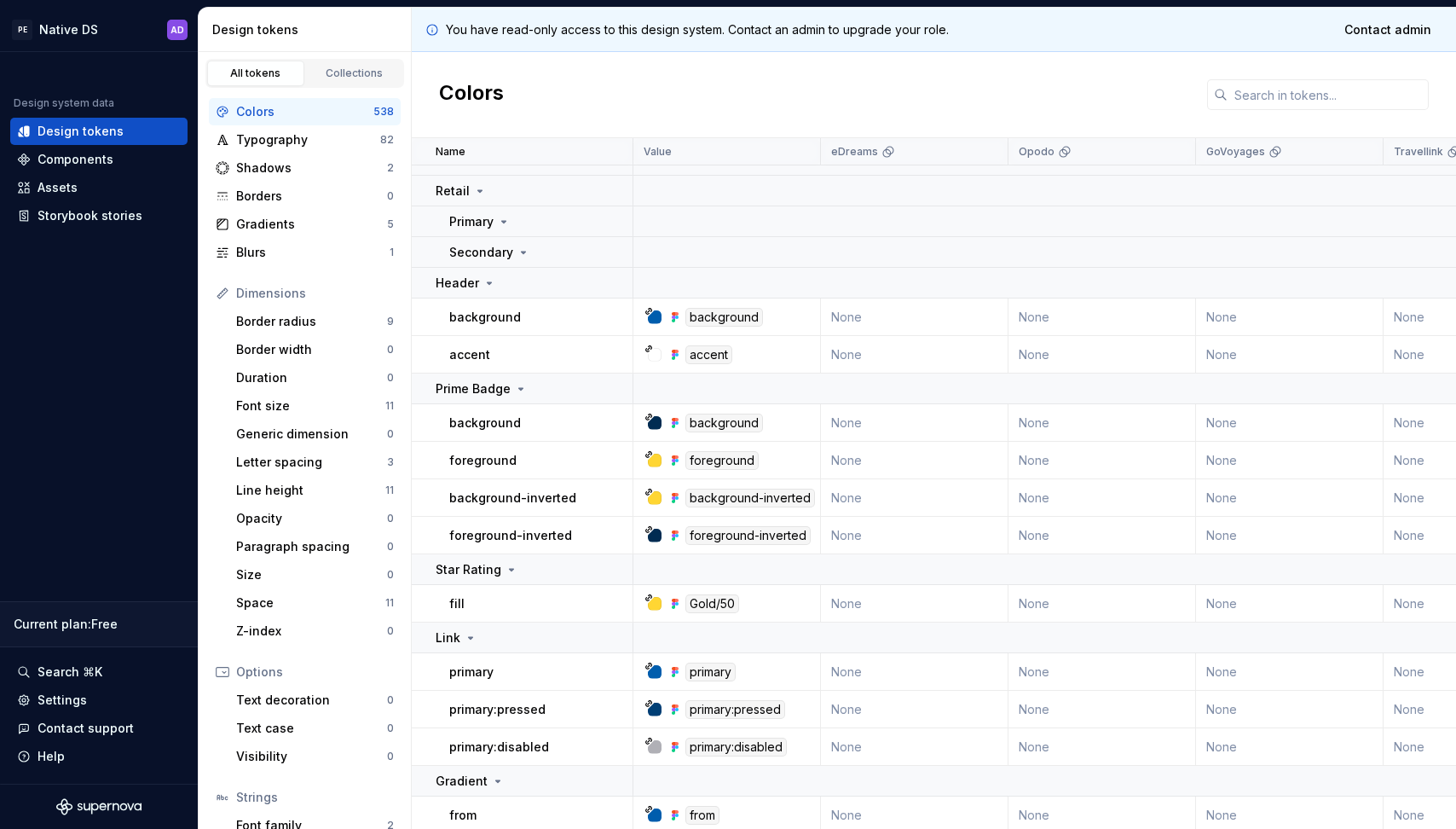
scroll to position [481, 0]
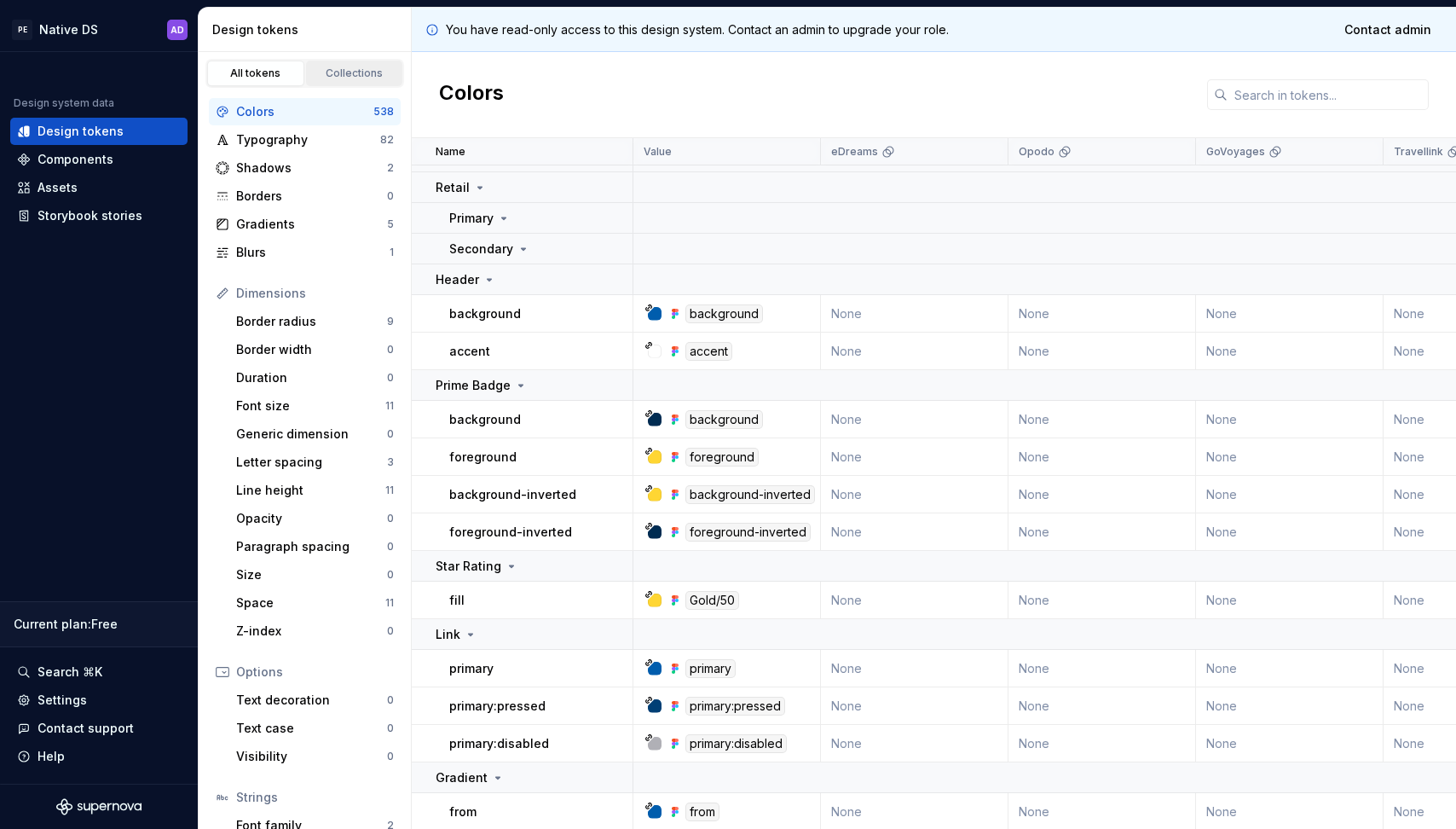
click at [369, 78] on div "Collections" at bounding box center [355, 73] width 86 height 14
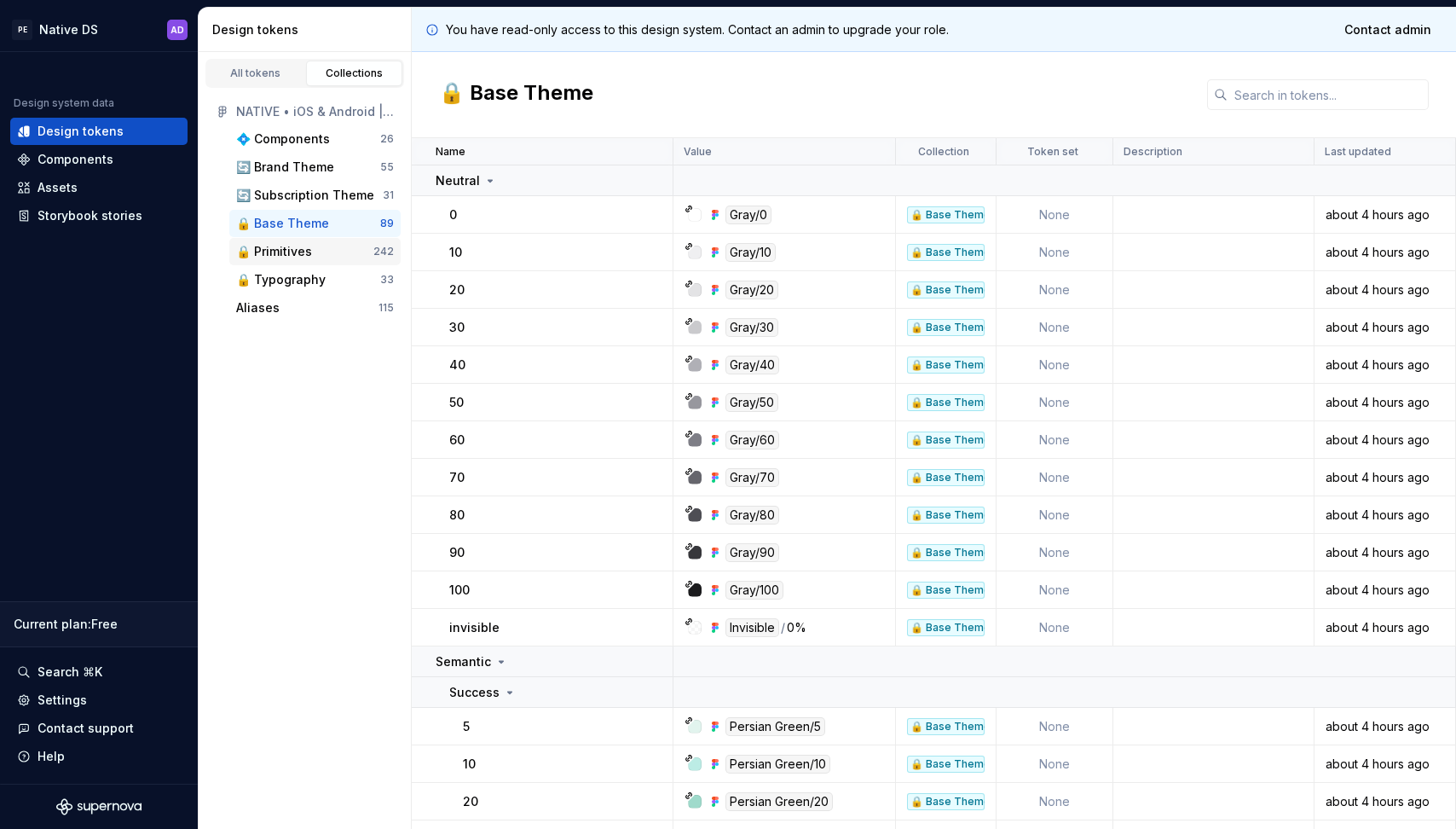
click at [292, 241] on div "🔒 Primitives 242" at bounding box center [315, 251] width 171 height 27
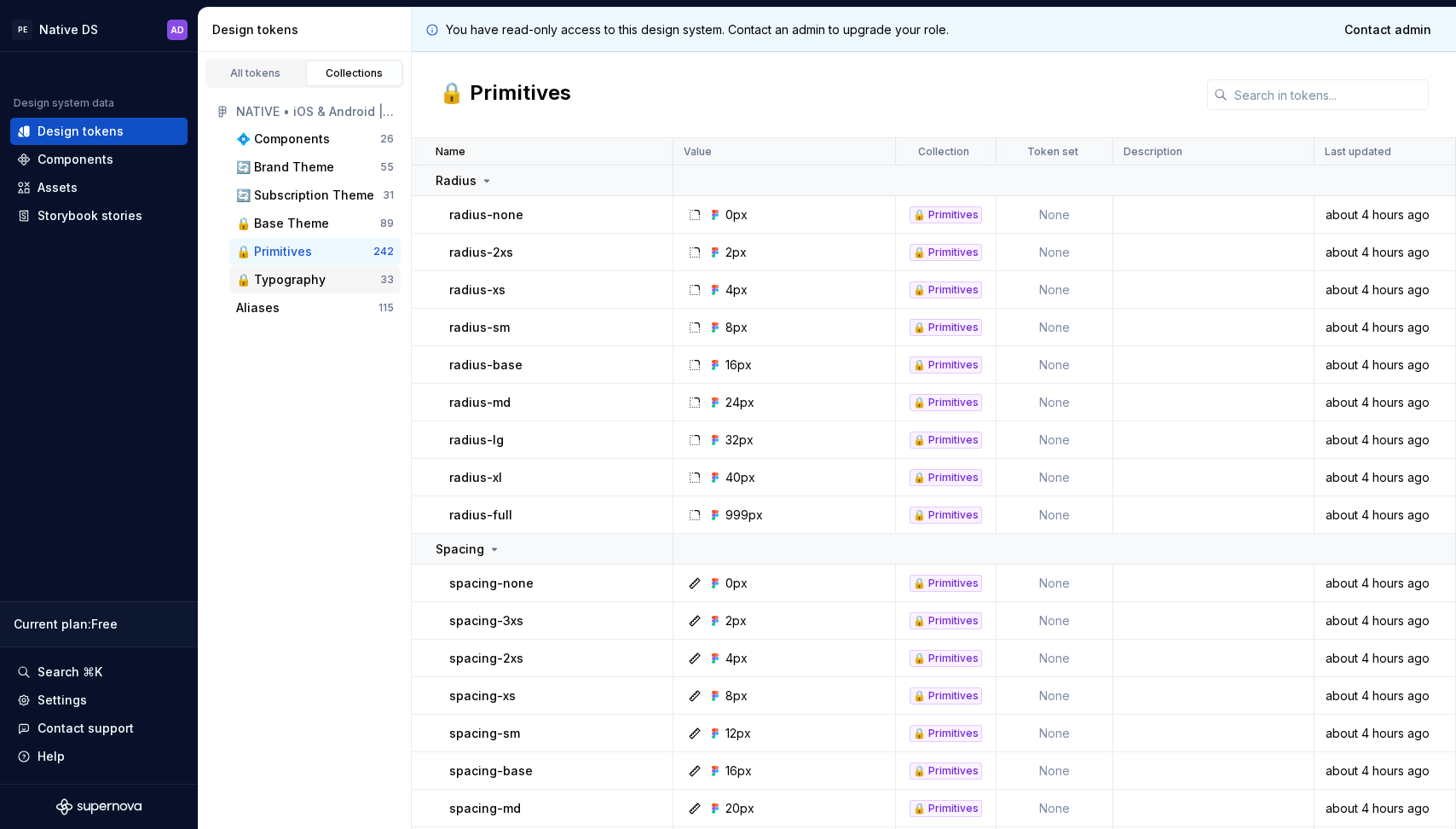
click at [294, 279] on div "🔒 Typography" at bounding box center [281, 279] width 89 height 17
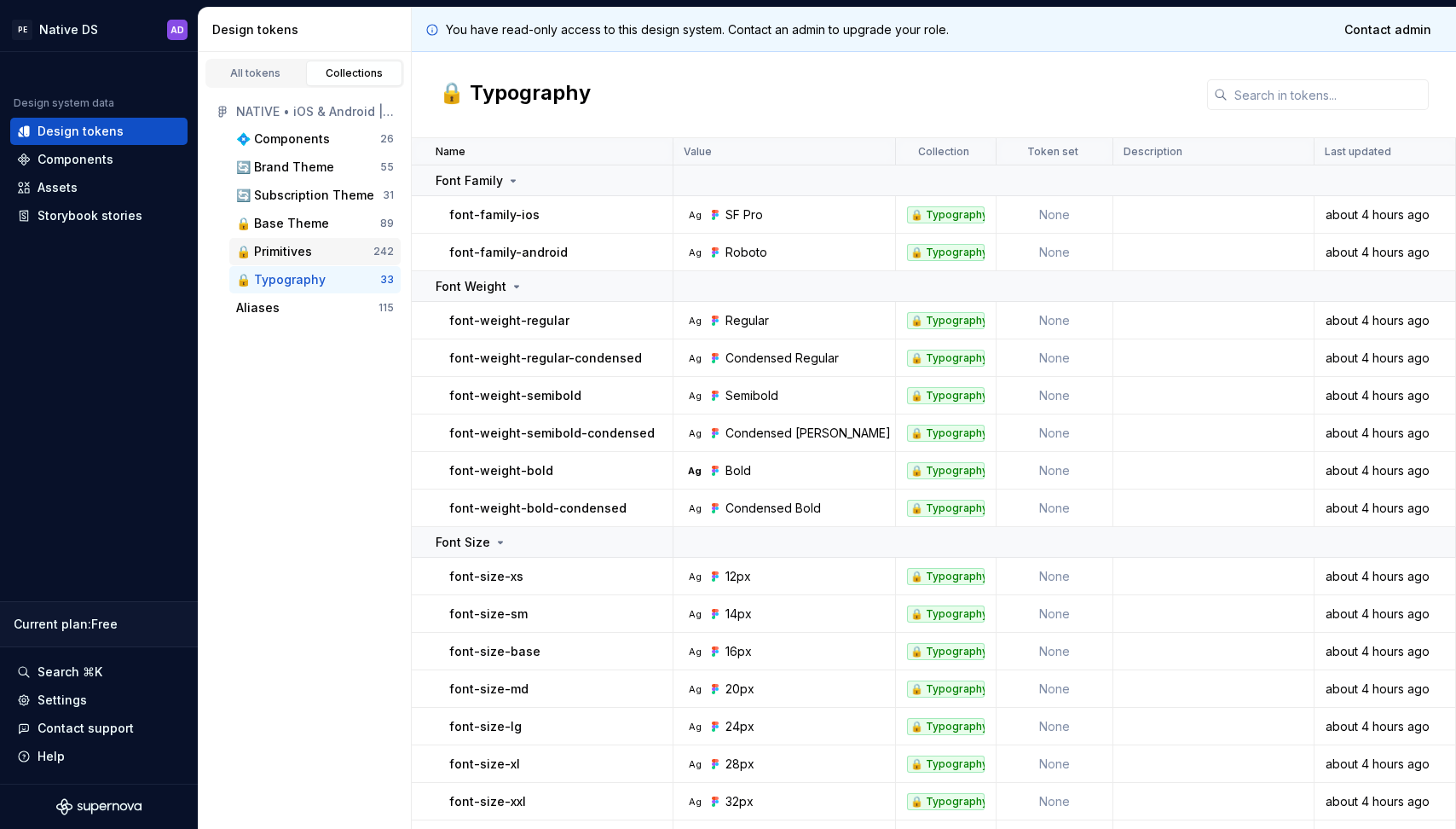
click at [315, 255] on div "🔒 Primitives" at bounding box center [304, 251] width 137 height 17
